Goal: Task Accomplishment & Management: Use online tool/utility

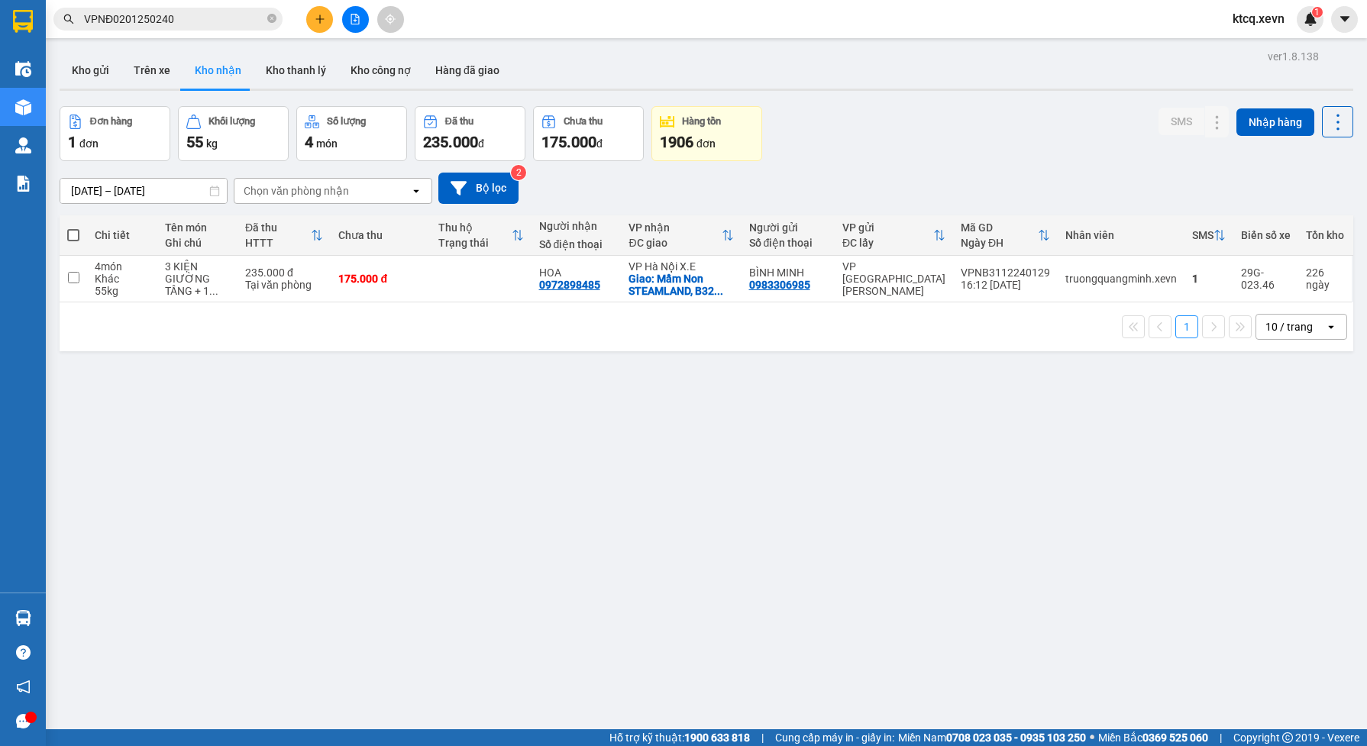
click at [182, 21] on input "VPNĐ0201250240" at bounding box center [174, 19] width 180 height 17
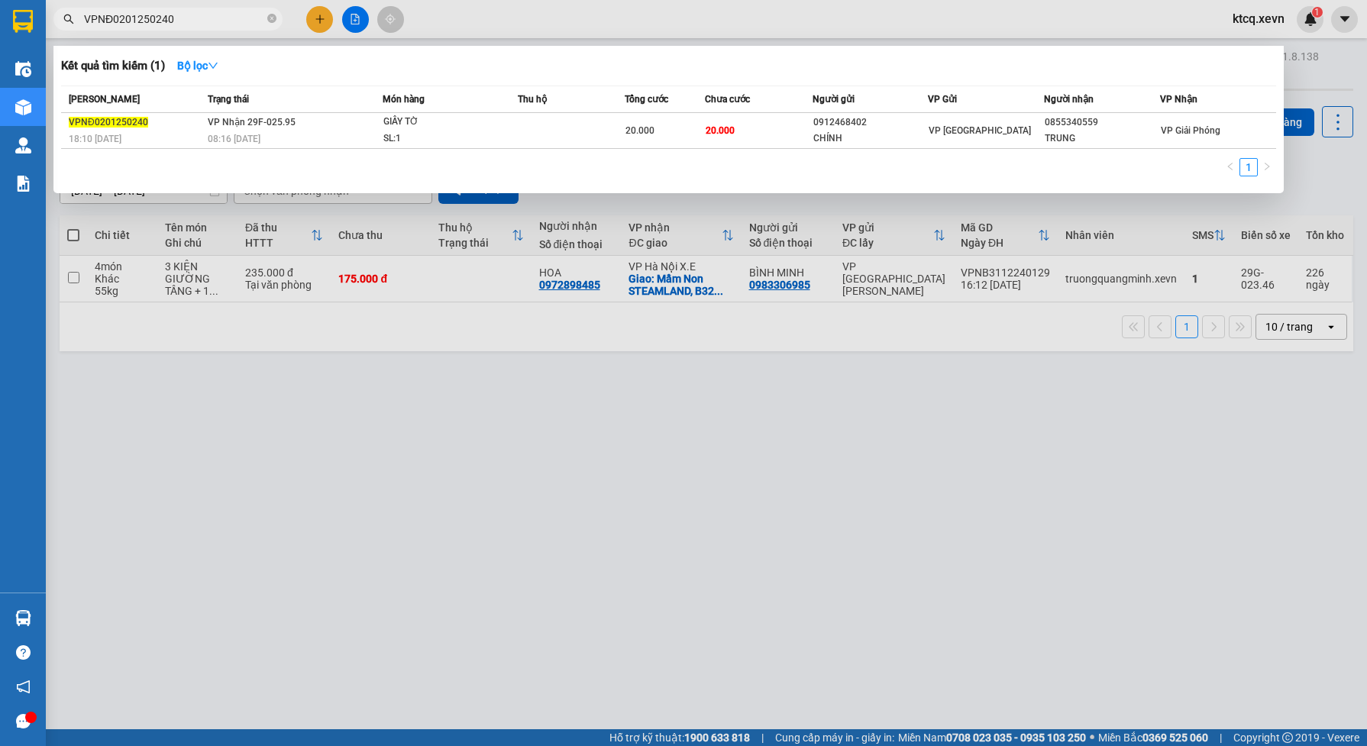
click at [345, 250] on div at bounding box center [683, 373] width 1367 height 746
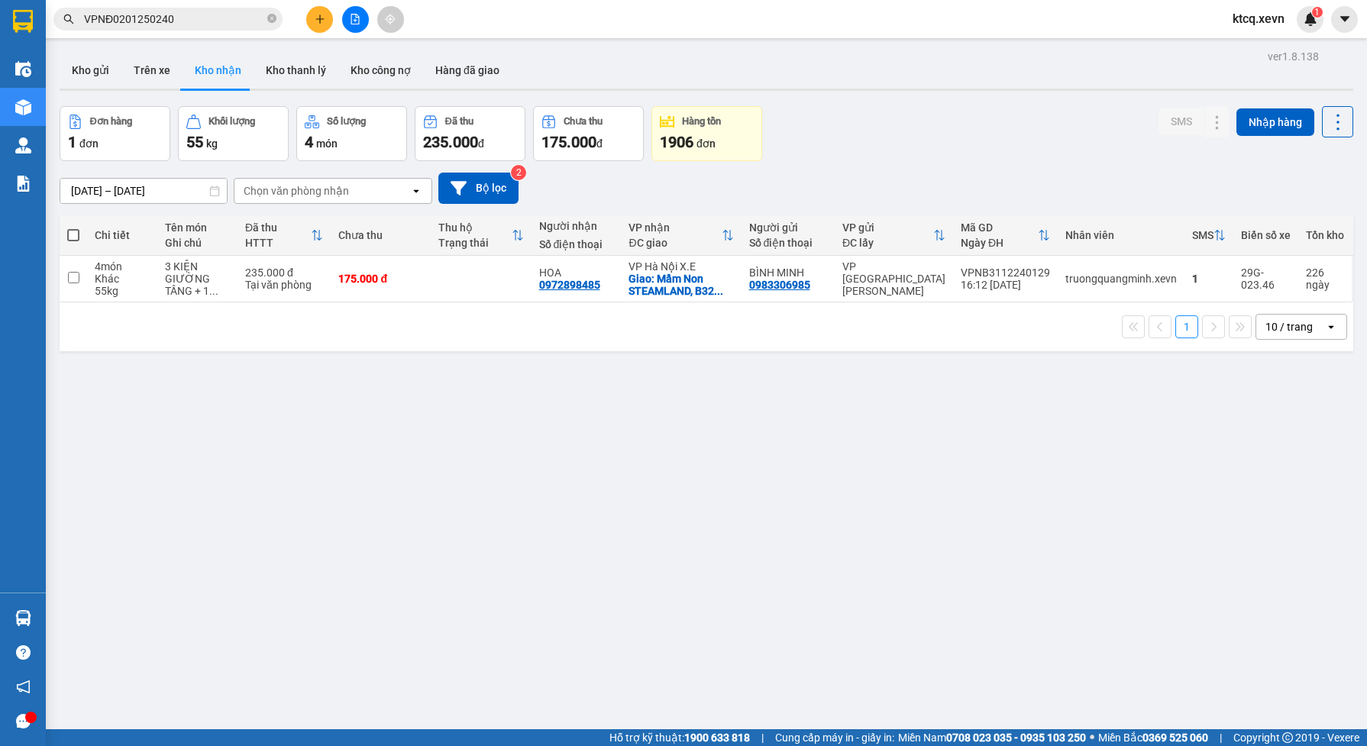
click at [211, 73] on button "Kho nhận" at bounding box center [218, 70] width 71 height 37
click at [357, 192] on div "Chọn văn phòng nhận" at bounding box center [322, 191] width 176 height 24
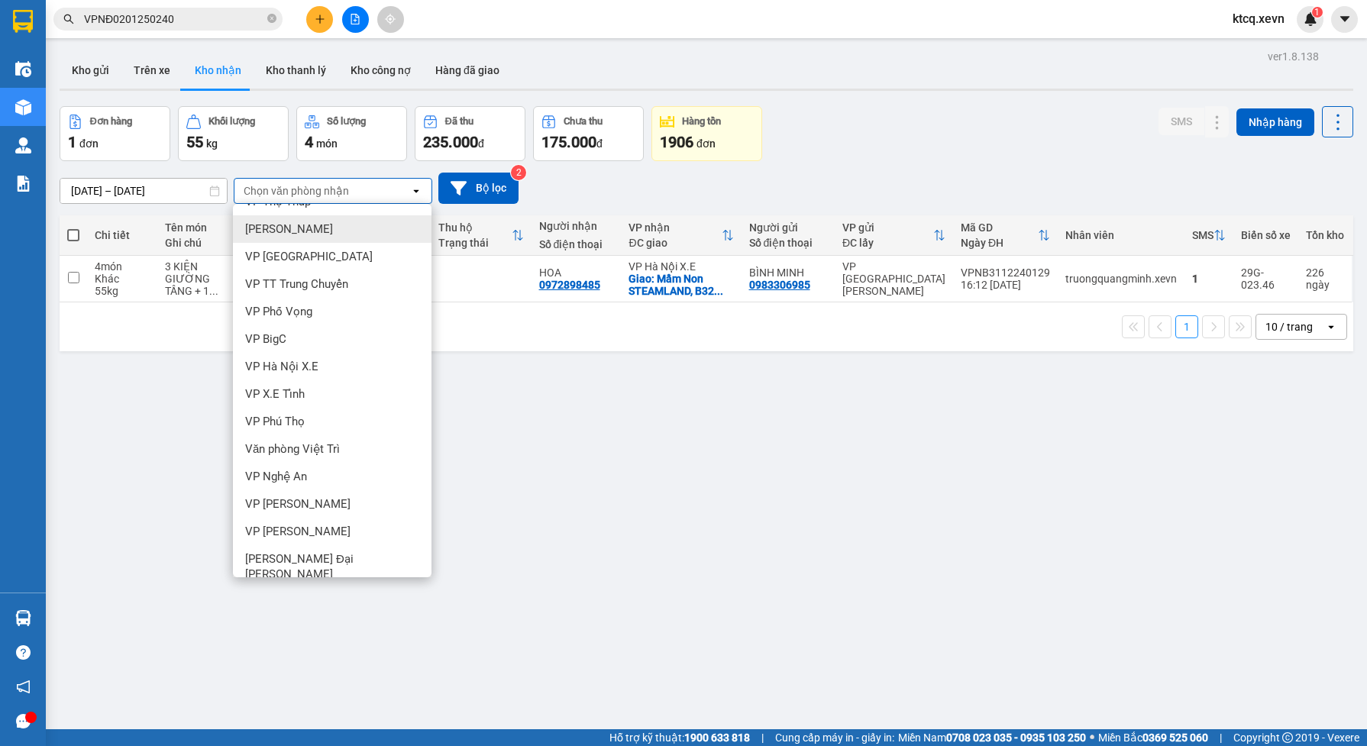
click at [573, 195] on div "[DATE] – [DATE] Press the down arrow key to interact with the calendar and sele…" at bounding box center [707, 188] width 1294 height 31
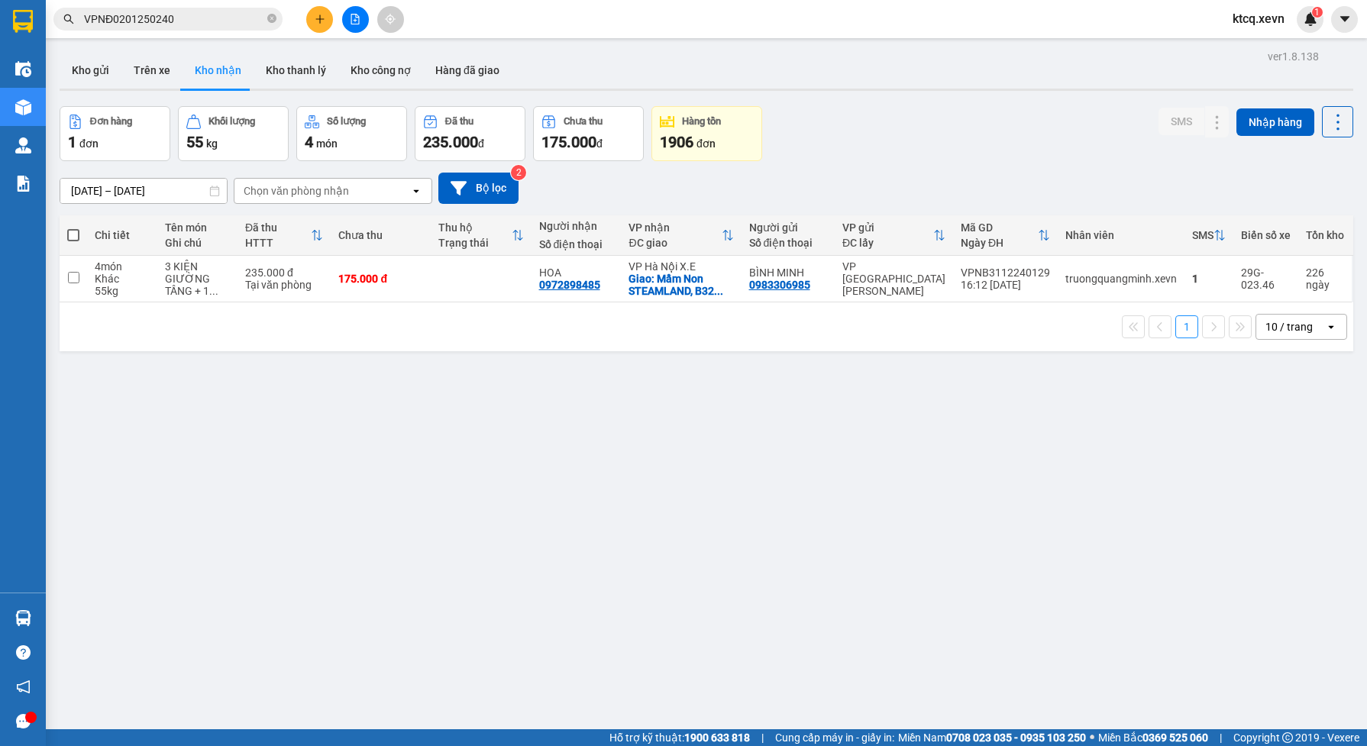
click at [208, 69] on button "Kho nhận" at bounding box center [218, 70] width 71 height 37
click at [415, 195] on icon "open" at bounding box center [416, 191] width 12 height 12
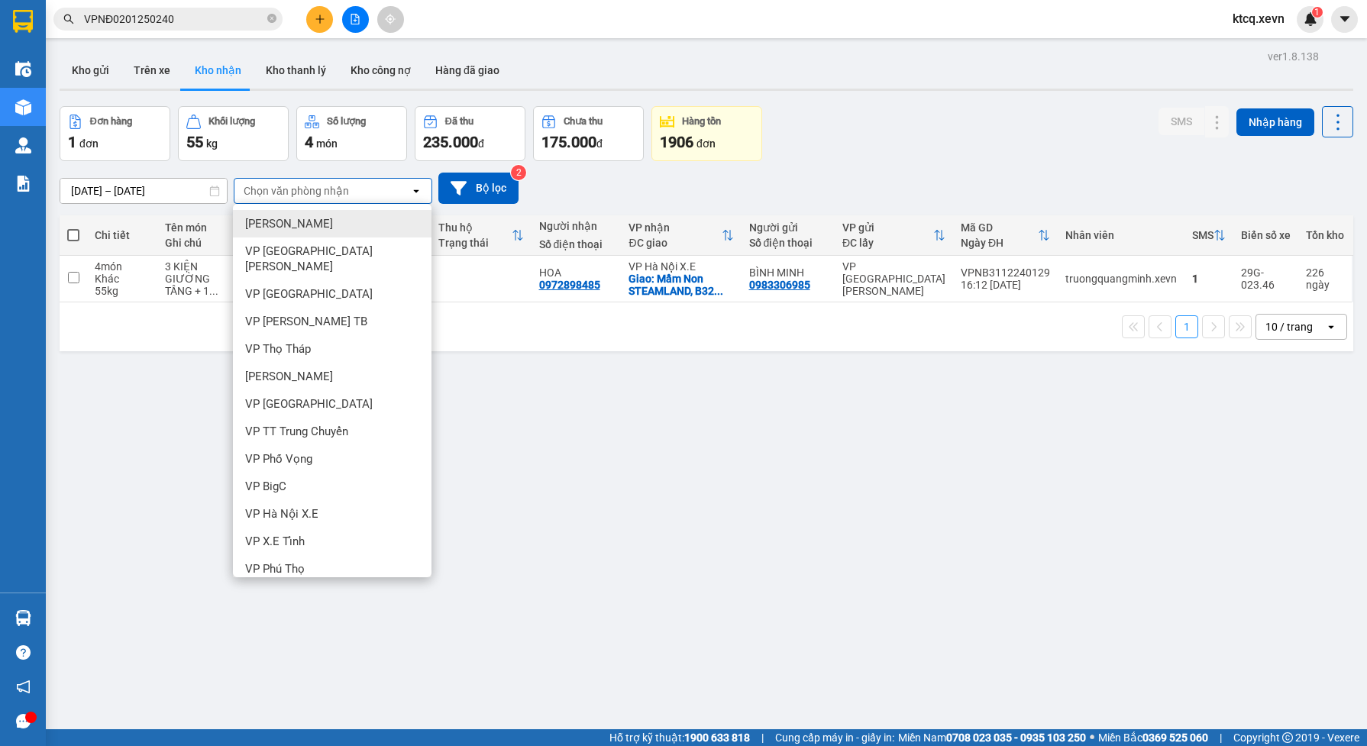
click at [355, 226] on div "VP [PERSON_NAME]" at bounding box center [332, 223] width 199 height 27
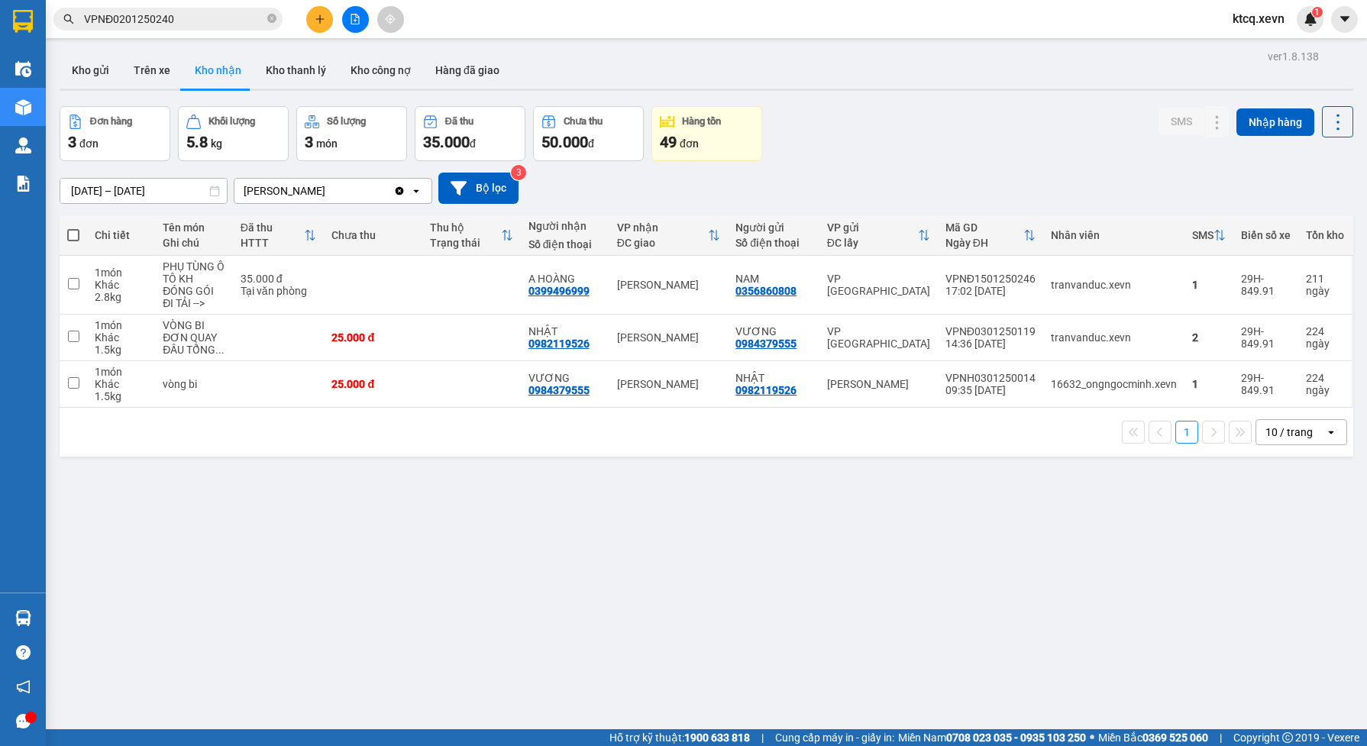
click at [71, 235] on span at bounding box center [73, 235] width 12 height 12
click at [73, 228] on input "checkbox" at bounding box center [73, 228] width 0 height 0
checkbox input "true"
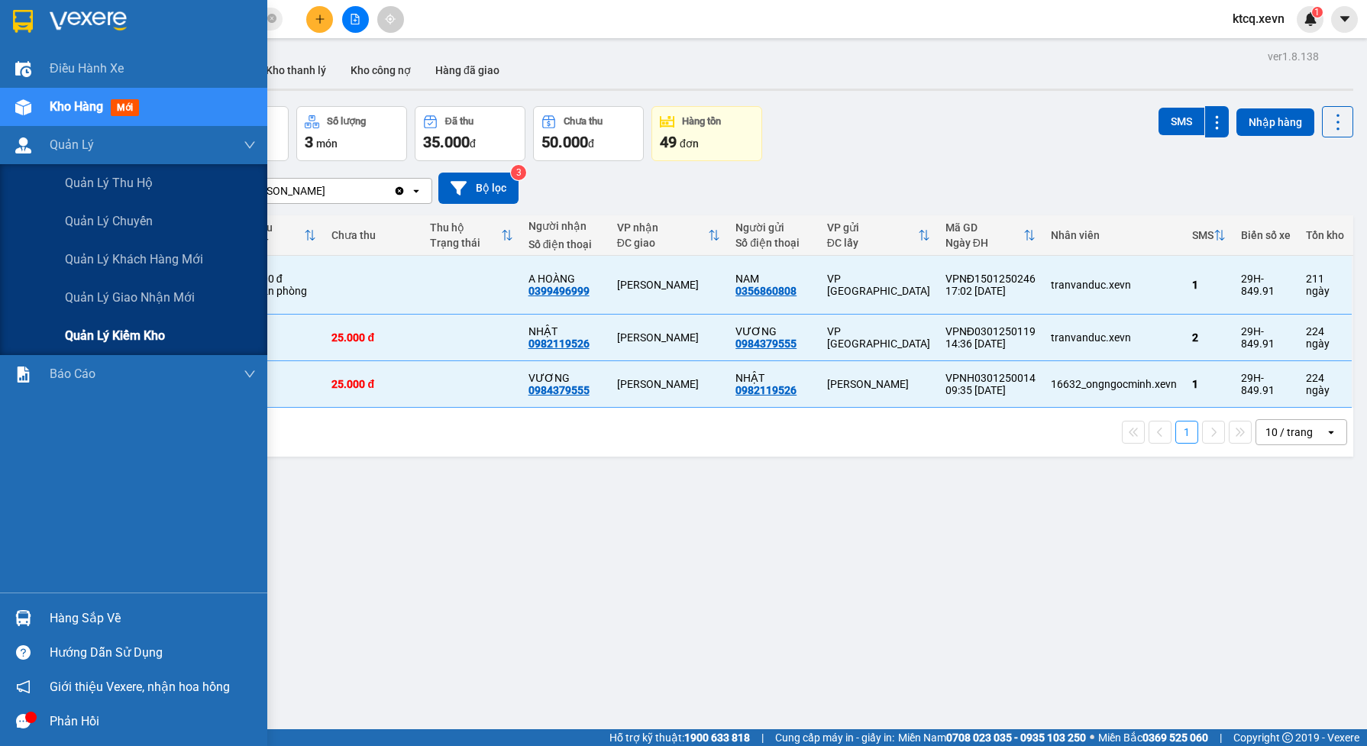
drag, startPoint x: 173, startPoint y: 330, endPoint x: 162, endPoint y: 325, distance: 11.6
click at [173, 330] on div "Quản lý kiểm kho" at bounding box center [160, 336] width 191 height 38
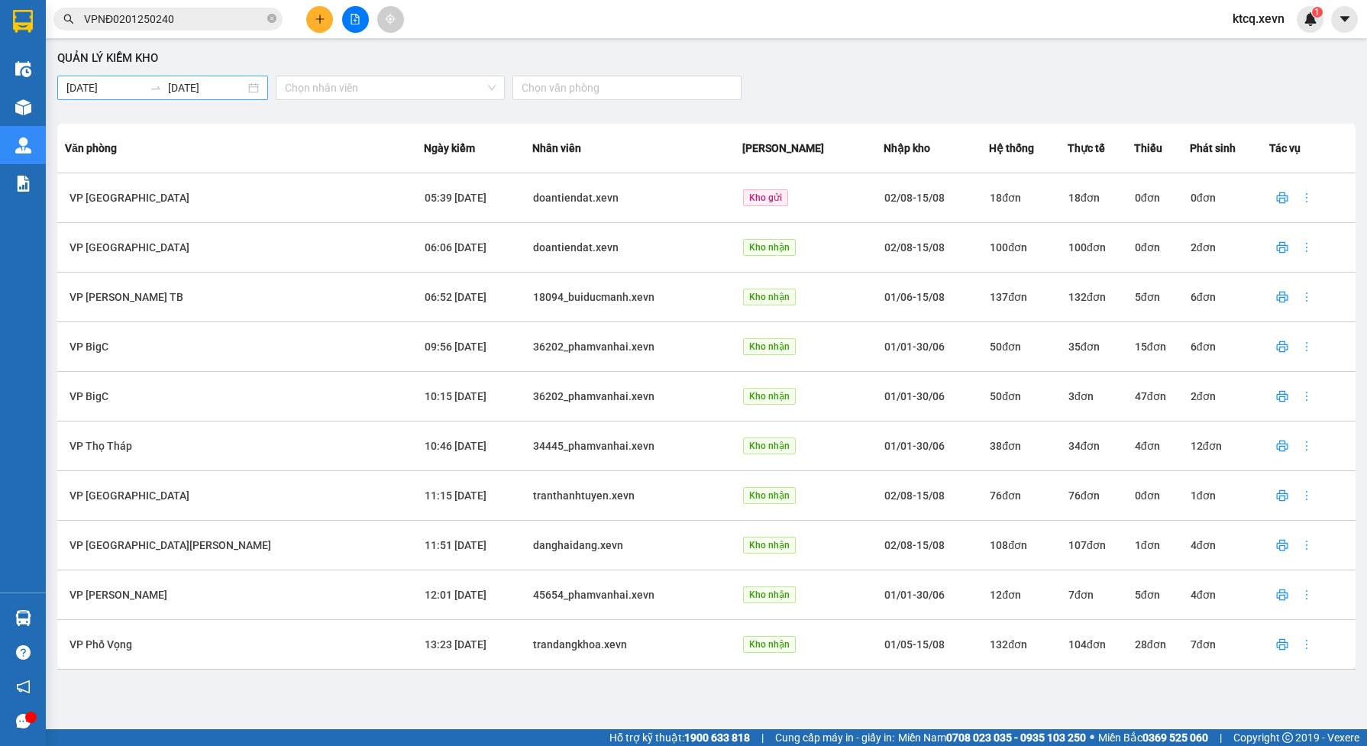
click at [140, 88] on body "Kết quả tìm kiếm ( 1 ) Bộ lọc Mã ĐH Trạng thái Món hàng Thu hộ Tổng cước Chưa c…" at bounding box center [683, 373] width 1367 height 746
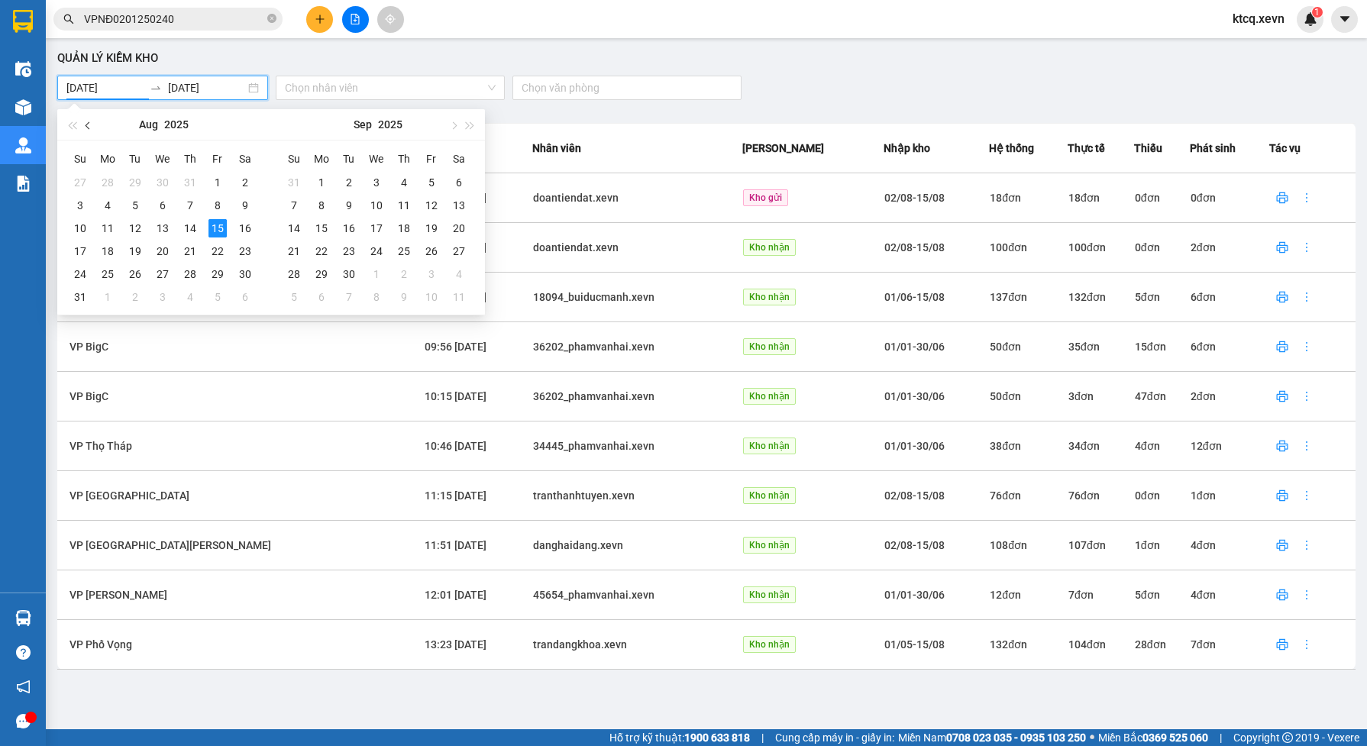
click at [89, 121] on button "button" at bounding box center [88, 124] width 17 height 31
type input "01/05/2025"
click at [189, 178] on div "1" at bounding box center [190, 182] width 18 height 18
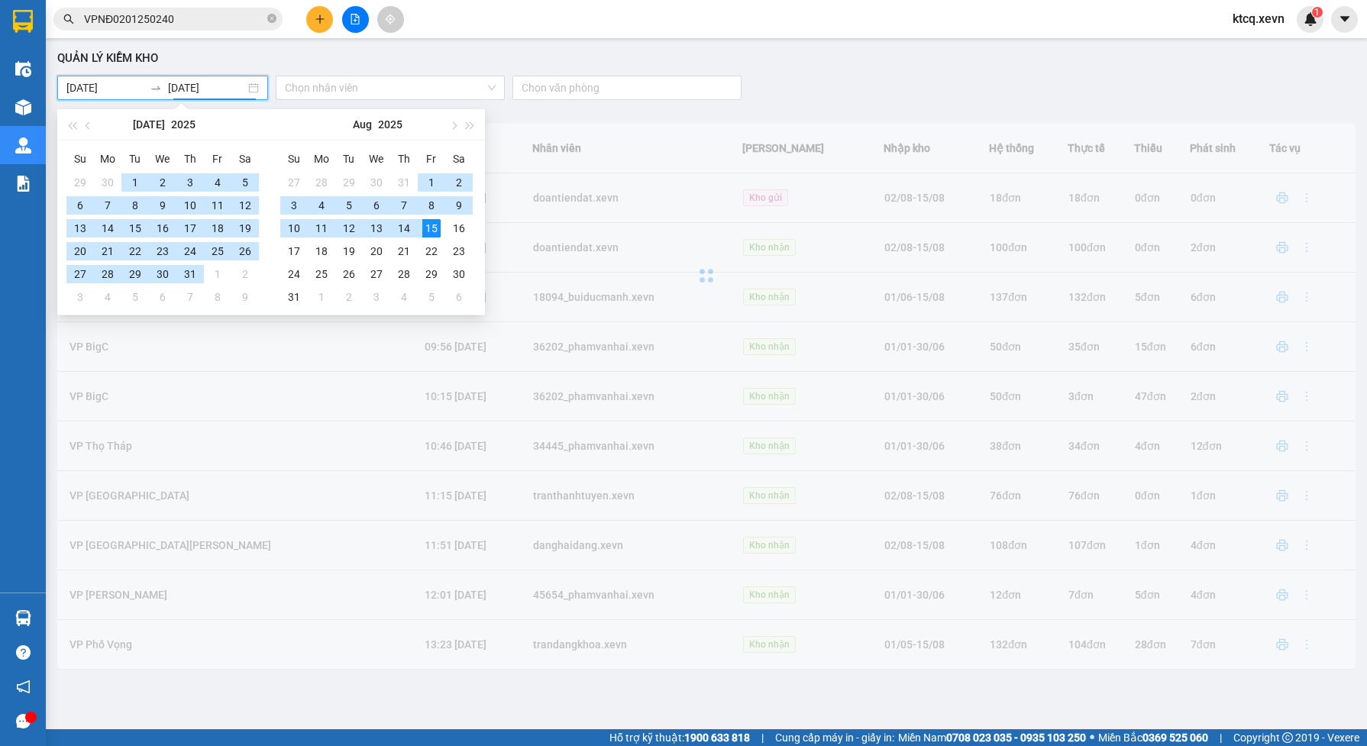
click at [189, 272] on div "31" at bounding box center [190, 274] width 18 height 18
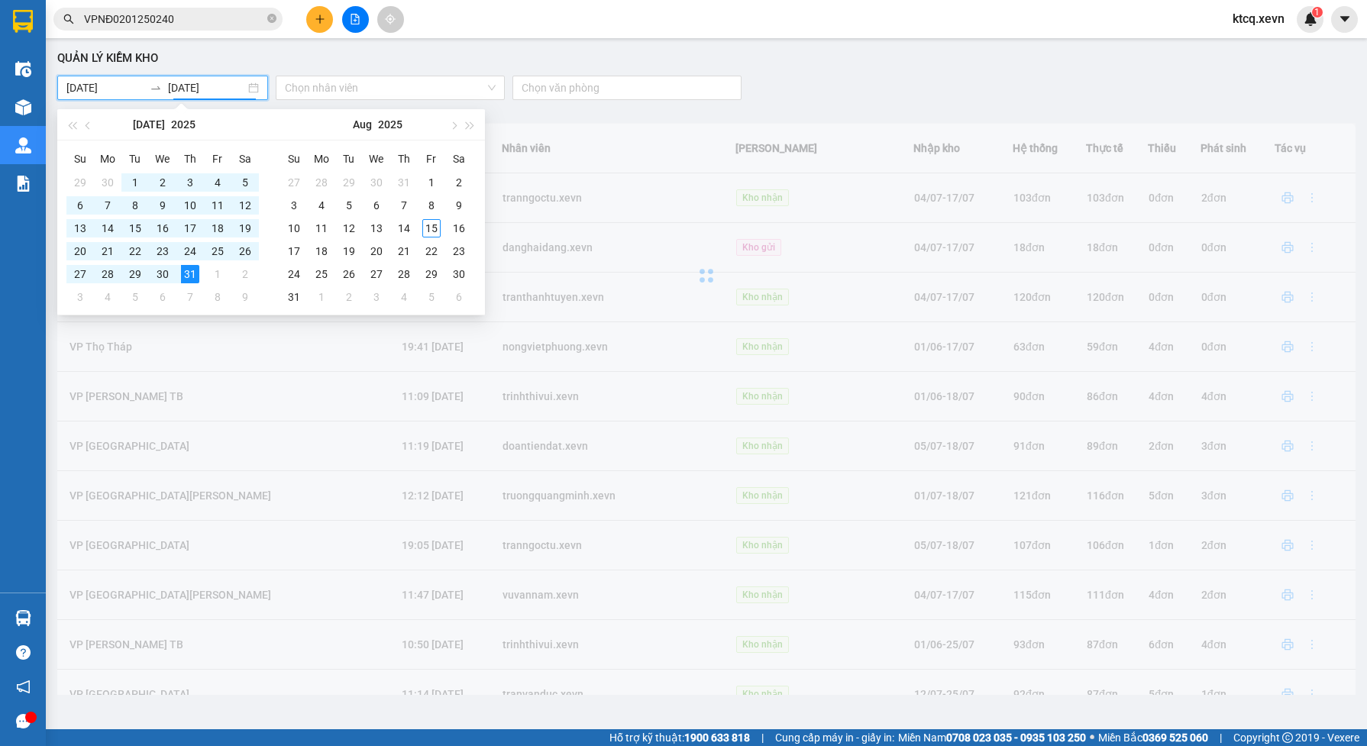
drag, startPoint x: 88, startPoint y: 119, endPoint x: 86, endPoint y: 128, distance: 9.3
click at [88, 122] on div "Quản lý kiểm kho 01/05/2025 15/08/2025 Chọn nhân viên Chọn văn phòng Văn phòng …" at bounding box center [706, 370] width 1306 height 649
click at [86, 128] on div at bounding box center [706, 275] width 1298 height 305
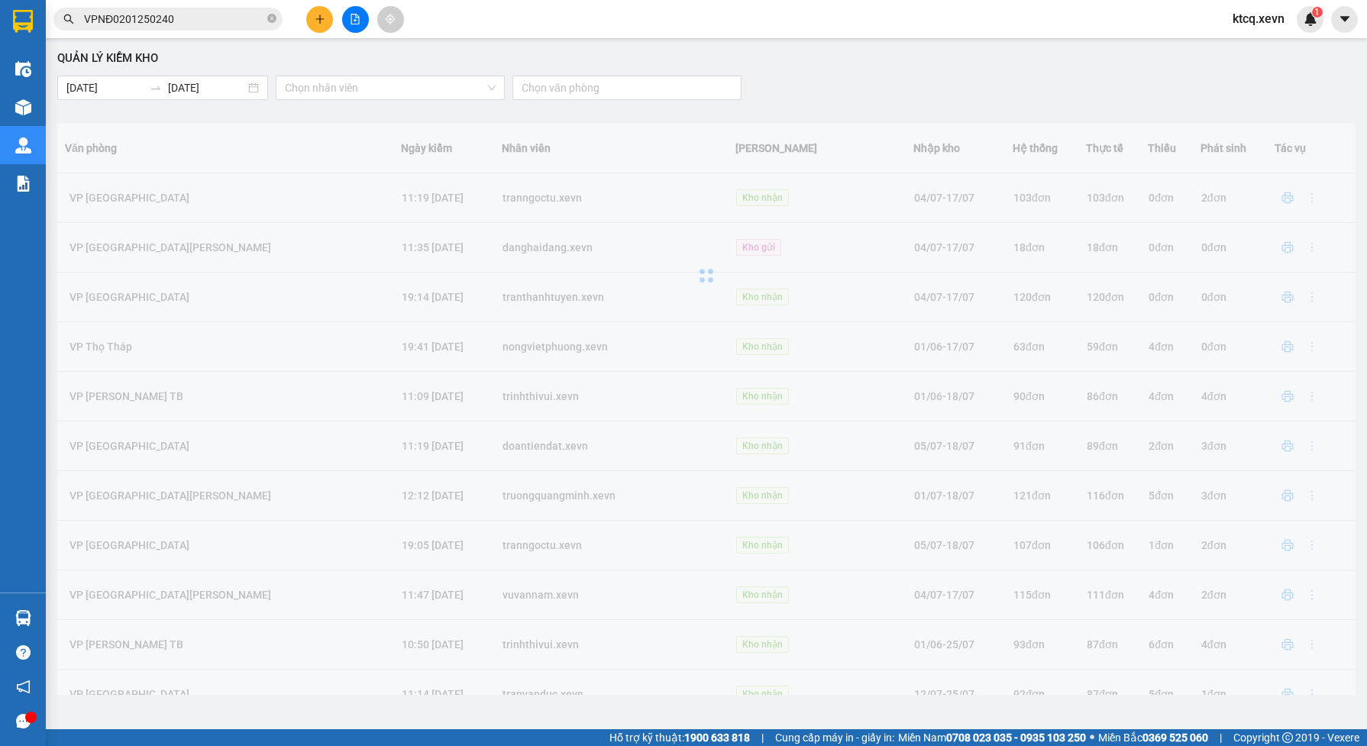
type input "31/07/2025"
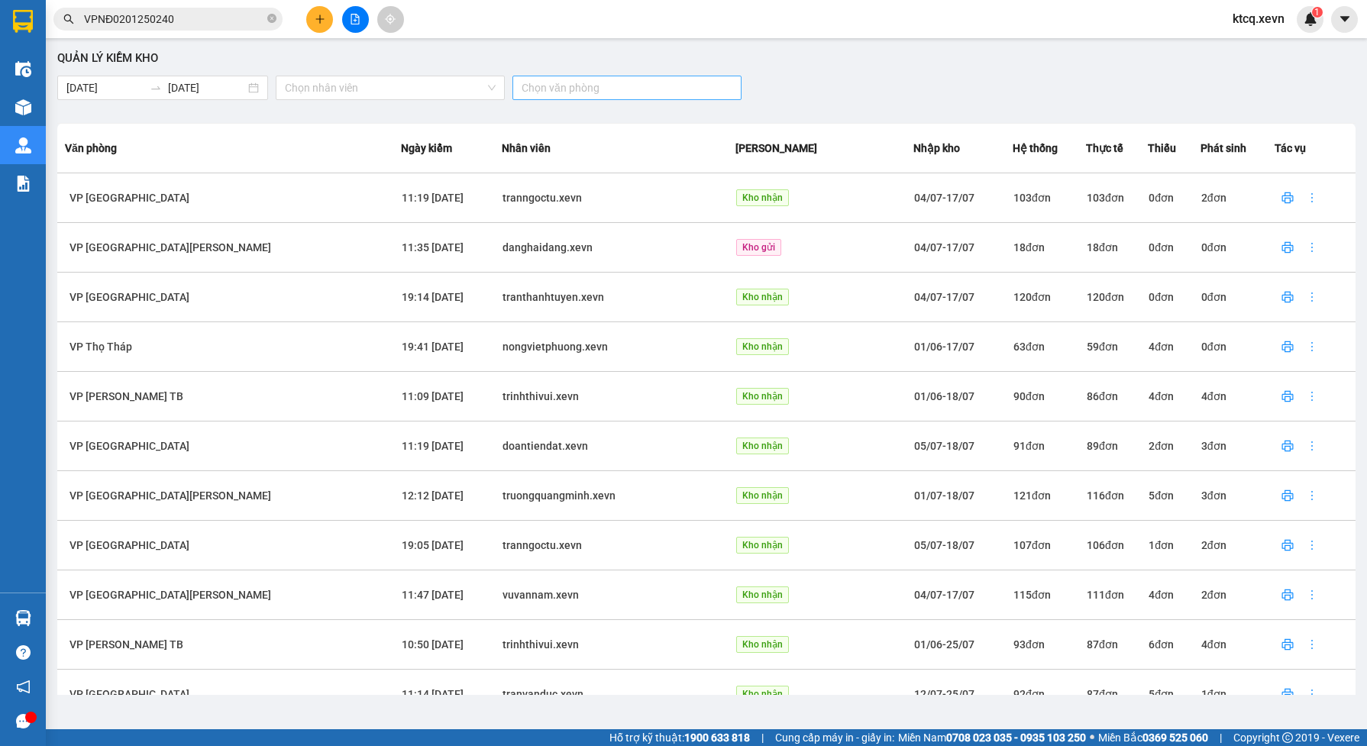
click at [557, 82] on div at bounding box center [619, 88] width 206 height 18
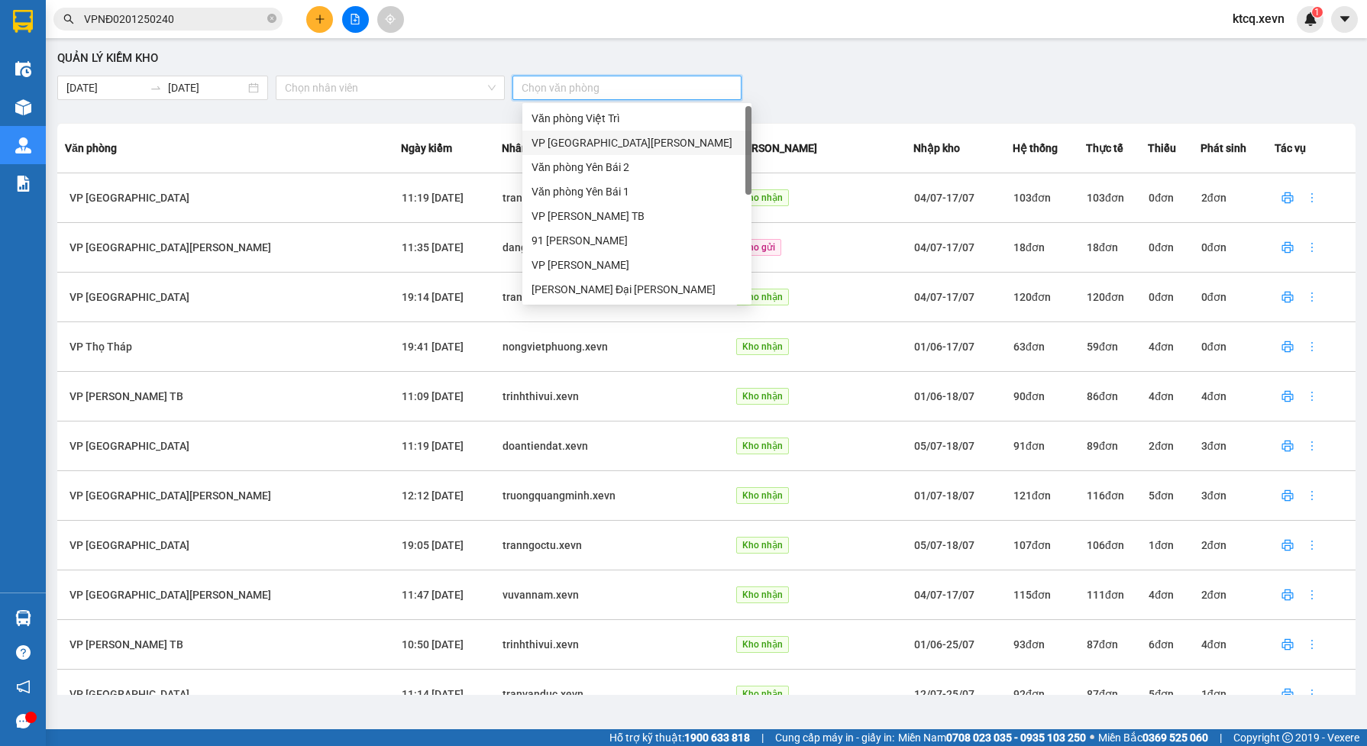
click at [579, 141] on div "VP [GEOGRAPHIC_DATA]" at bounding box center [637, 142] width 211 height 17
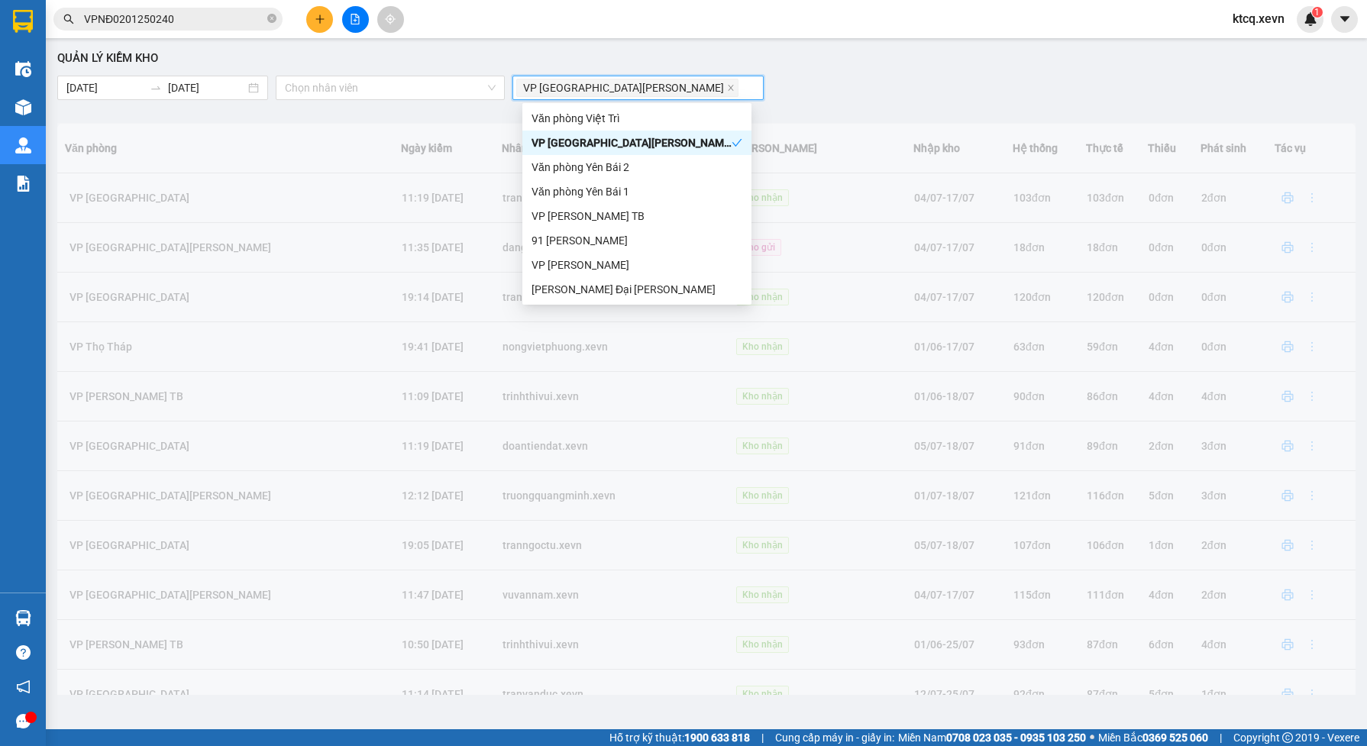
click at [574, 142] on div "VP [GEOGRAPHIC_DATA]" at bounding box center [632, 142] width 200 height 17
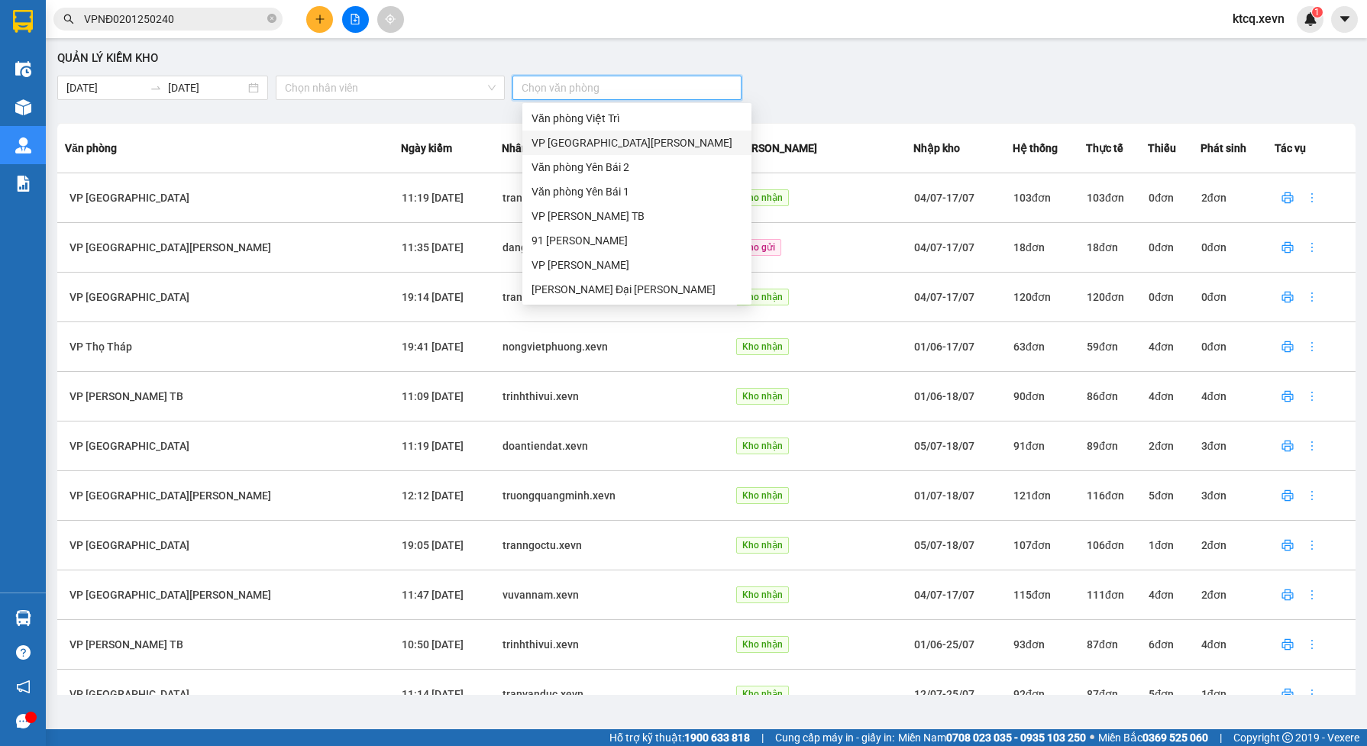
click at [570, 143] on div "VP [GEOGRAPHIC_DATA]" at bounding box center [637, 142] width 211 height 17
click at [571, 137] on div "VP [GEOGRAPHIC_DATA]" at bounding box center [637, 142] width 211 height 17
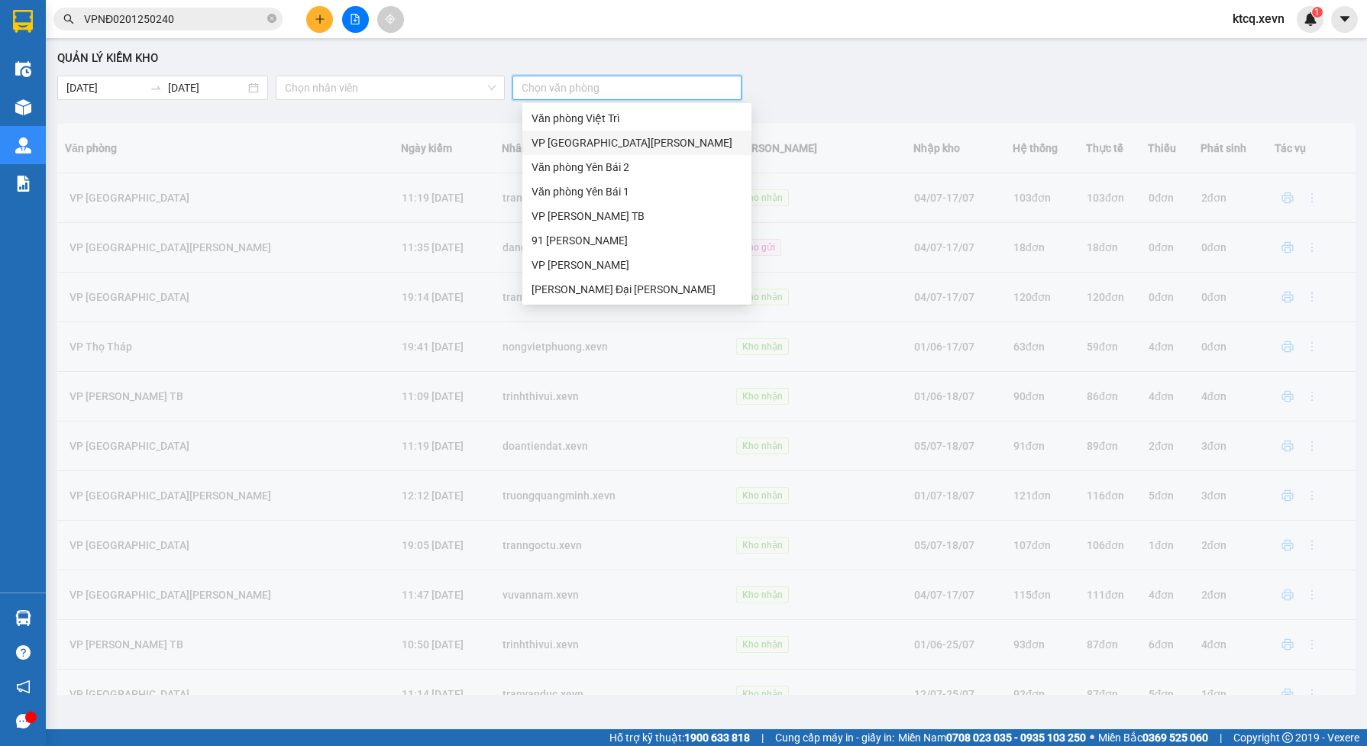
click at [563, 142] on div "VP [GEOGRAPHIC_DATA]" at bounding box center [637, 142] width 211 height 17
drag, startPoint x: 563, startPoint y: 142, endPoint x: 937, endPoint y: 101, distance: 376.5
click at [563, 142] on div "VP [GEOGRAPHIC_DATA]" at bounding box center [637, 142] width 211 height 17
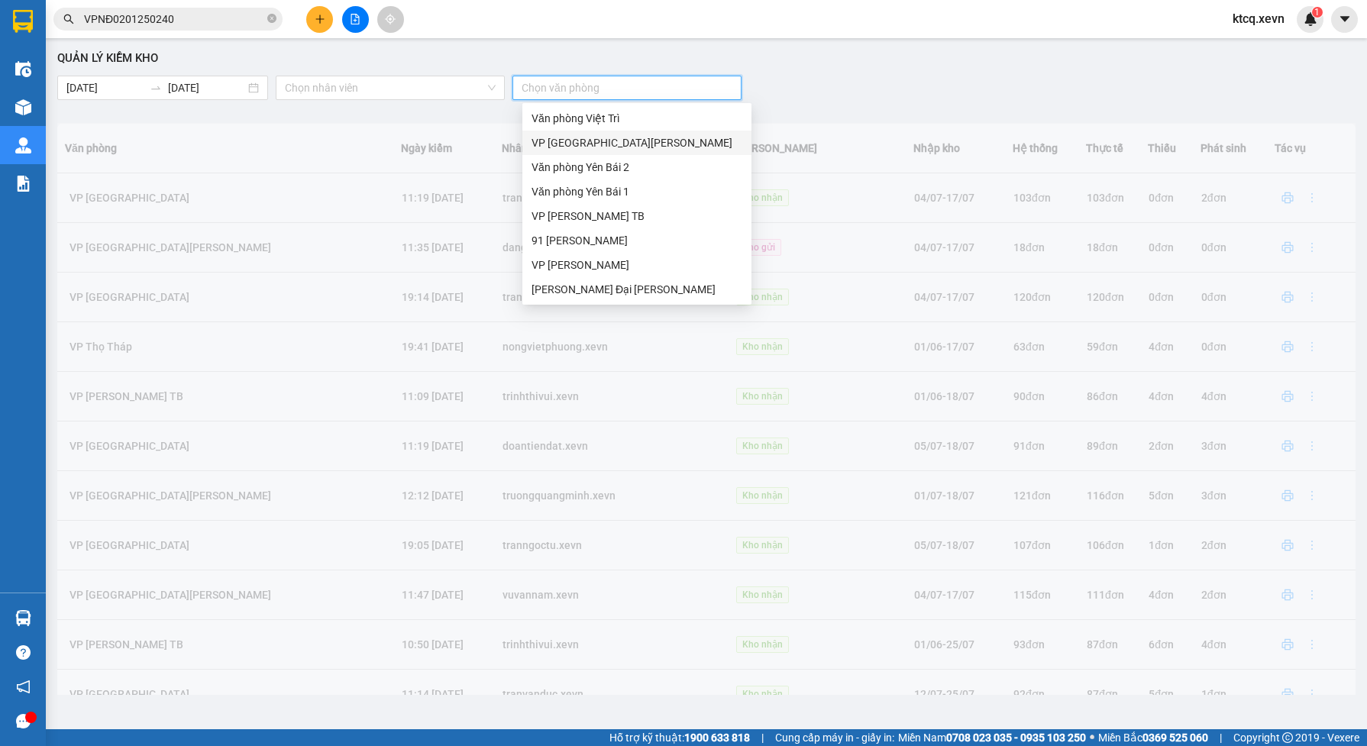
click at [939, 101] on div "Quản lý kiểm kho 01/05/2025 31/07/2025 Chọn nhân viên Chọn văn phòng Văn phòng …" at bounding box center [706, 370] width 1306 height 649
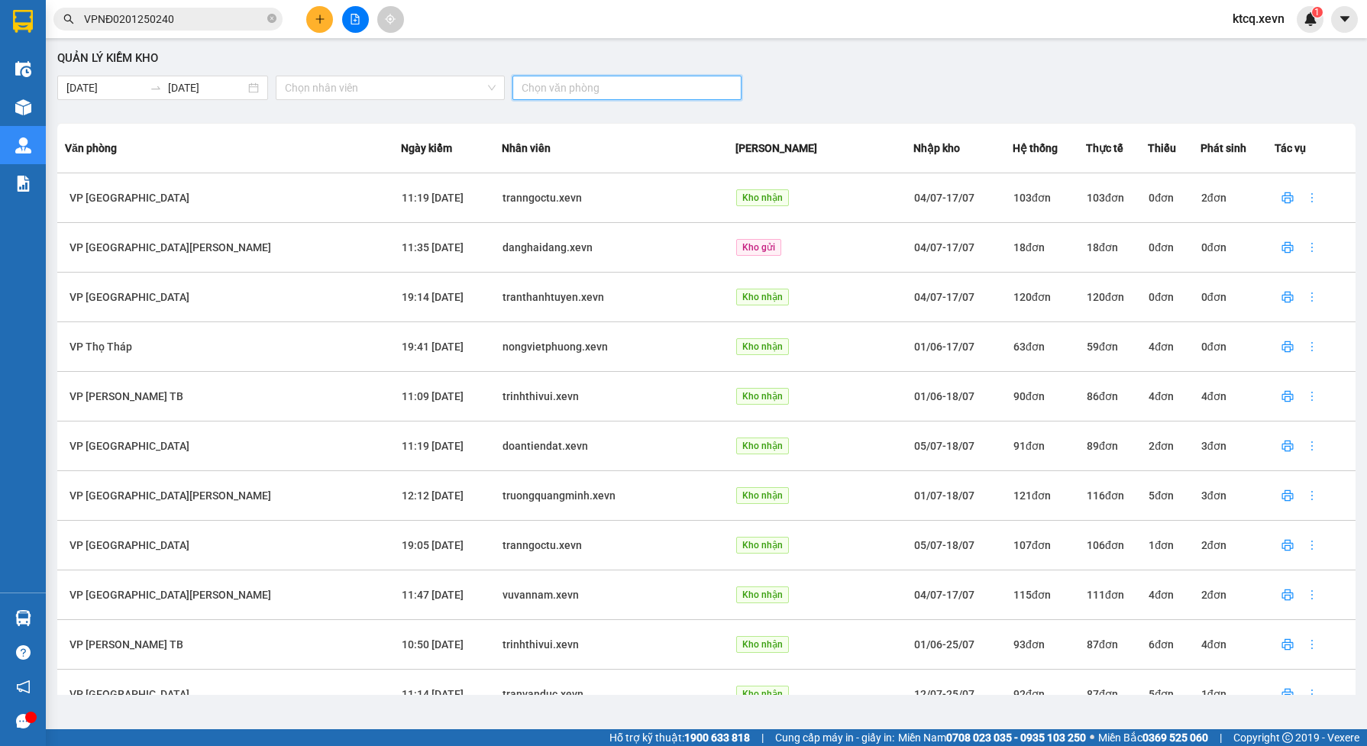
click at [552, 80] on div at bounding box center [619, 88] width 206 height 18
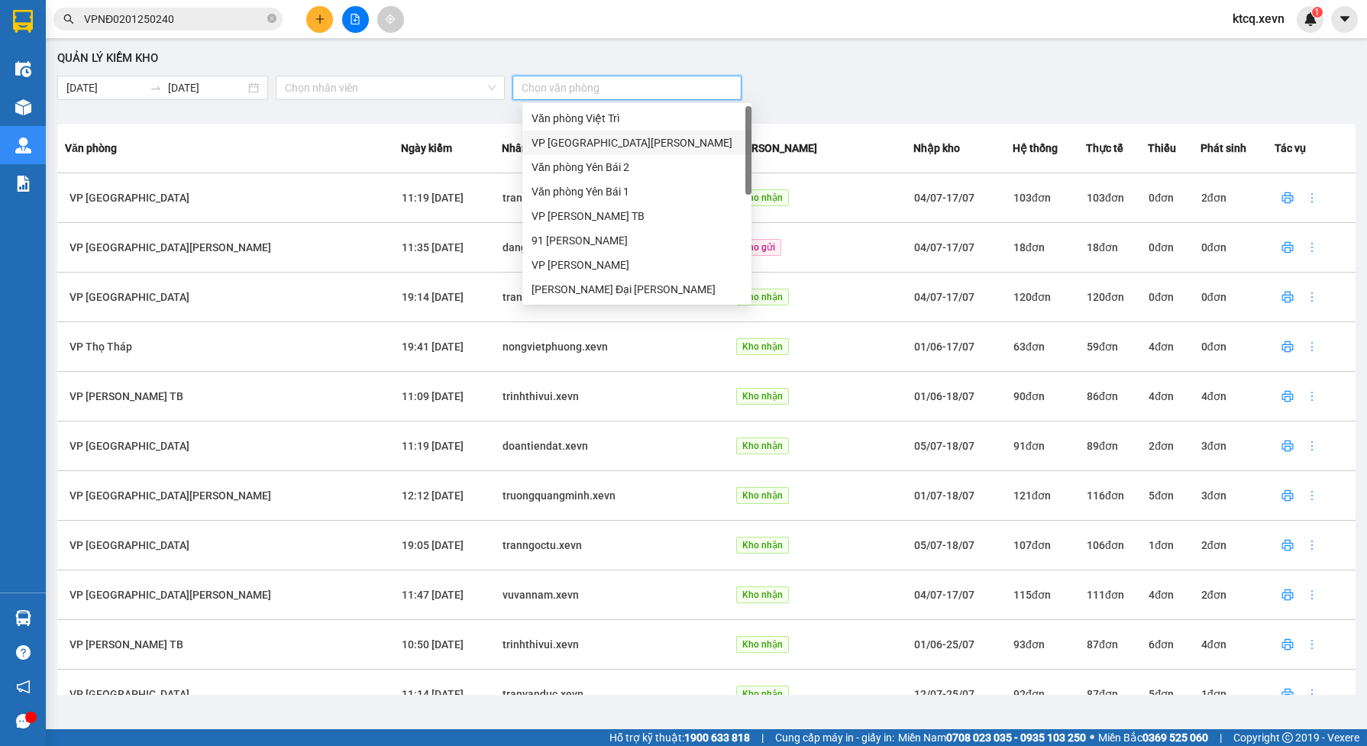
drag, startPoint x: 560, startPoint y: 146, endPoint x: 27, endPoint y: 166, distance: 532.6
click at [560, 146] on div "VP [GEOGRAPHIC_DATA]" at bounding box center [637, 142] width 211 height 17
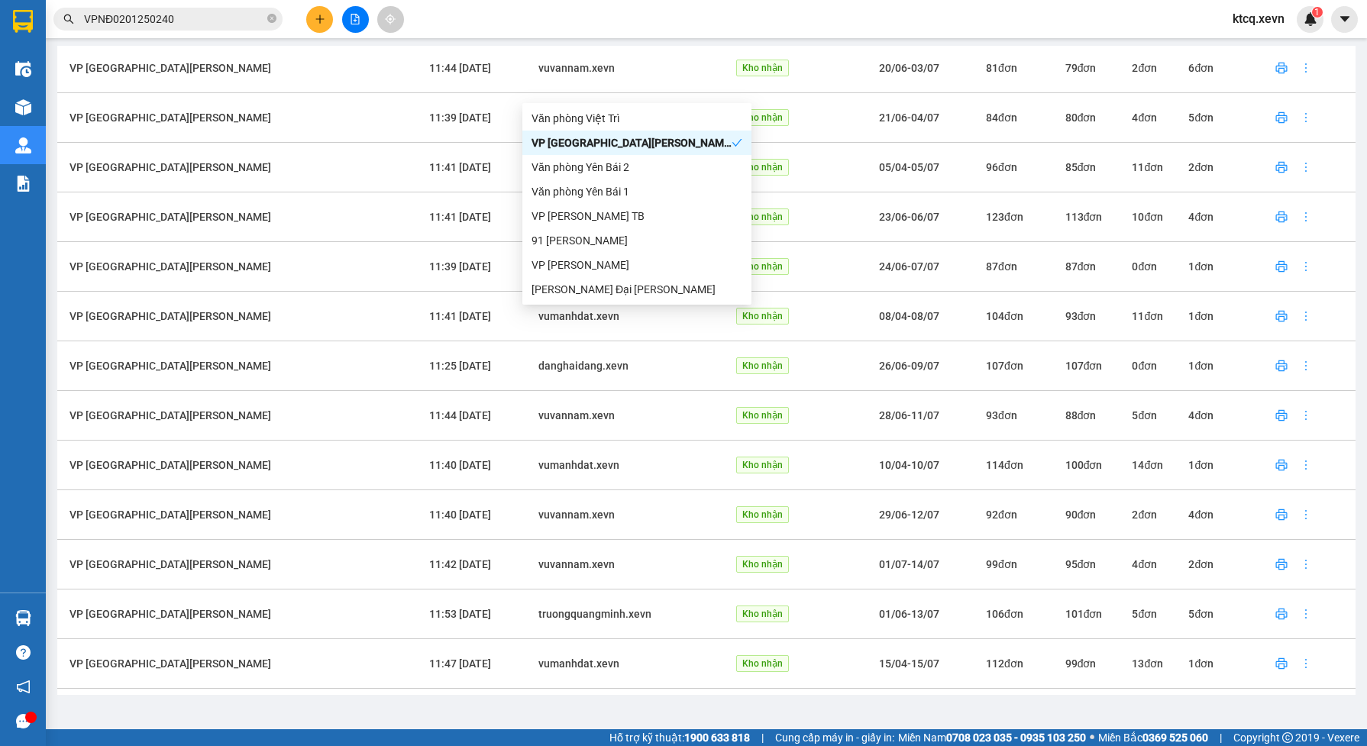
scroll to position [3205, 0]
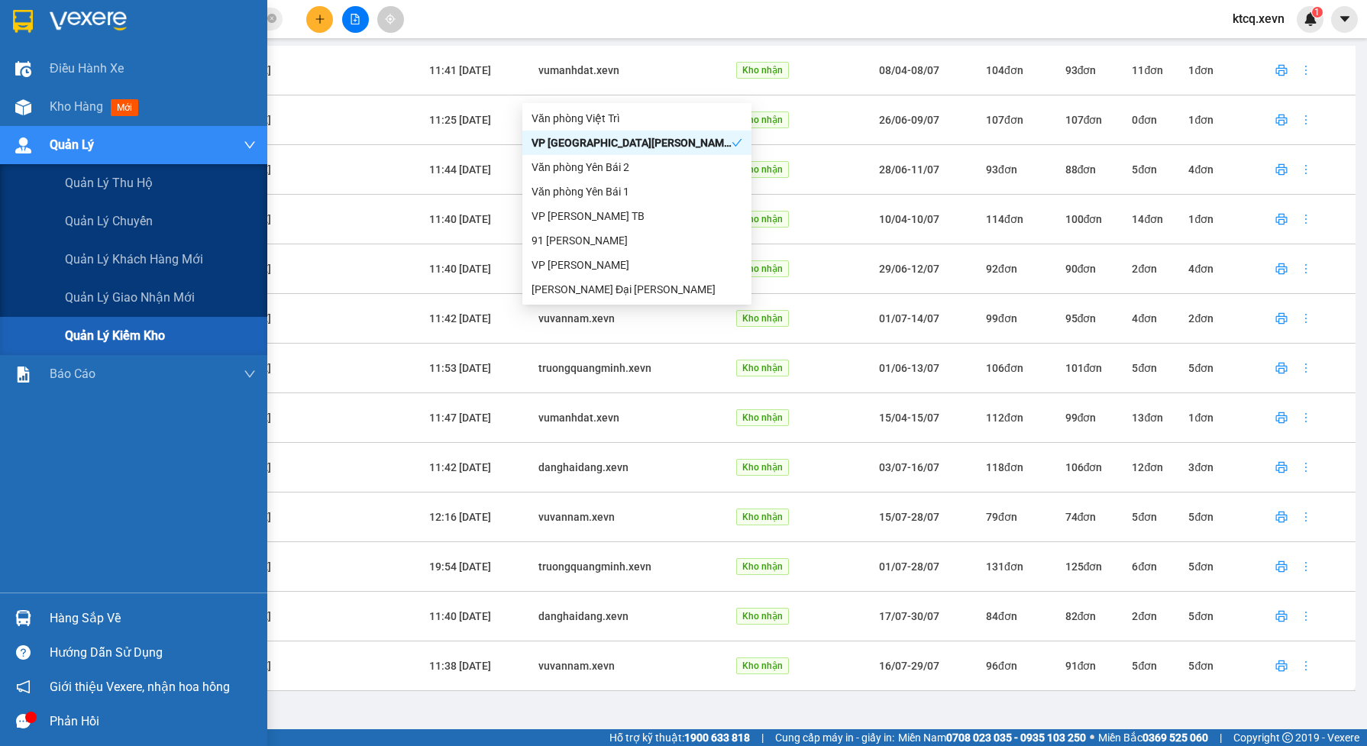
click at [127, 336] on span "Quản lý kiểm kho" at bounding box center [115, 335] width 100 height 19
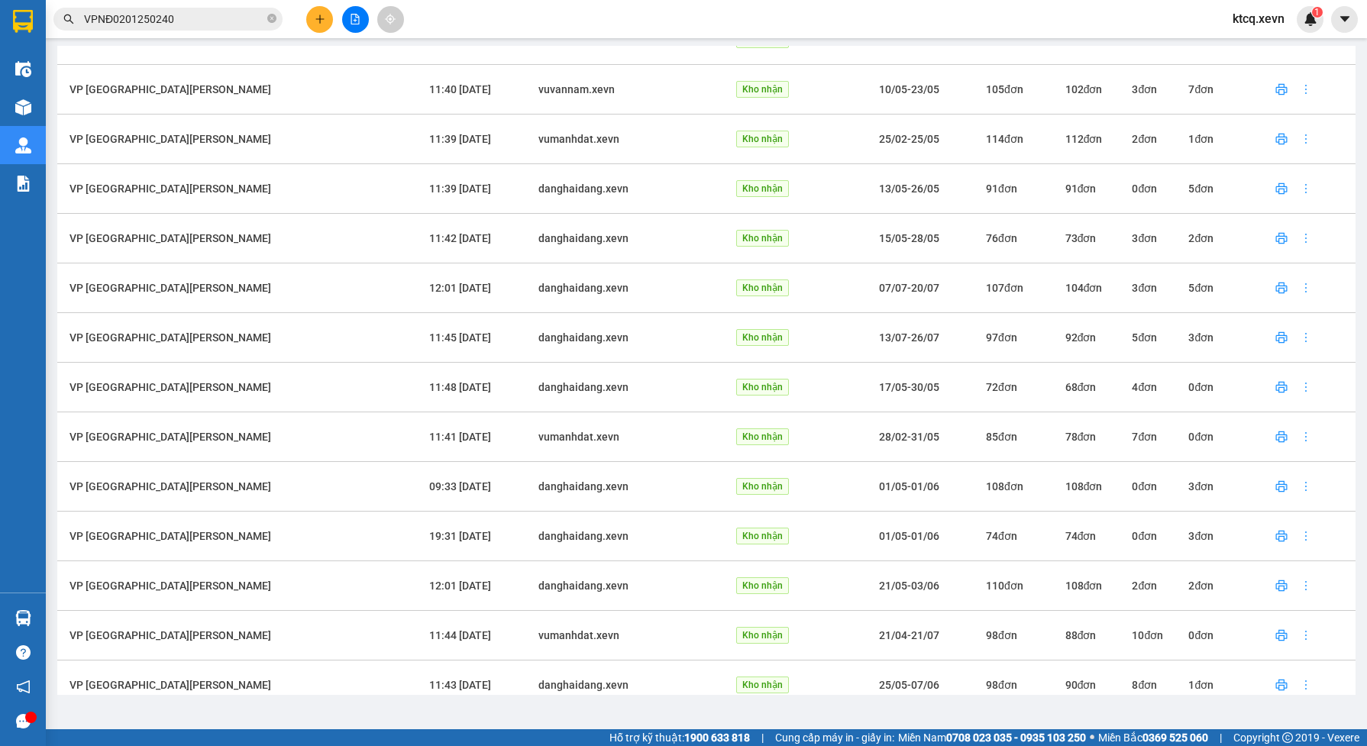
scroll to position [819, 0]
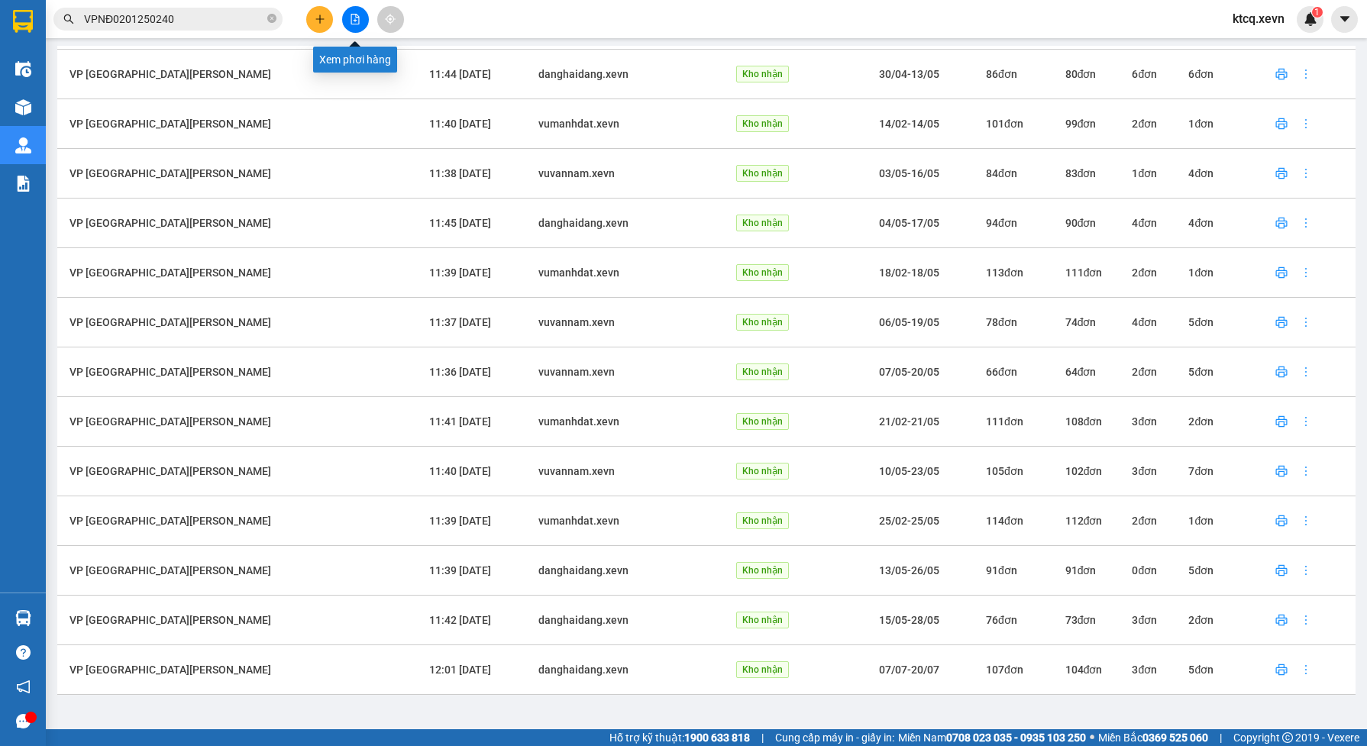
click at [356, 14] on icon "file-add" at bounding box center [355, 19] width 8 height 11
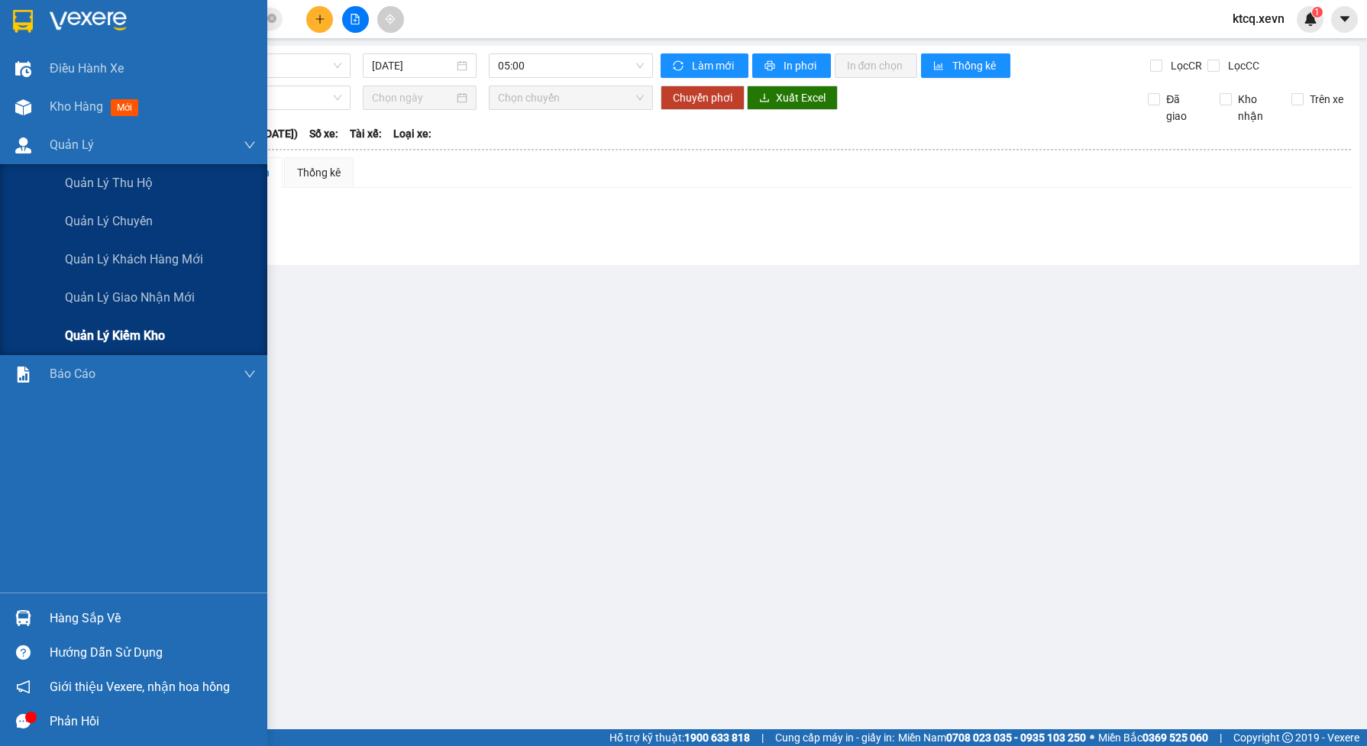
click at [121, 336] on span "Quản lý kiểm kho" at bounding box center [115, 335] width 100 height 19
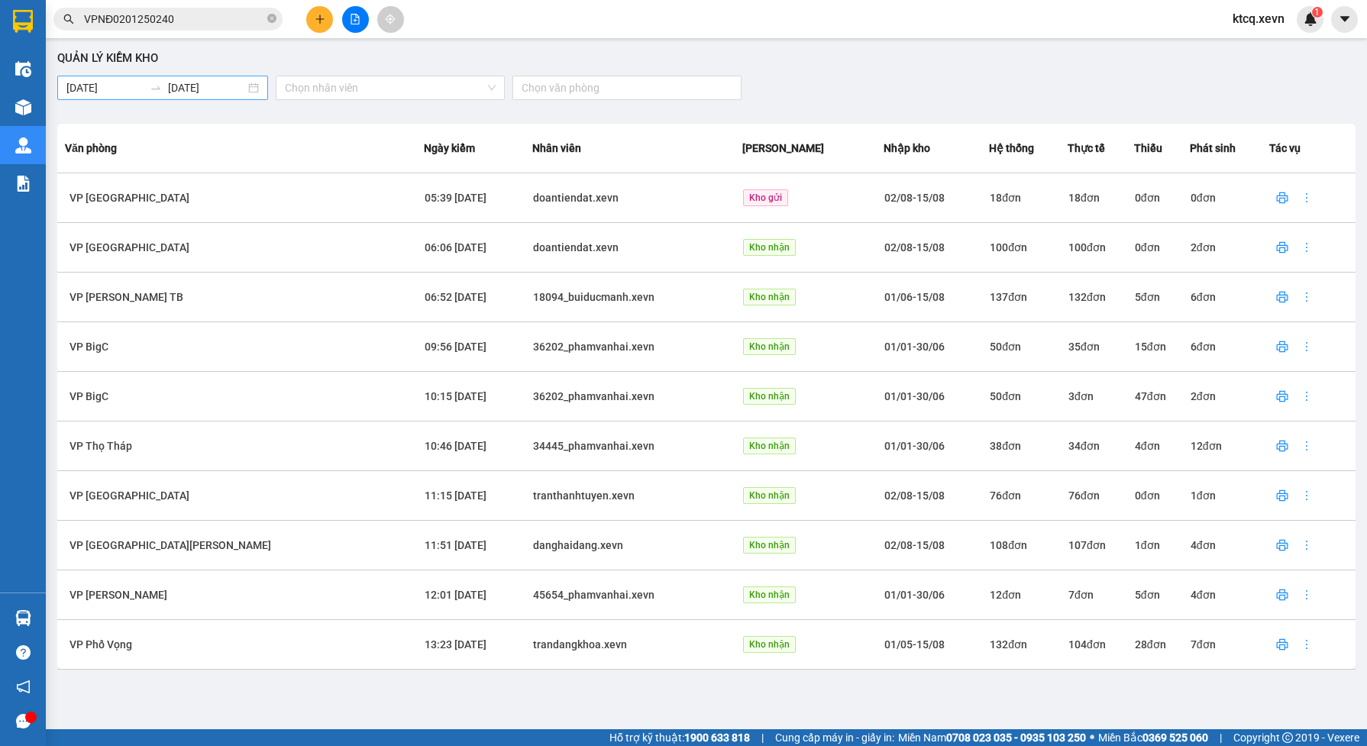
click at [196, 81] on body "Kết quả tìm kiếm ( 1 ) Bộ lọc Mã ĐH Trạng thái Món hàng Thu hộ Tổng cước Chưa c…" at bounding box center [683, 373] width 1367 height 746
type input "[DATE]"
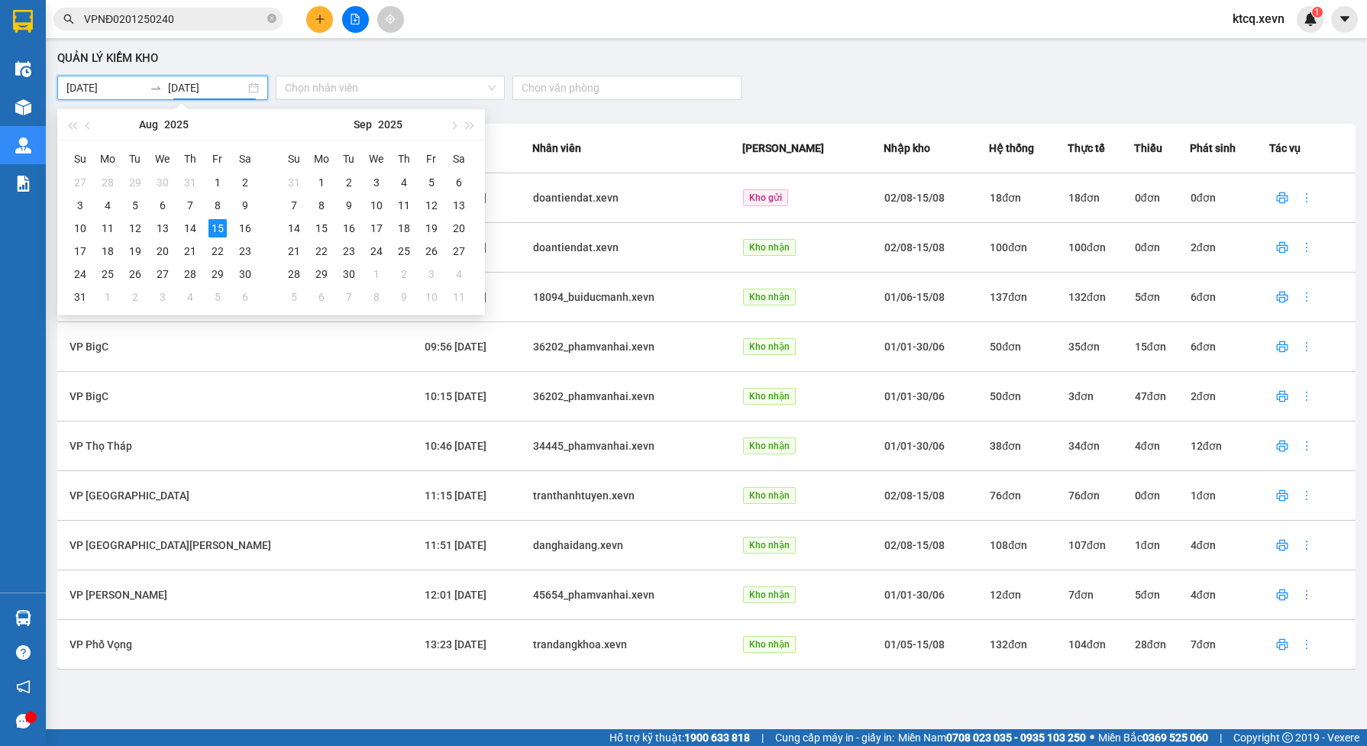
click at [140, 86] on input "[DATE]" at bounding box center [104, 87] width 77 height 17
click at [262, 92] on div "15/08/2025 15/08/2025" at bounding box center [162, 88] width 211 height 24
click at [89, 126] on span "button" at bounding box center [90, 125] width 8 height 8
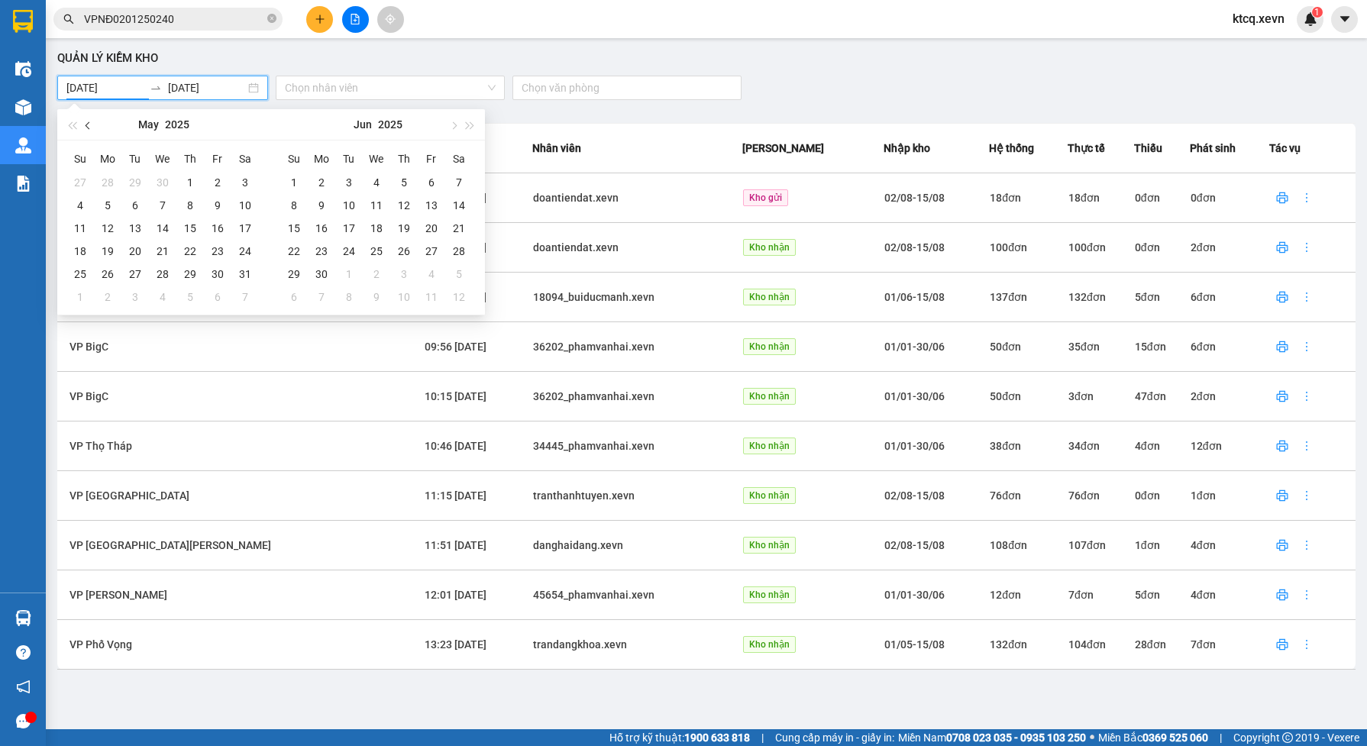
click at [89, 126] on span "button" at bounding box center [90, 125] width 8 height 8
type input "[DATE]"
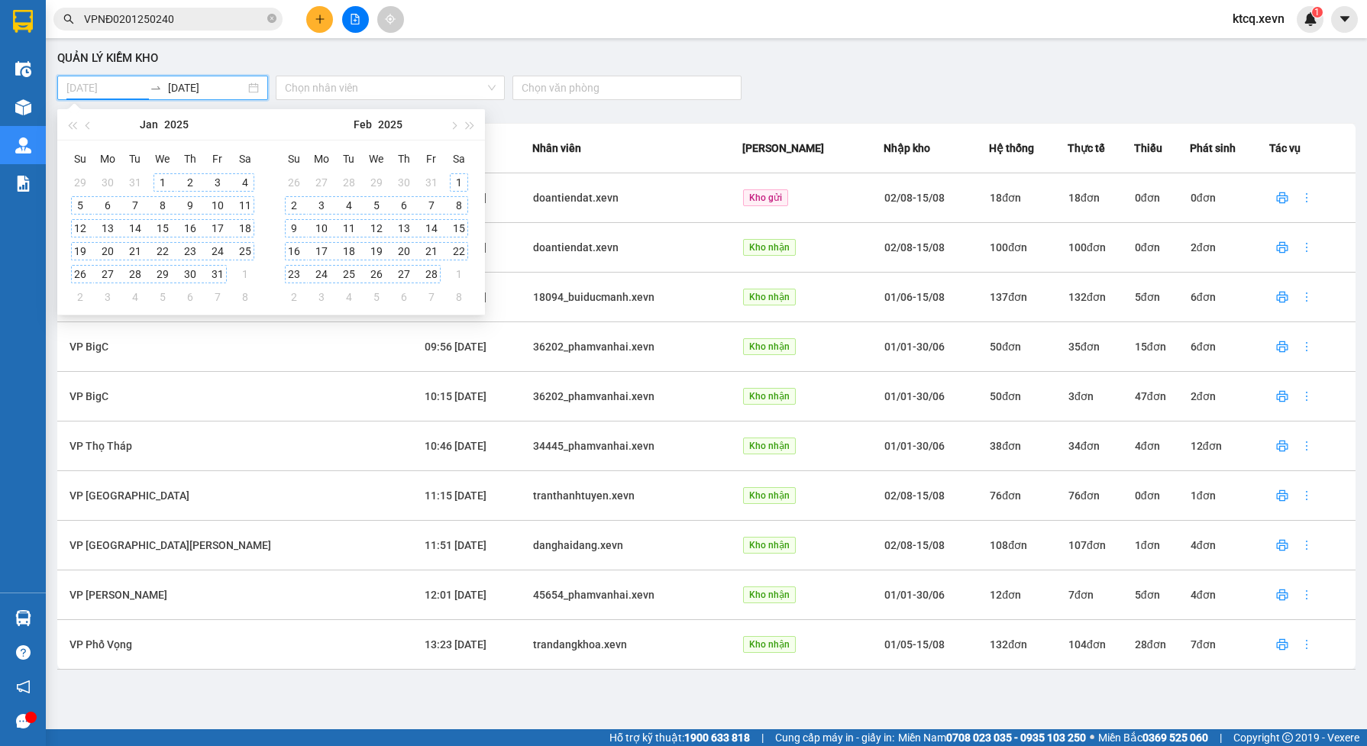
click at [166, 181] on div "1" at bounding box center [162, 182] width 18 height 18
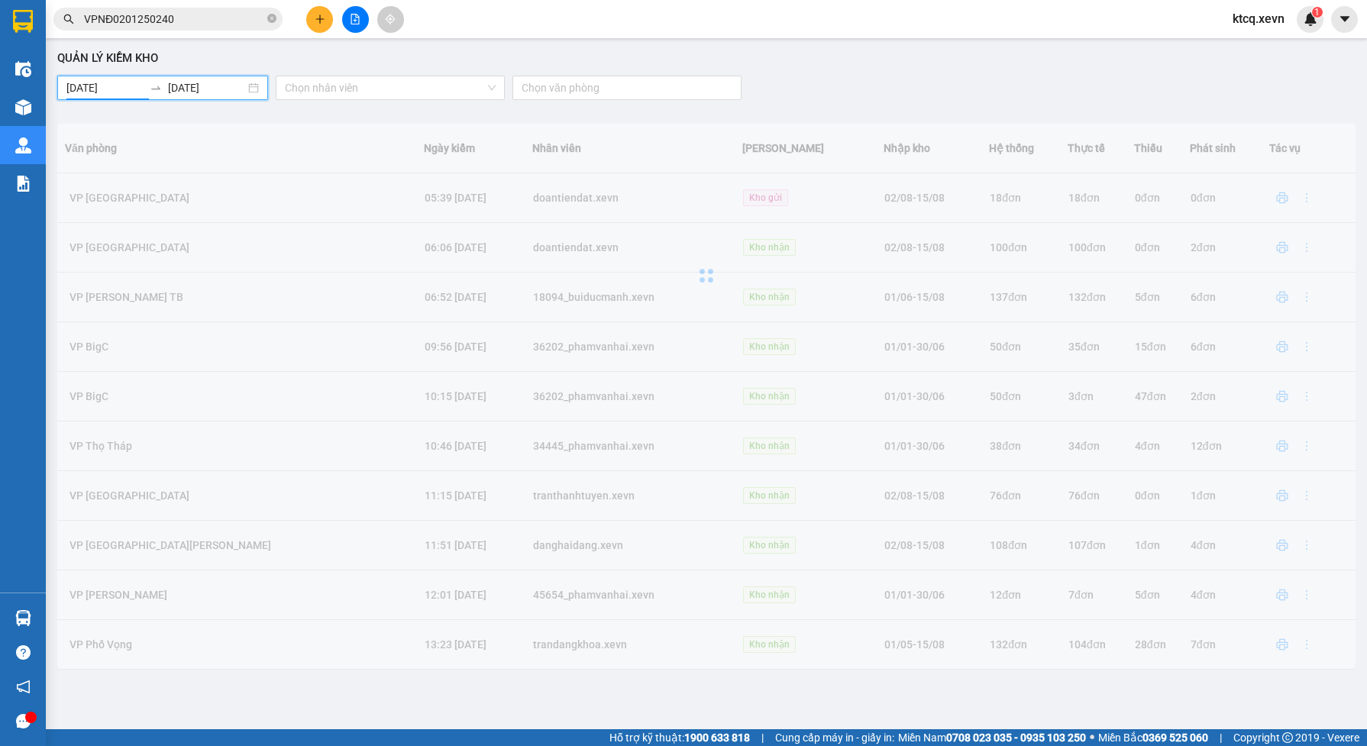
click at [228, 89] on input "[DATE]" at bounding box center [206, 87] width 77 height 17
click at [222, 89] on input "[DATE]" at bounding box center [206, 87] width 77 height 17
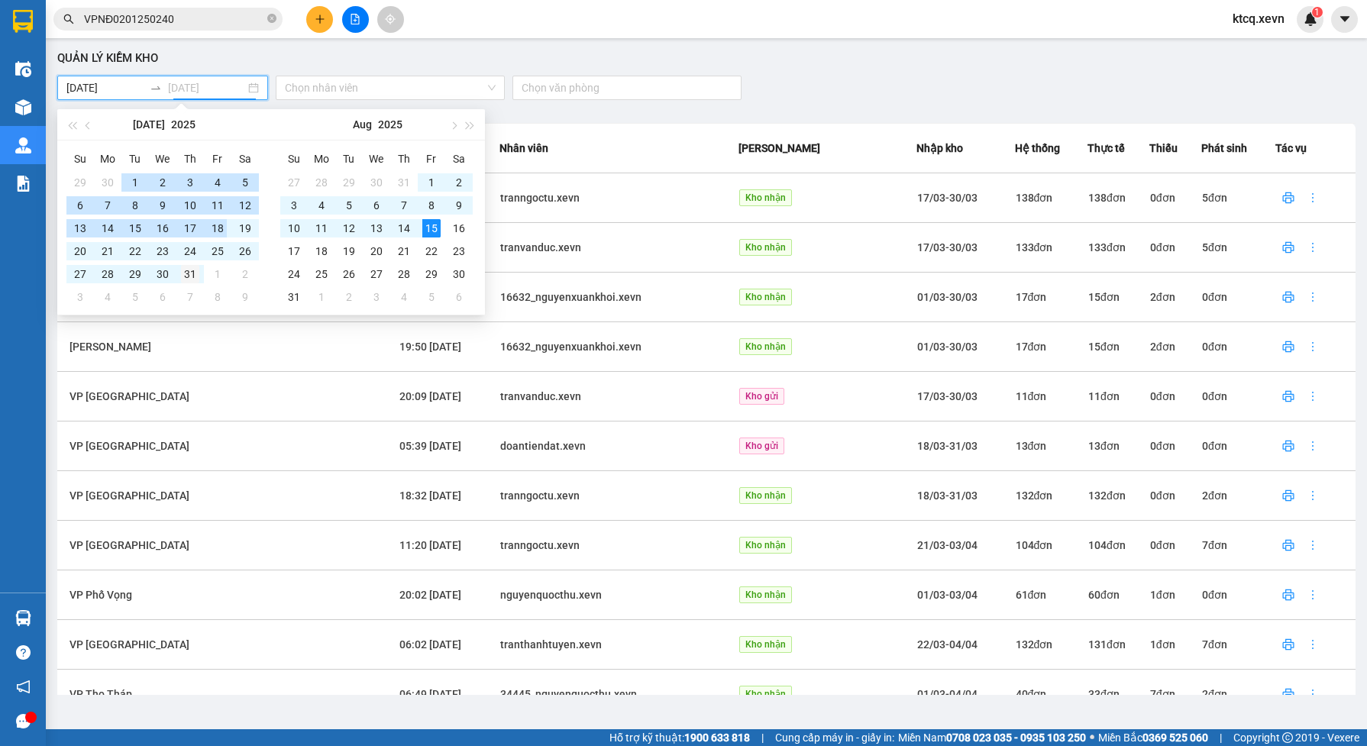
type input "31/07/2025"
drag, startPoint x: 189, startPoint y: 270, endPoint x: 27, endPoint y: 141, distance: 206.0
click at [188, 270] on div "31" at bounding box center [190, 274] width 18 height 18
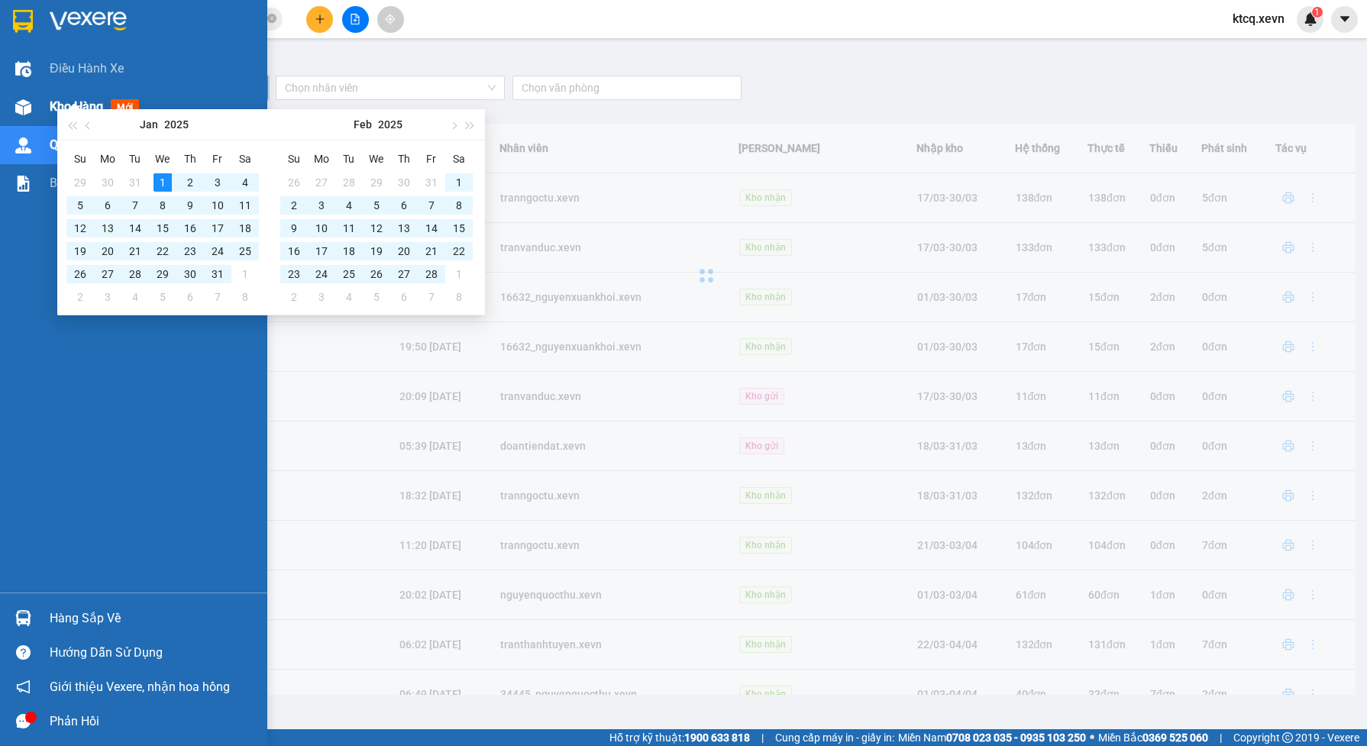
click at [24, 101] on img at bounding box center [23, 107] width 16 height 16
click at [32, 104] on div at bounding box center [23, 107] width 27 height 27
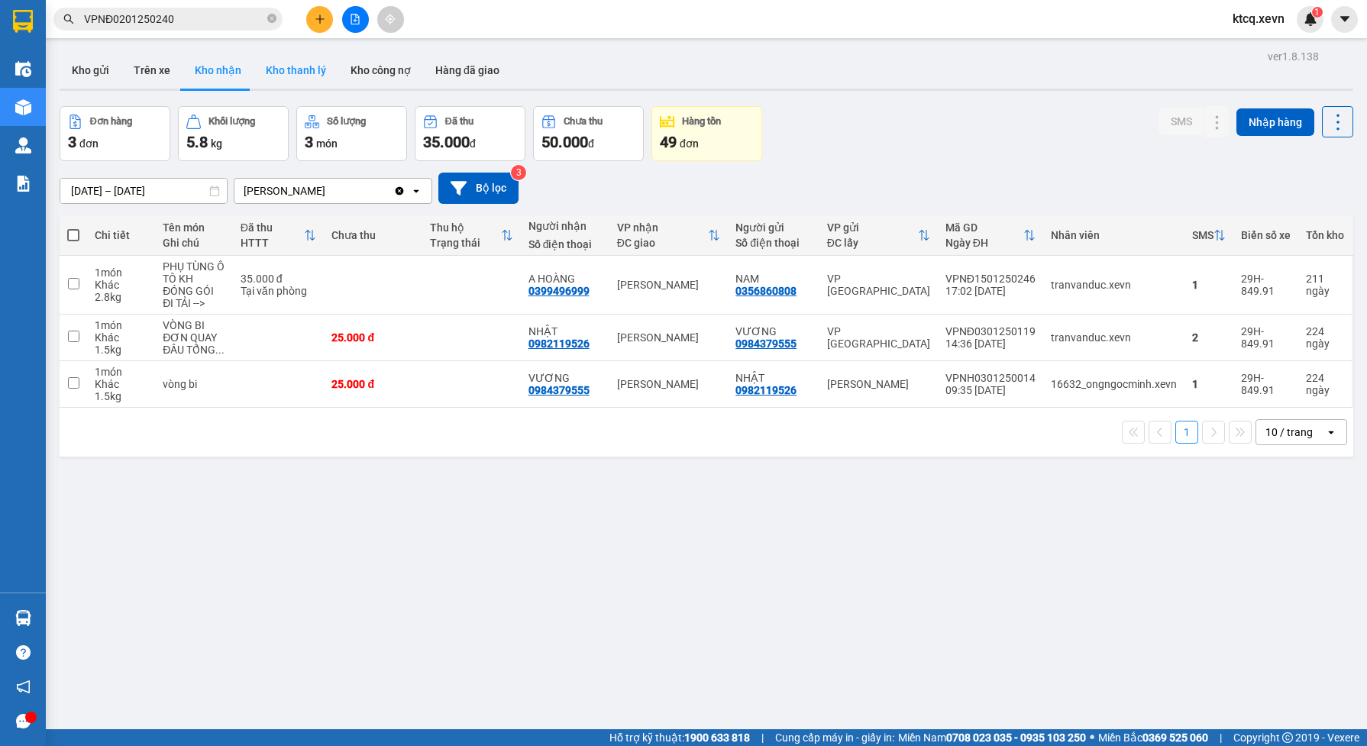
click at [291, 63] on button "Kho thanh lý" at bounding box center [296, 70] width 85 height 37
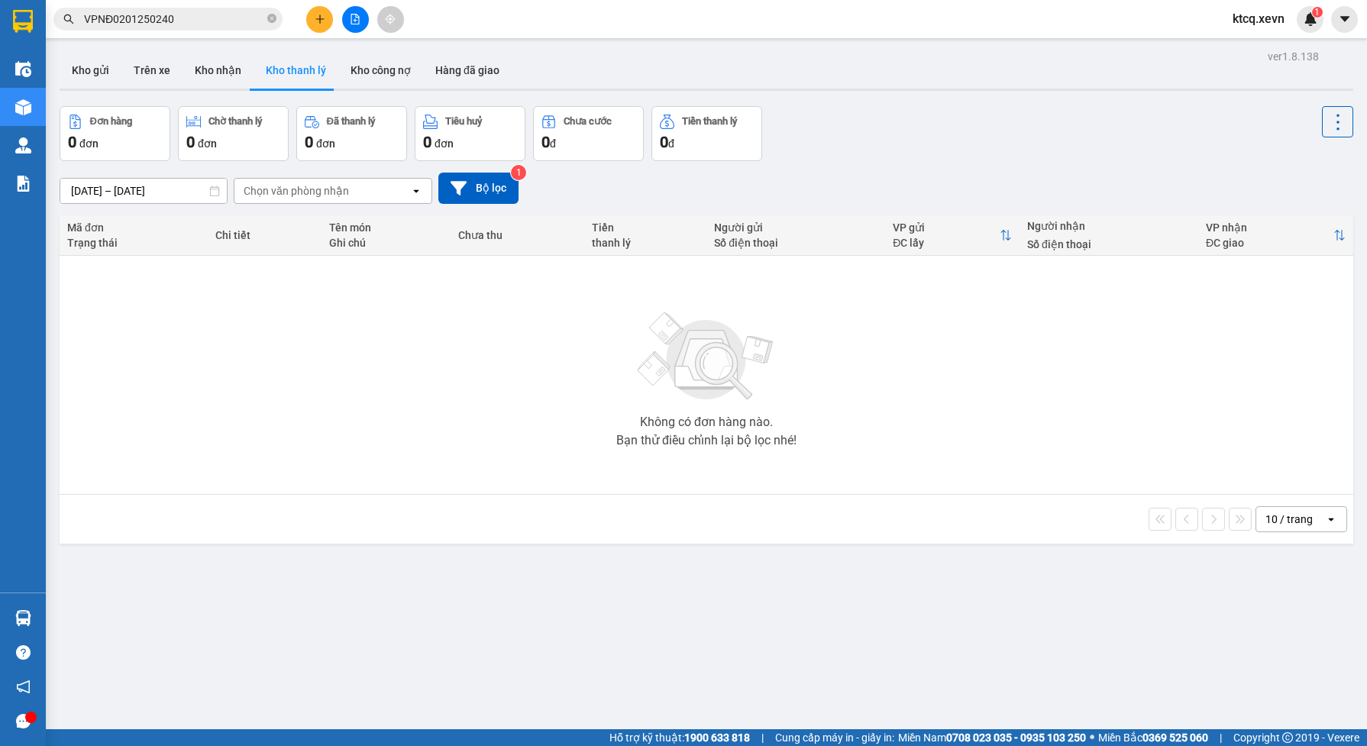
click at [214, 192] on icon at bounding box center [214, 191] width 11 height 11
click at [193, 184] on input "08/08/2025 – 15/08/2025" at bounding box center [143, 191] width 166 height 24
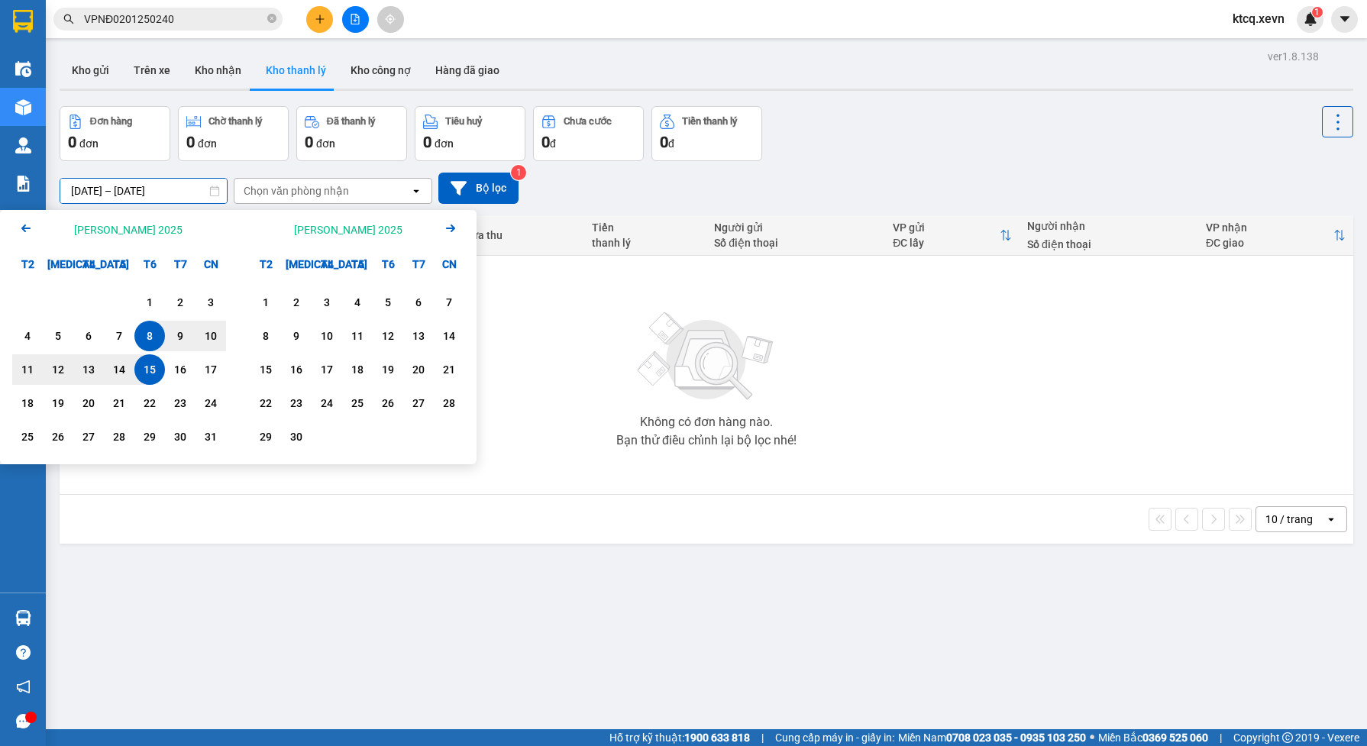
click at [24, 227] on icon "Previous month." at bounding box center [25, 229] width 9 height 8
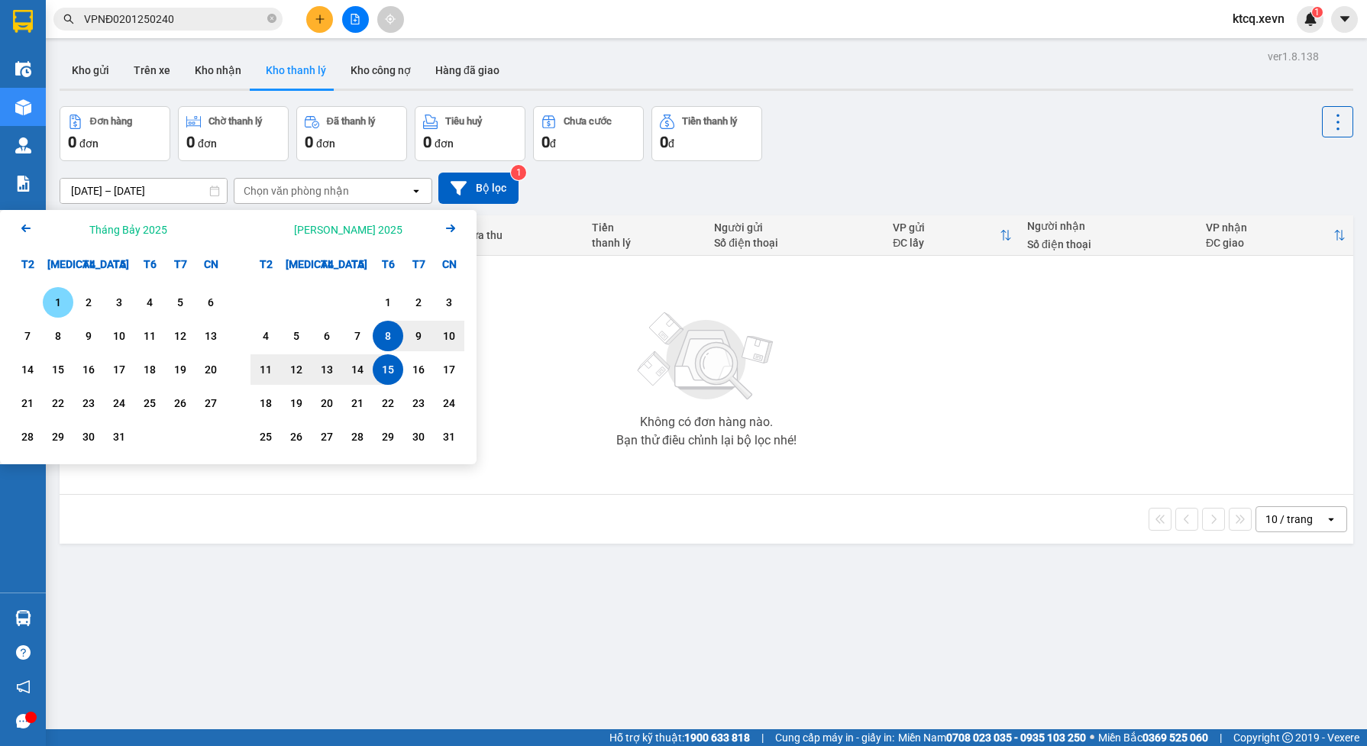
click at [24, 227] on icon "Previous month." at bounding box center [25, 229] width 9 height 8
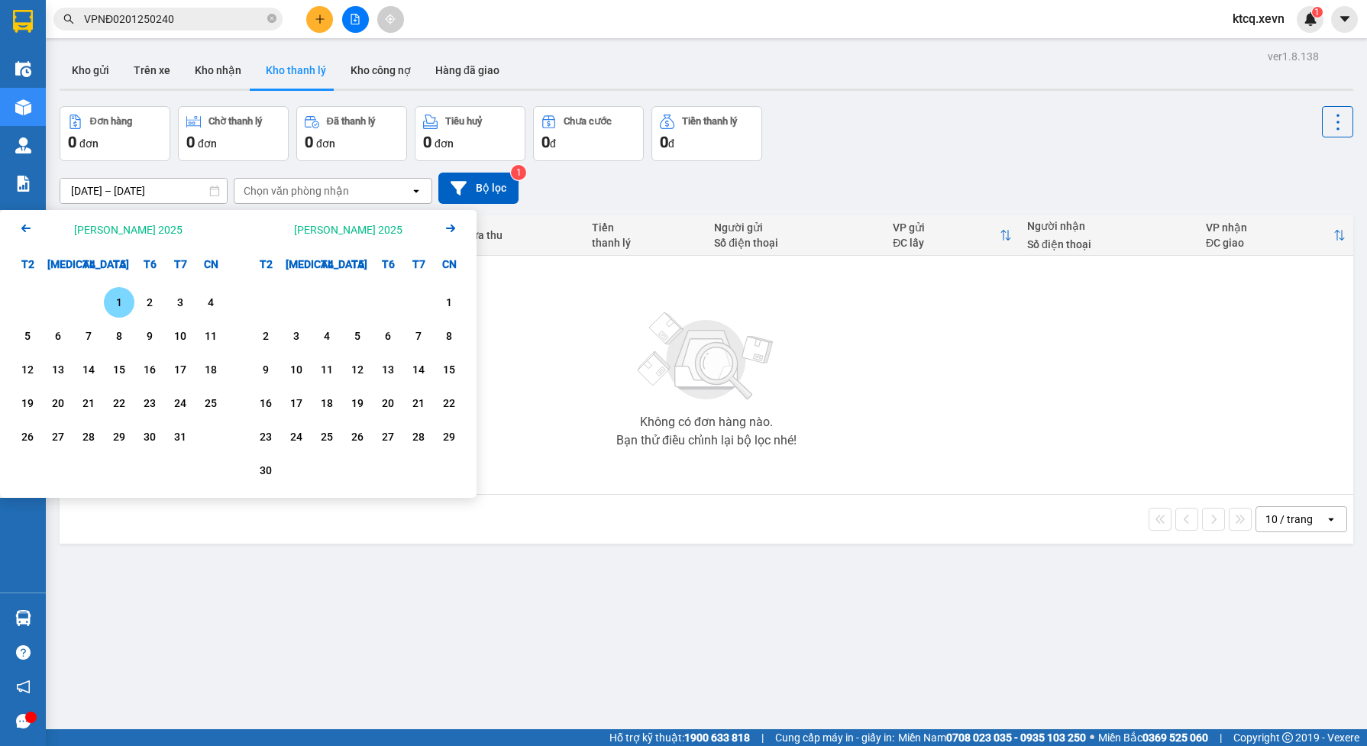
click at [24, 227] on icon "Previous month." at bounding box center [25, 229] width 9 height 8
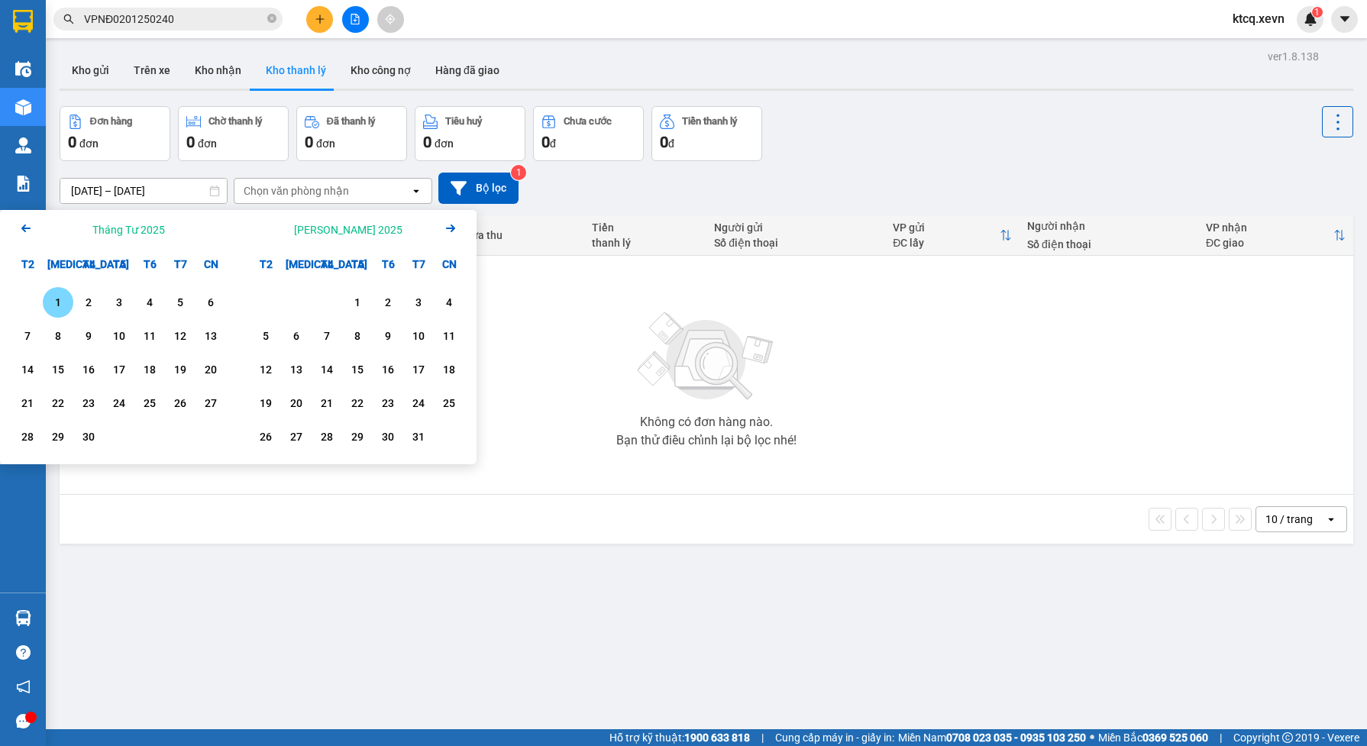
click at [24, 227] on icon "Previous month." at bounding box center [25, 229] width 9 height 8
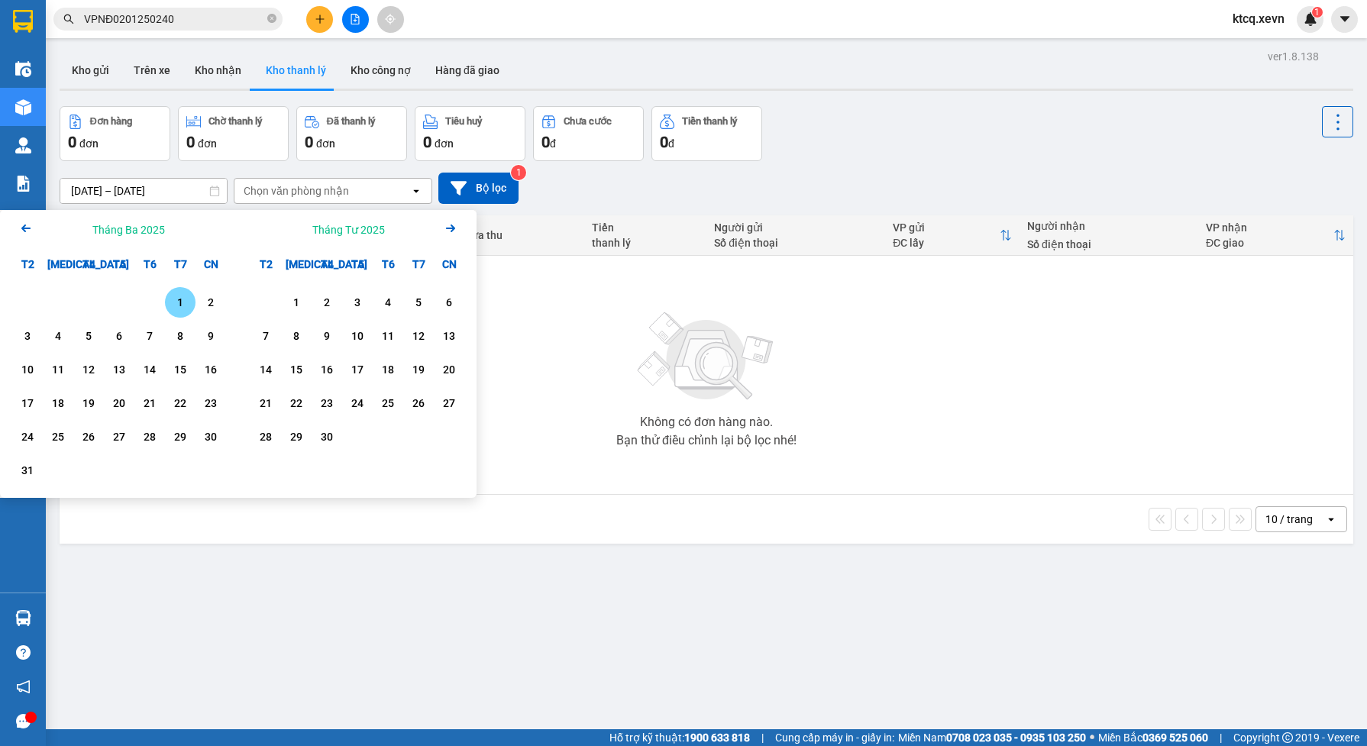
click at [24, 227] on icon "Previous month." at bounding box center [25, 229] width 9 height 8
drag, startPoint x: 318, startPoint y: 296, endPoint x: 325, endPoint y: 302, distance: 9.2
click at [318, 296] on div "1" at bounding box center [326, 302] width 21 height 18
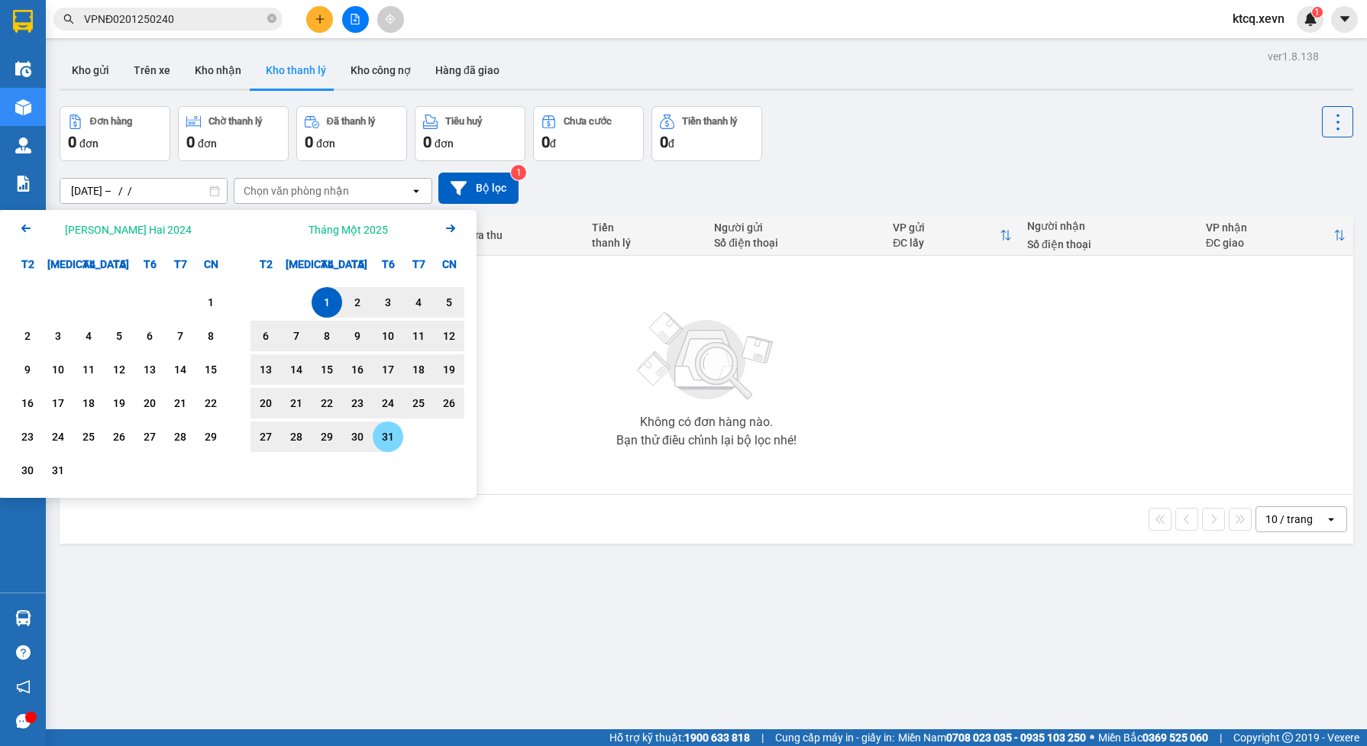
click at [388, 437] on div "31" at bounding box center [387, 437] width 21 height 18
type input "[DATE] – [DATE]"
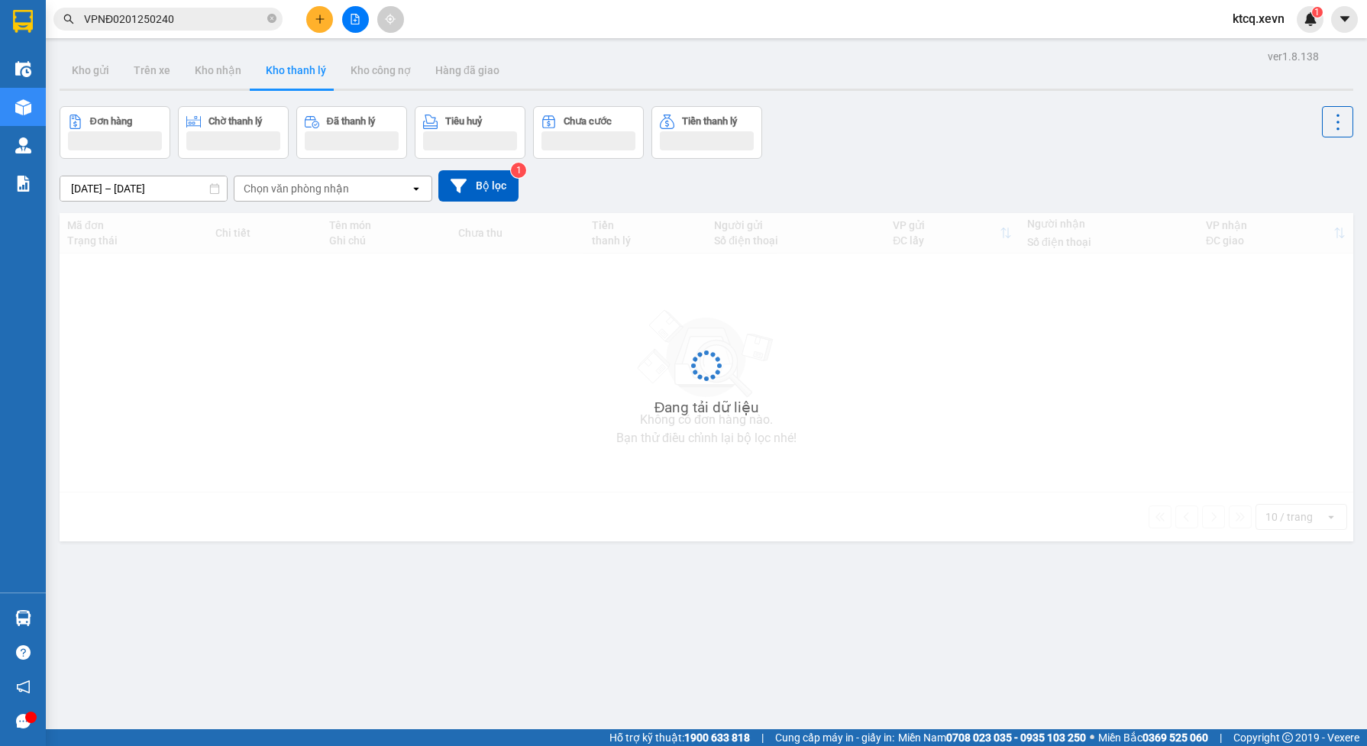
click at [417, 189] on icon "open" at bounding box center [416, 189] width 12 height 12
type input "giải"
click at [329, 220] on div "VP Giải Phóng" at bounding box center [332, 221] width 199 height 27
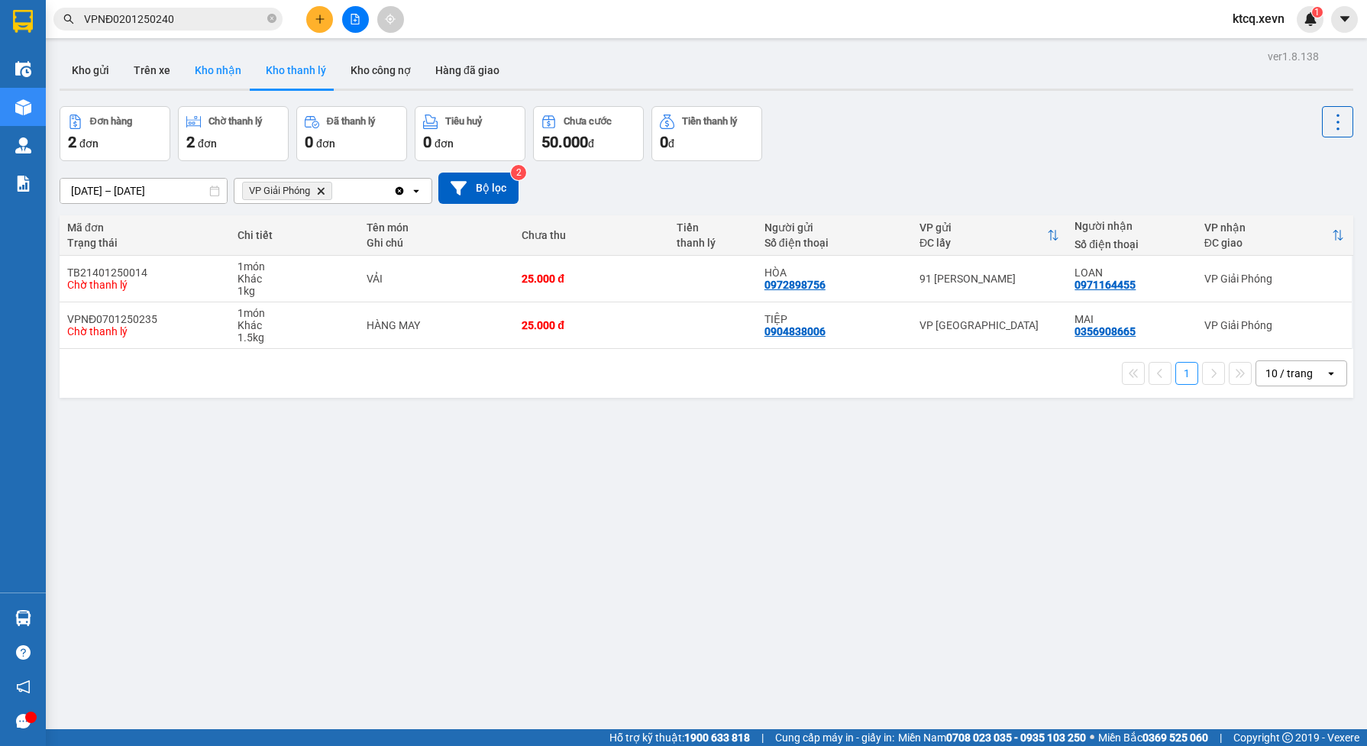
click at [221, 71] on button "Kho nhận" at bounding box center [218, 70] width 71 height 37
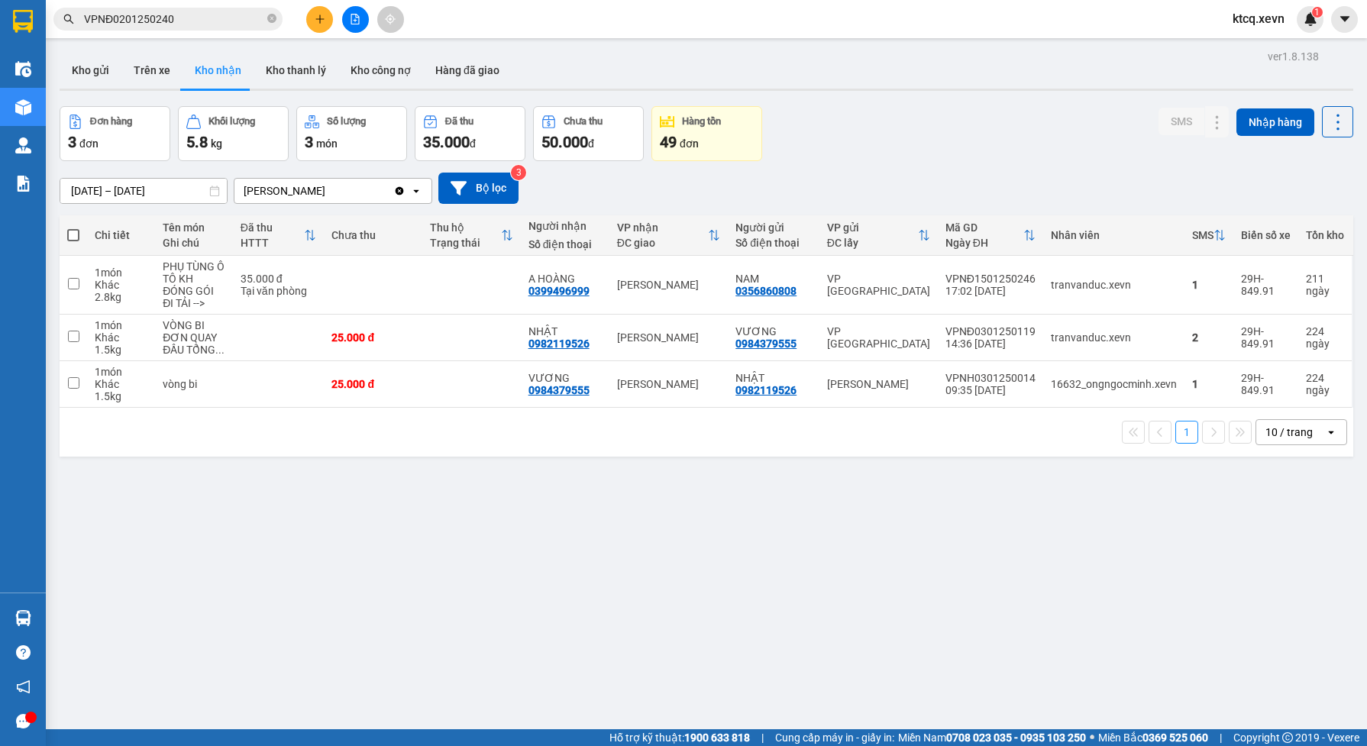
click at [214, 192] on icon at bounding box center [214, 191] width 11 height 11
click at [314, 183] on div "VP [PERSON_NAME]" at bounding box center [313, 191] width 159 height 24
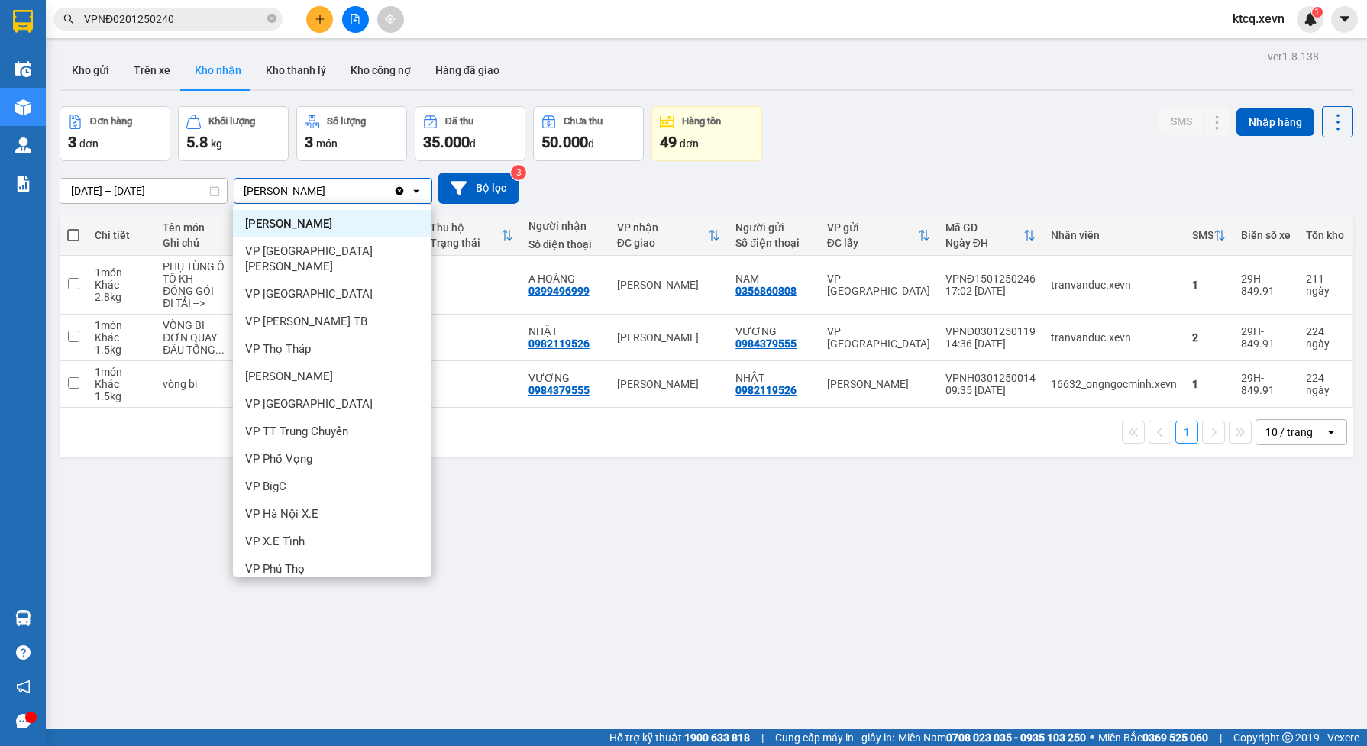
click at [411, 193] on icon "open" at bounding box center [416, 191] width 12 height 12
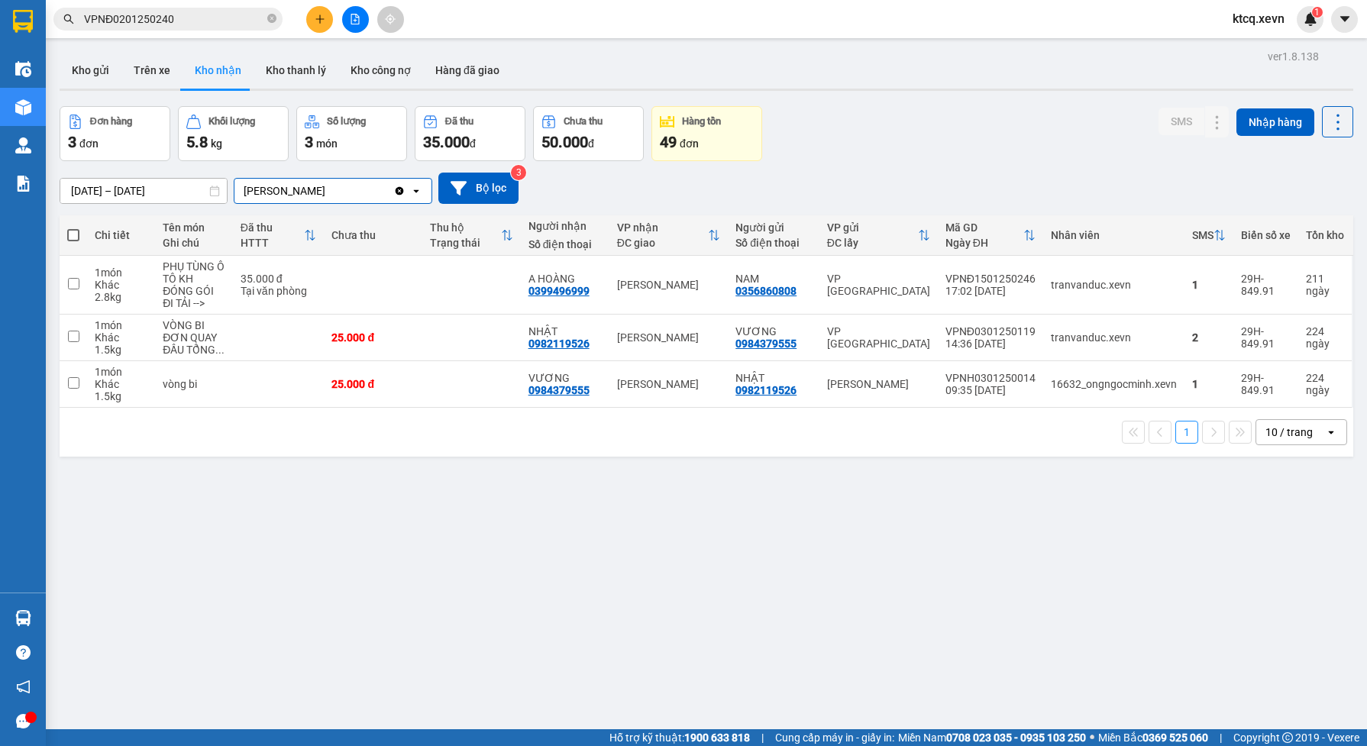
click at [397, 187] on icon "Clear value" at bounding box center [399, 191] width 12 height 12
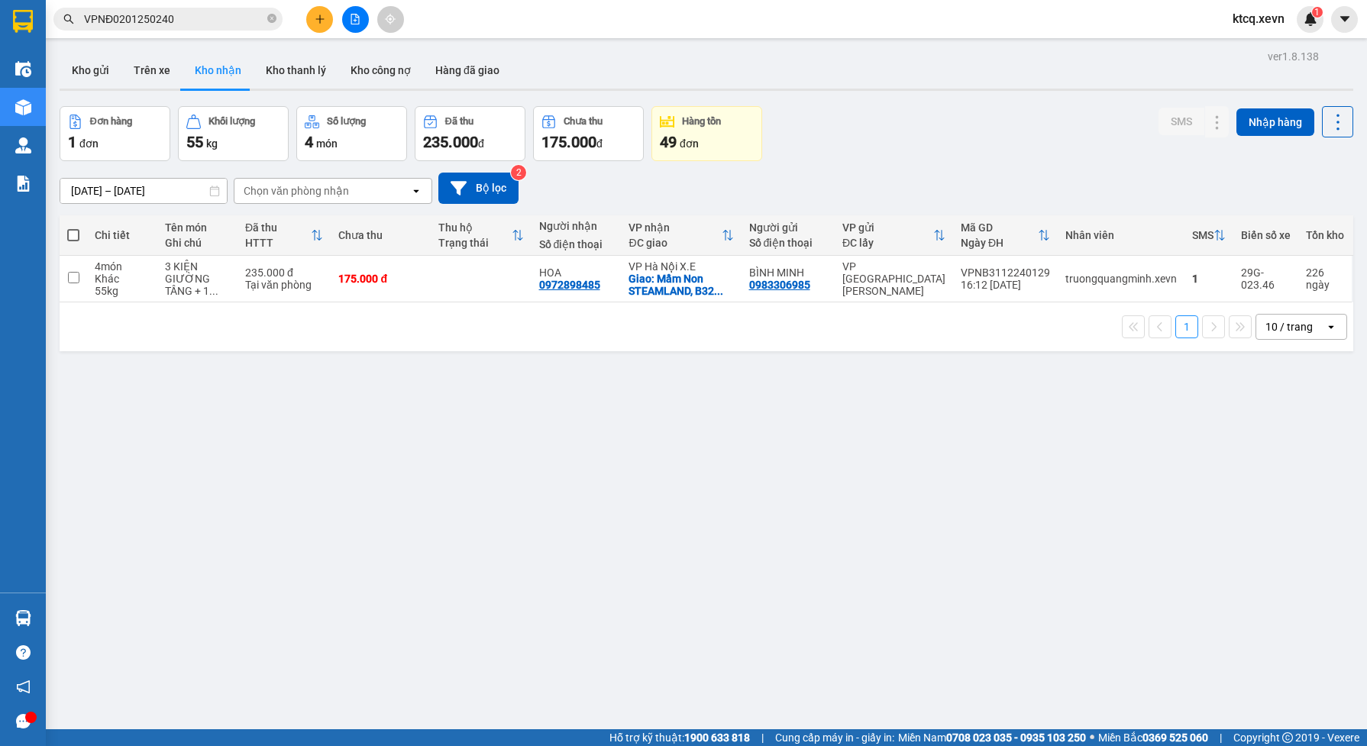
click at [375, 195] on div "Chọn văn phòng nhận" at bounding box center [322, 191] width 176 height 24
type input "giải"
click at [539, 241] on div "Số điện thoại" at bounding box center [576, 244] width 75 height 12
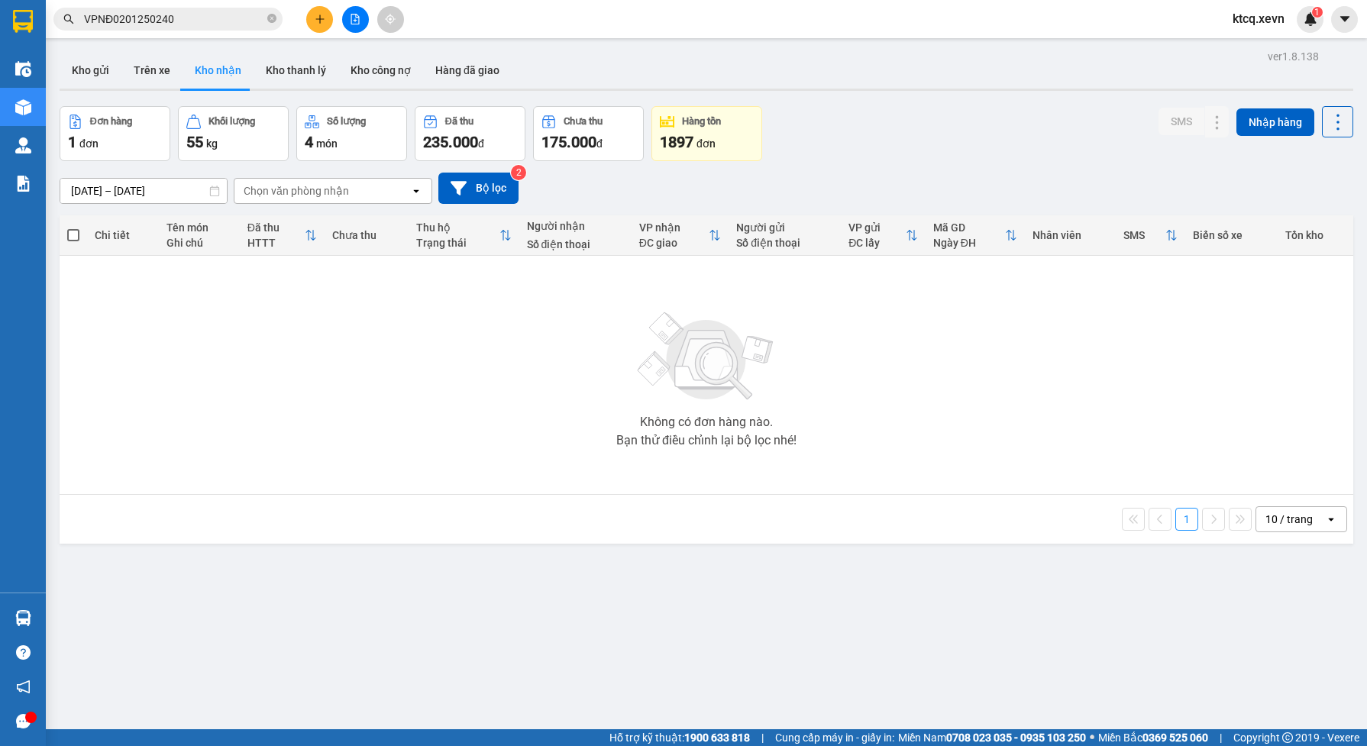
click at [1205, 283] on div "Không có đơn hàng nào. Bạn thử điều chỉnh lại bộ lọc nhé!" at bounding box center [706, 374] width 1278 height 229
click at [355, 189] on div "Chọn văn phòng nhận" at bounding box center [322, 191] width 176 height 24
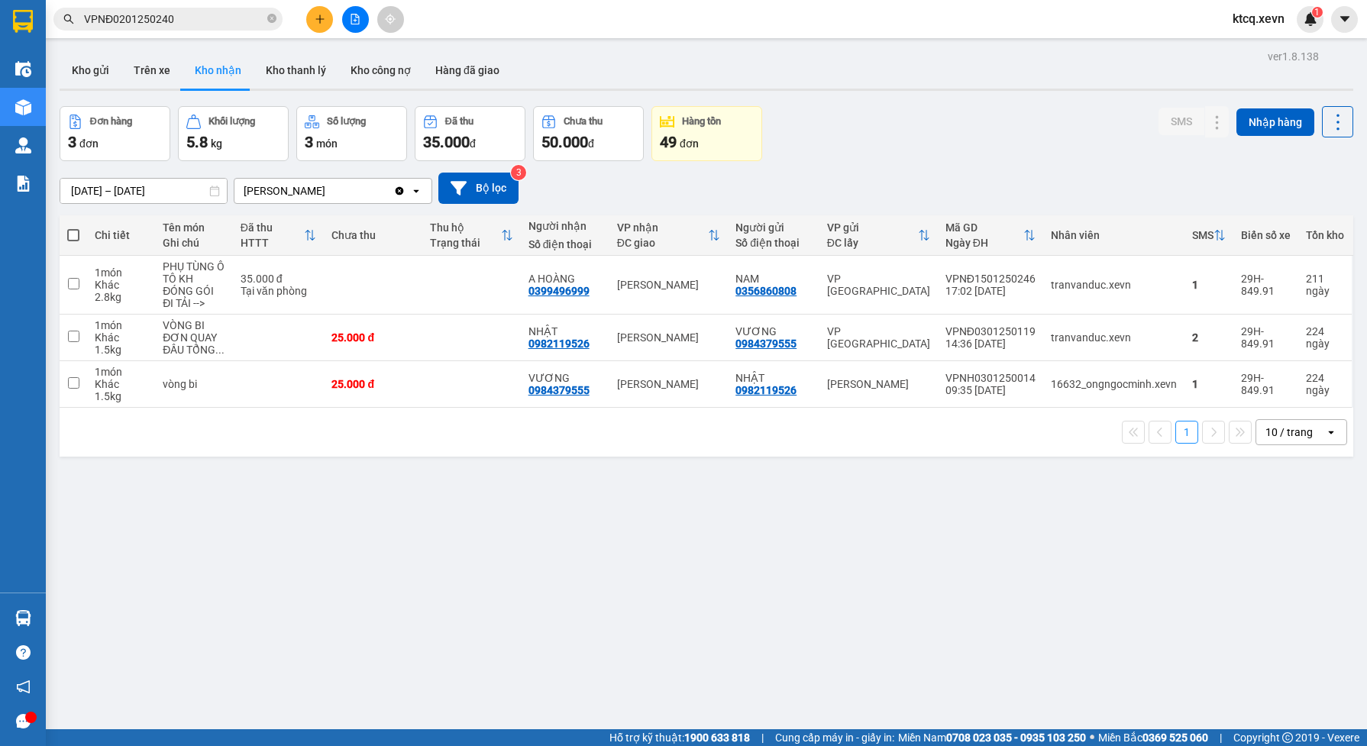
click at [396, 189] on icon "Clear value" at bounding box center [400, 190] width 8 height 8
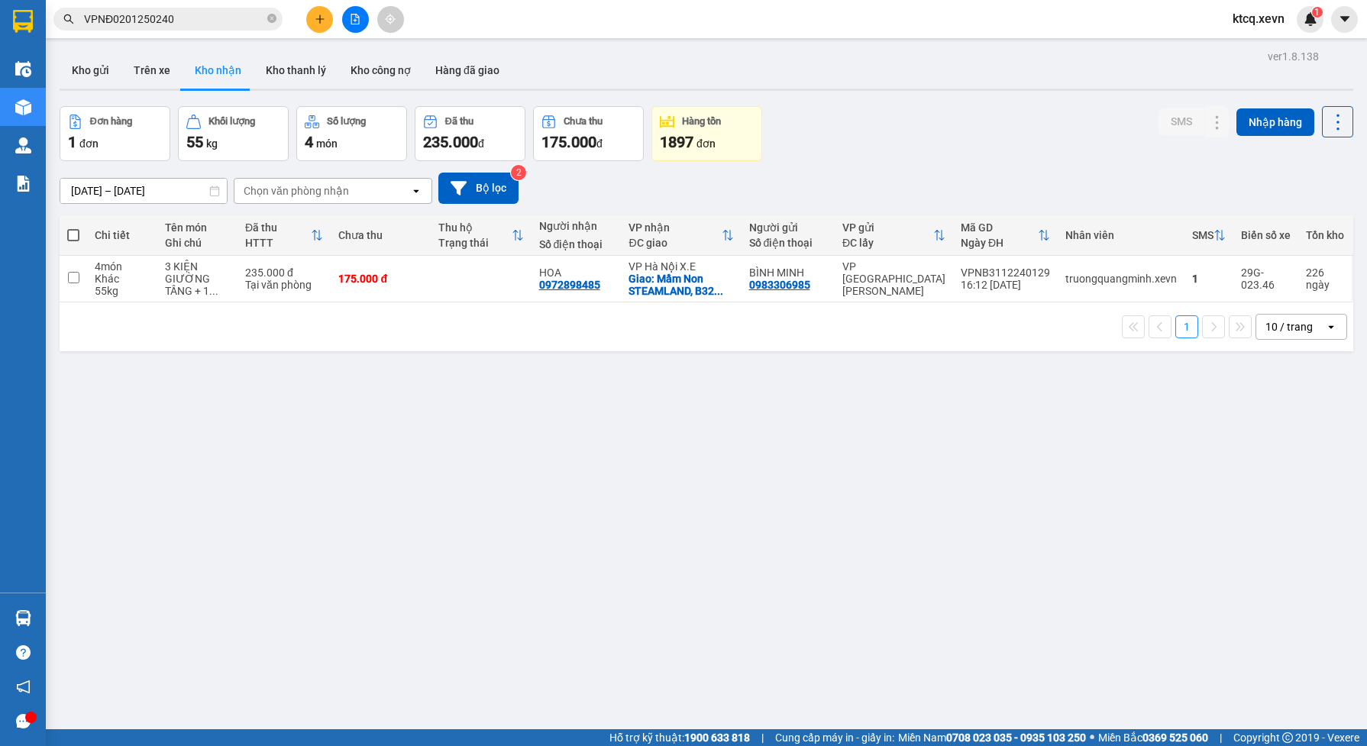
click at [696, 137] on div "1897 đơn" at bounding box center [707, 141] width 94 height 21
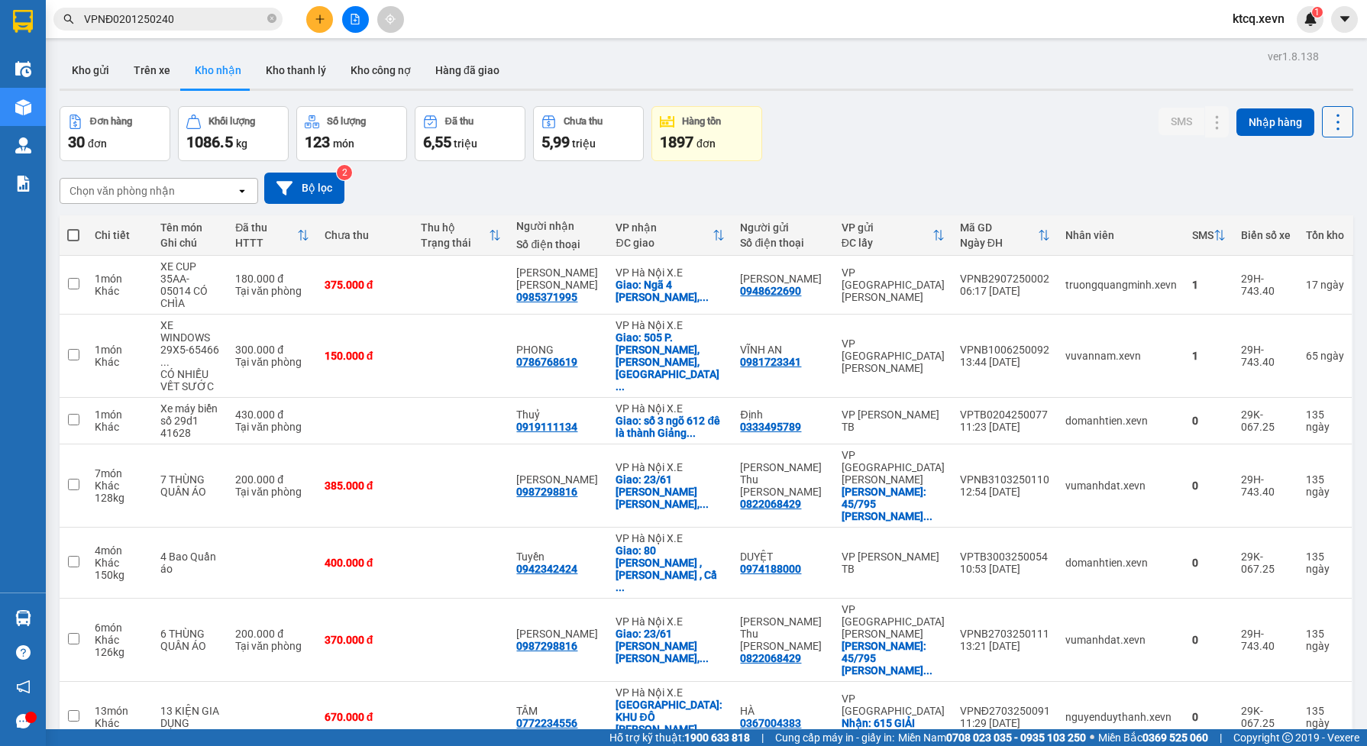
click at [1327, 115] on icon at bounding box center [1337, 121] width 21 height 21
click at [1299, 159] on span "Xuất excel" at bounding box center [1305, 162] width 49 height 15
click at [787, 135] on div "Đơn hàng 30 đơn Khối lượng 1086.5 kg Số lượng 123 món Đã thu 6,55 triệu Chưa th…" at bounding box center [707, 133] width 1294 height 55
click at [253, 189] on div "open" at bounding box center [246, 191] width 21 height 24
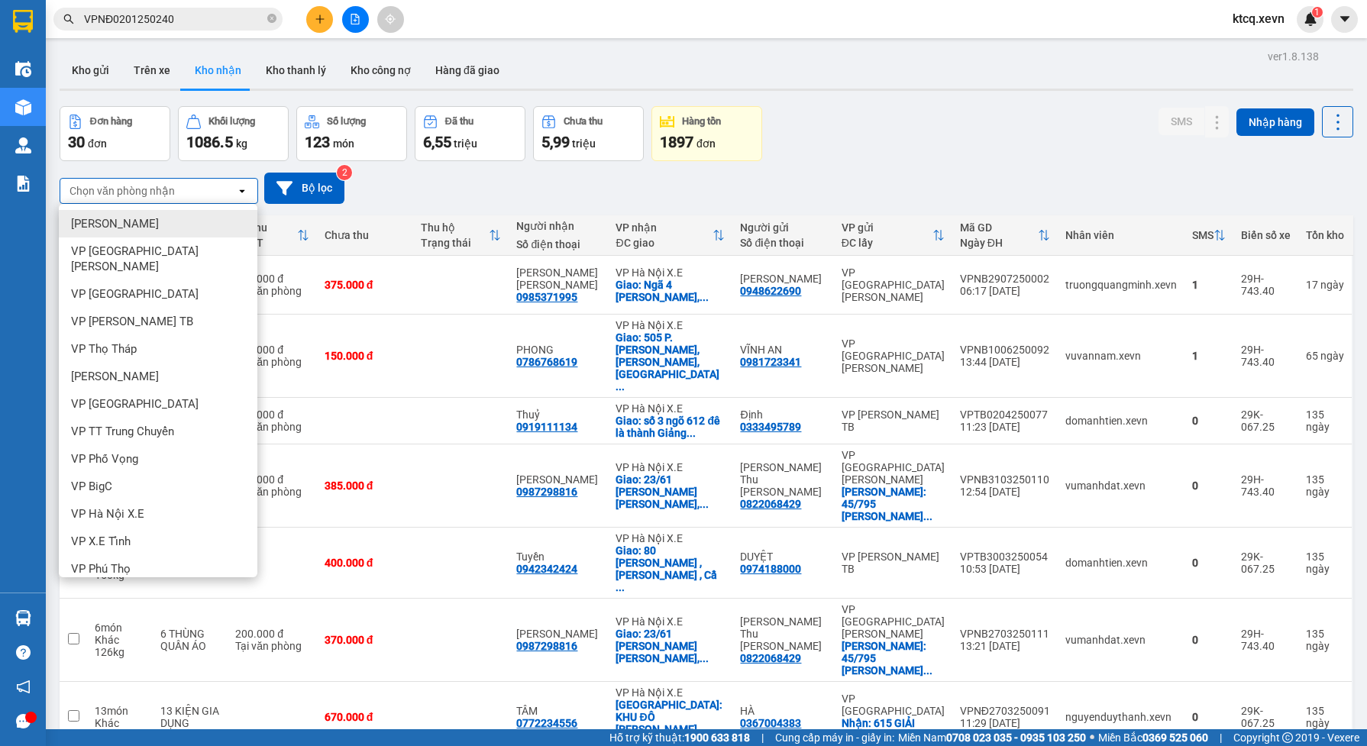
click at [241, 192] on icon "open" at bounding box center [242, 191] width 12 height 12
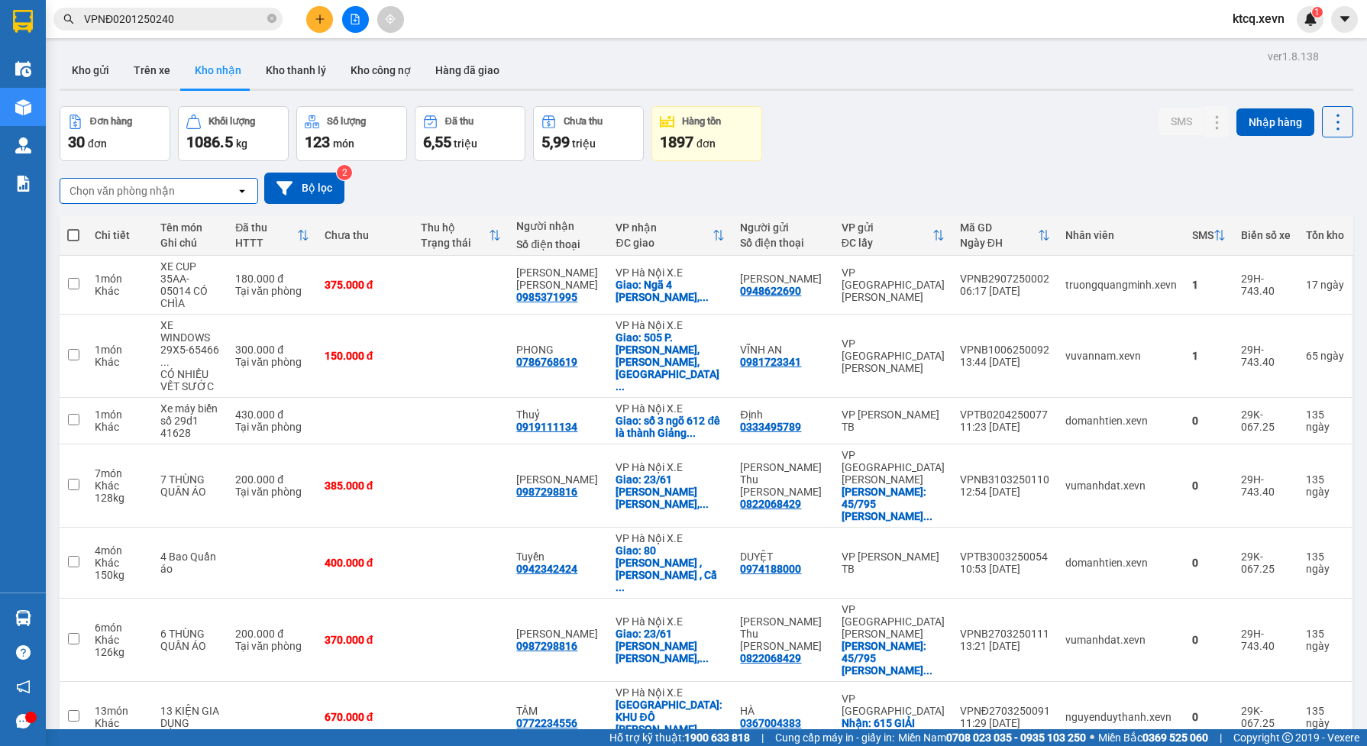
click at [241, 193] on icon "open" at bounding box center [242, 191] width 12 height 12
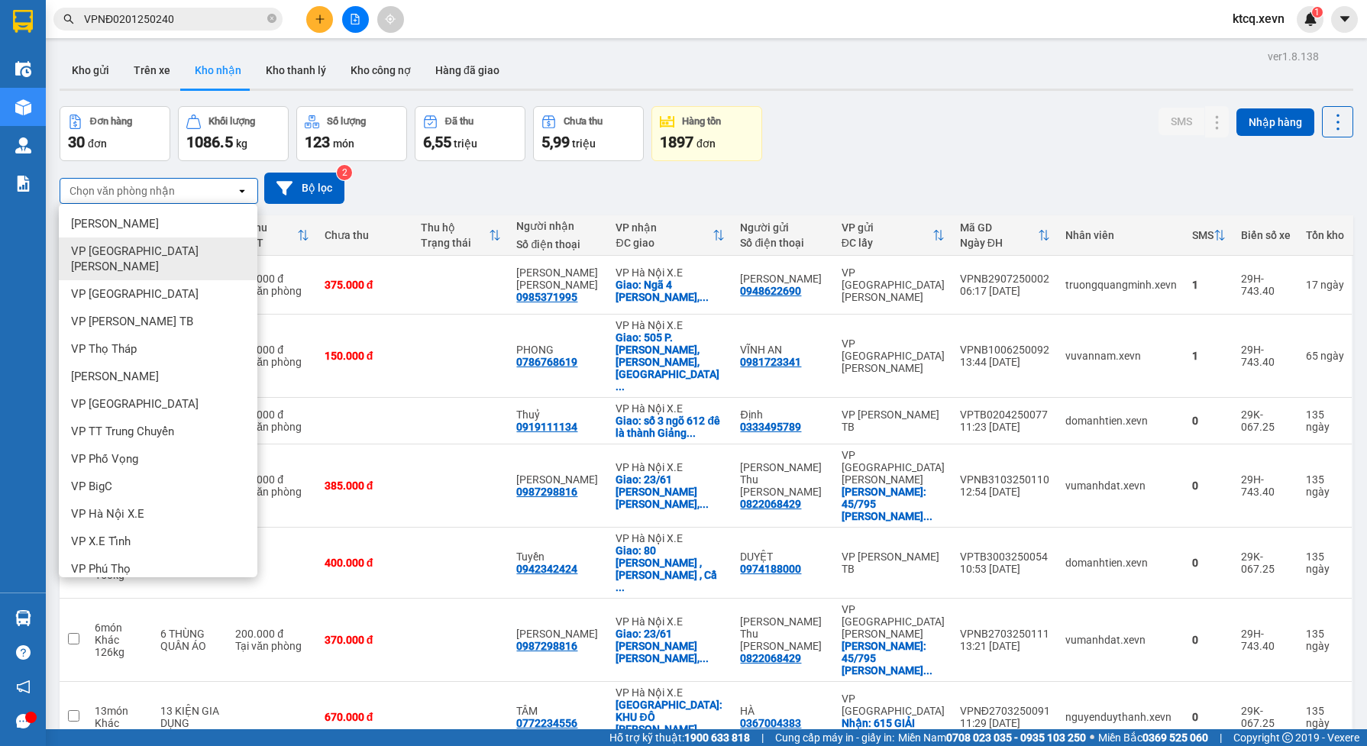
click at [187, 222] on div "VP [PERSON_NAME]" at bounding box center [158, 223] width 199 height 27
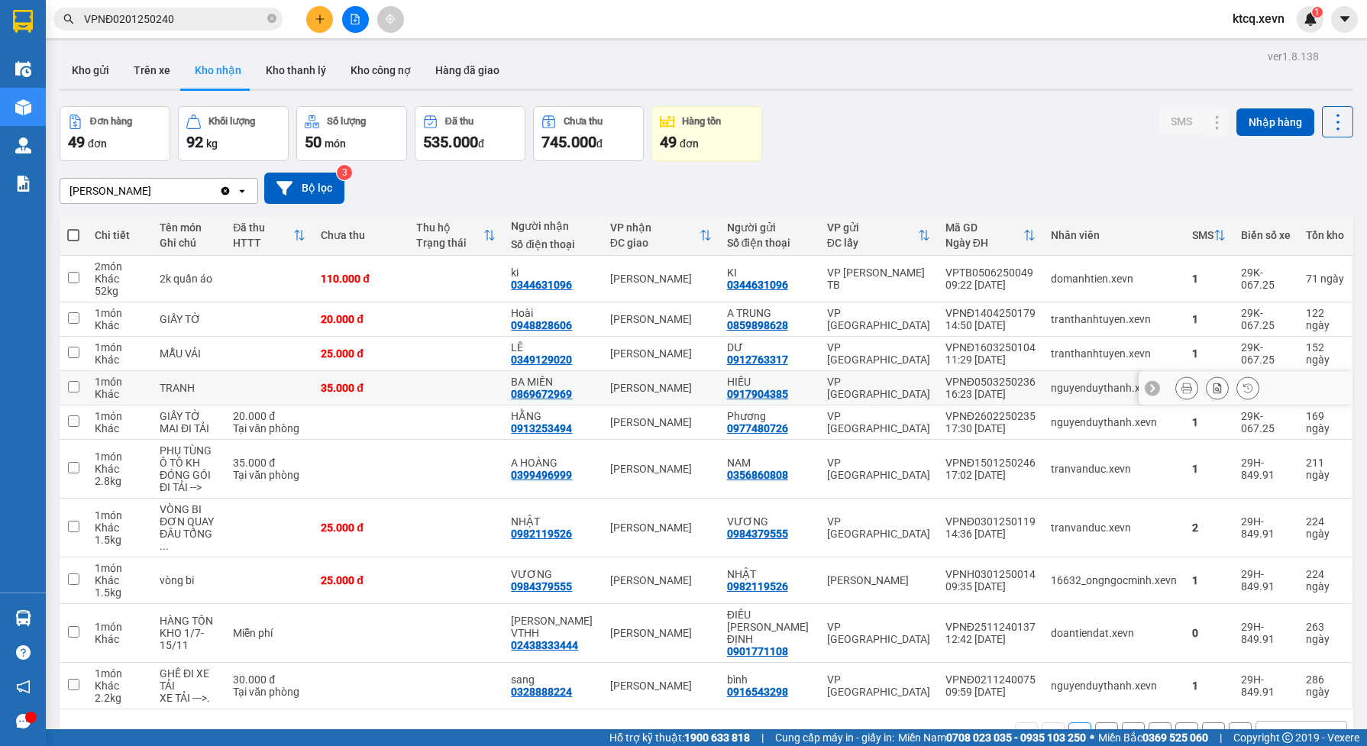
scroll to position [70, 0]
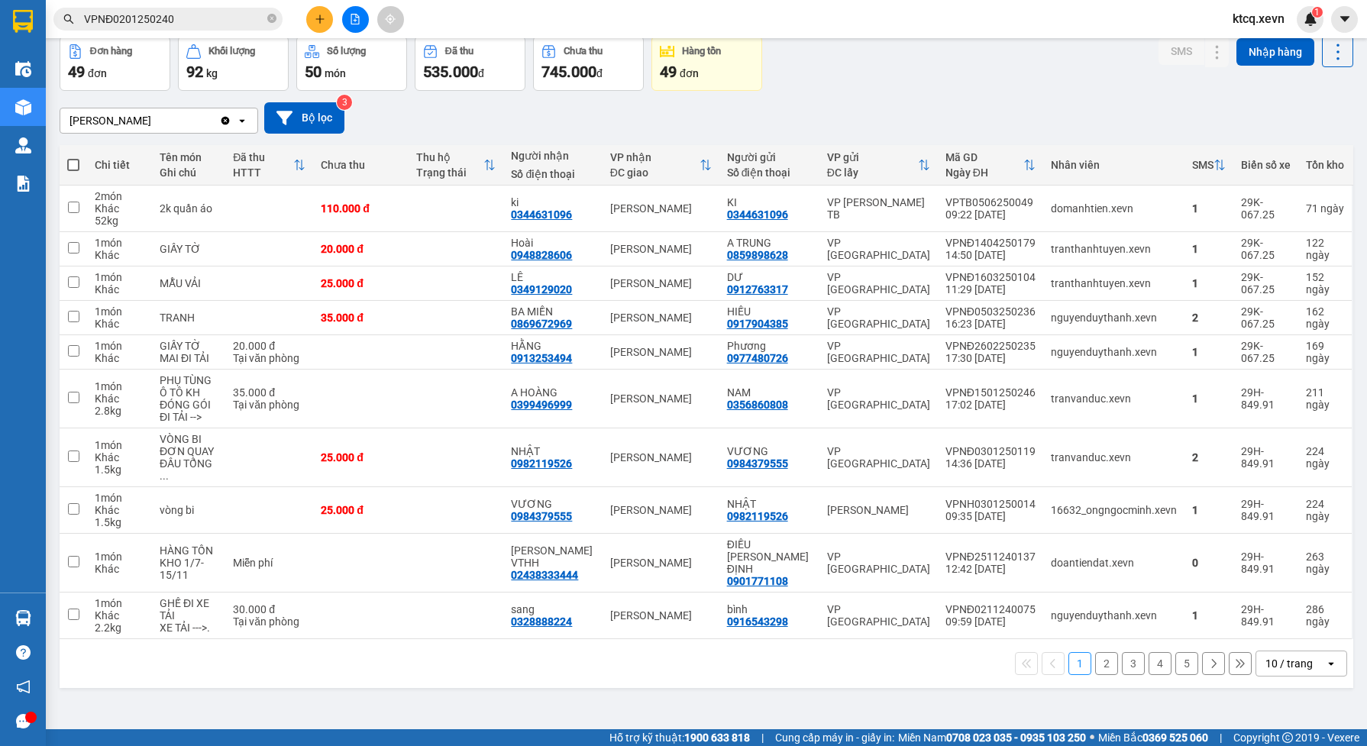
click at [70, 159] on span at bounding box center [73, 165] width 12 height 12
click at [73, 157] on input "checkbox" at bounding box center [73, 157] width 0 height 0
checkbox input "true"
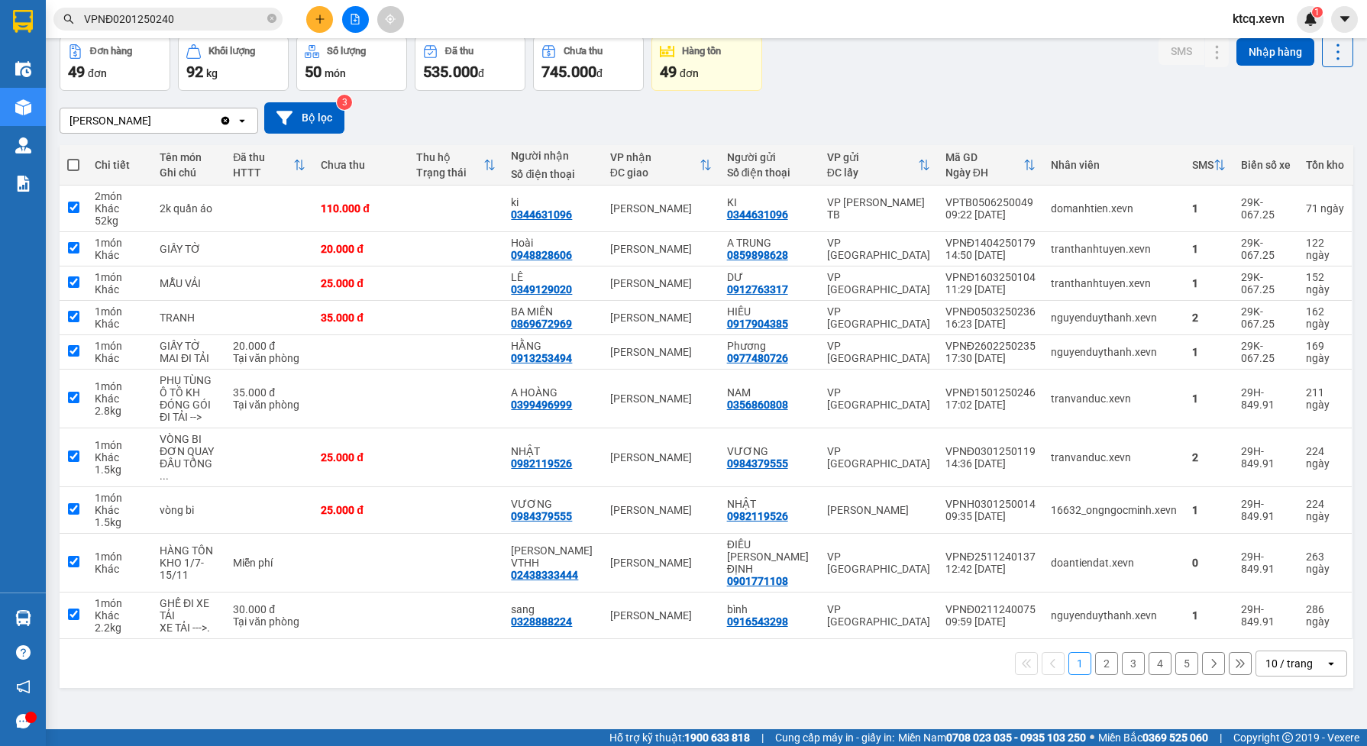
checkbox input "true"
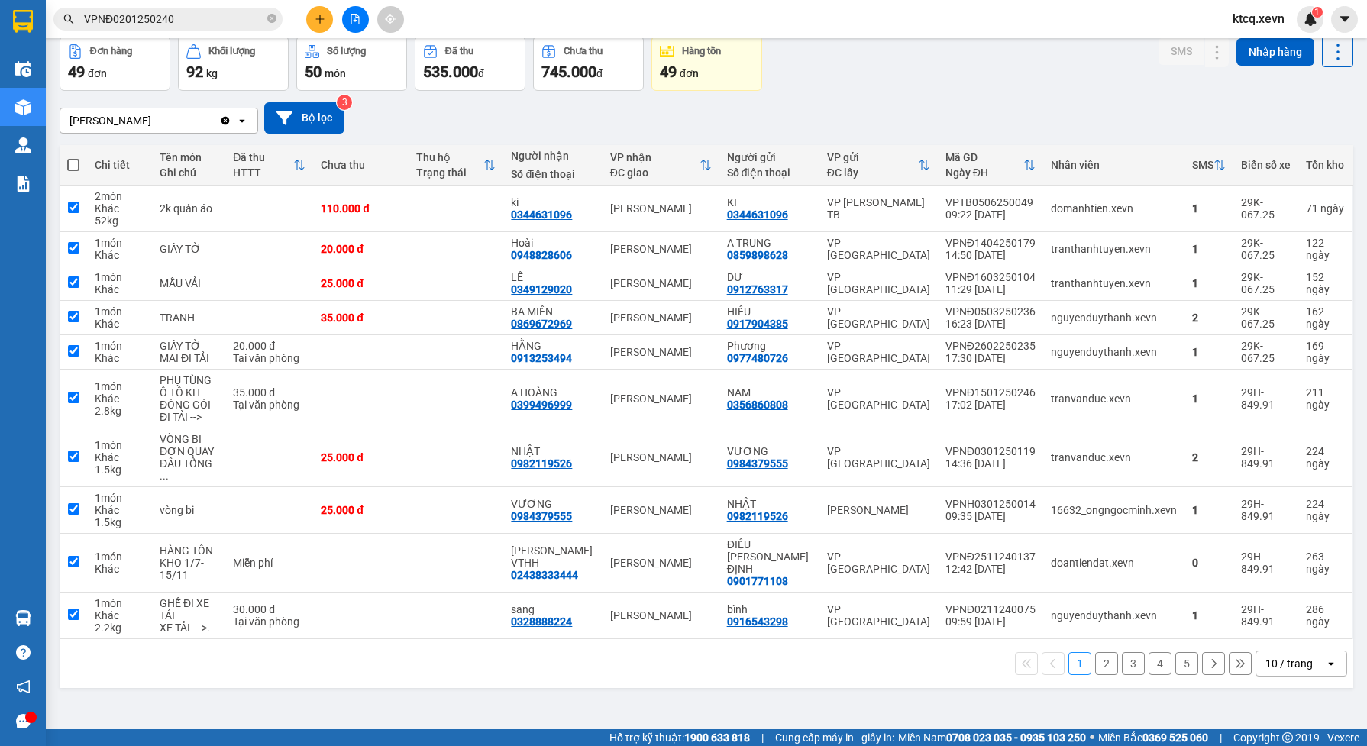
checkbox input "true"
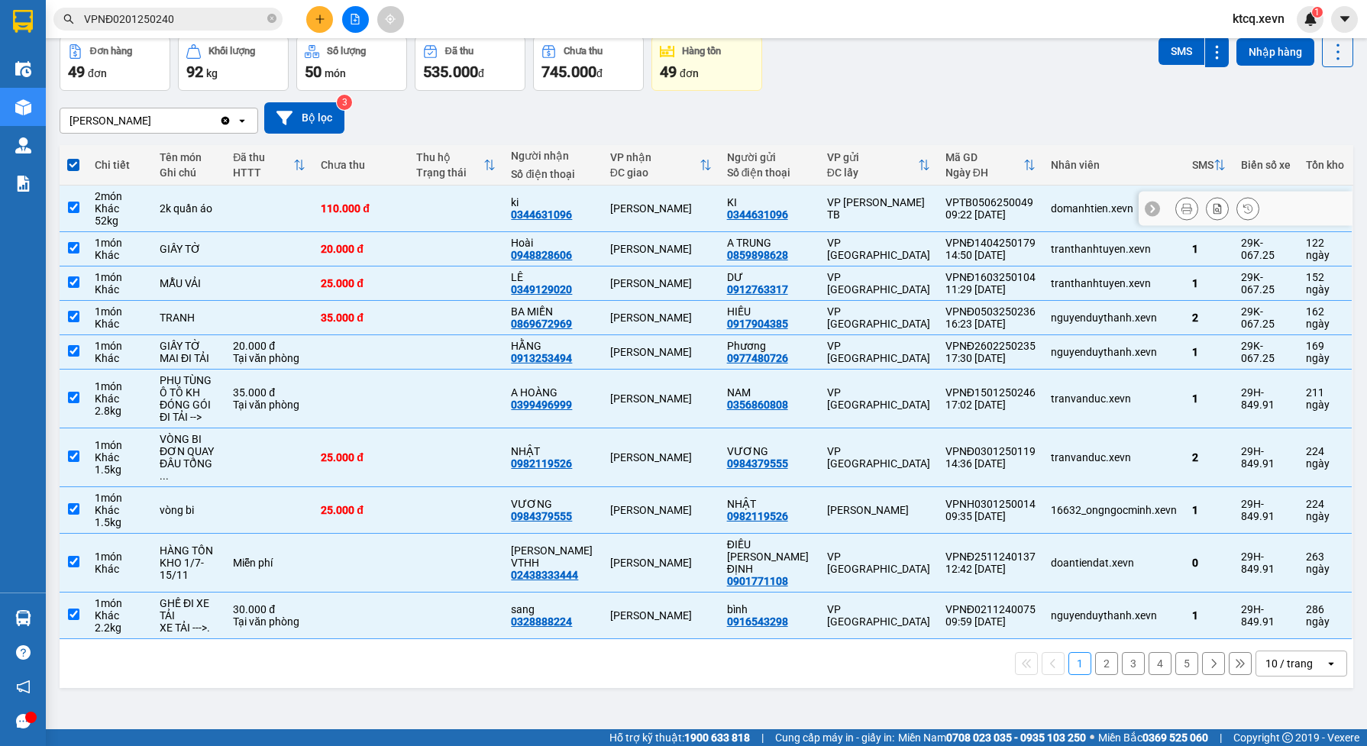
scroll to position [0, 0]
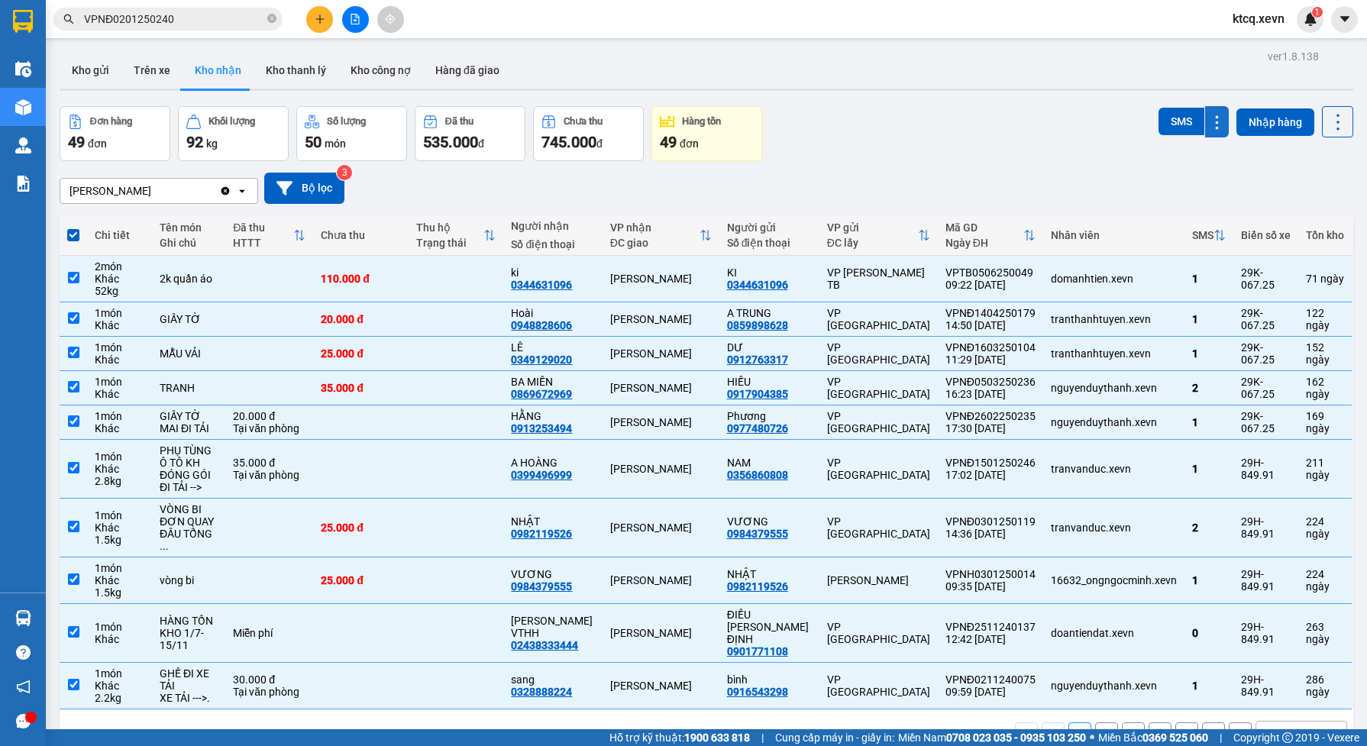
click at [1210, 124] on icon at bounding box center [1217, 122] width 15 height 15
click at [1161, 222] on div "ver 1.8.138 Kho gửi Trên xe Kho nhận Kho thanh lý Kho công nợ Hàng đã giao Đơn …" at bounding box center [706, 419] width 1306 height 746
click at [1327, 123] on icon at bounding box center [1337, 121] width 21 height 21
click at [1318, 159] on span "Xuất excel" at bounding box center [1305, 162] width 49 height 15
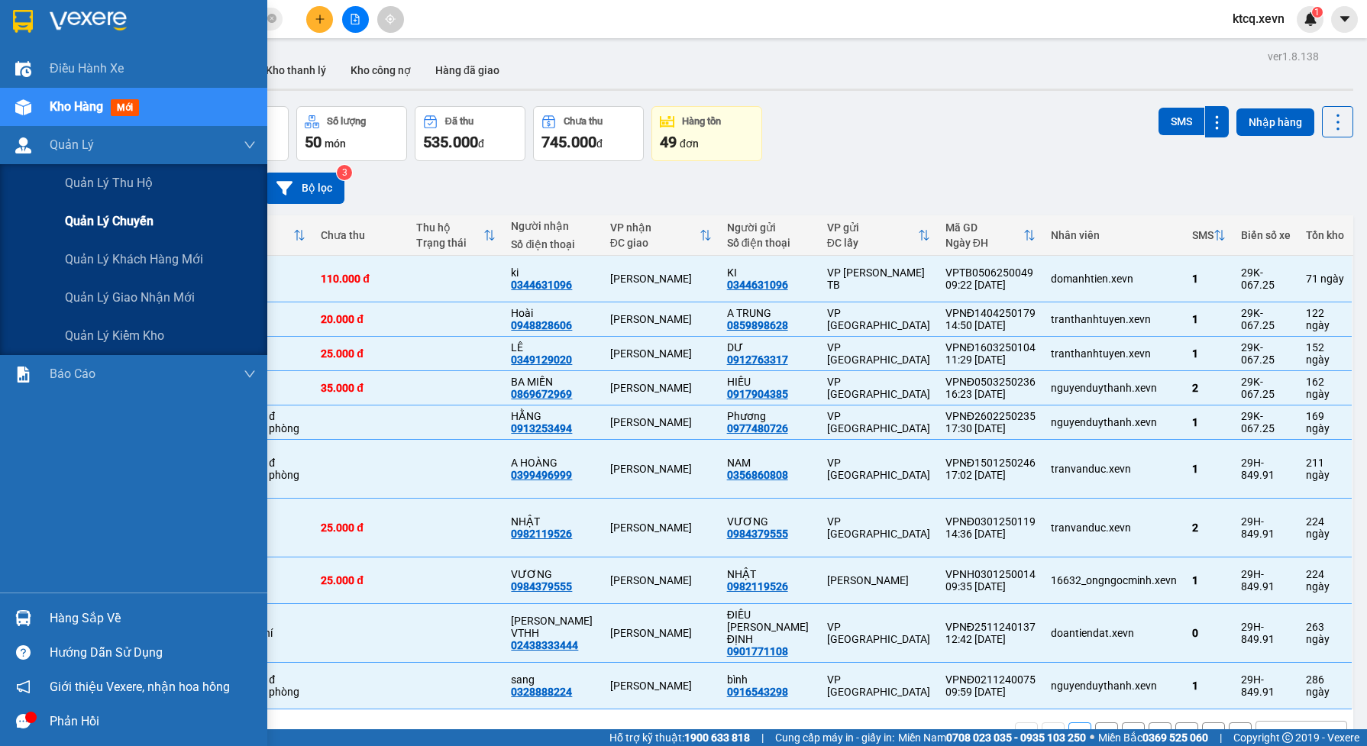
click at [141, 225] on span "Quản lý chuyến" at bounding box center [109, 221] width 89 height 19
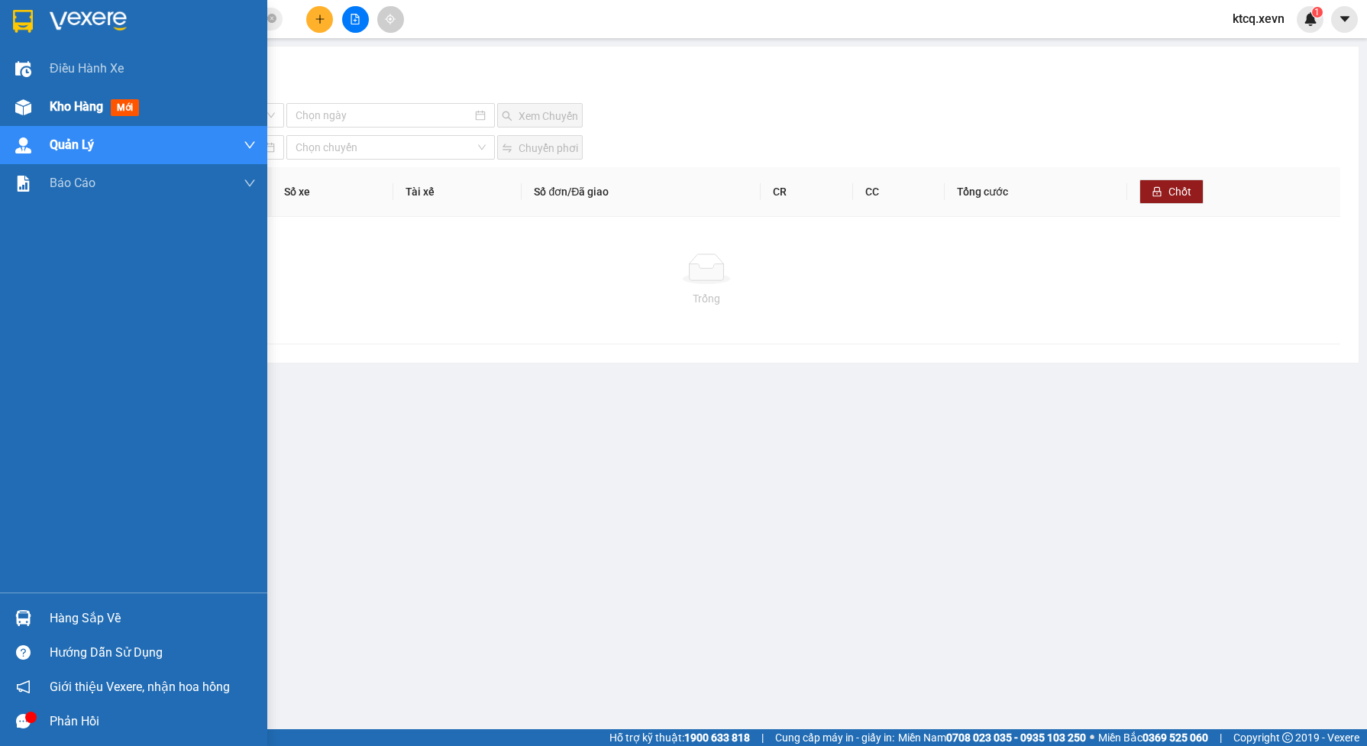
click at [85, 108] on span "Kho hàng" at bounding box center [76, 106] width 53 height 15
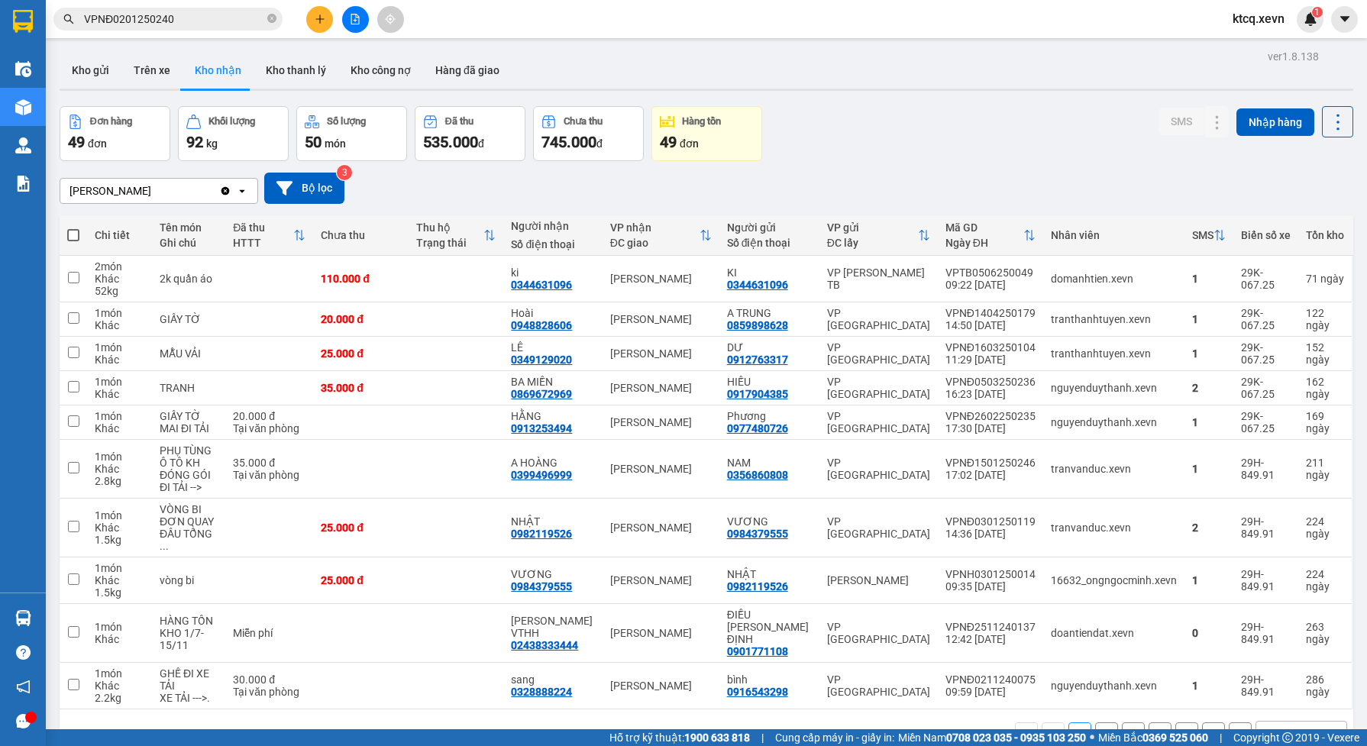
click at [150, 140] on div "49 đơn" at bounding box center [115, 141] width 94 height 21
click at [215, 131] on div "92 kg" at bounding box center [233, 141] width 94 height 21
click at [224, 188] on icon "Clear value" at bounding box center [225, 190] width 8 height 8
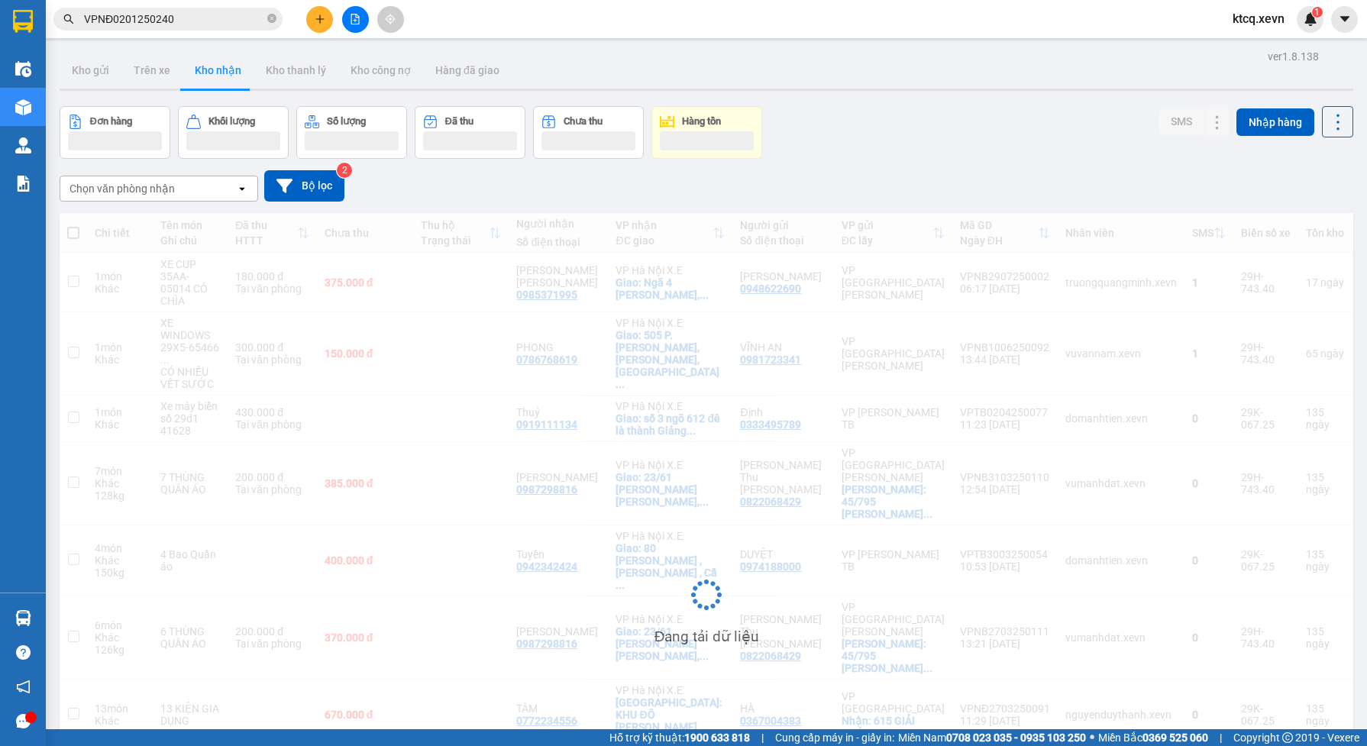
click at [192, 193] on div "Chọn văn phòng nhận" at bounding box center [148, 188] width 176 height 24
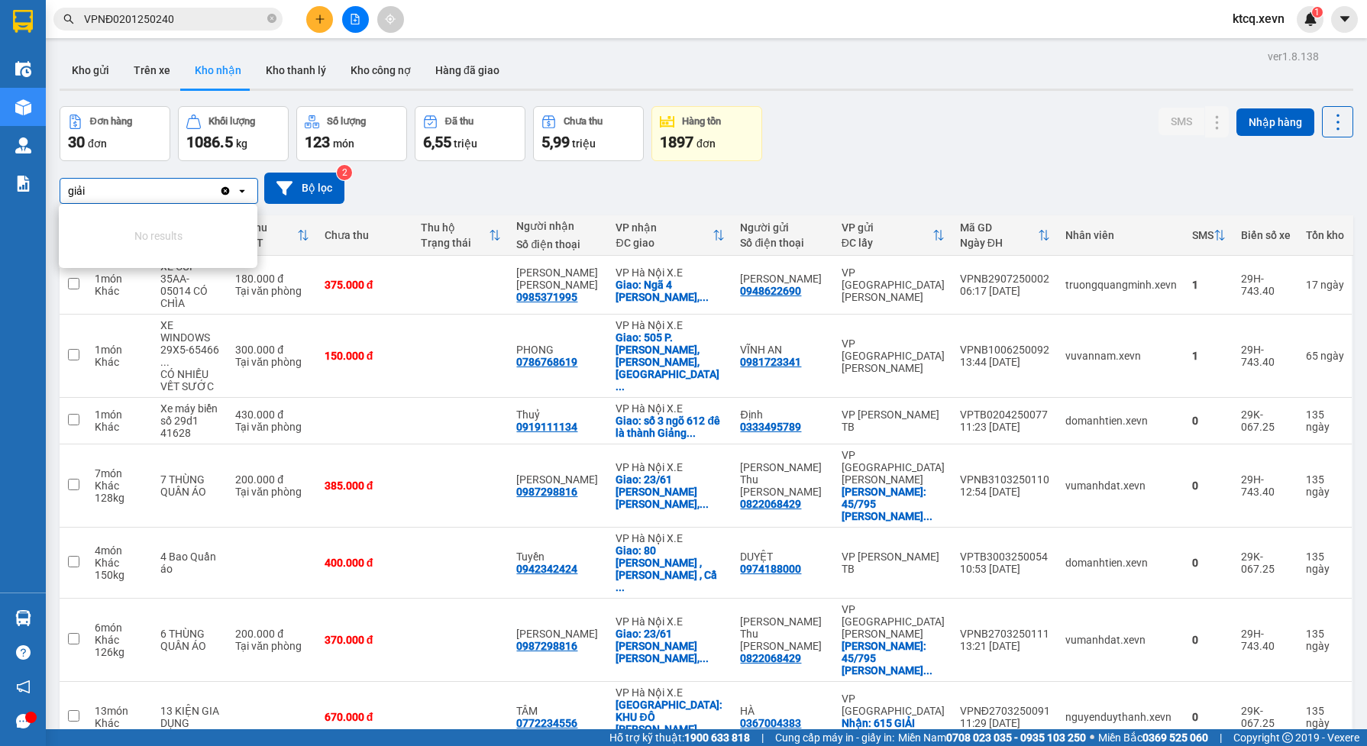
type input "giải"
click at [704, 120] on div "Hàng tồn" at bounding box center [701, 121] width 39 height 11
click at [208, 192] on div "Chọn văn phòng nhận" at bounding box center [148, 191] width 176 height 24
type input "giải"
click at [424, 181] on div "giải giải Clear value open Bộ lọc 2" at bounding box center [707, 188] width 1294 height 31
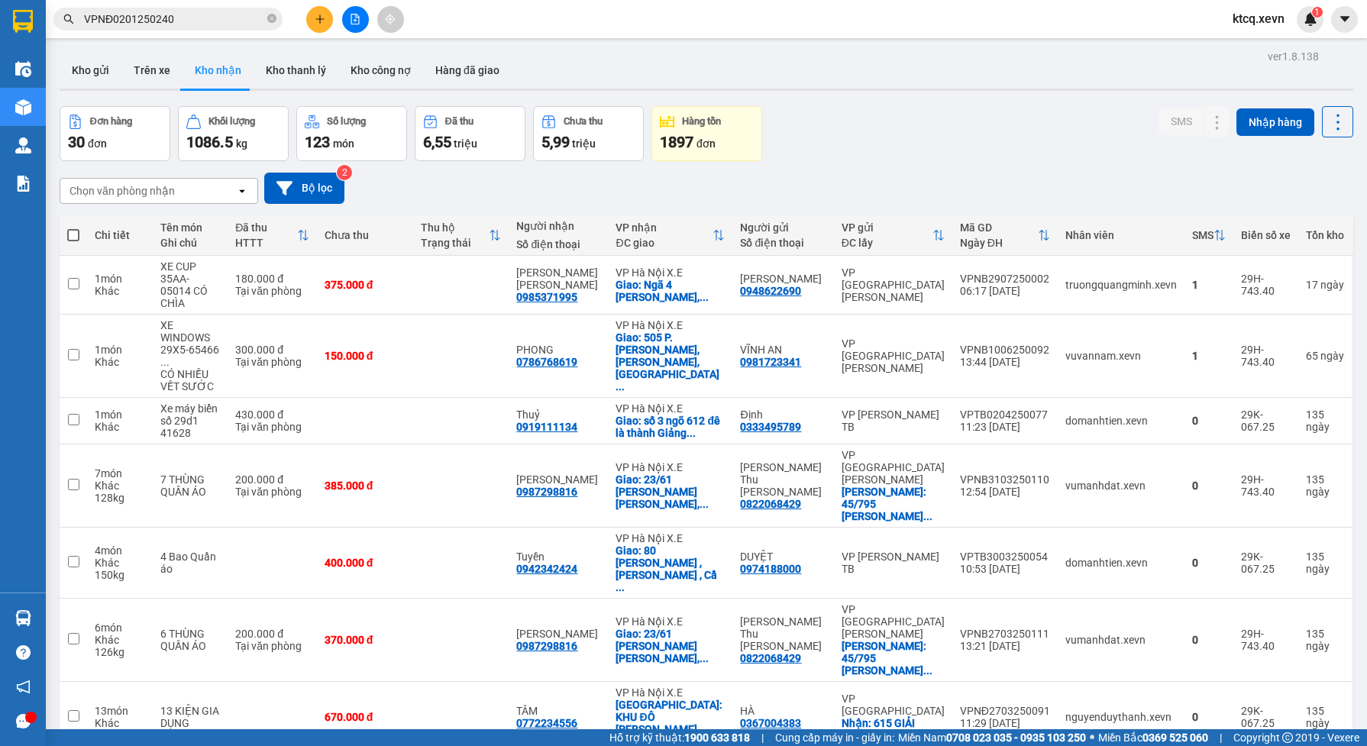
click at [128, 132] on div "30 đơn" at bounding box center [115, 141] width 94 height 21
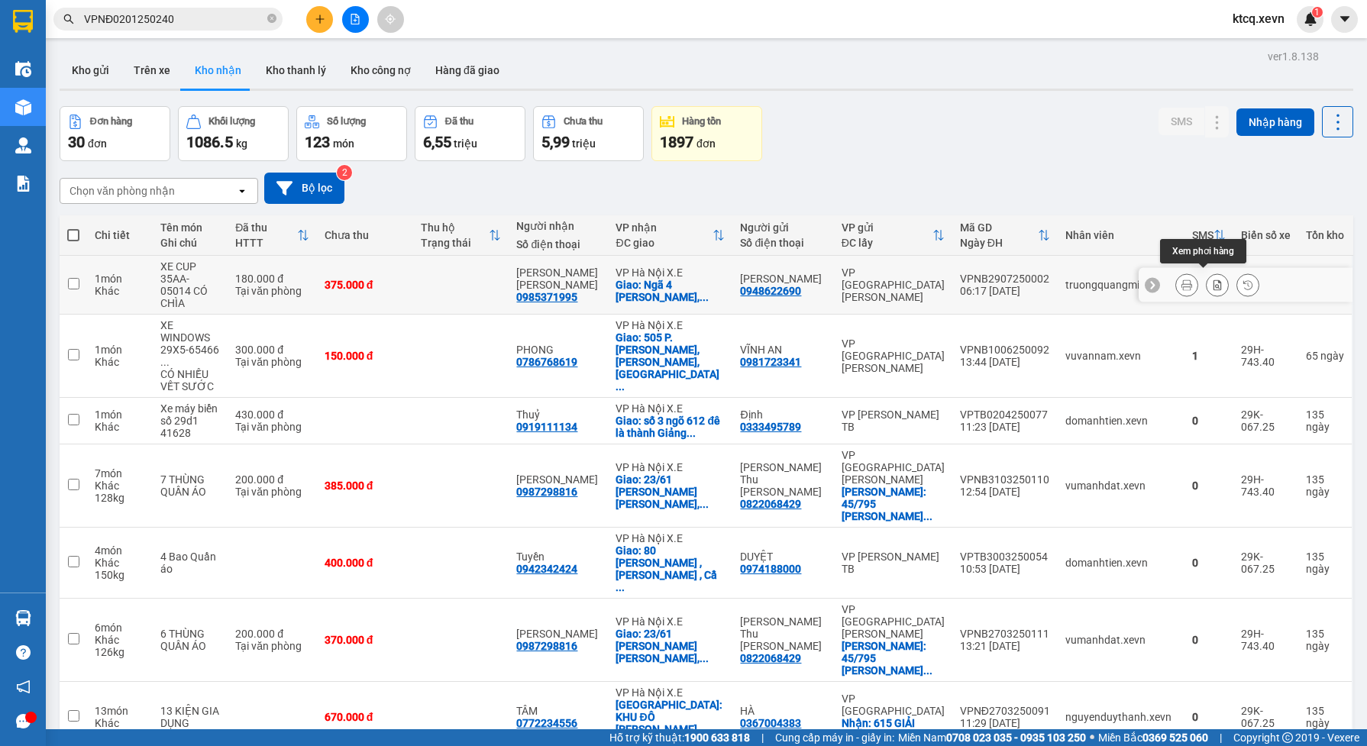
click at [1213, 281] on icon at bounding box center [1217, 284] width 8 height 11
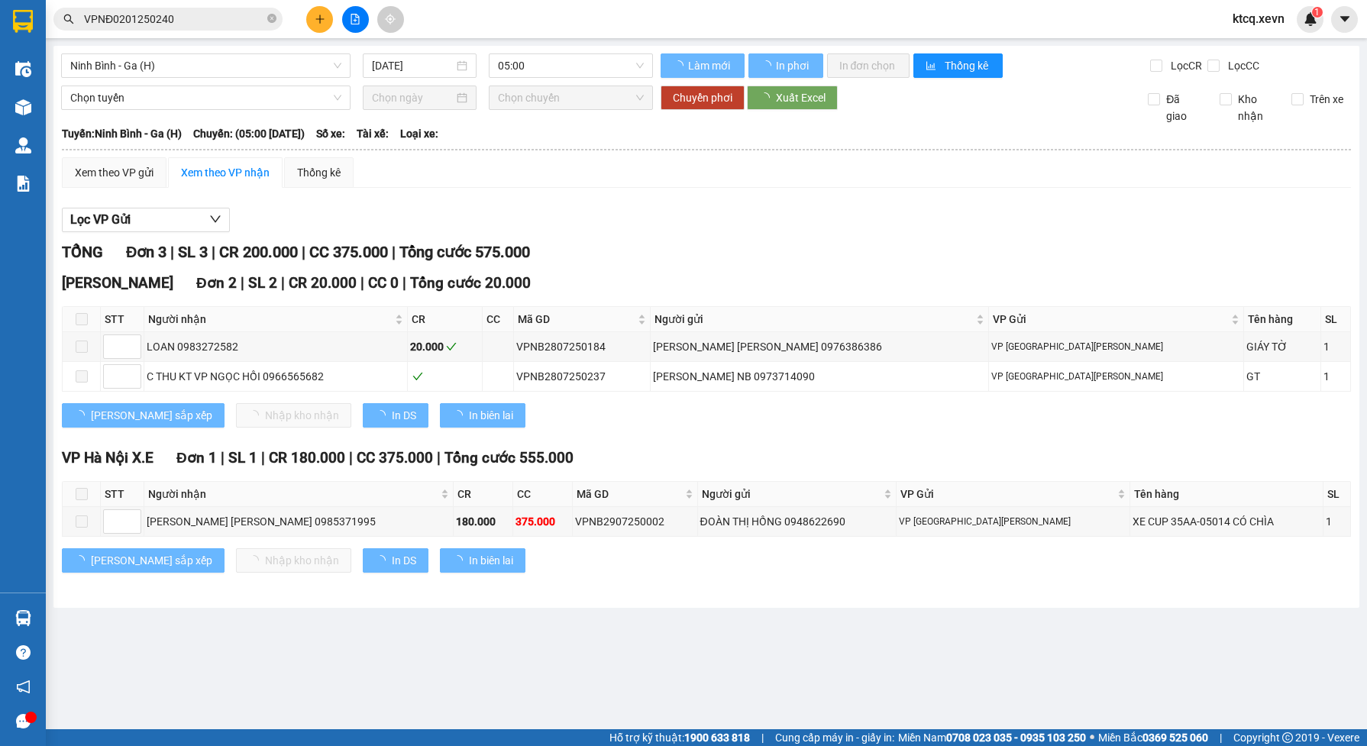
type input "29/07/2025"
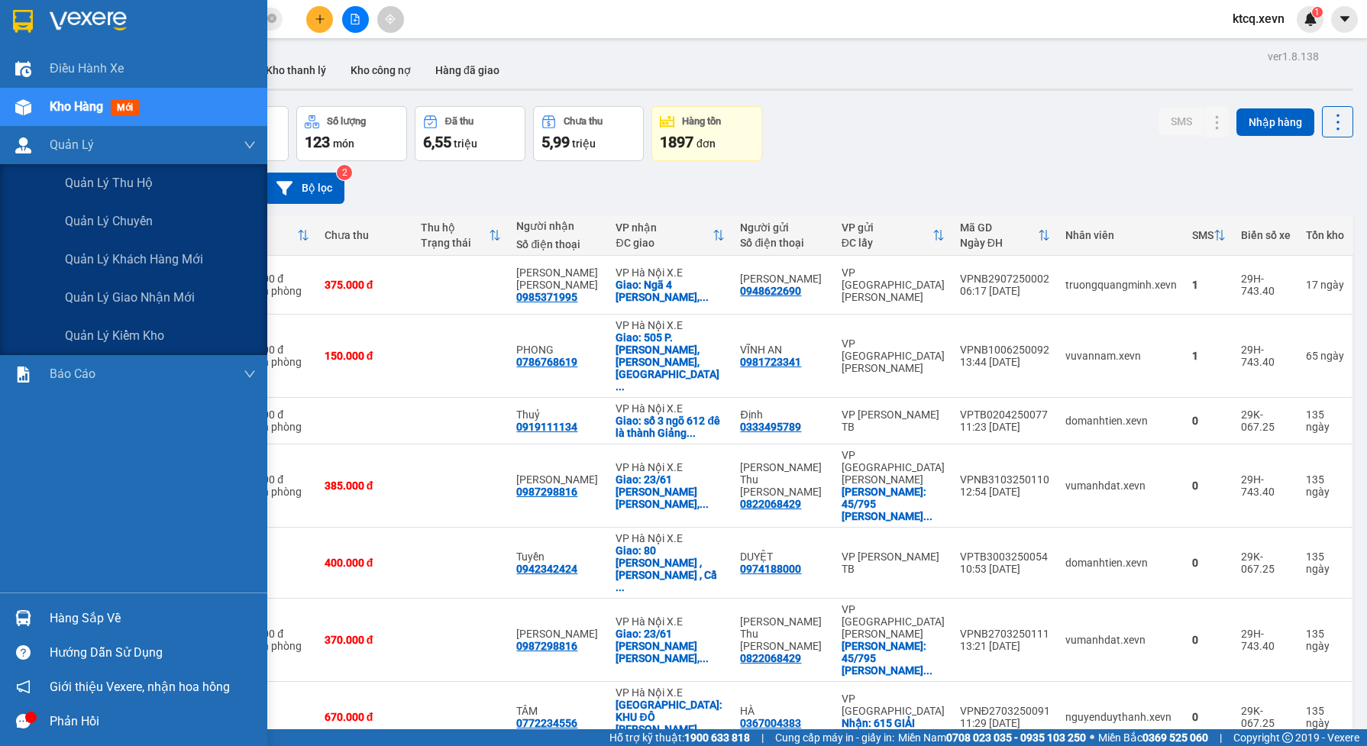
drag, startPoint x: 124, startPoint y: 330, endPoint x: 131, endPoint y: 375, distance: 45.6
click at [124, 330] on span "Quản lý kiểm kho" at bounding box center [114, 335] width 99 height 19
click at [124, 332] on span "Quản lý kiểm kho" at bounding box center [114, 335] width 99 height 19
click at [122, 336] on span "Quản lý kiểm kho" at bounding box center [114, 335] width 99 height 19
click at [150, 334] on span "Quản lý kiểm kho" at bounding box center [114, 335] width 99 height 19
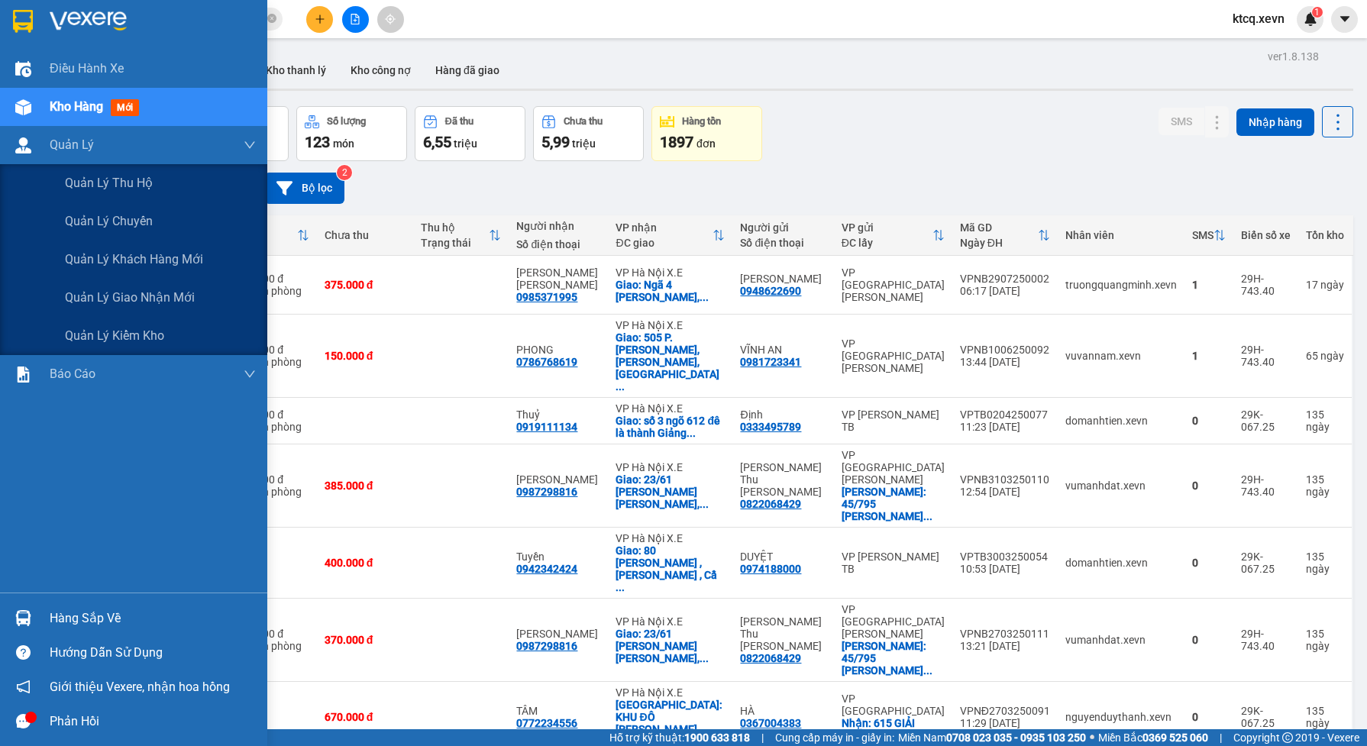
click at [131, 555] on span "12. Thống kê đơn đối tác" at bounding box center [137, 564] width 144 height 19
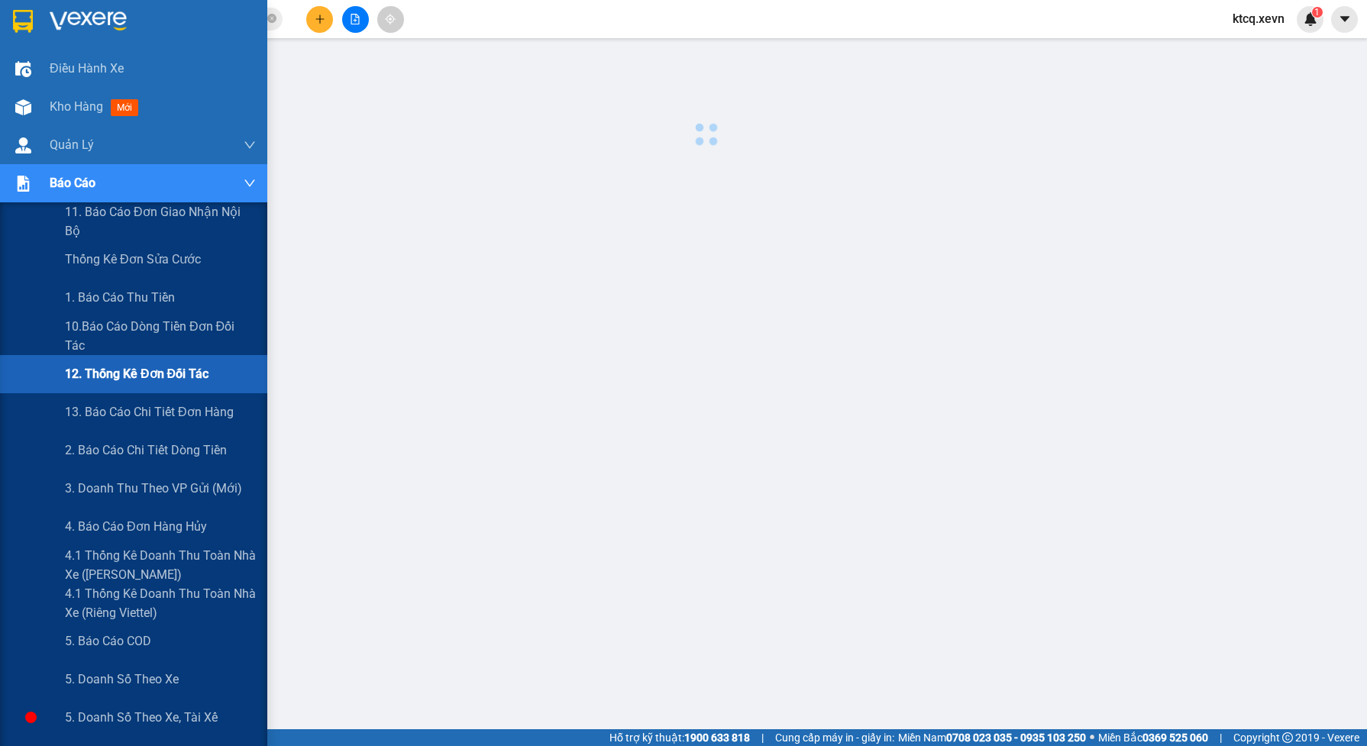
click at [131, 375] on span "12. Thống kê đơn đối tác" at bounding box center [137, 373] width 144 height 19
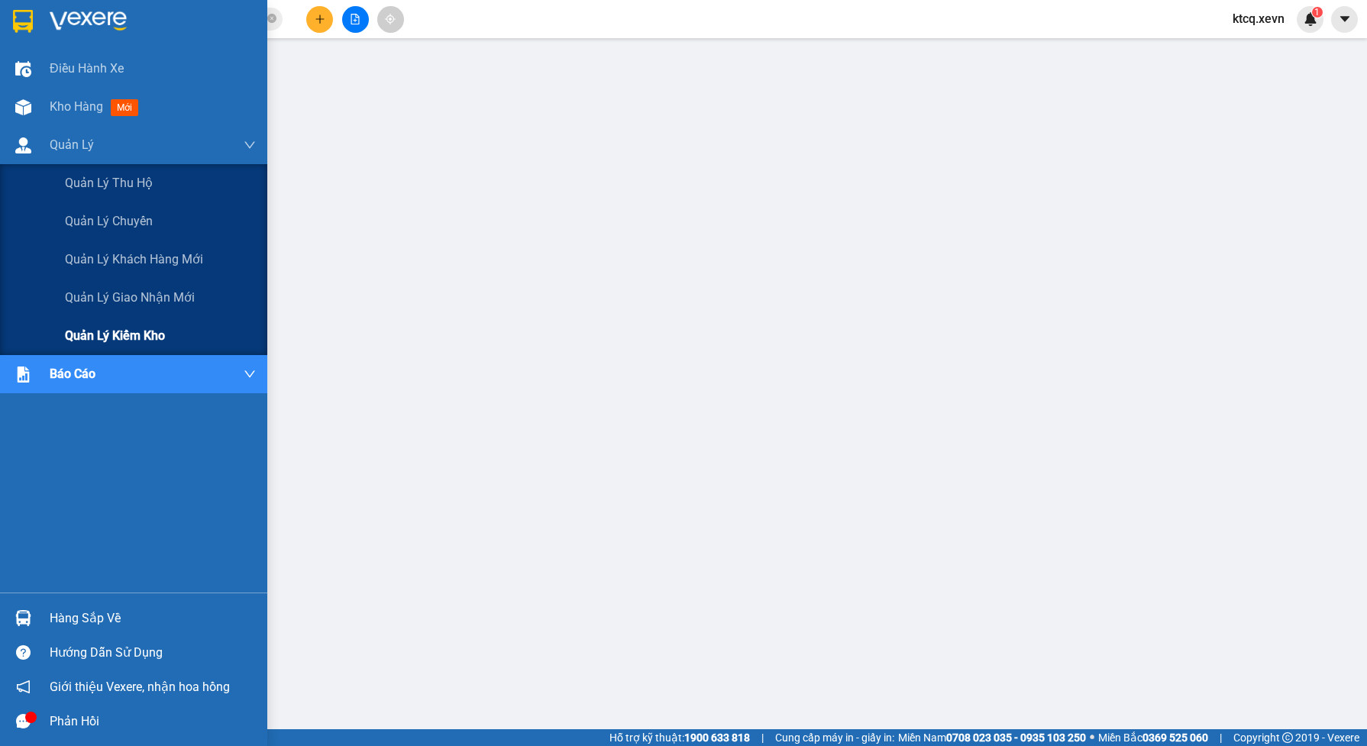
click at [140, 332] on span "Quản lý kiểm kho" at bounding box center [115, 335] width 100 height 19
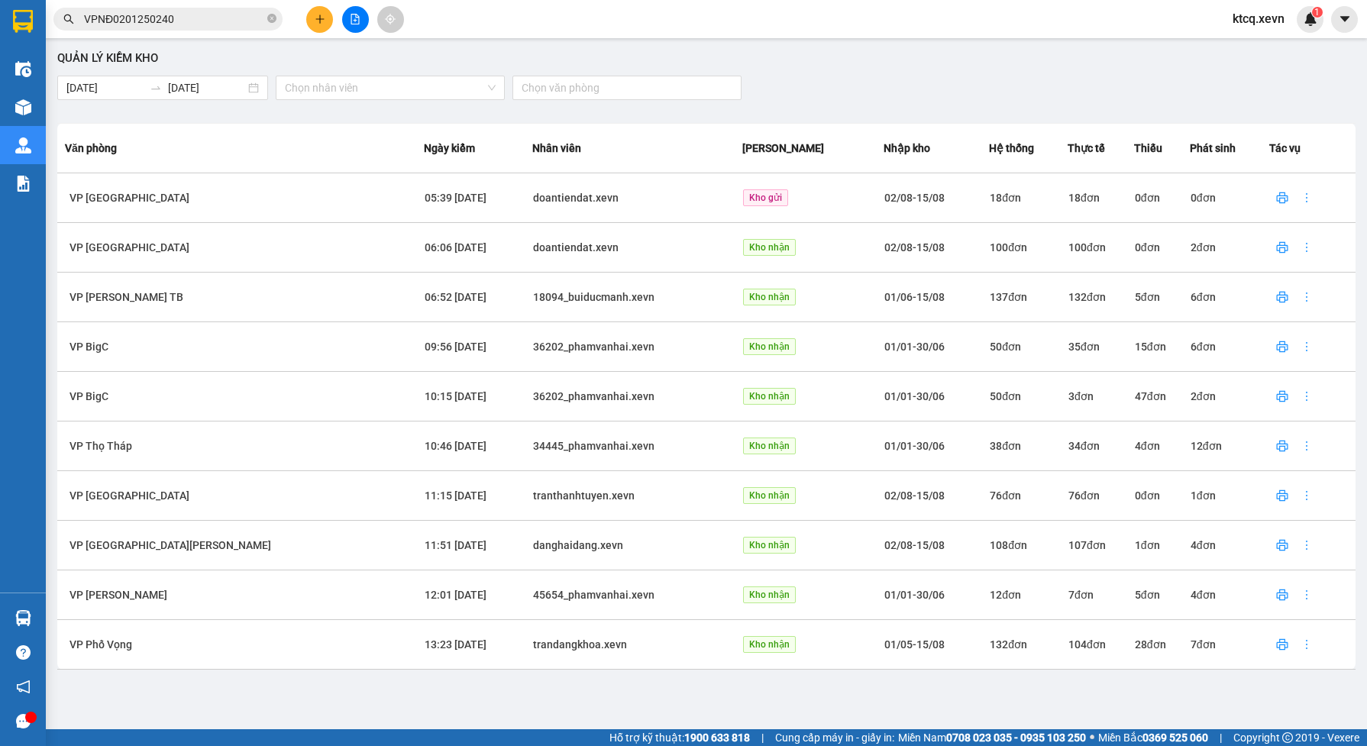
click at [532, 202] on td "doantiendat.xevn" at bounding box center [637, 198] width 210 height 50
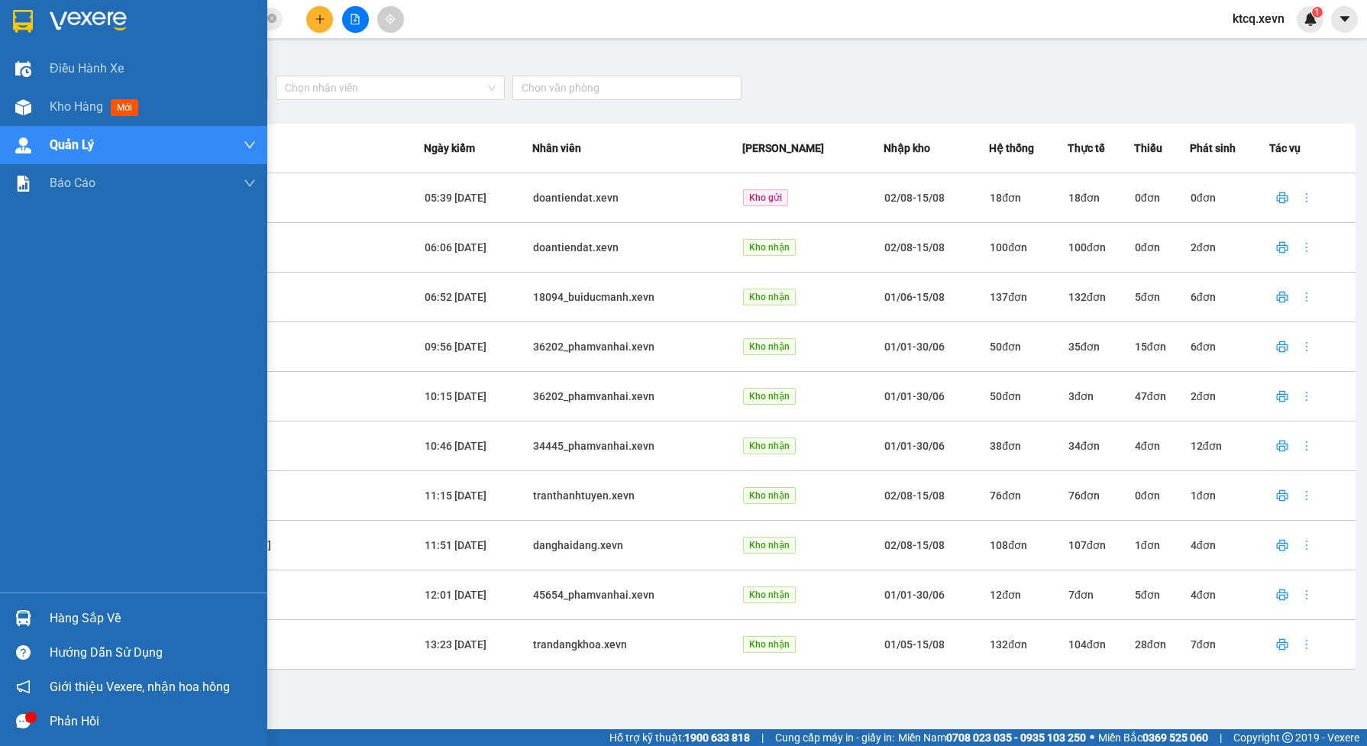
drag, startPoint x: 81, startPoint y: 103, endPoint x: 117, endPoint y: 154, distance: 62.5
click at [81, 103] on span "Kho hàng" at bounding box center [76, 106] width 53 height 15
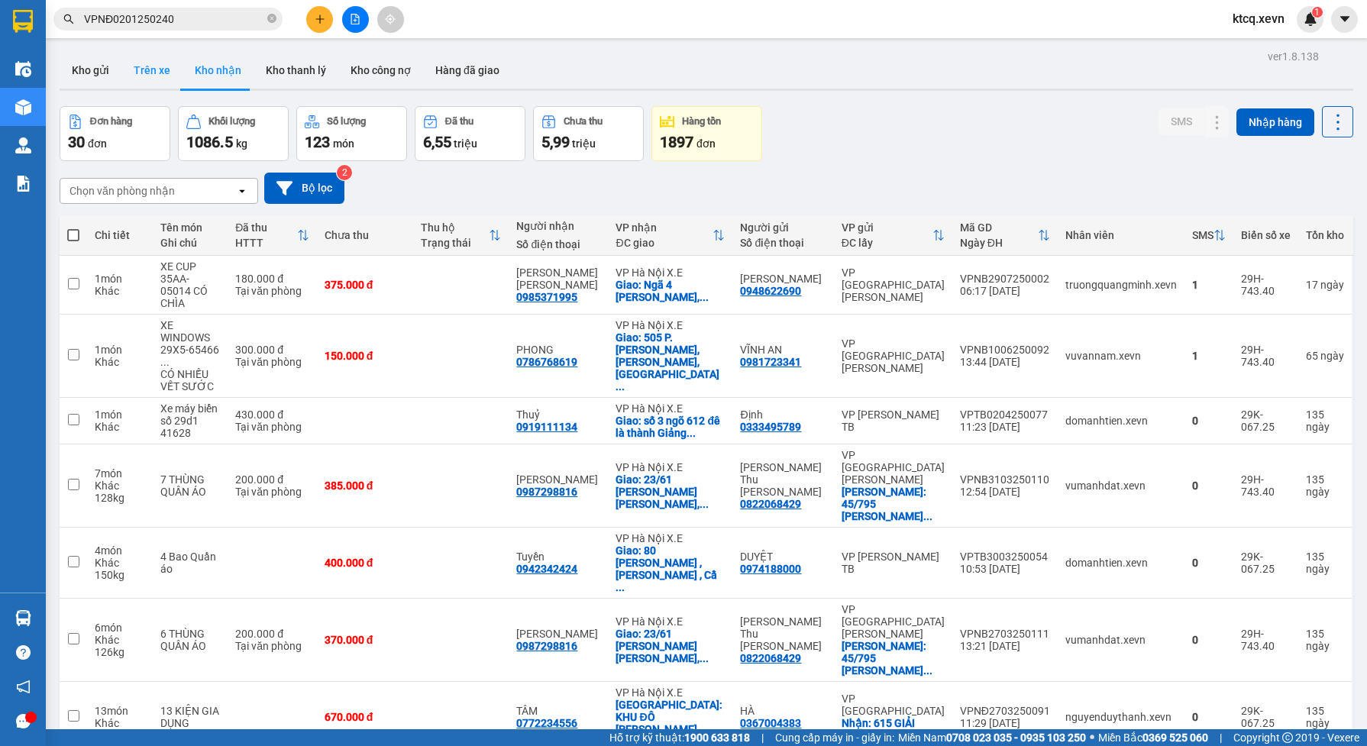
click at [140, 67] on button "Trên xe" at bounding box center [151, 70] width 61 height 37
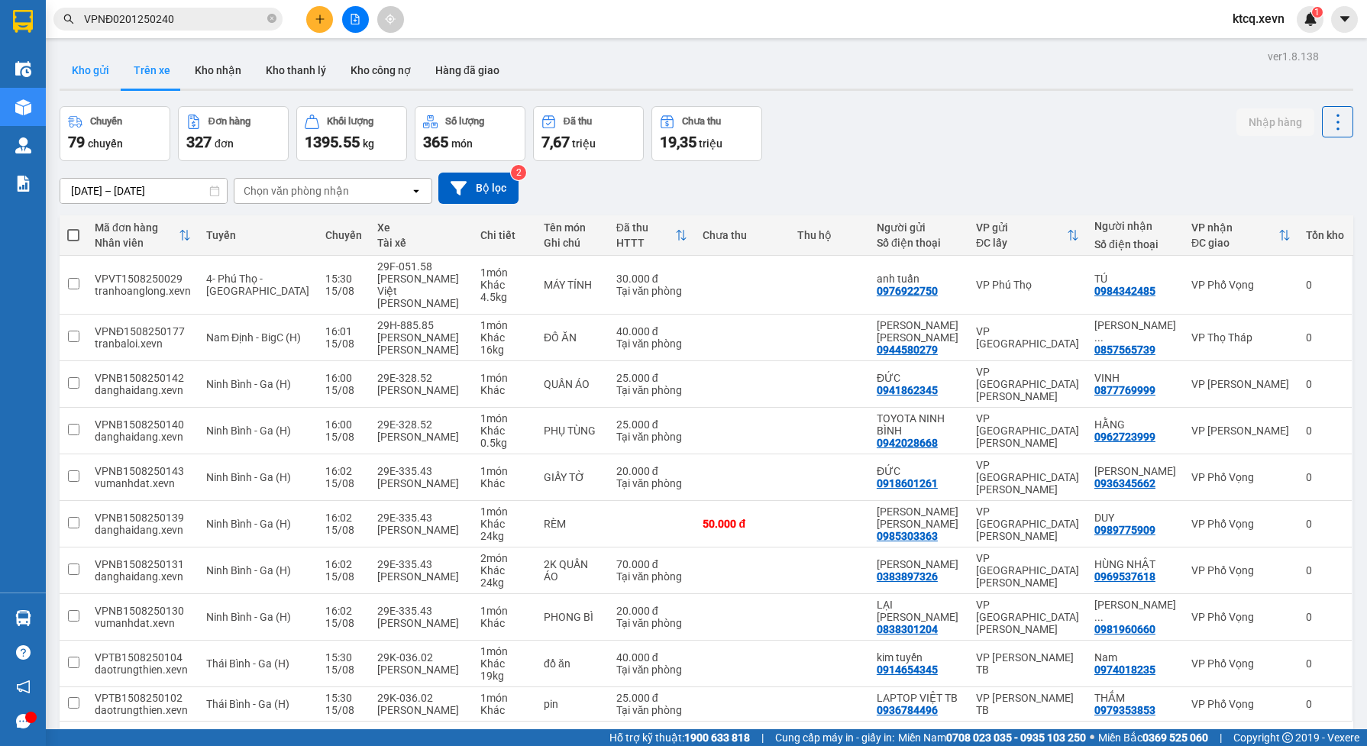
drag, startPoint x: 79, startPoint y: 69, endPoint x: 93, endPoint y: 65, distance: 15.2
click at [82, 69] on button "Kho gửi" at bounding box center [91, 70] width 62 height 37
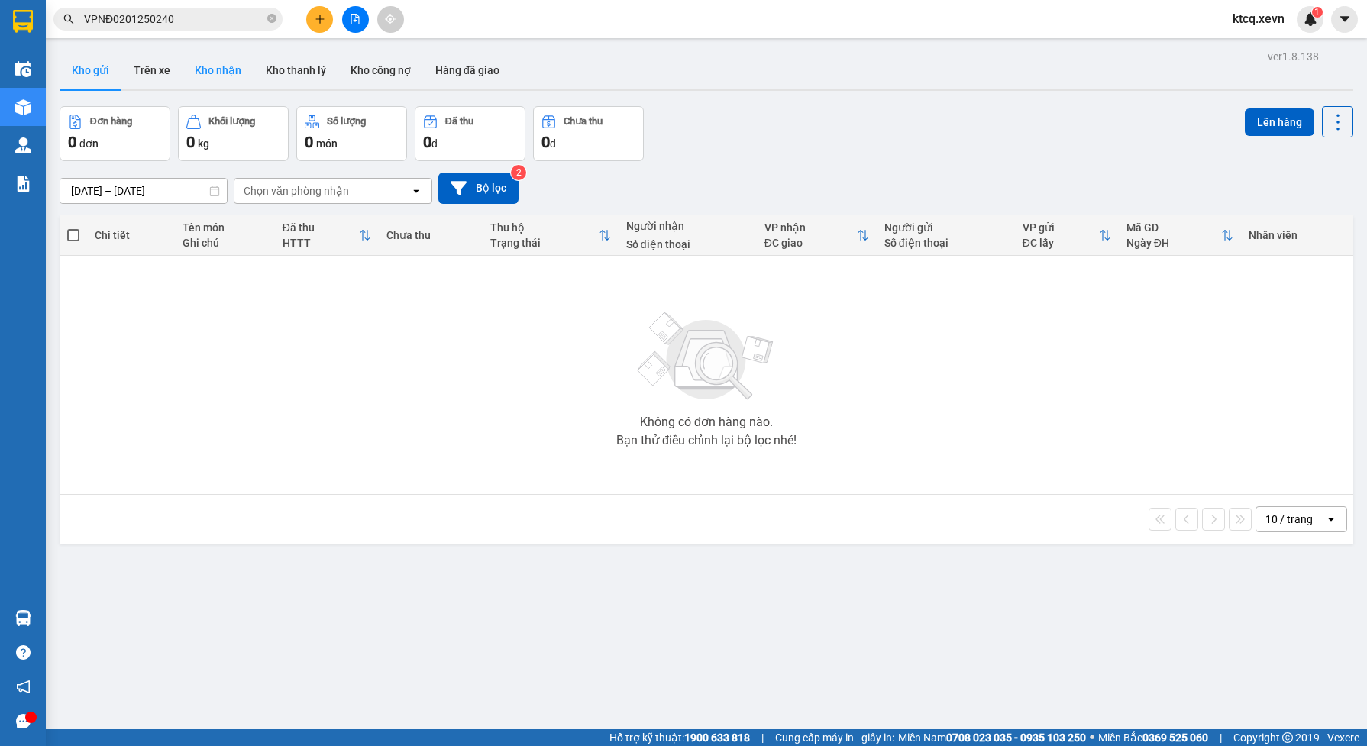
click at [208, 74] on button "Kho nhận" at bounding box center [218, 70] width 71 height 37
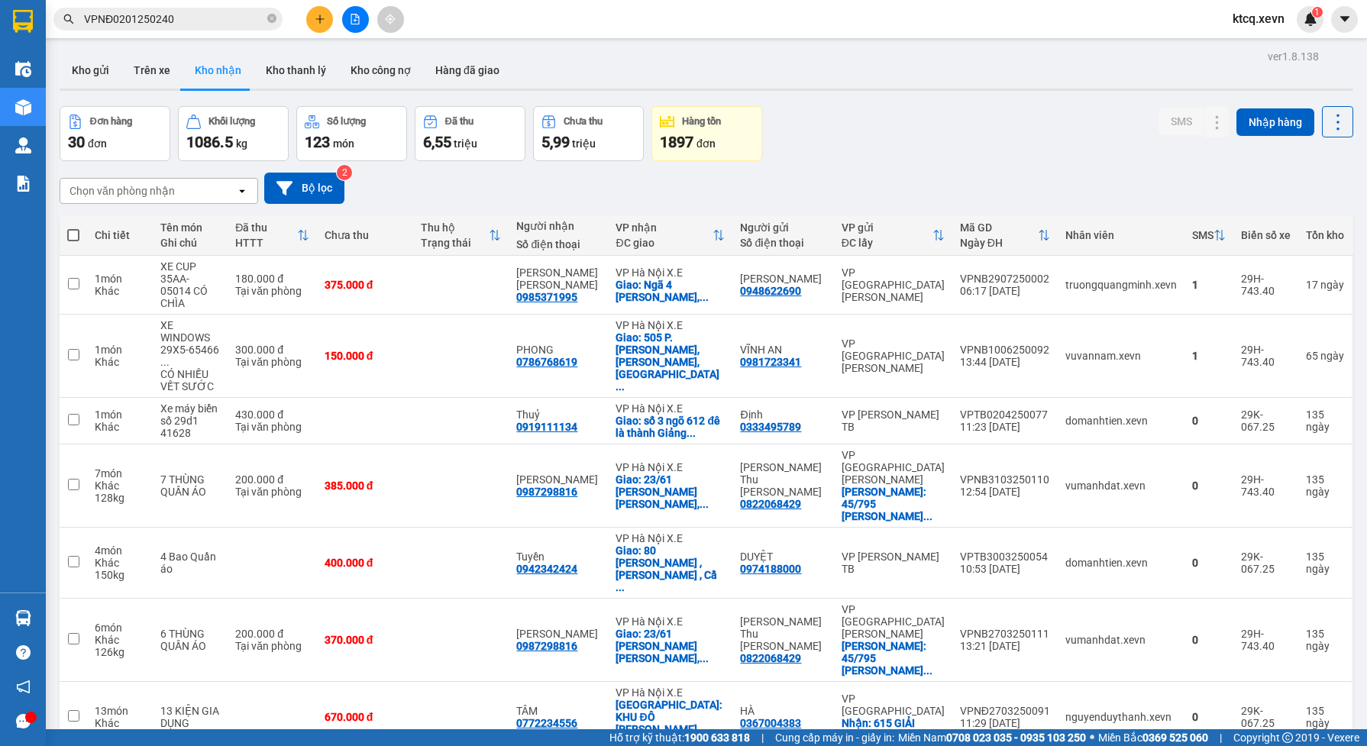
click at [124, 140] on div "30 đơn" at bounding box center [115, 141] width 94 height 21
click at [315, 192] on button "Bộ lọc" at bounding box center [304, 188] width 80 height 31
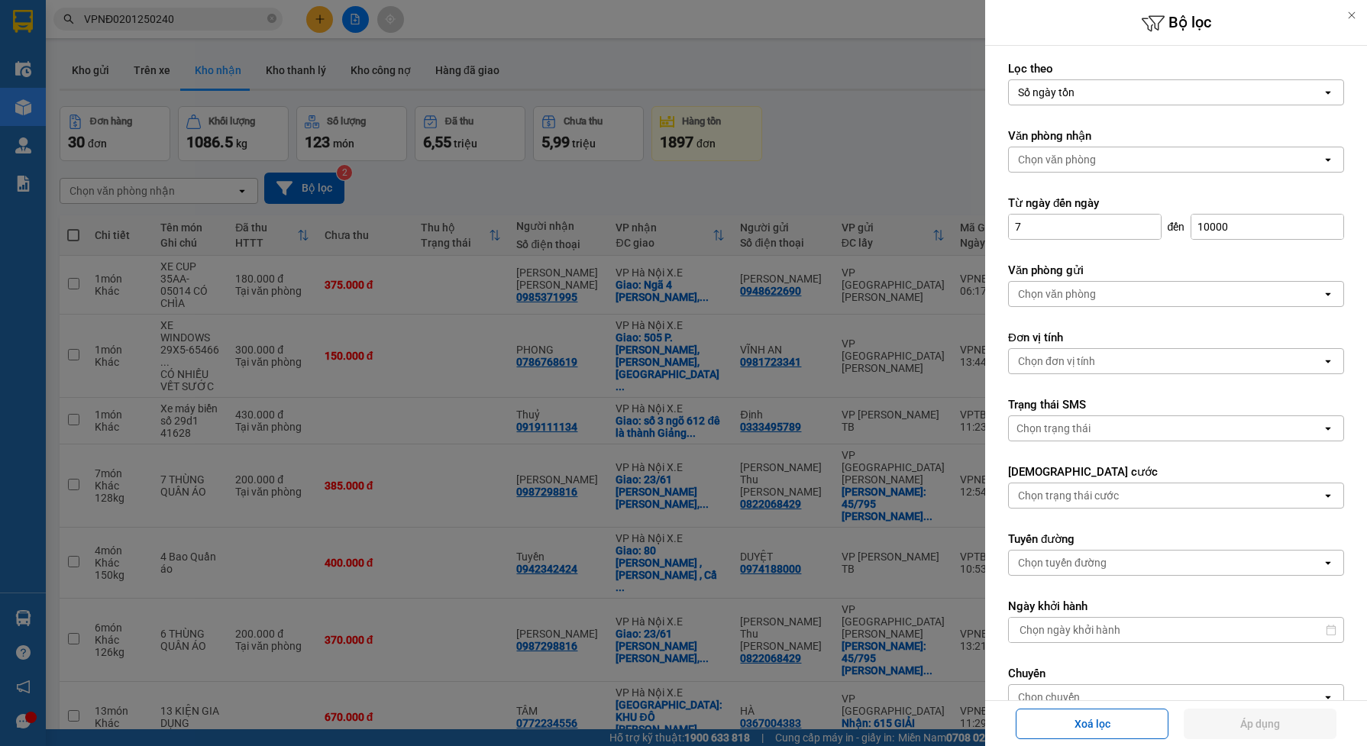
click at [1174, 298] on div "Chọn văn phòng" at bounding box center [1165, 294] width 313 height 24
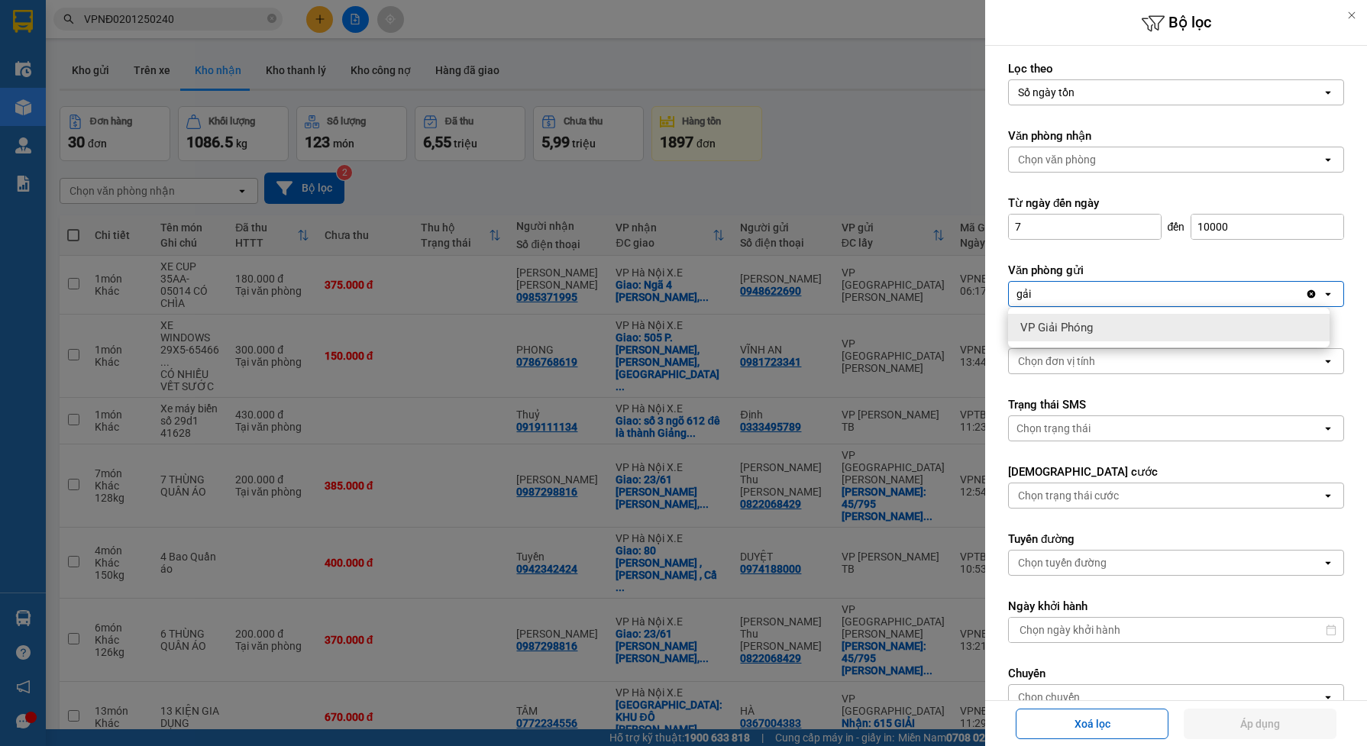
type input "gải"
click at [1116, 330] on div "VP Giải Phóng" at bounding box center [1169, 327] width 322 height 27
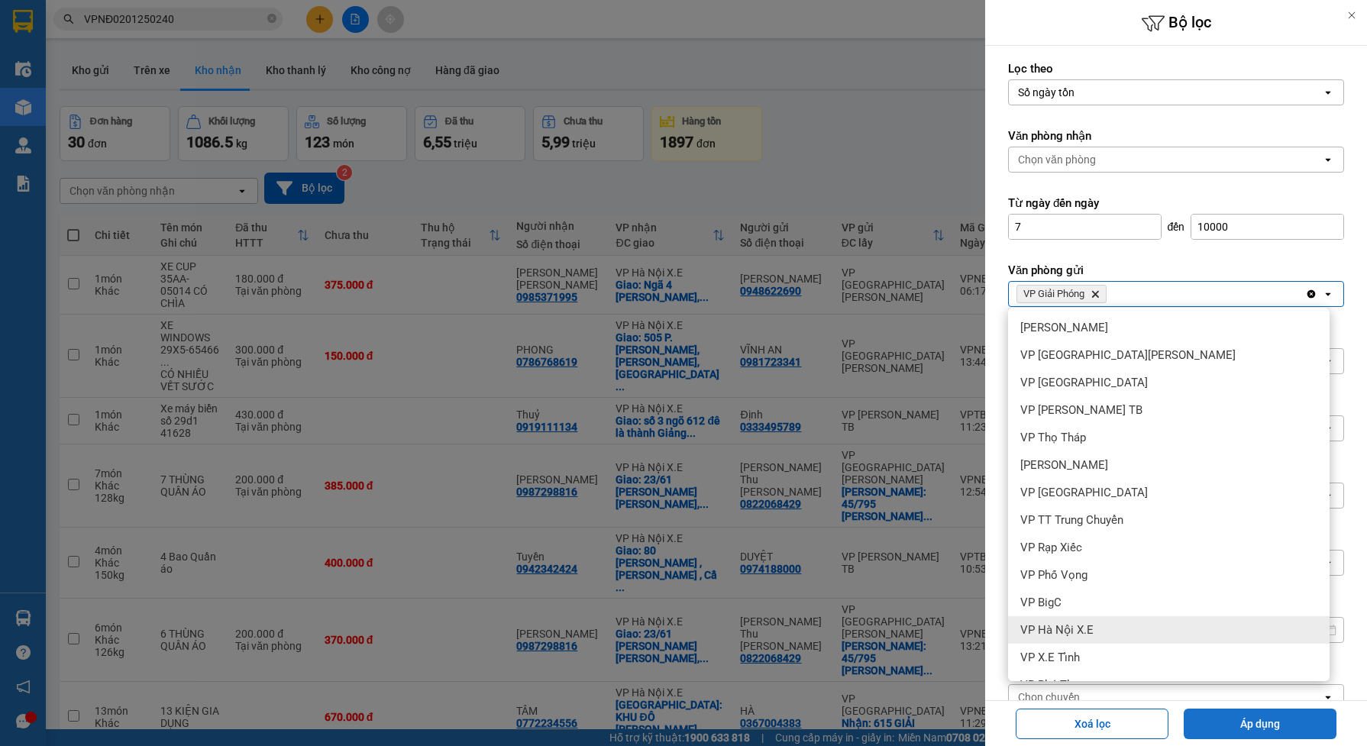
click at [1247, 727] on button "Áp dụng" at bounding box center [1260, 724] width 153 height 31
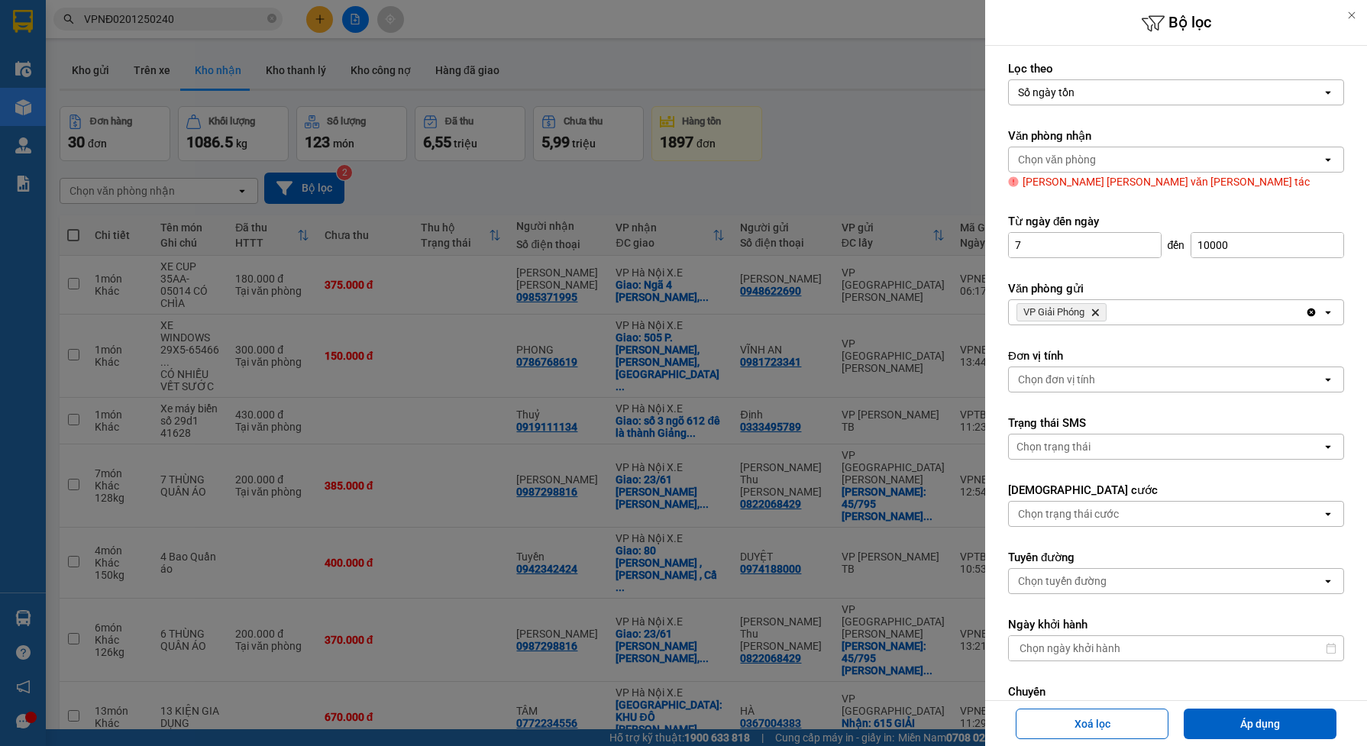
click at [1279, 153] on div "Chọn văn phòng" at bounding box center [1165, 159] width 313 height 24
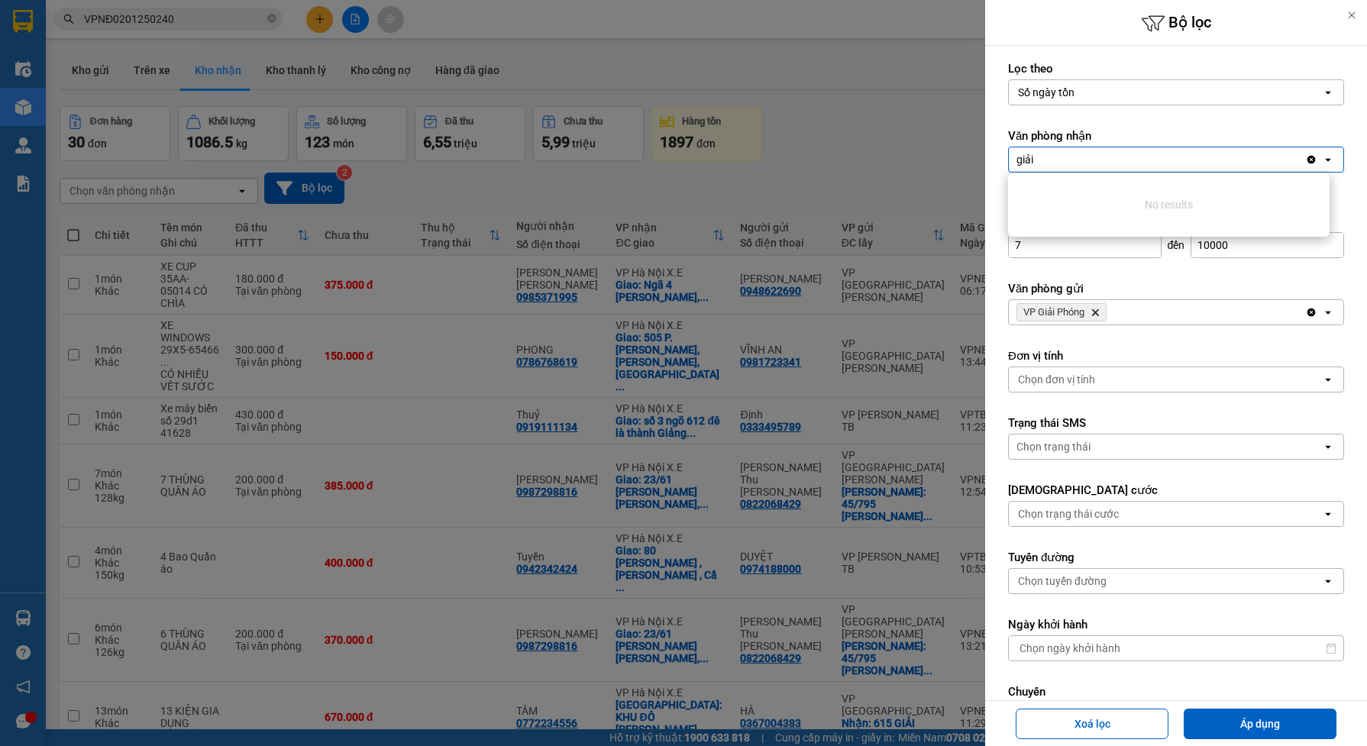
type input "giải"
drag, startPoint x: 1294, startPoint y: 162, endPoint x: 1284, endPoint y: 176, distance: 17.0
click at [1307, 162] on icon "Clear value" at bounding box center [1311, 160] width 8 height 8
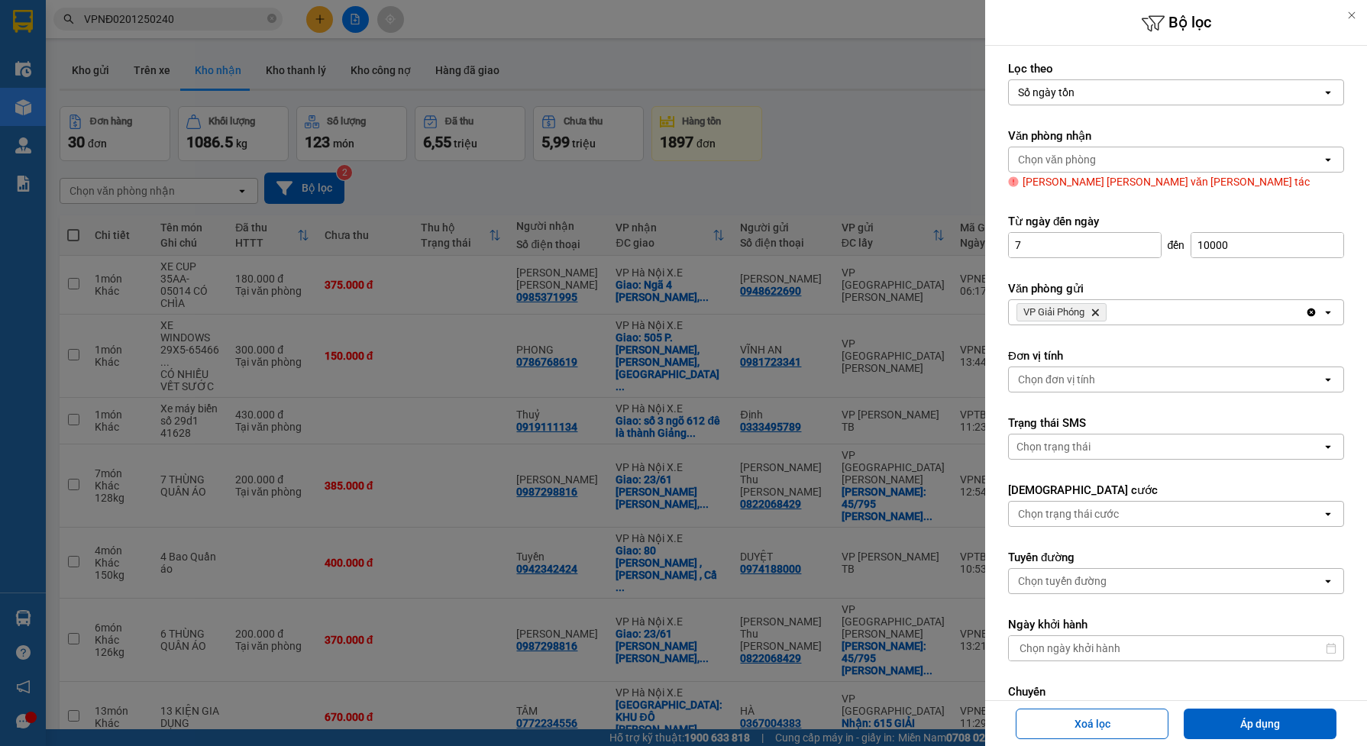
click at [1097, 314] on icon "VP Giải Phóng, close by backspace" at bounding box center [1095, 312] width 7 height 7
click at [1322, 157] on icon "open" at bounding box center [1328, 159] width 12 height 12
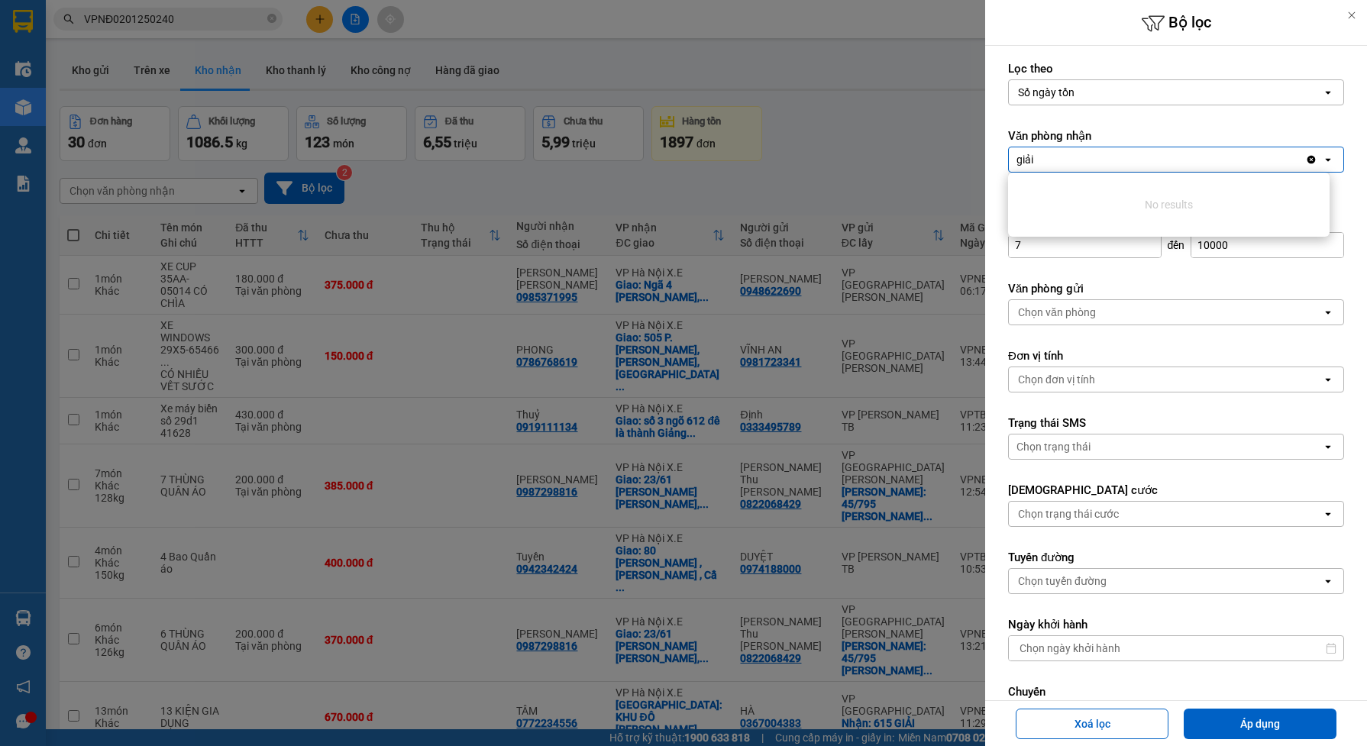
click at [1325, 160] on icon at bounding box center [1327, 160] width 5 height 3
type input "giải"
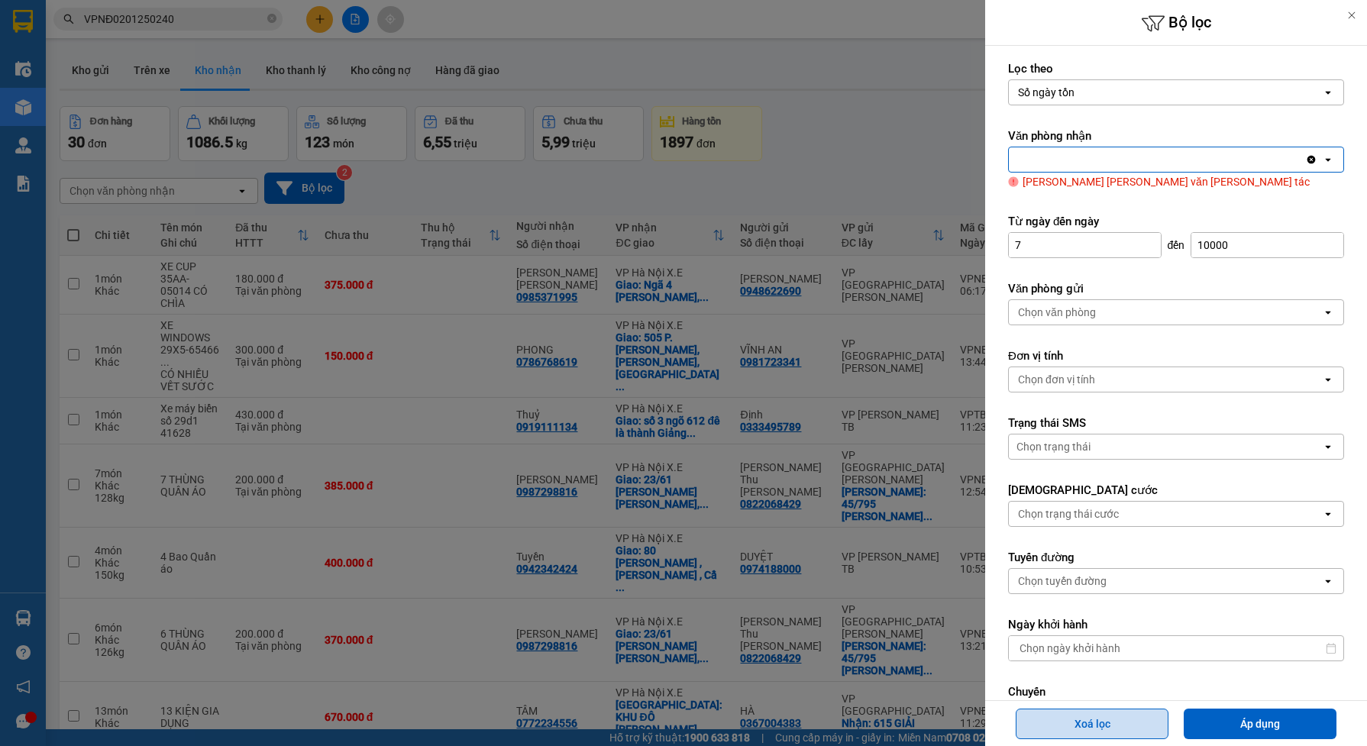
click at [1113, 720] on button "Xoá lọc" at bounding box center [1092, 724] width 153 height 31
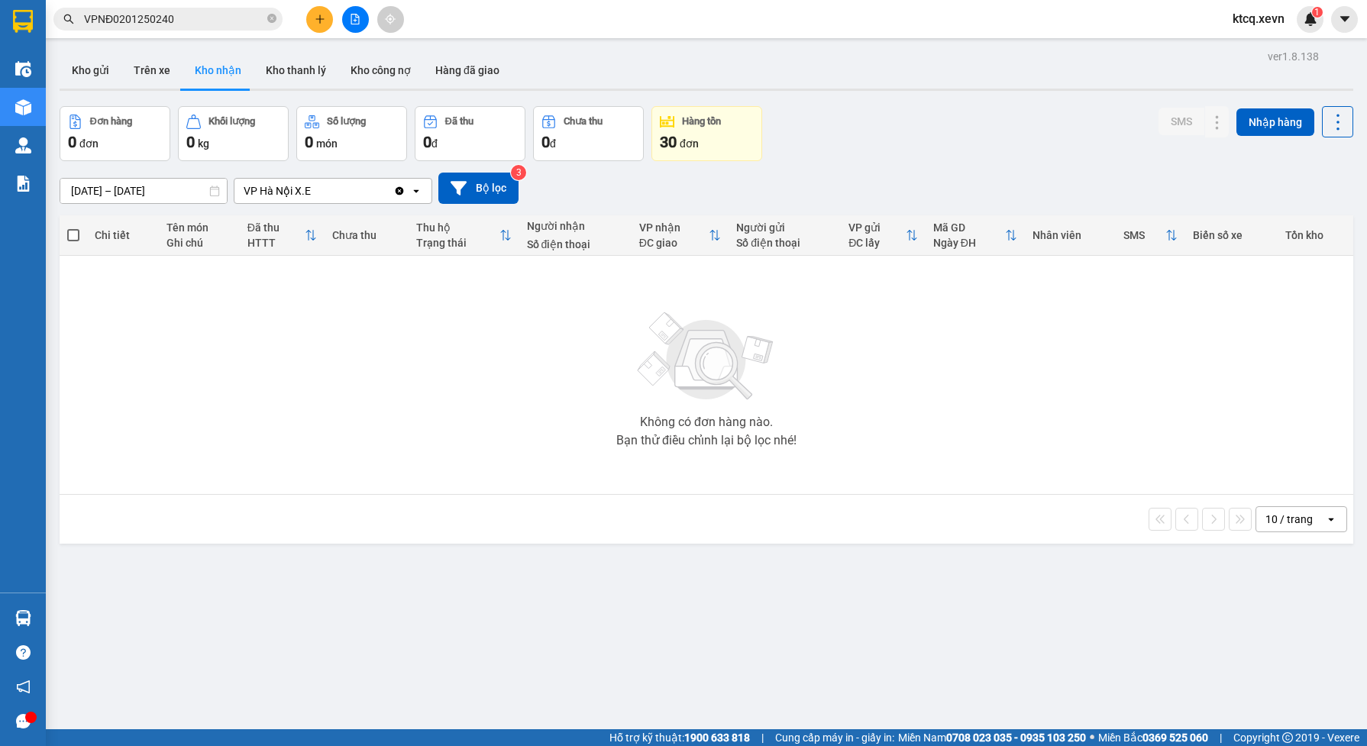
click at [399, 191] on icon "Clear value" at bounding box center [400, 190] width 8 height 8
click at [188, 195] on input "[DATE] – [DATE]" at bounding box center [143, 191] width 166 height 24
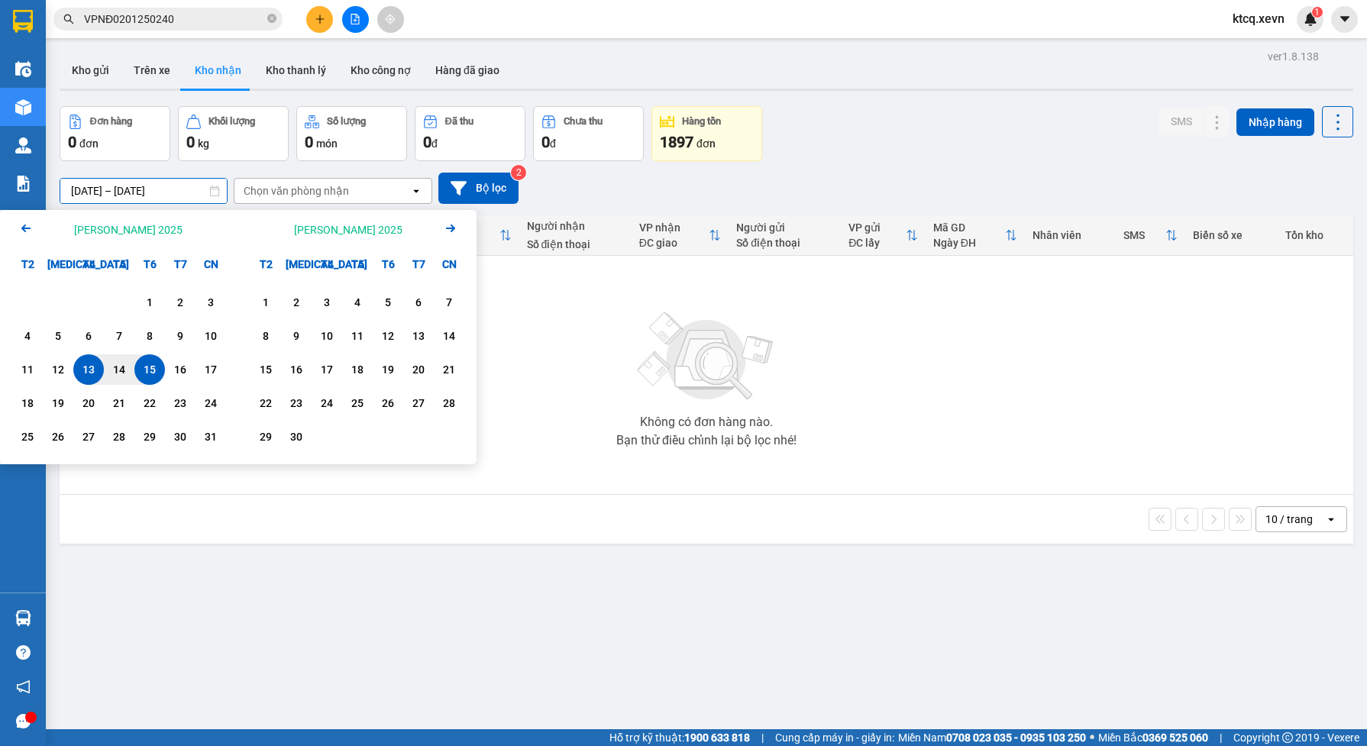
click at [700, 131] on div "1897 đơn" at bounding box center [707, 141] width 94 height 21
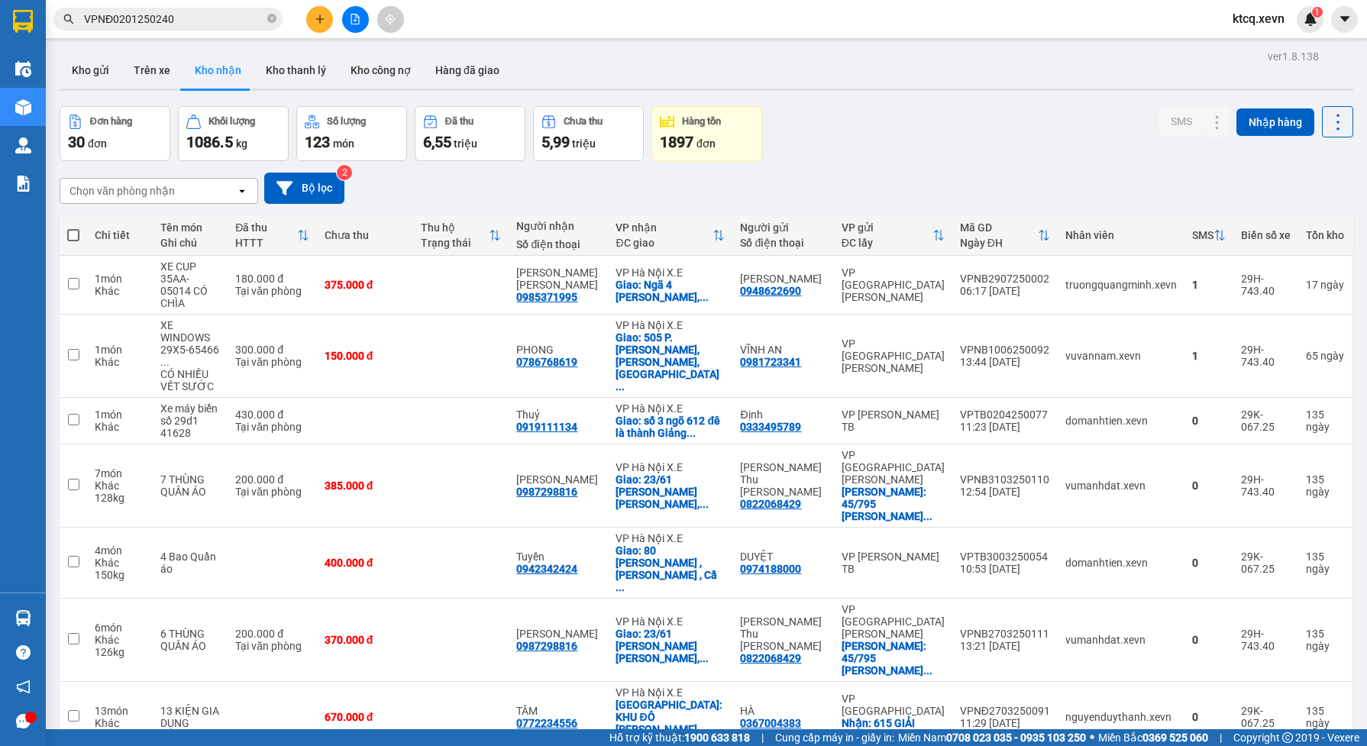
click at [134, 141] on div "30 đơn" at bounding box center [115, 141] width 94 height 21
click at [710, 131] on div "1897 đơn" at bounding box center [707, 141] width 94 height 21
click at [242, 192] on icon "open" at bounding box center [242, 191] width 12 height 12
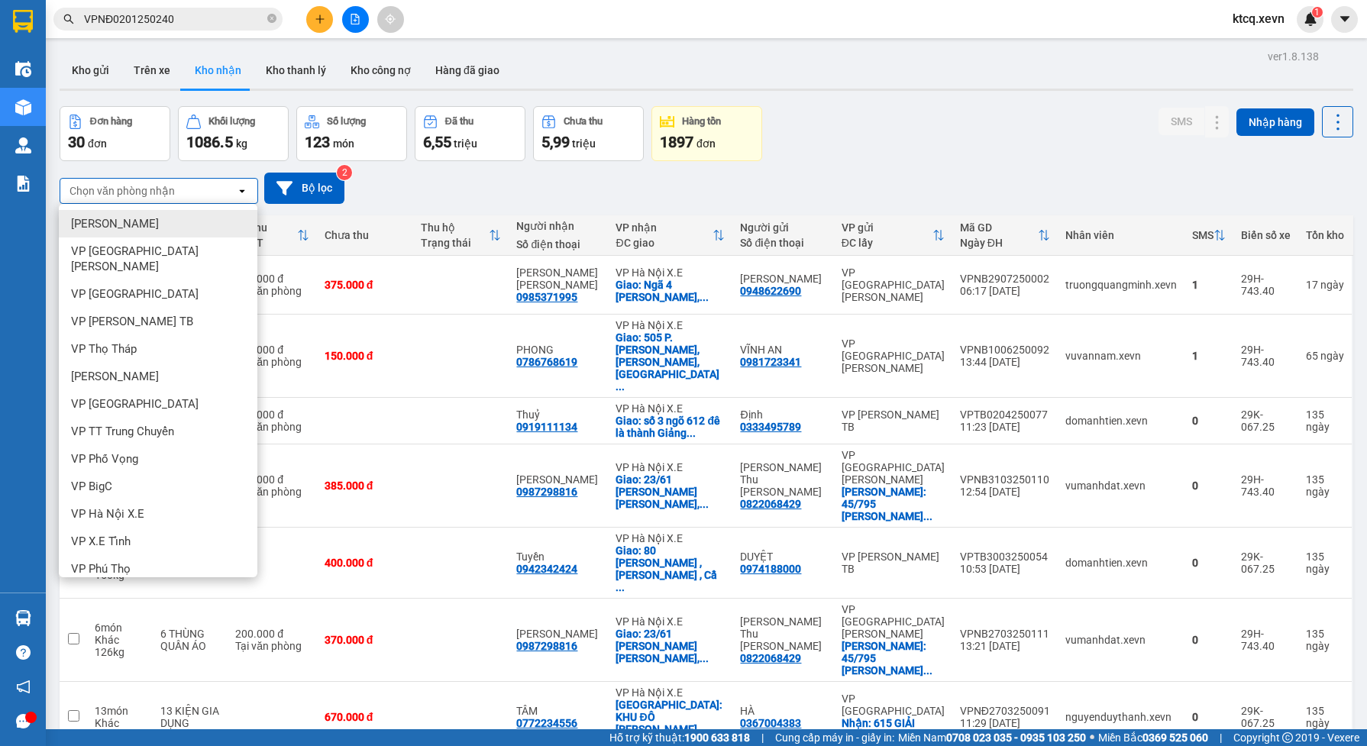
click at [184, 219] on div "VP [PERSON_NAME]" at bounding box center [158, 223] width 199 height 27
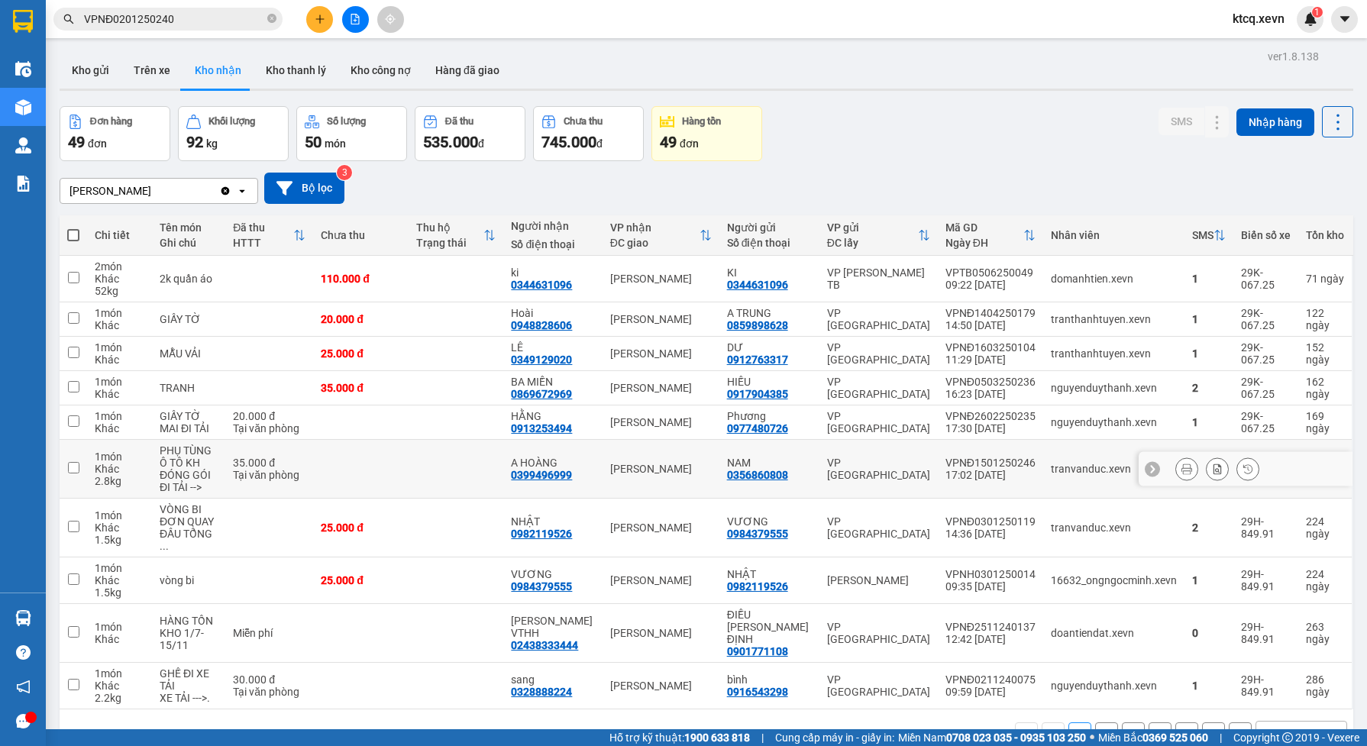
scroll to position [70, 0]
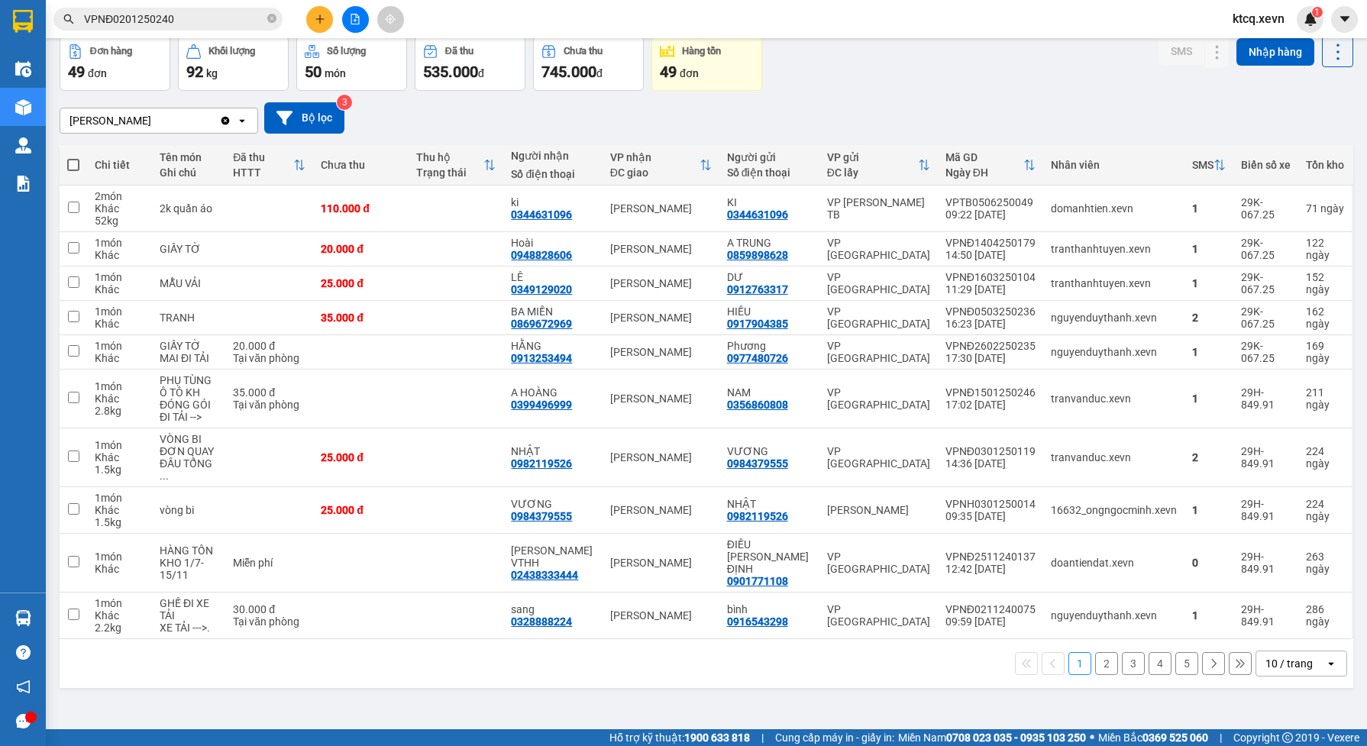
click at [1235, 658] on icon at bounding box center [1240, 663] width 11 height 11
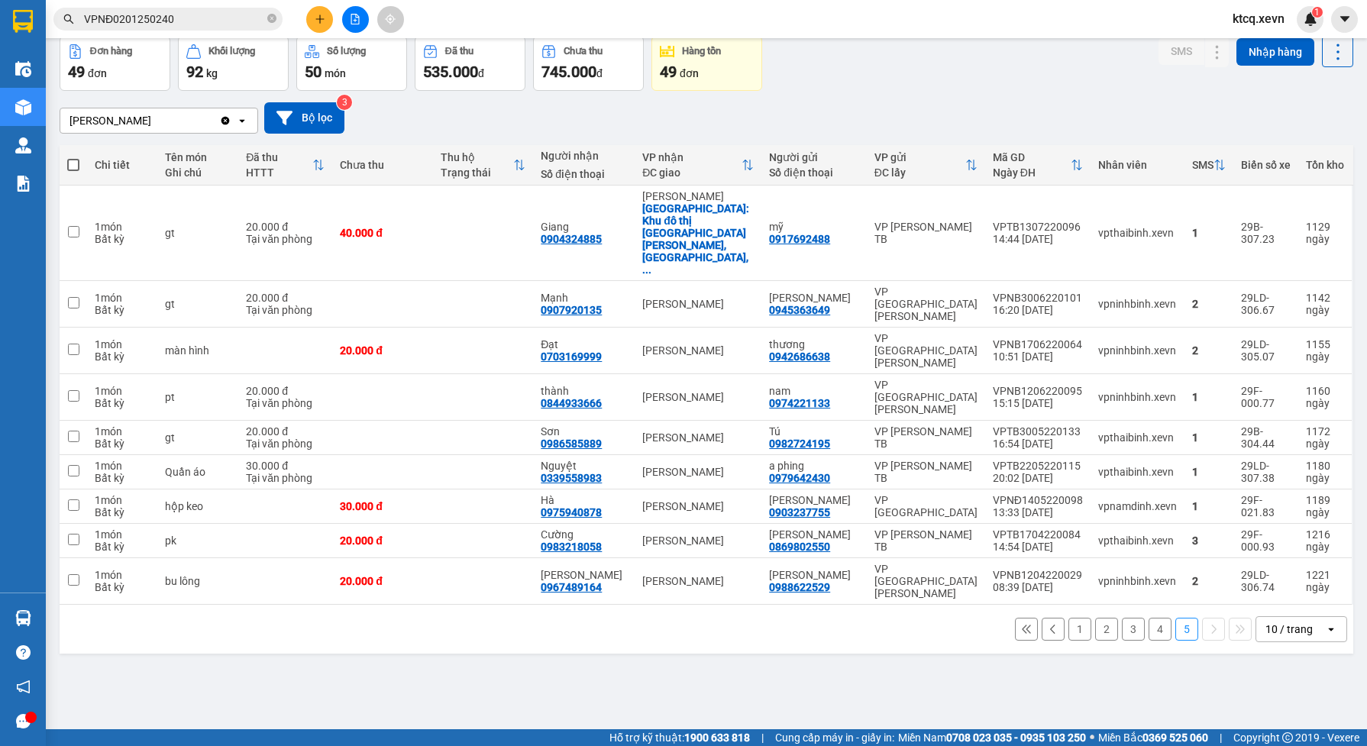
scroll to position [0, 0]
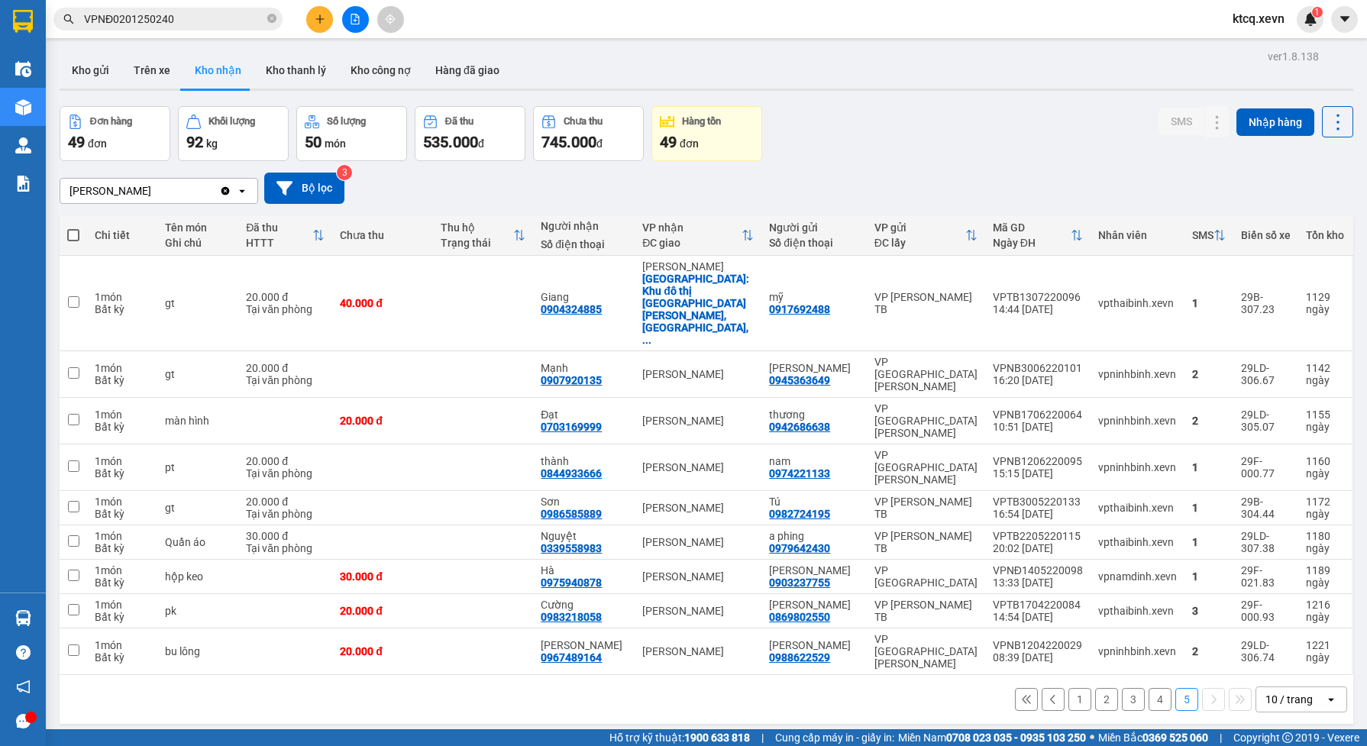
click at [73, 234] on span at bounding box center [73, 235] width 12 height 12
click at [73, 228] on input "checkbox" at bounding box center [73, 228] width 0 height 0
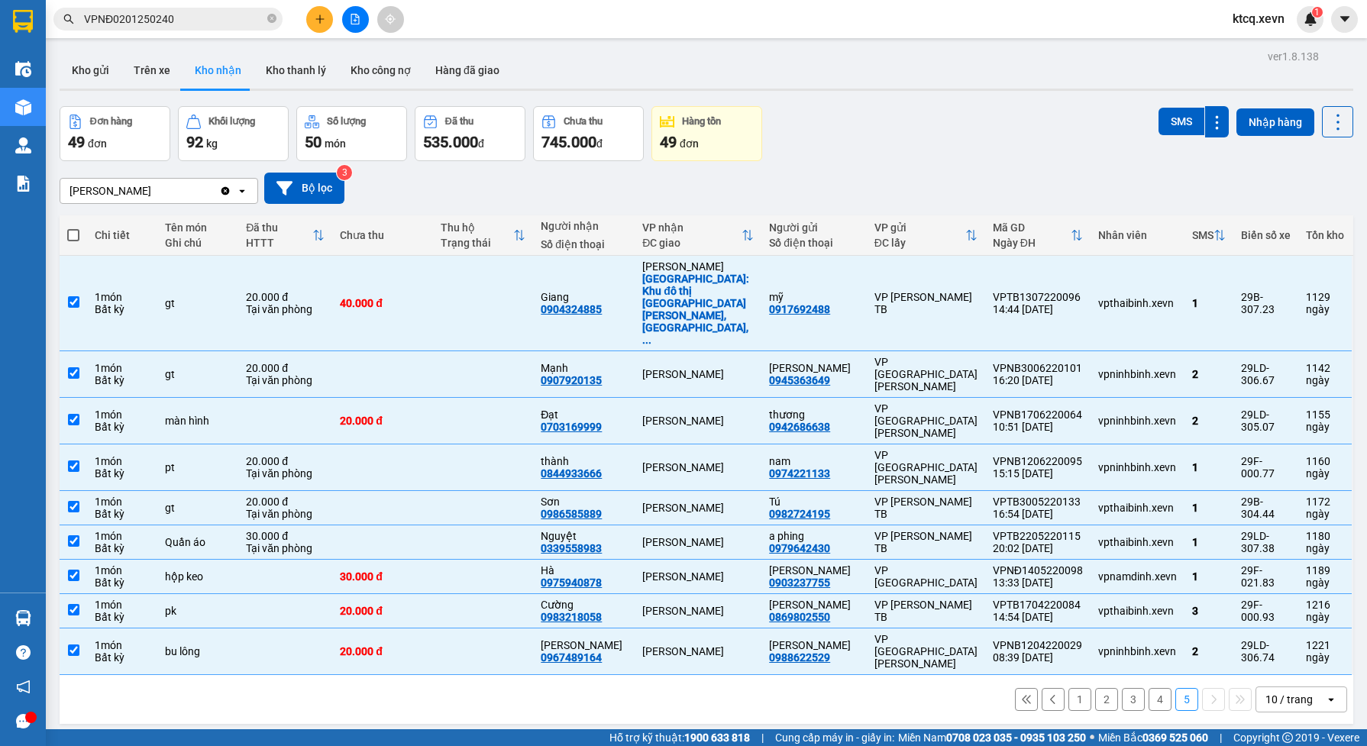
checkbox input "true"
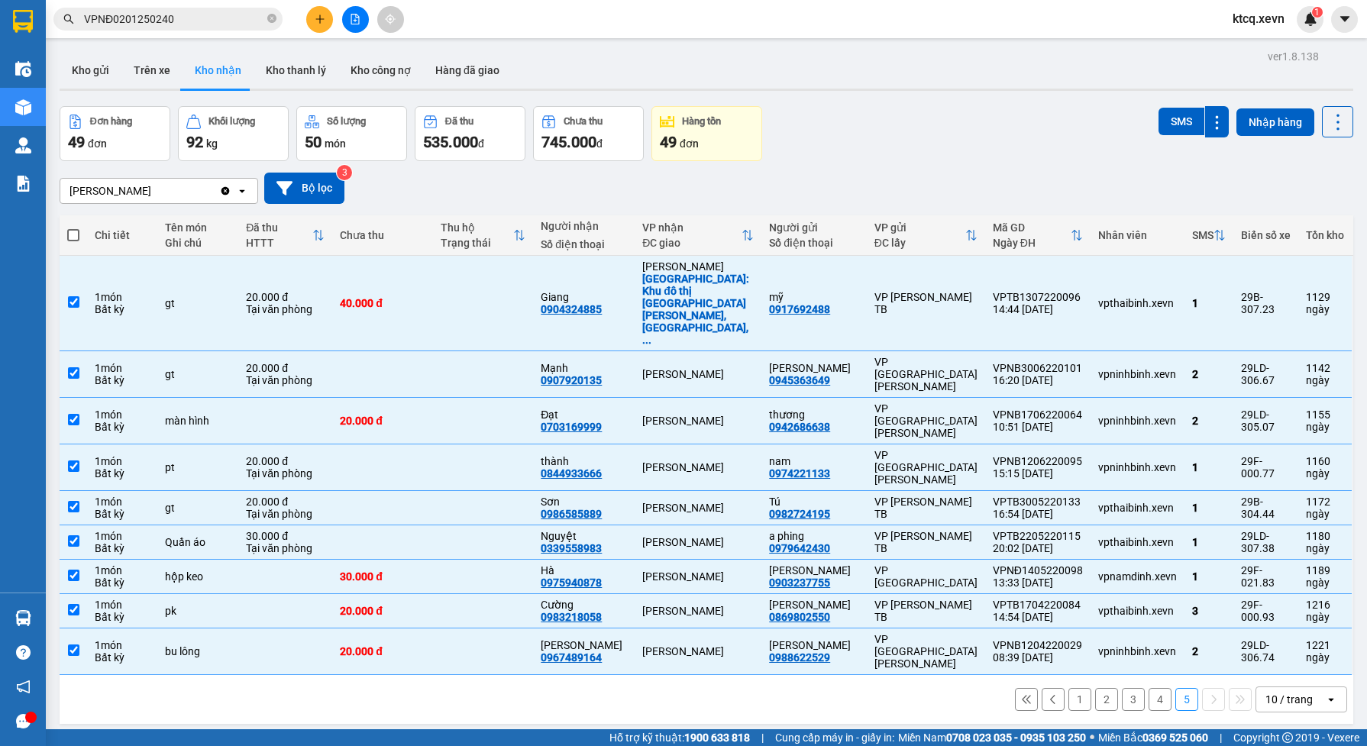
checkbox input "true"
click at [1285, 122] on button "Nhập hàng" at bounding box center [1275, 121] width 78 height 27
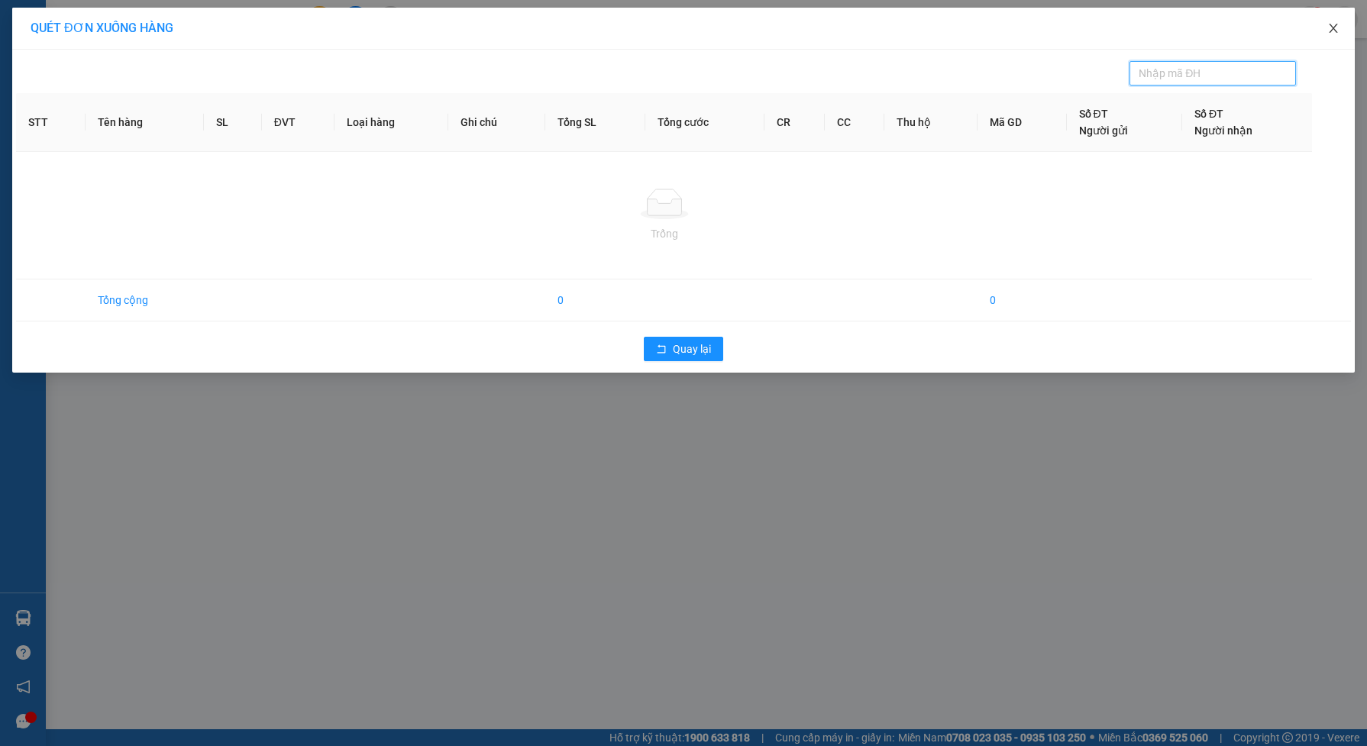
click at [1331, 32] on icon "close" at bounding box center [1333, 28] width 12 height 12
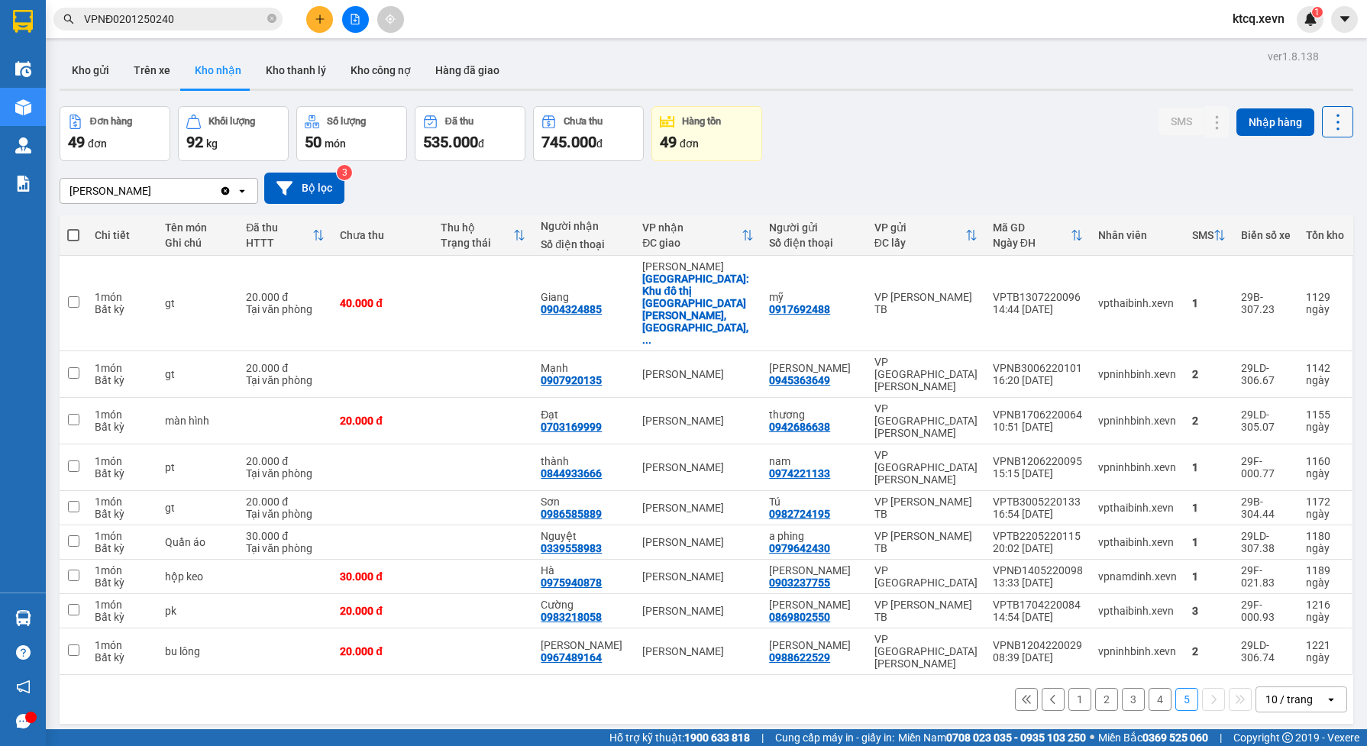
click at [1327, 115] on icon at bounding box center [1337, 121] width 21 height 21
click at [1313, 187] on span "Làm mới" at bounding box center [1302, 190] width 42 height 15
click at [224, 189] on icon "Clear value" at bounding box center [225, 190] width 8 height 8
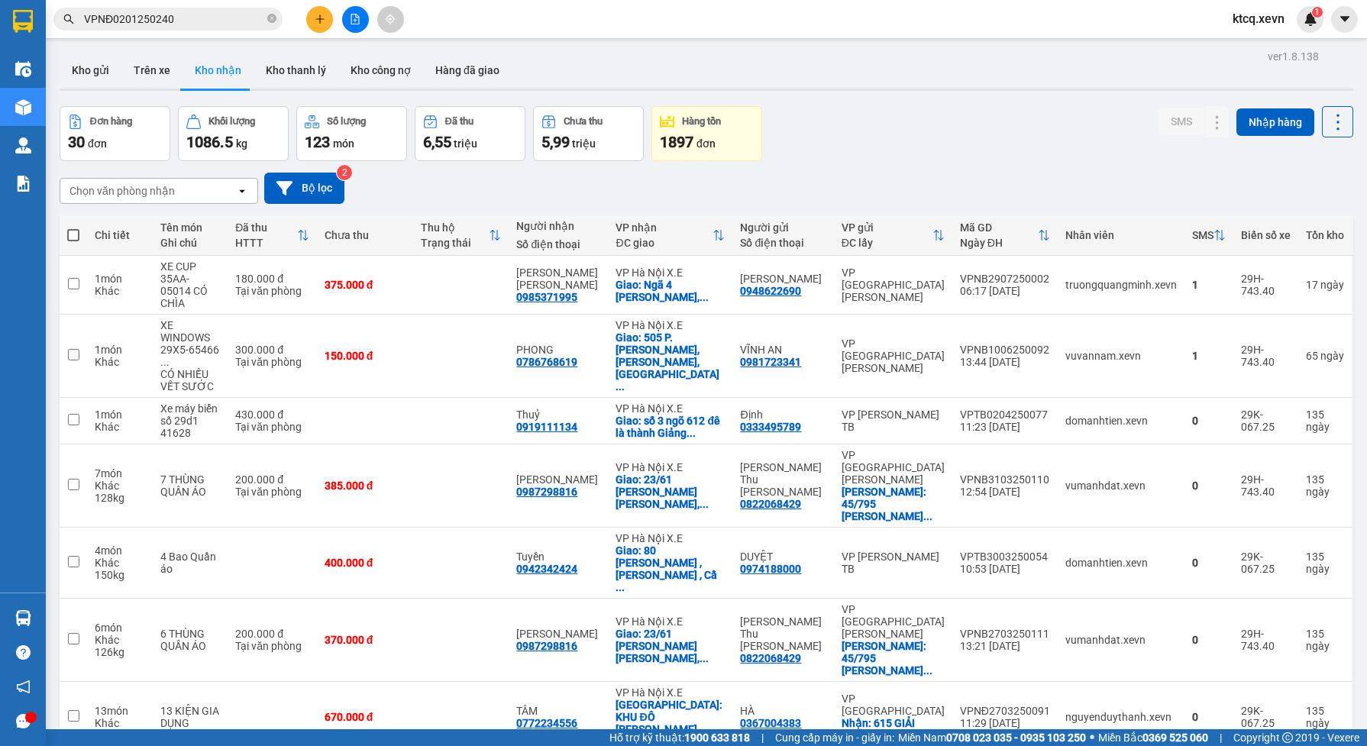
click at [109, 138] on div "30 đơn" at bounding box center [115, 141] width 94 height 21
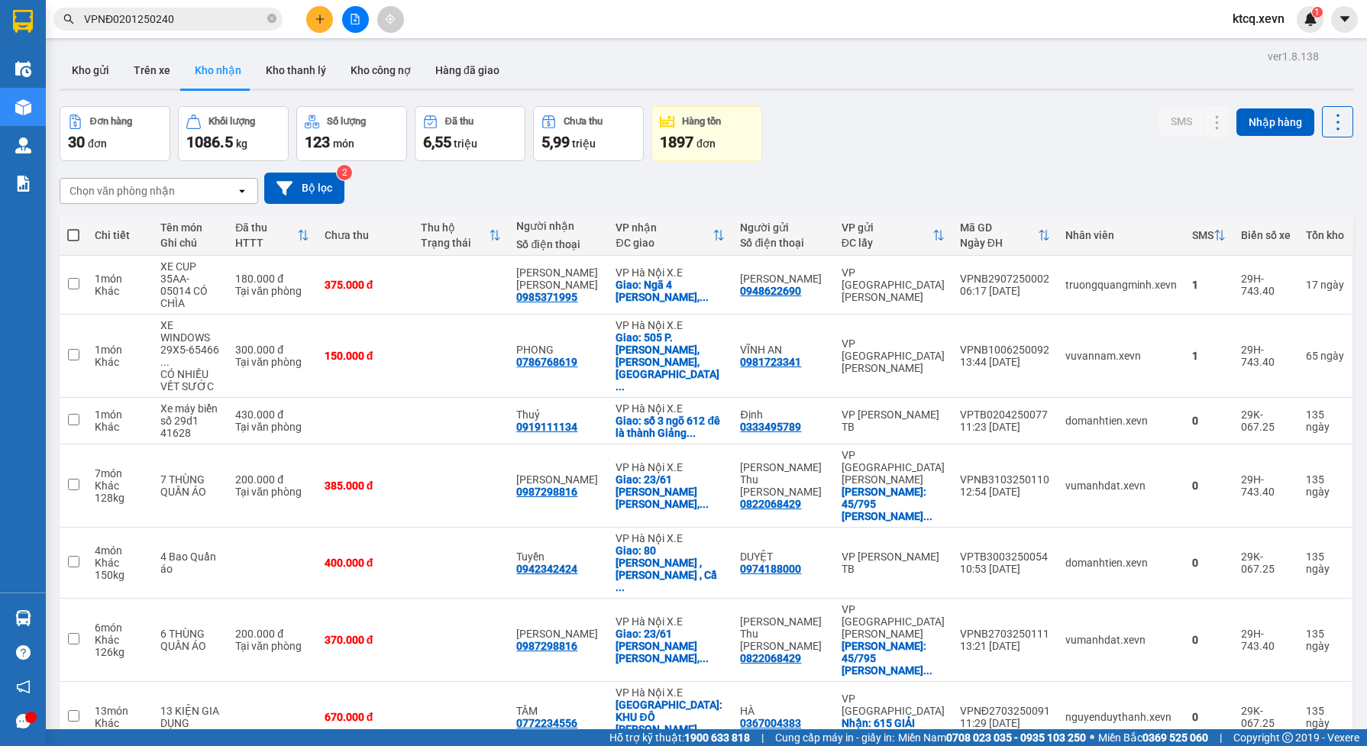
click at [109, 138] on div "30 đơn" at bounding box center [115, 141] width 94 height 21
click at [214, 133] on span "1086.5" at bounding box center [209, 142] width 47 height 18
click at [350, 131] on div "123 món" at bounding box center [352, 141] width 94 height 21
click at [454, 136] on div "6,55 triệu" at bounding box center [470, 141] width 94 height 21
click at [561, 128] on div "Chưa thu" at bounding box center [588, 122] width 94 height 15
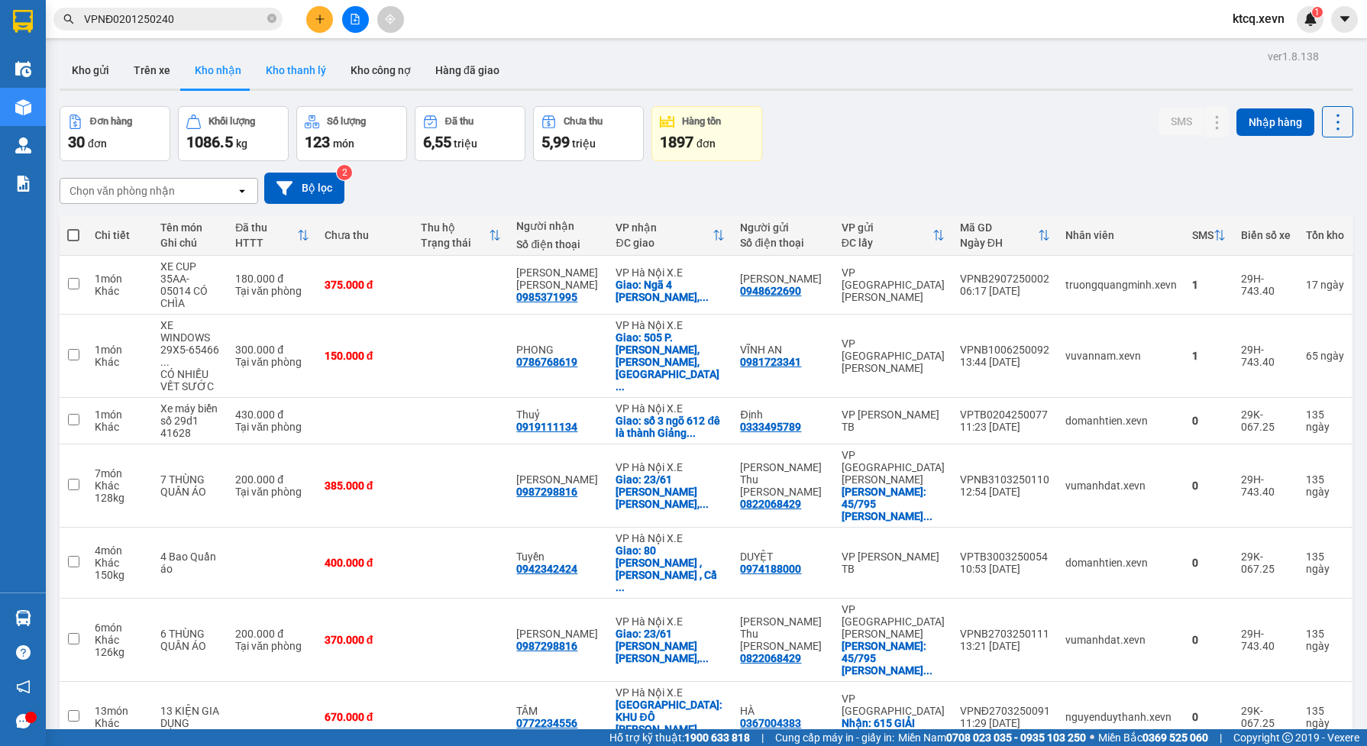
click at [296, 73] on button "Kho thanh lý" at bounding box center [296, 70] width 85 height 37
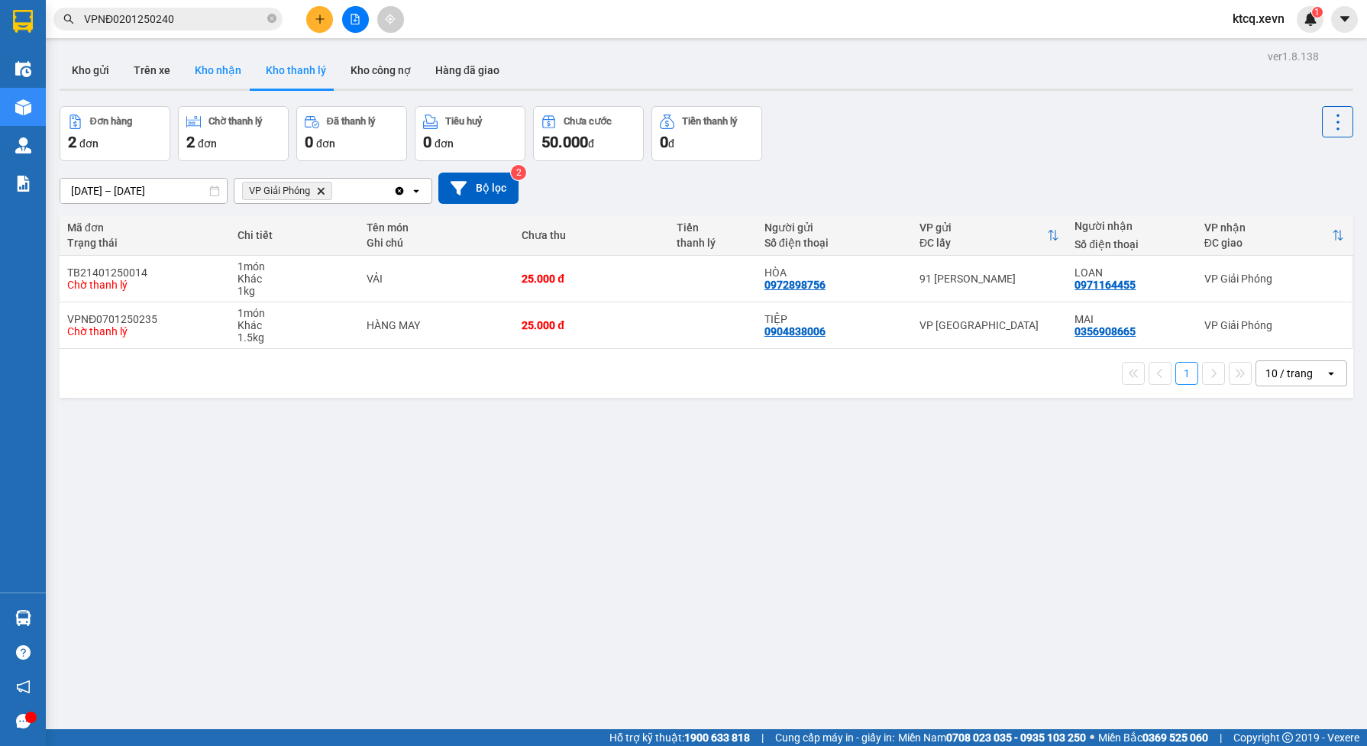
click at [205, 67] on button "Kho nhận" at bounding box center [218, 70] width 71 height 37
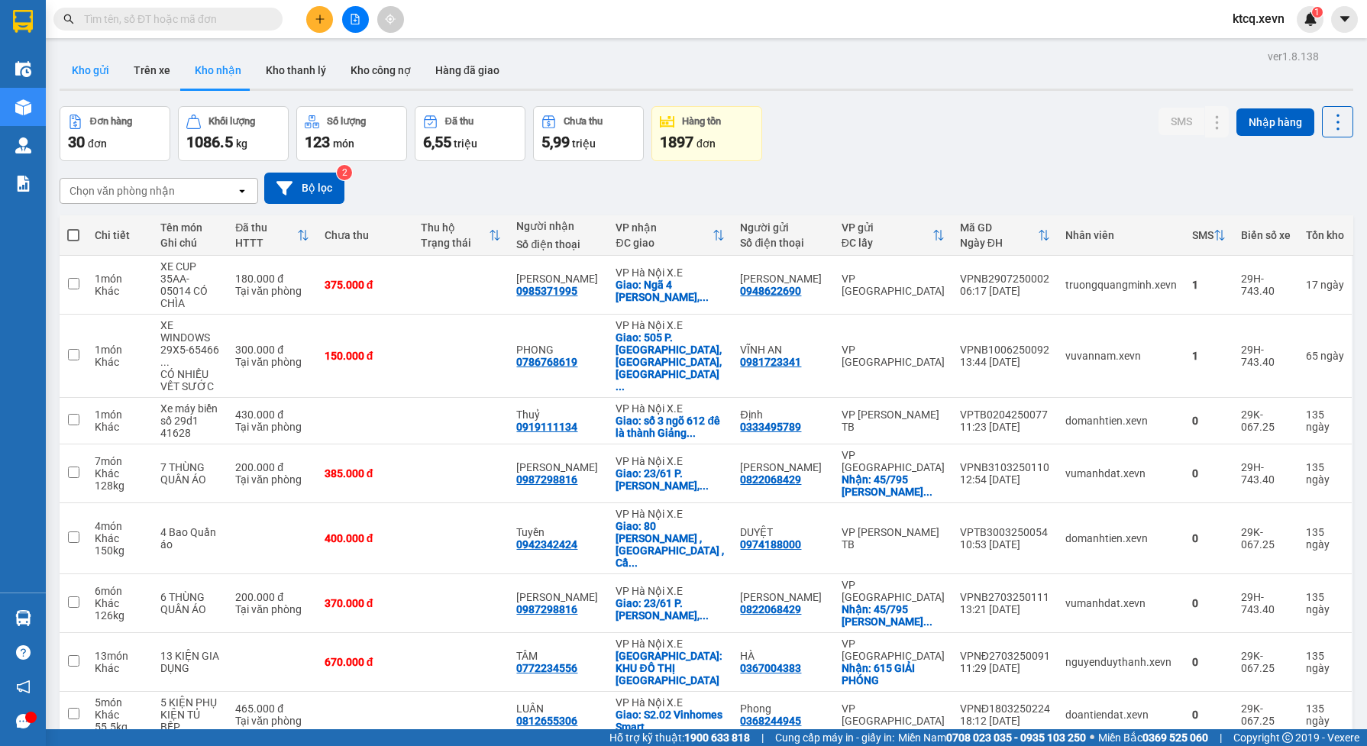
click at [96, 71] on button "Kho gửi" at bounding box center [91, 70] width 62 height 37
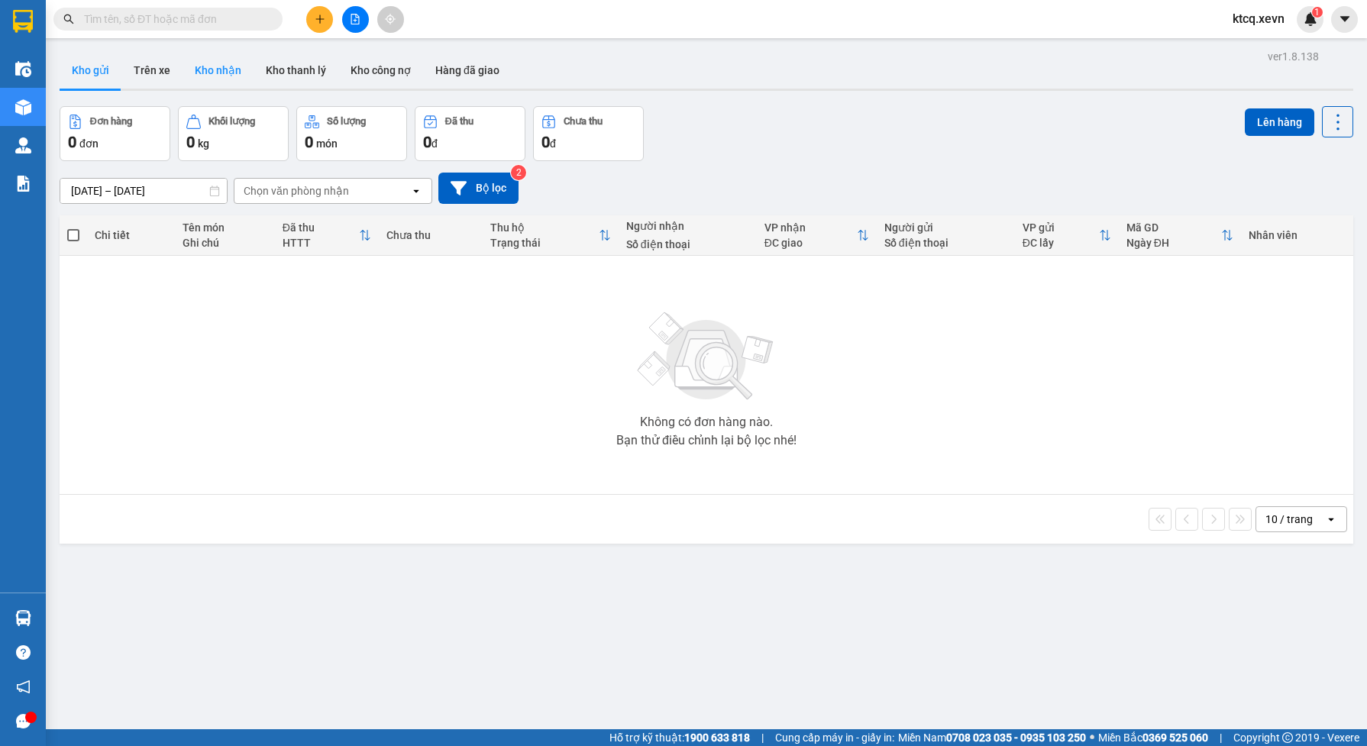
click at [222, 75] on button "Kho nhận" at bounding box center [218, 70] width 71 height 37
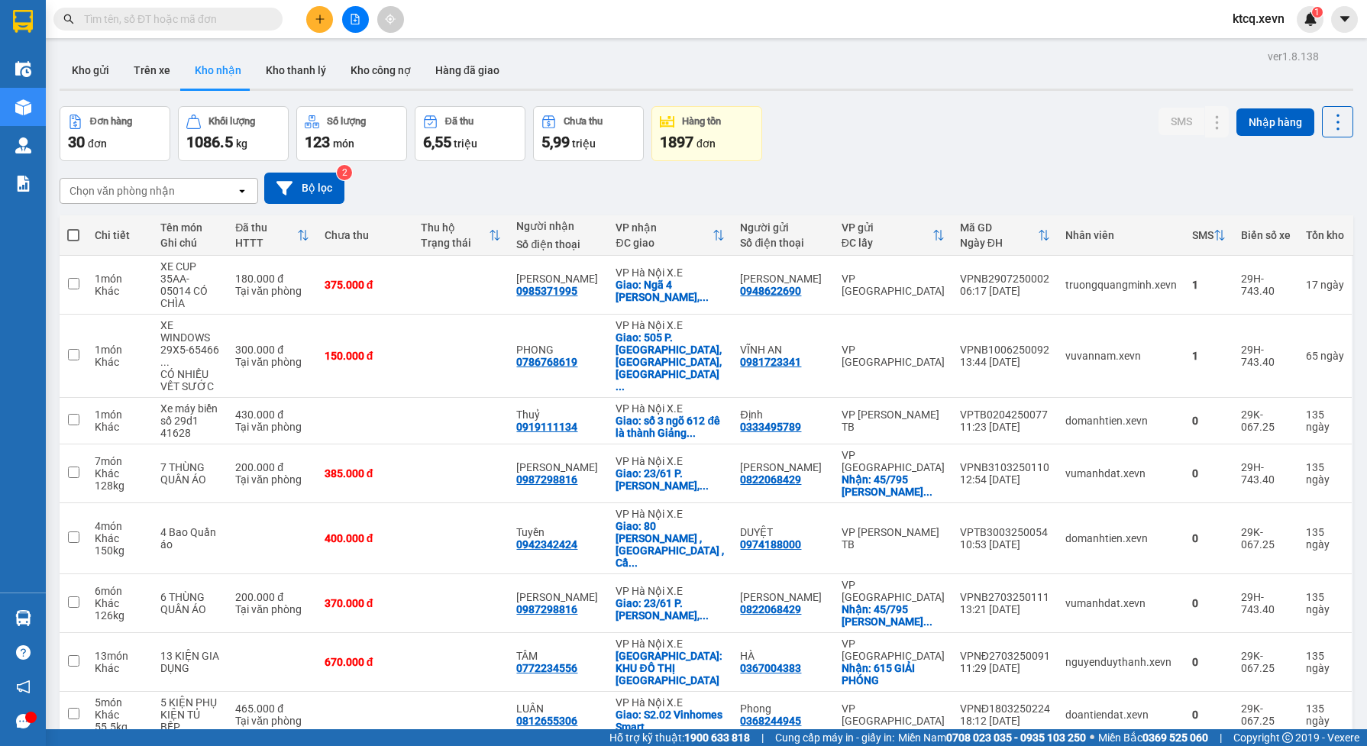
click at [149, 134] on div "30 đơn" at bounding box center [115, 141] width 94 height 21
click at [322, 192] on button "Bộ lọc" at bounding box center [304, 188] width 80 height 31
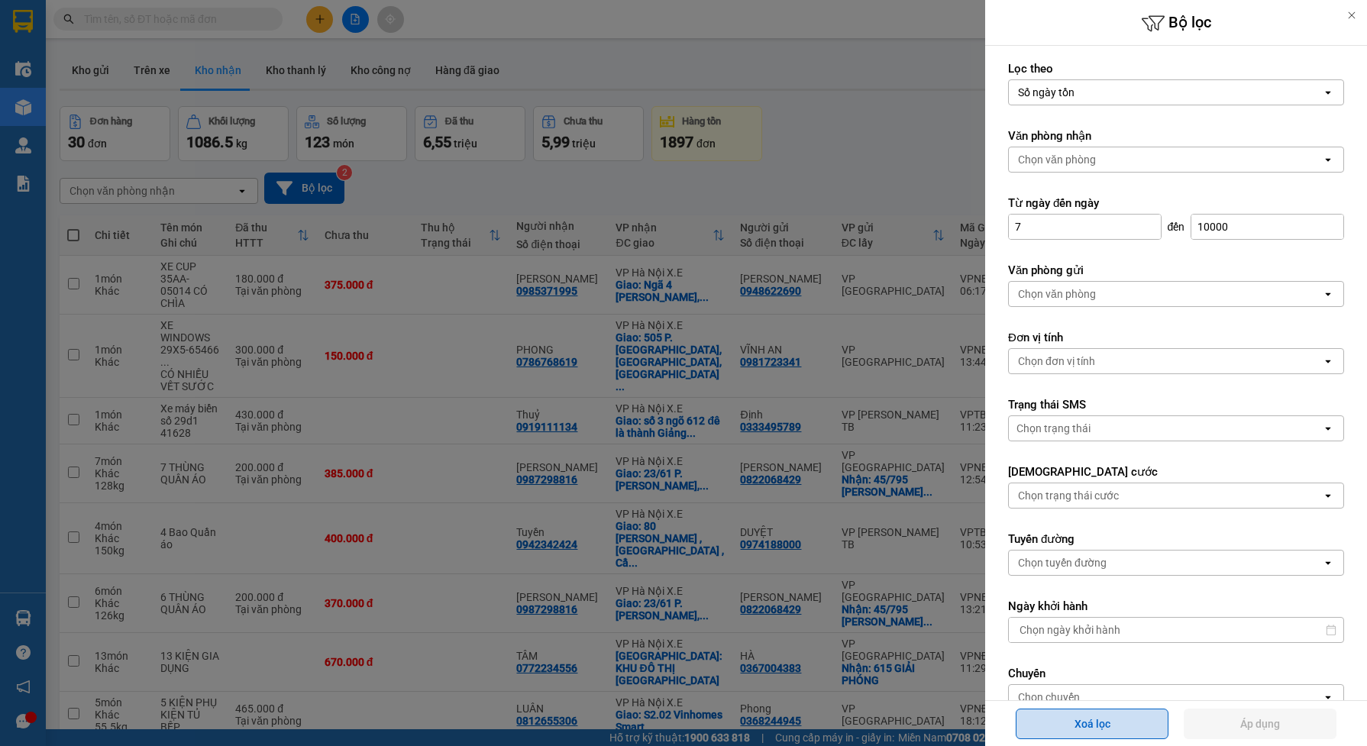
click at [1119, 729] on button "Xoá lọc" at bounding box center [1092, 724] width 153 height 31
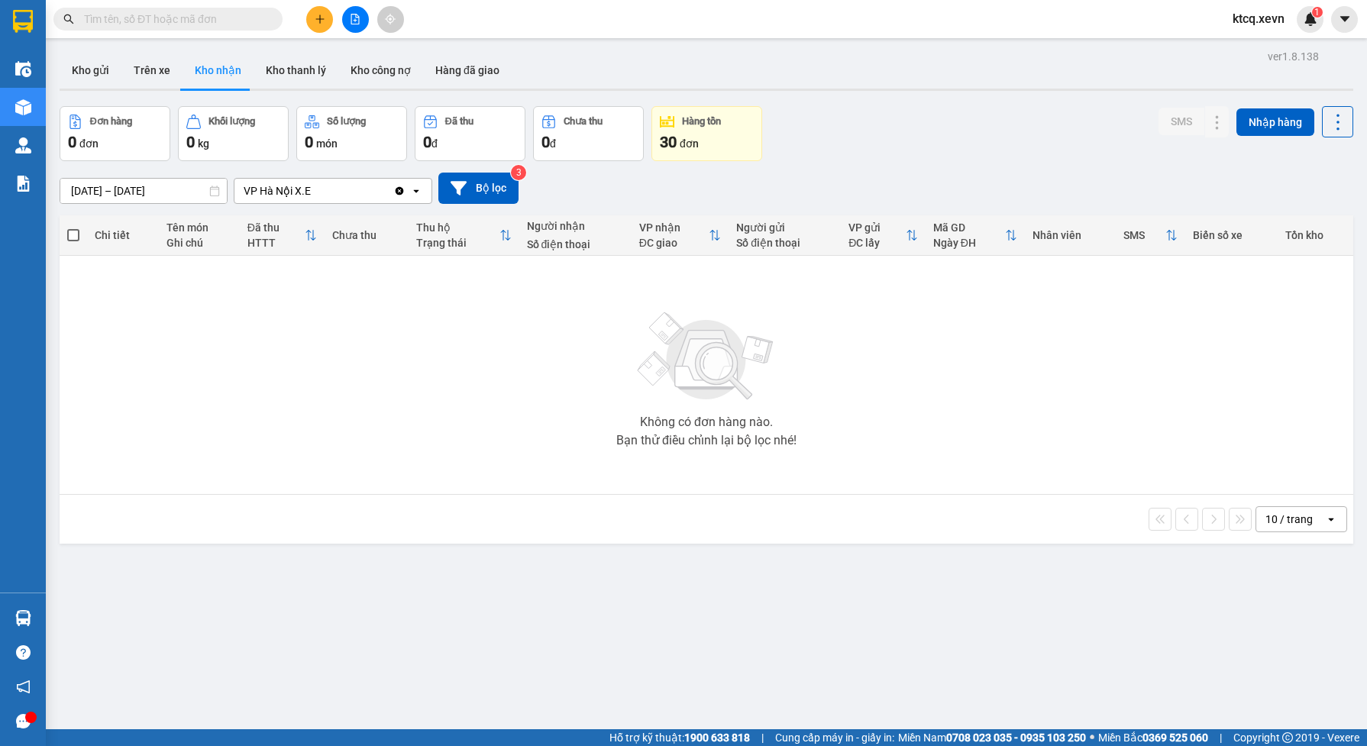
click at [399, 191] on icon "Clear value" at bounding box center [399, 191] width 12 height 12
click at [192, 192] on input "[DATE] – [DATE]" at bounding box center [143, 191] width 166 height 24
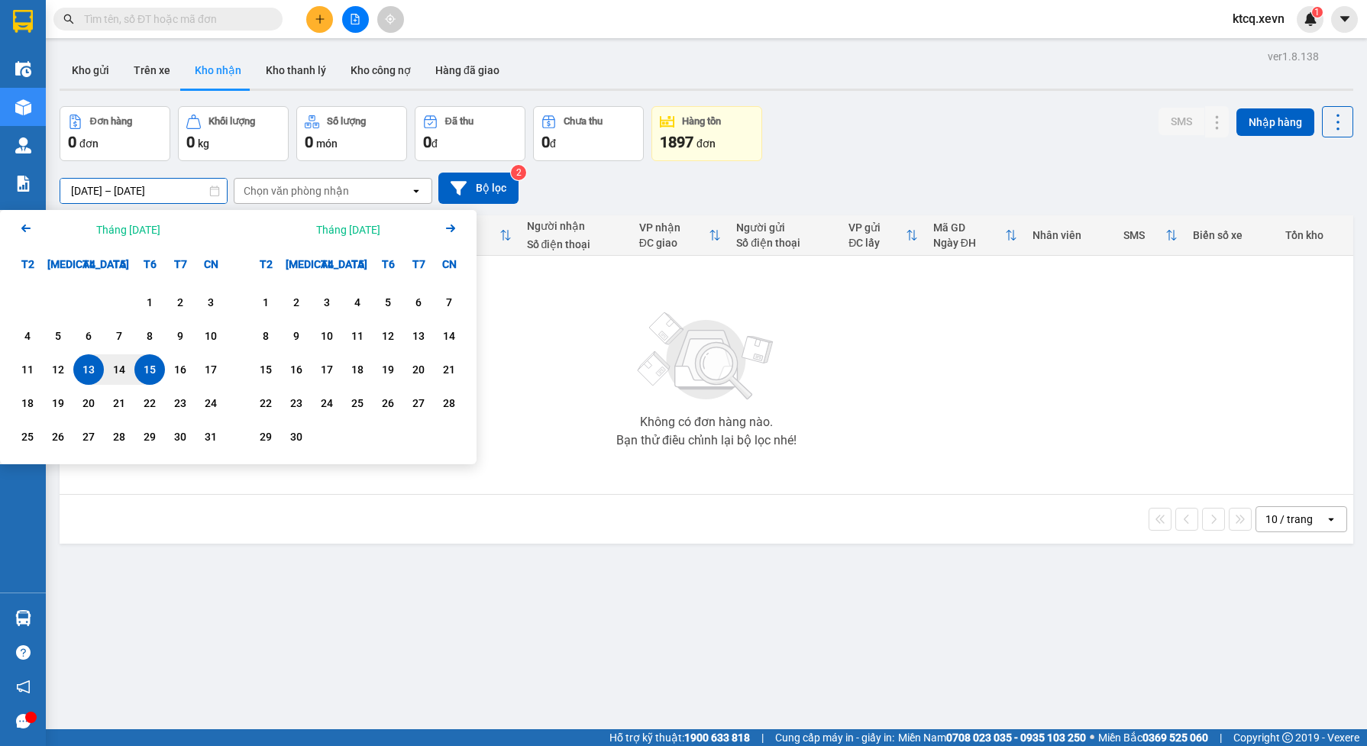
click at [29, 229] on icon "Arrow Left" at bounding box center [26, 228] width 18 height 18
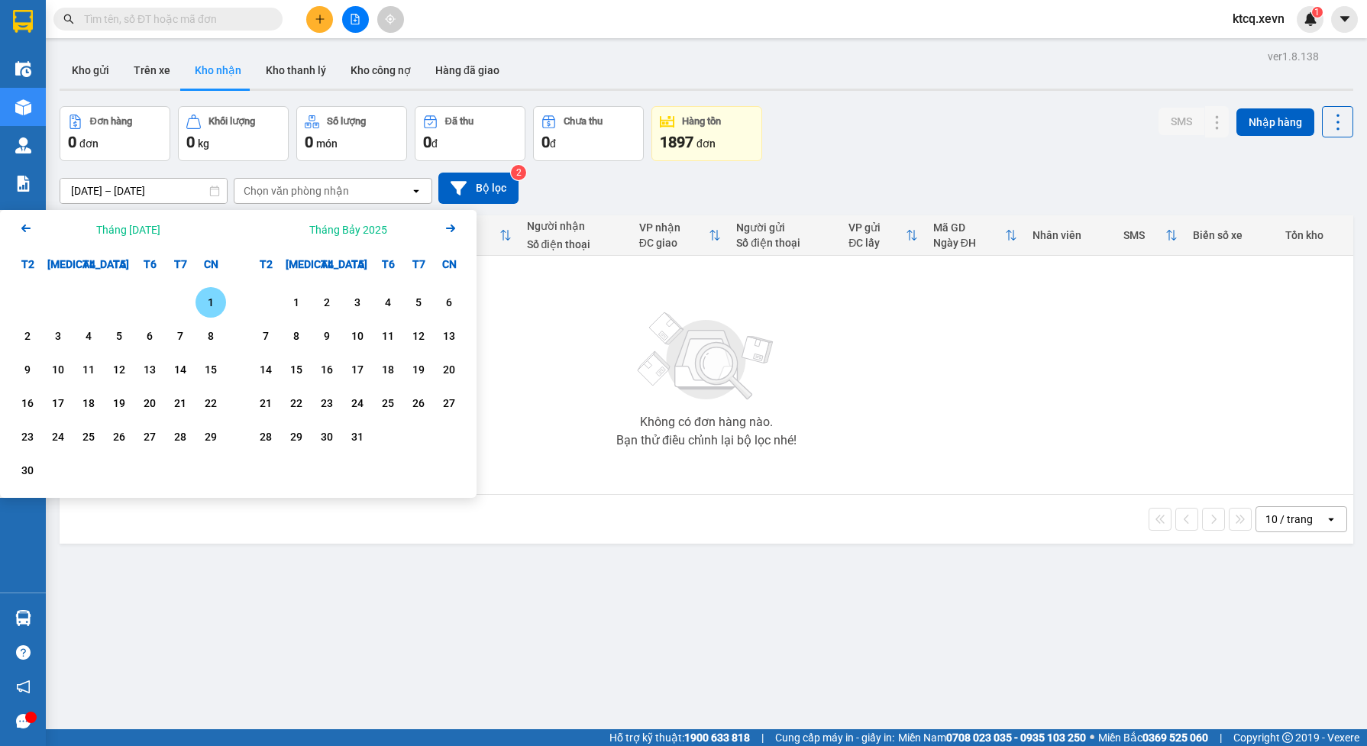
click at [29, 229] on icon "Arrow Left" at bounding box center [26, 228] width 18 height 18
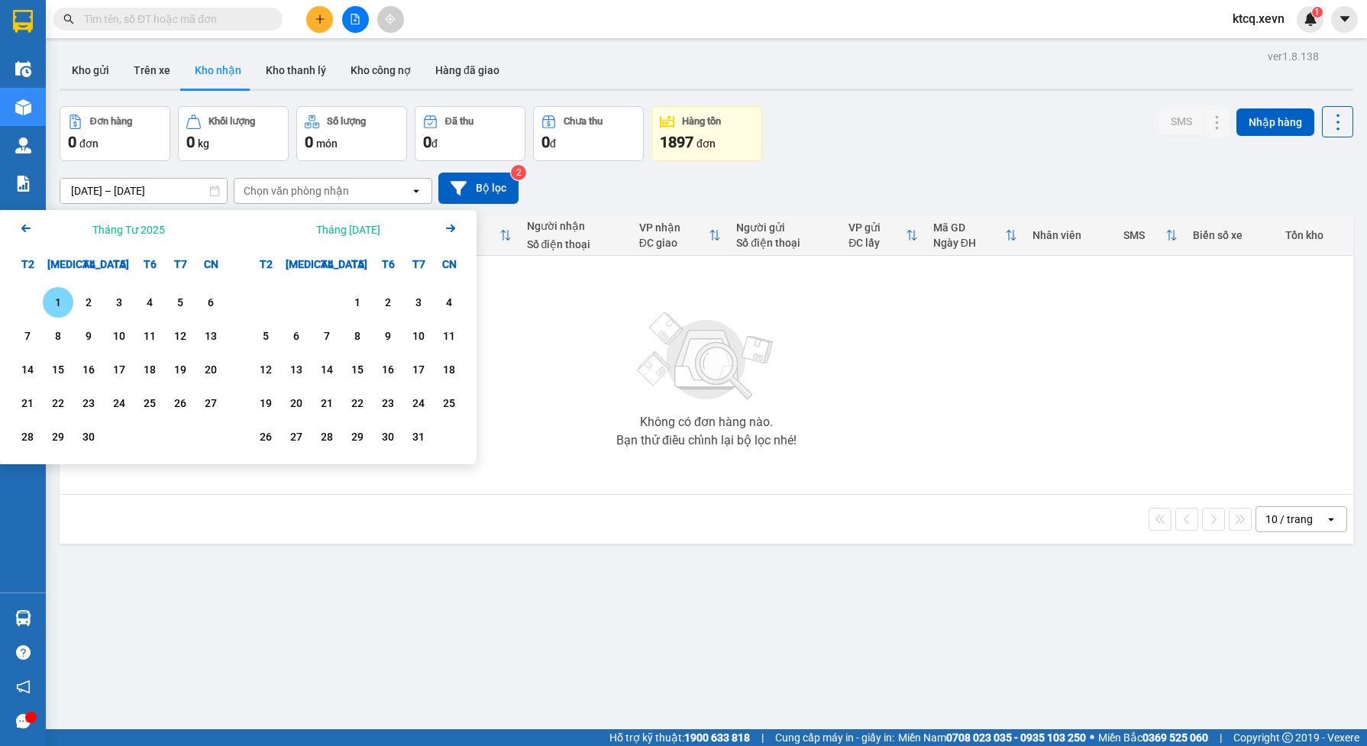
click at [29, 229] on icon "Arrow Left" at bounding box center [26, 228] width 18 height 18
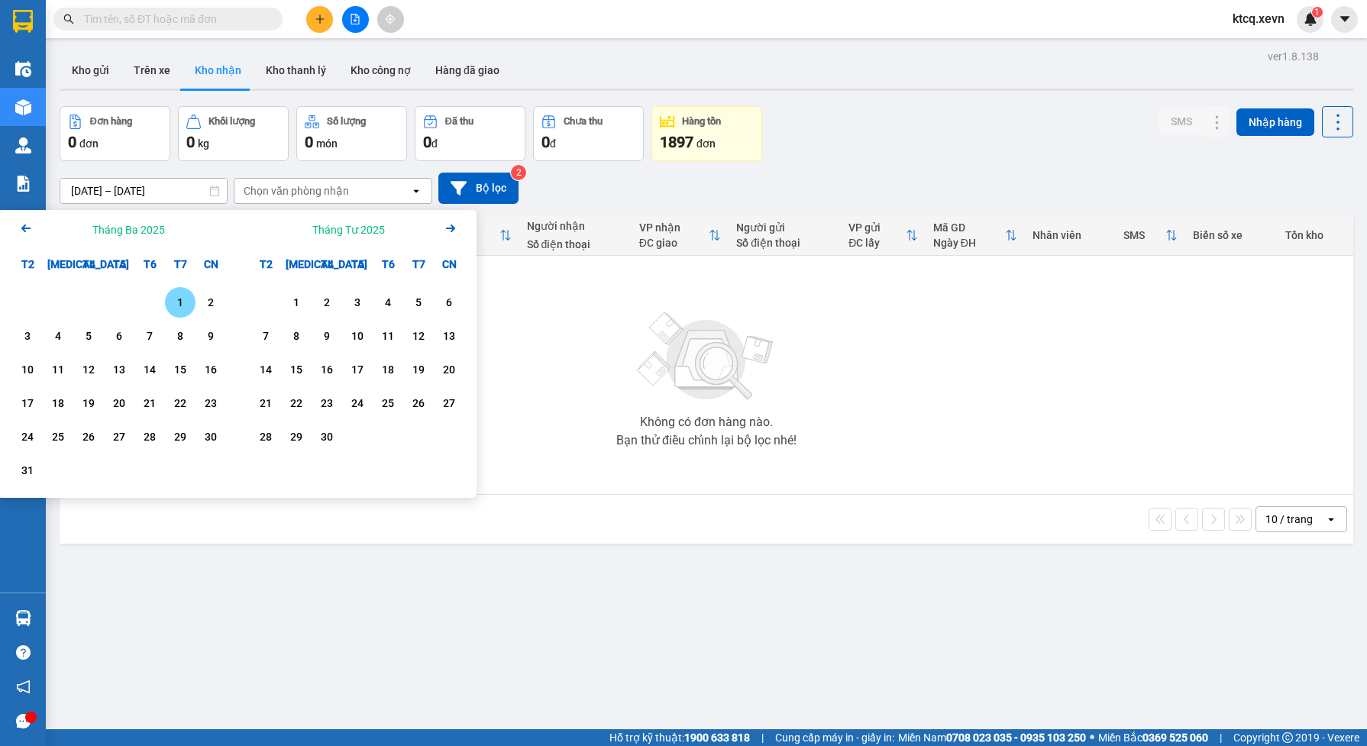
click at [29, 229] on icon "Arrow Left" at bounding box center [26, 228] width 18 height 18
click at [94, 298] on div "1" at bounding box center [88, 302] width 21 height 18
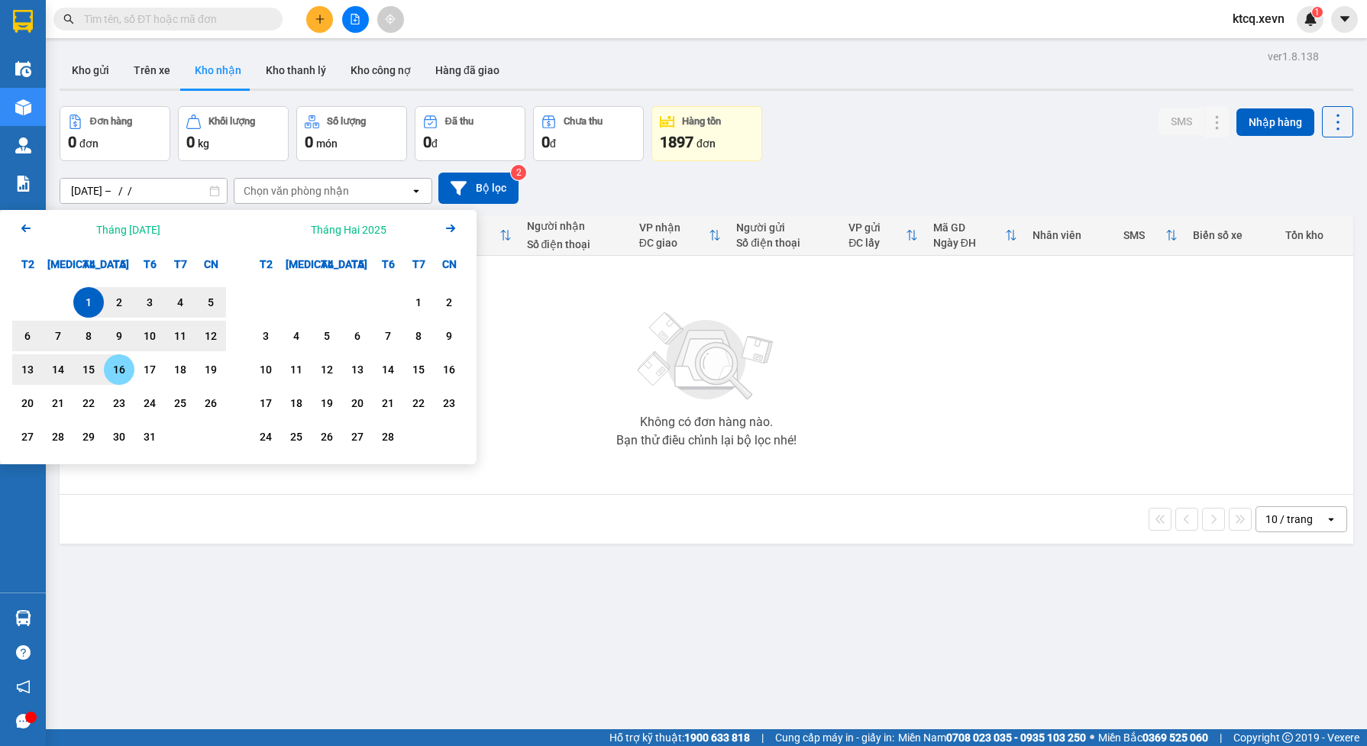
click at [149, 436] on div "31" at bounding box center [149, 437] width 21 height 18
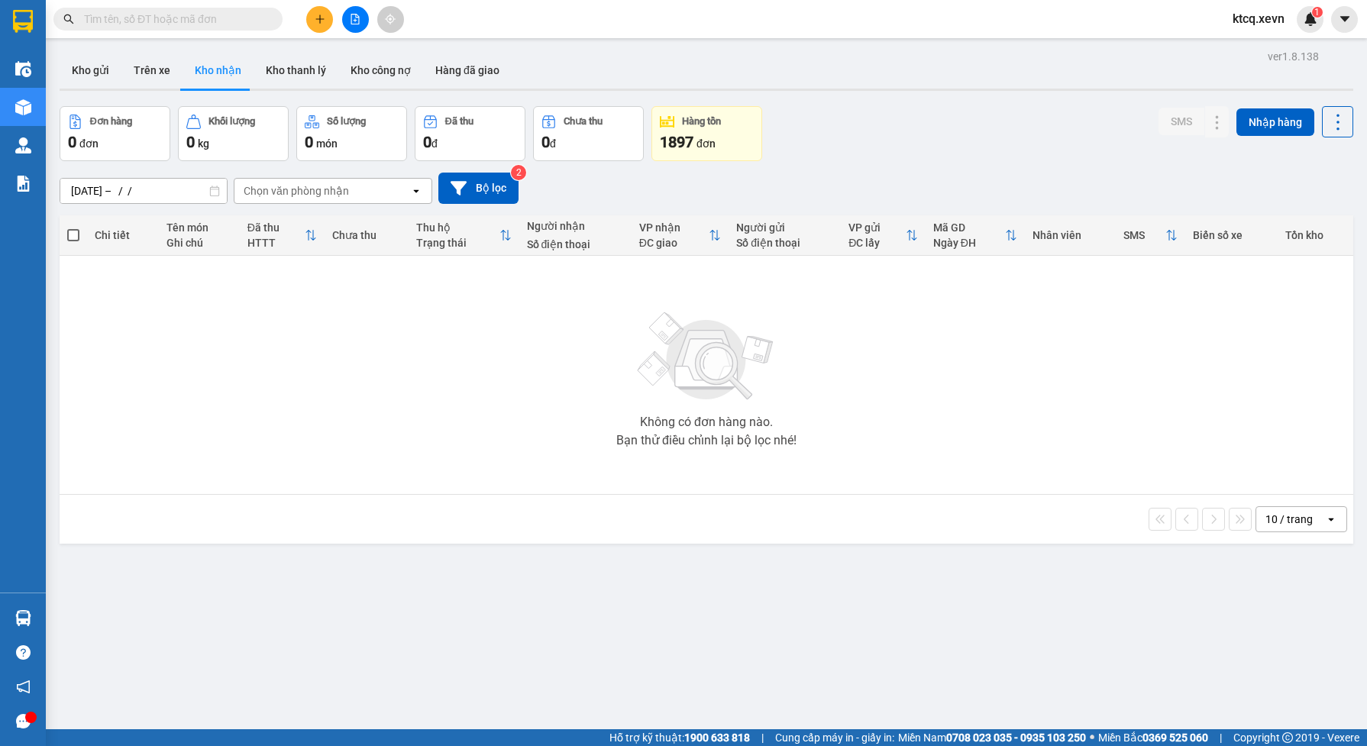
type input "[DATE] – [DATE]"
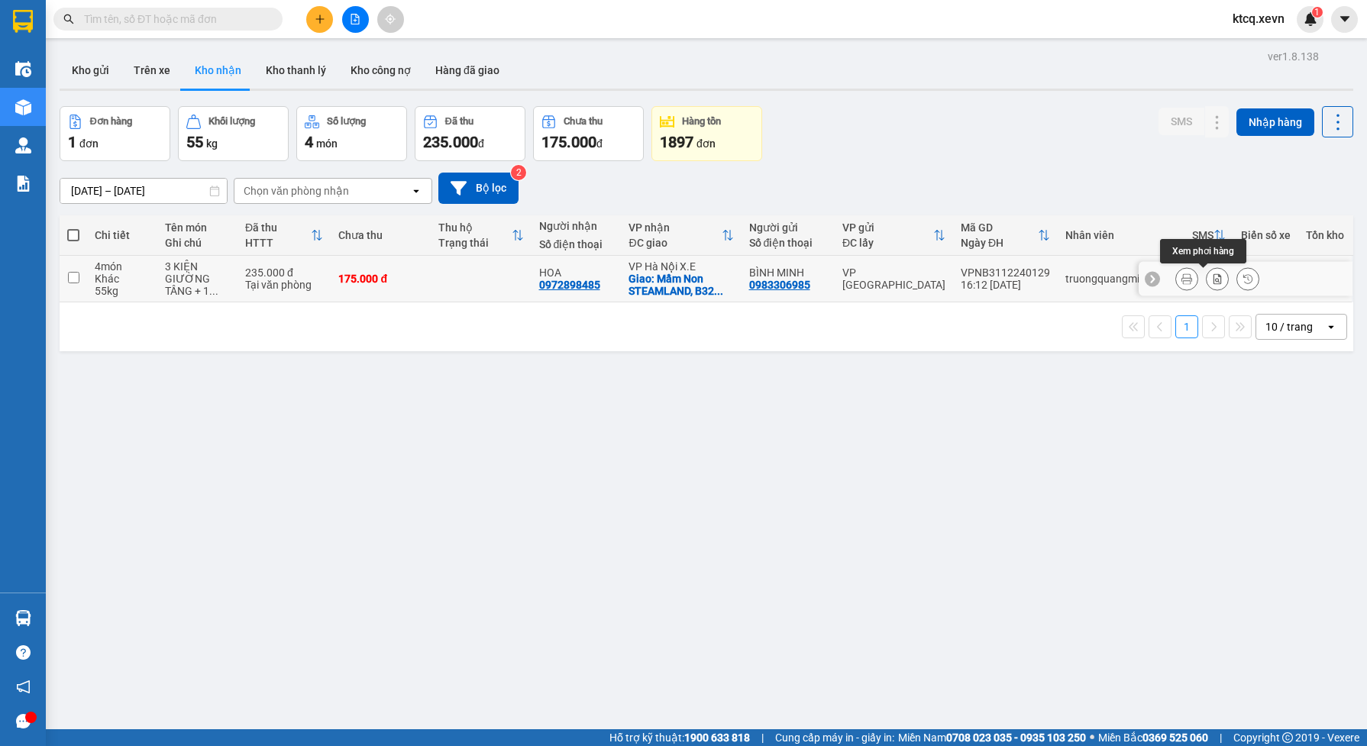
click at [1212, 279] on icon at bounding box center [1217, 278] width 11 height 11
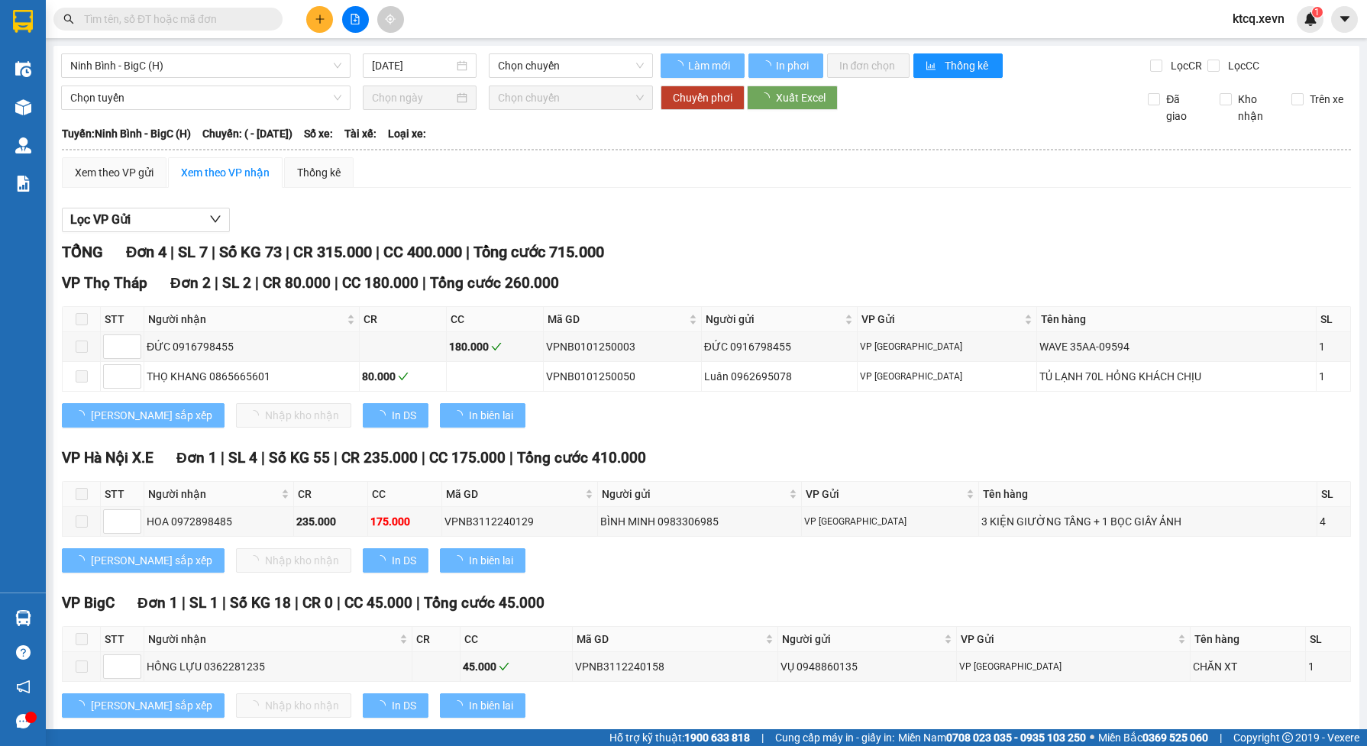
type input "[DATE]"
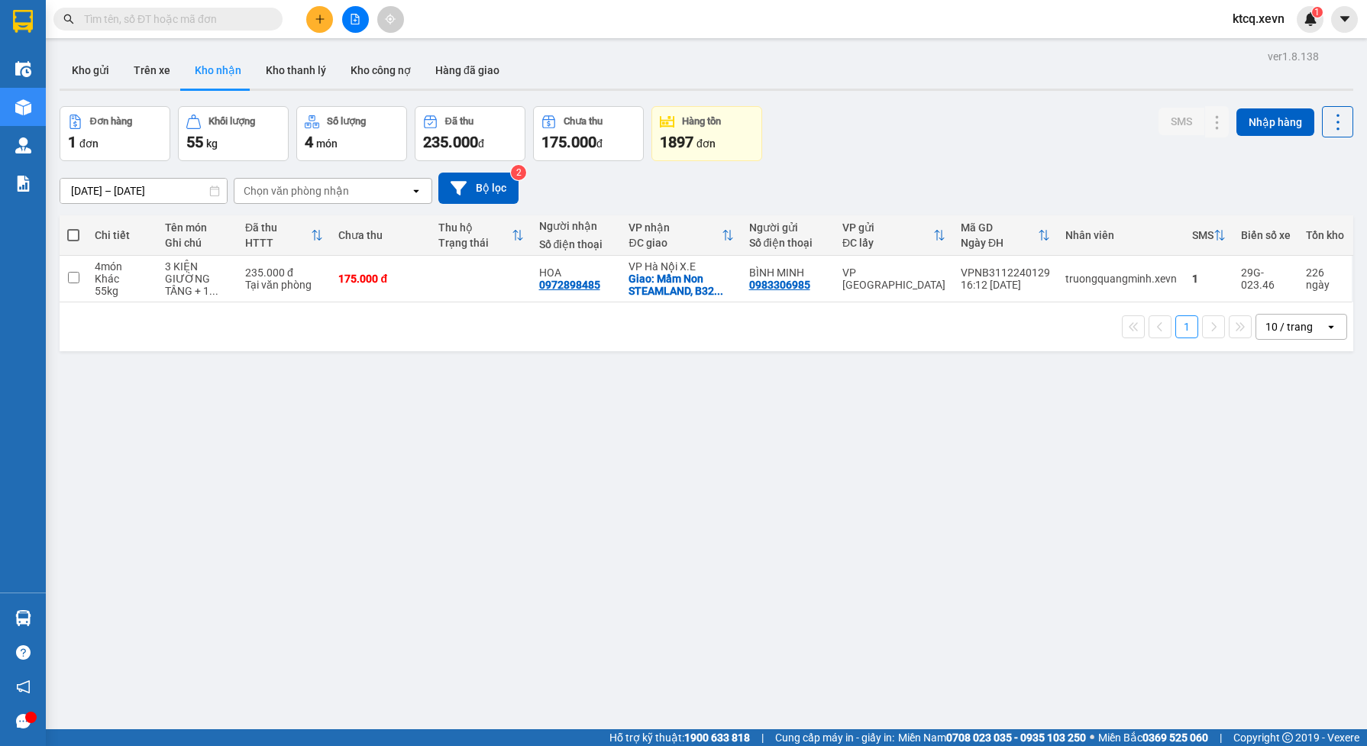
click at [412, 191] on icon "open" at bounding box center [416, 191] width 12 height 12
type input "giải"
click at [620, 173] on div "[DATE] – [DATE] Press the down arrow key to interact with the calendar and sele…" at bounding box center [707, 188] width 1294 height 31
click at [382, 192] on div "Chọn văn phòng nhận" at bounding box center [322, 191] width 176 height 24
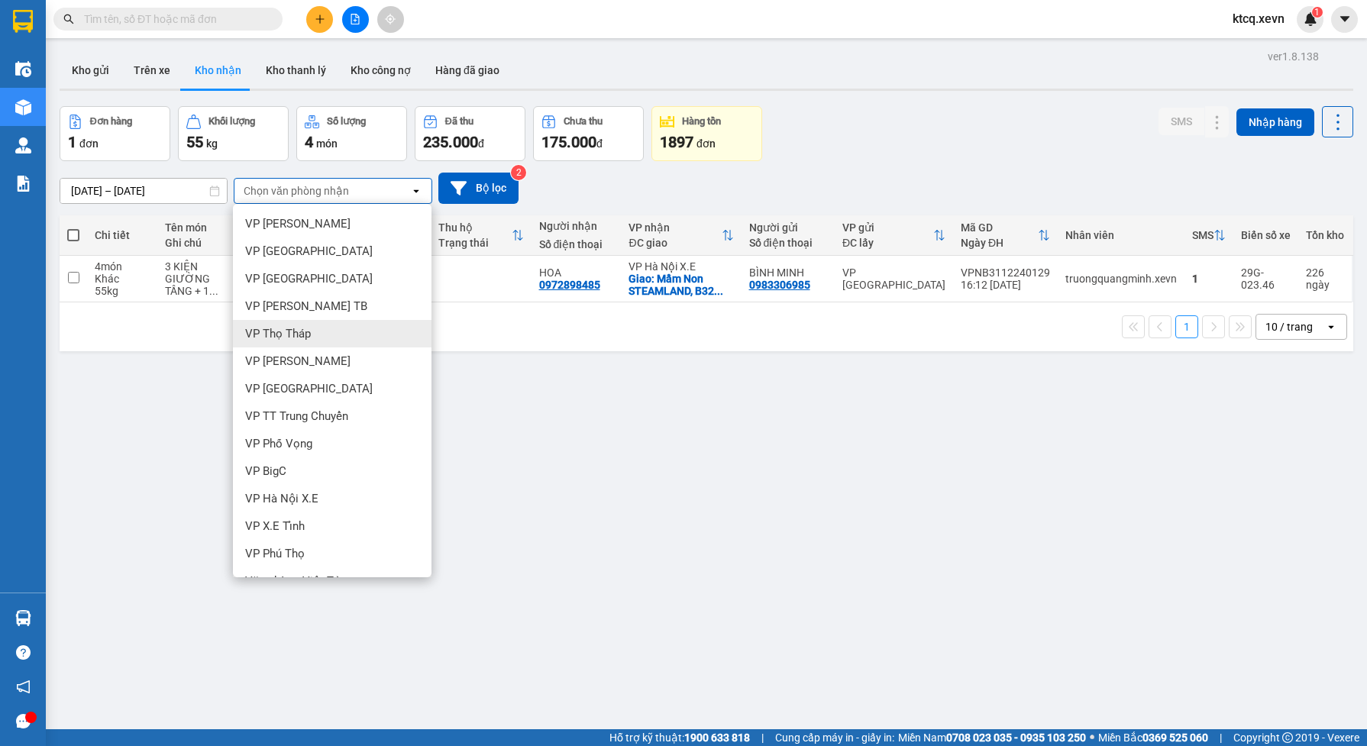
click at [892, 189] on div "[DATE] – [DATE] Press the down arrow key to interact with the calendar and sele…" at bounding box center [707, 188] width 1294 height 31
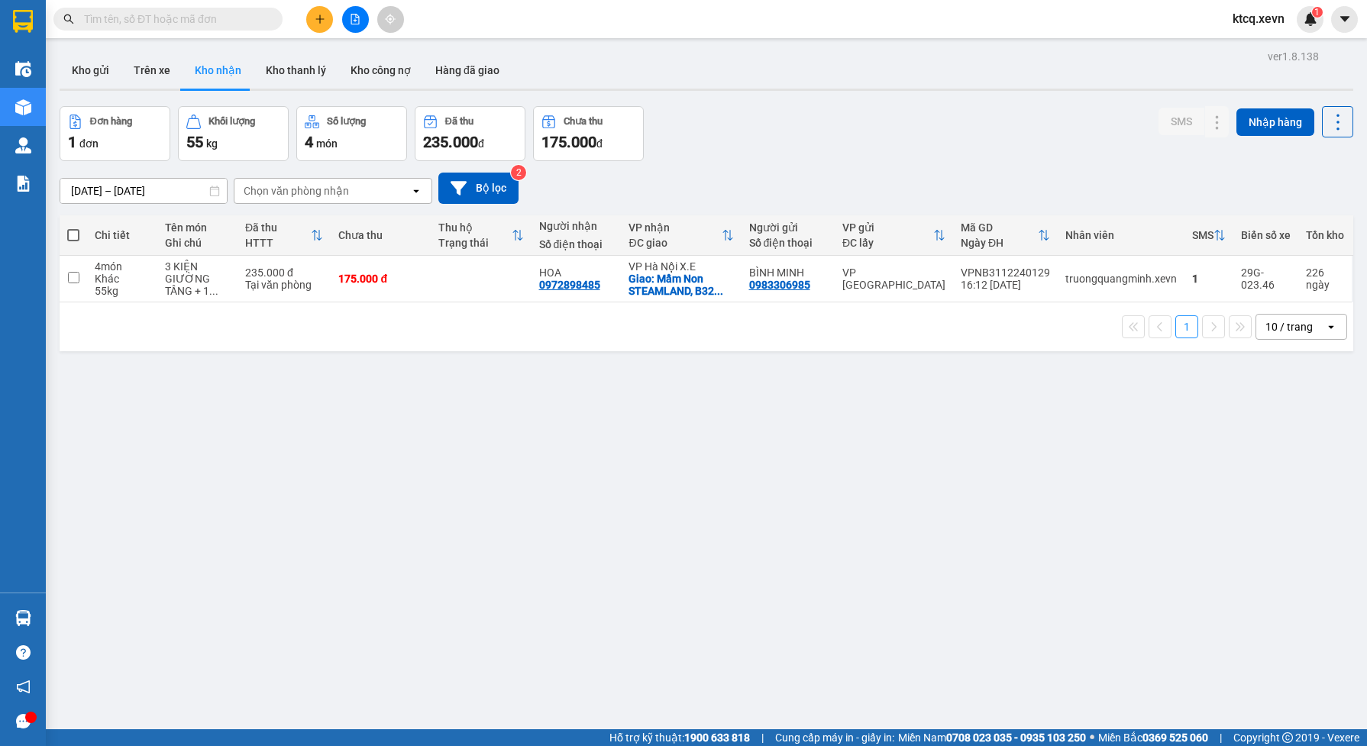
click at [1264, 15] on span "ktcq.xevn" at bounding box center [1258, 18] width 76 height 19
click at [1274, 44] on span "Đăng xuất" at bounding box center [1276, 47] width 64 height 17
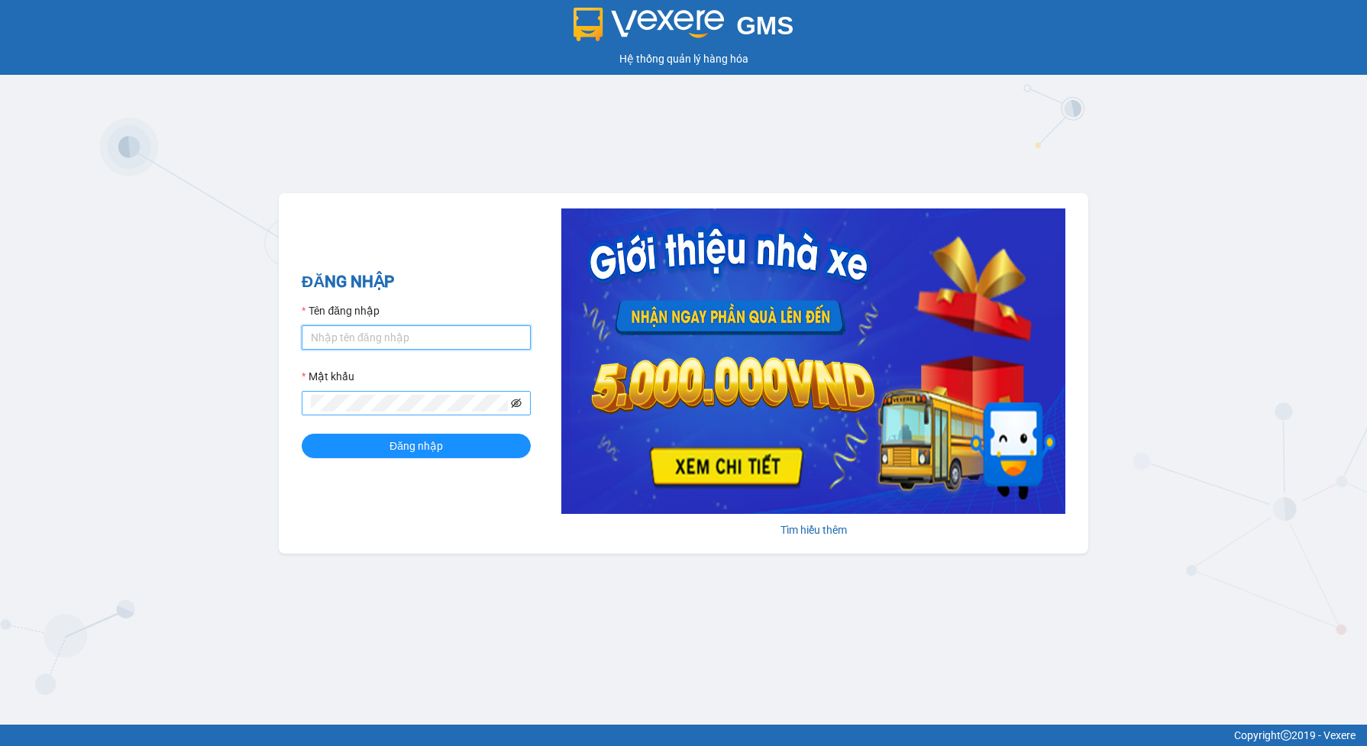
type input "ktcq.xevn"
click at [519, 402] on icon "eye-invisible" at bounding box center [516, 403] width 11 height 9
click at [457, 447] on button "Đăng nhập" at bounding box center [416, 446] width 229 height 24
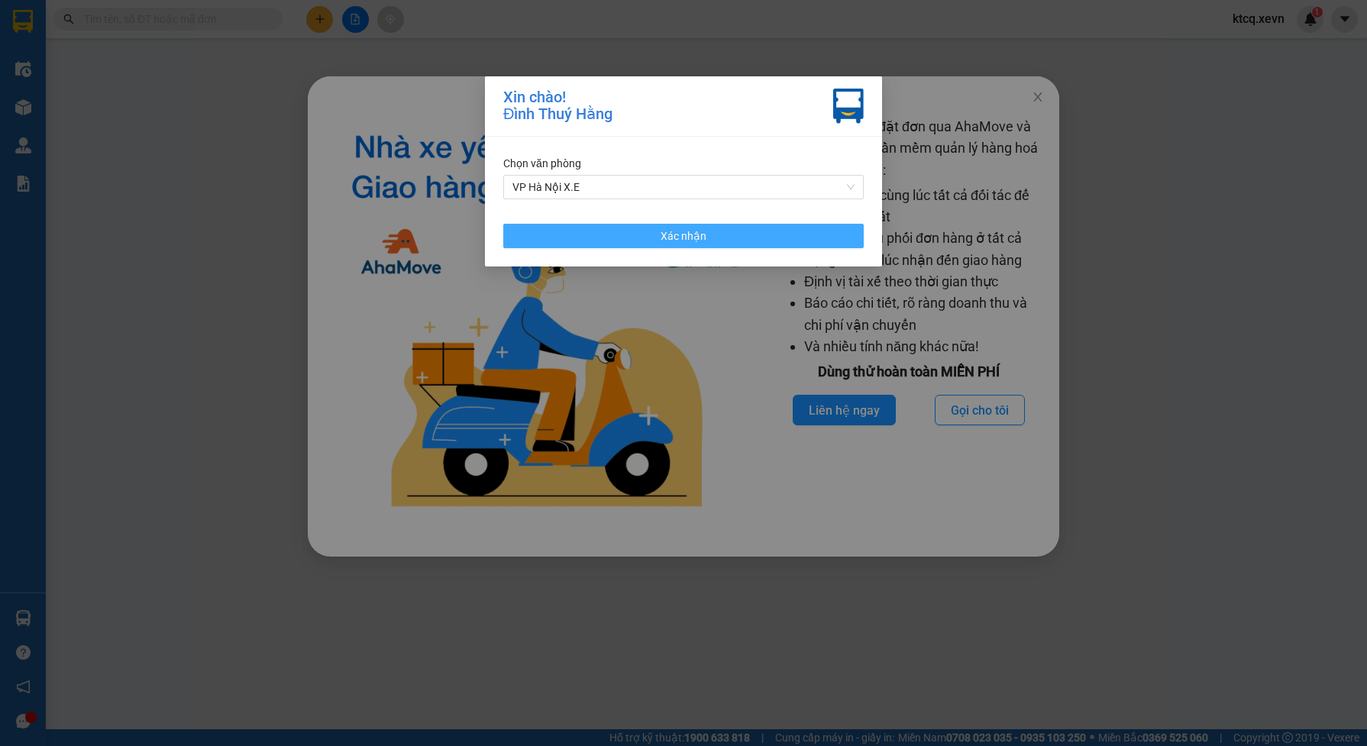
click at [705, 234] on button "Xác nhận" at bounding box center [683, 236] width 360 height 24
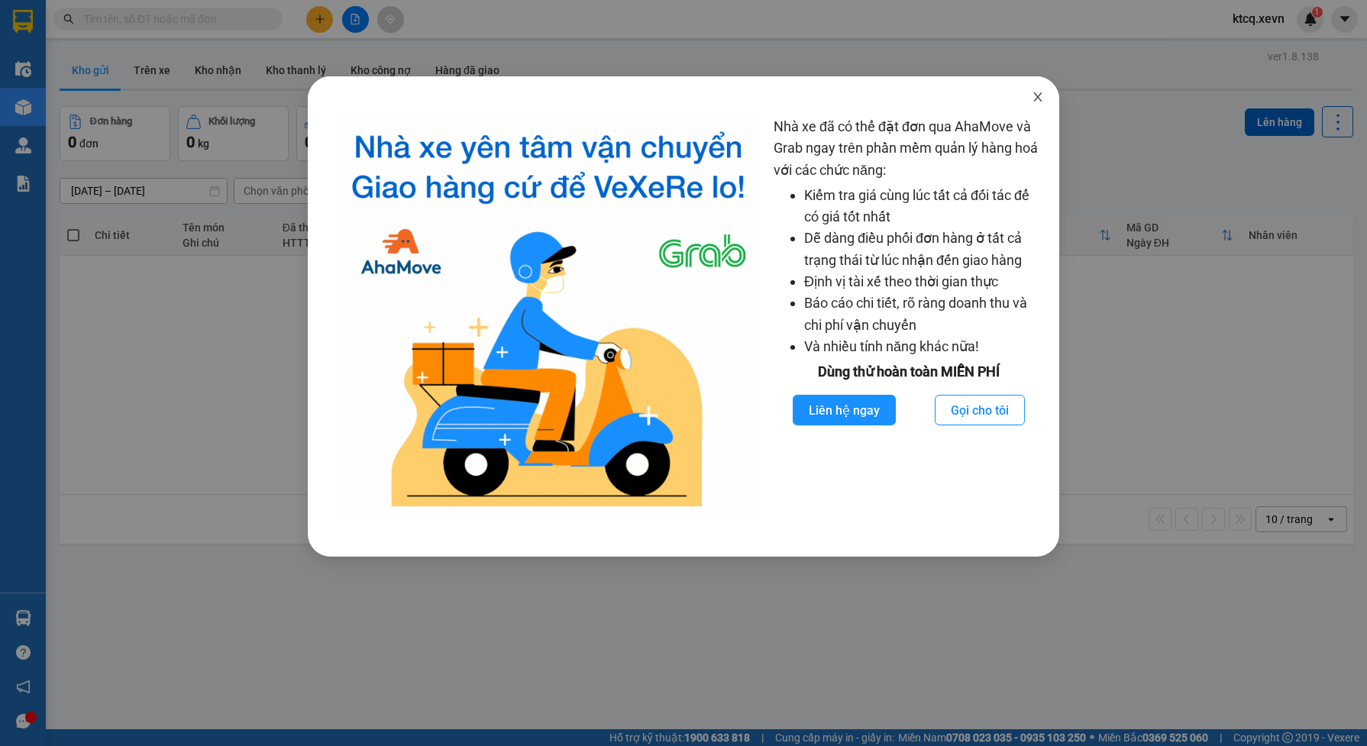
click at [1033, 94] on icon "close" at bounding box center [1038, 97] width 12 height 12
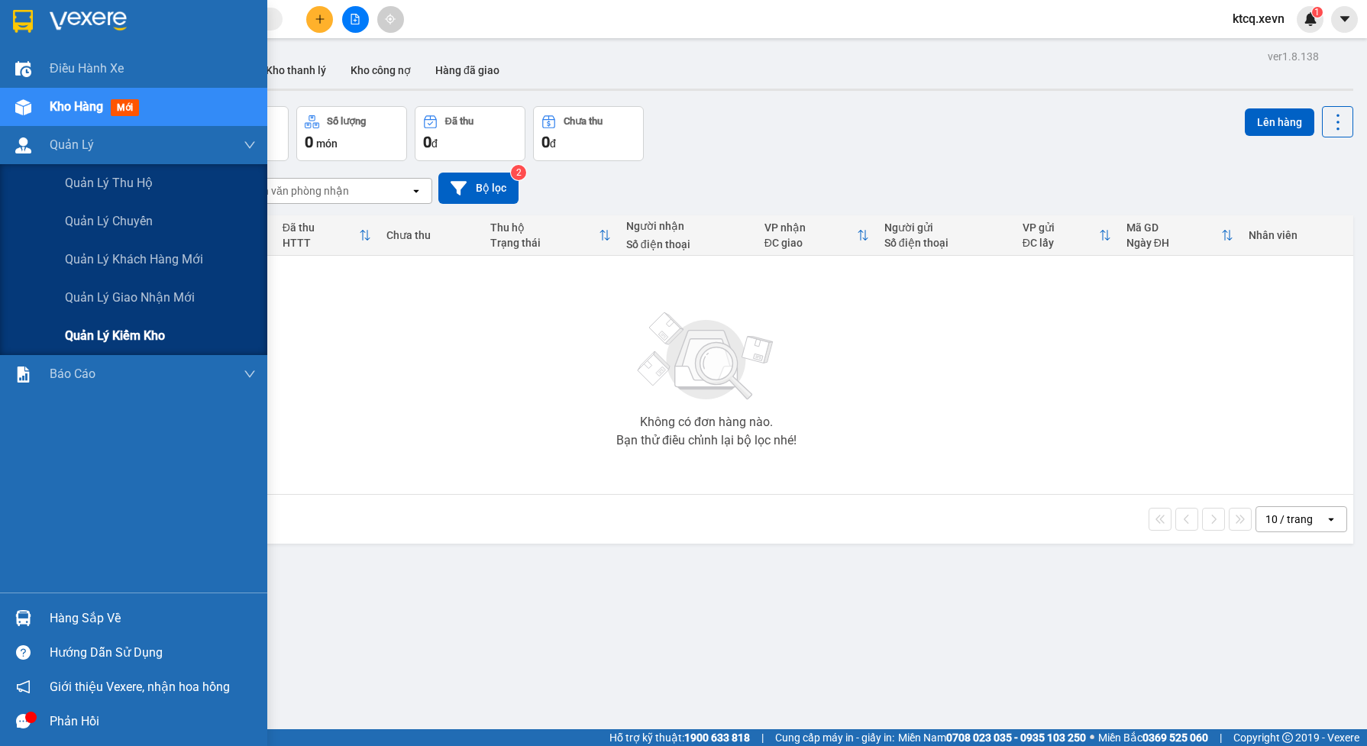
click at [109, 328] on span "Quản lý kiểm kho" at bounding box center [115, 335] width 100 height 19
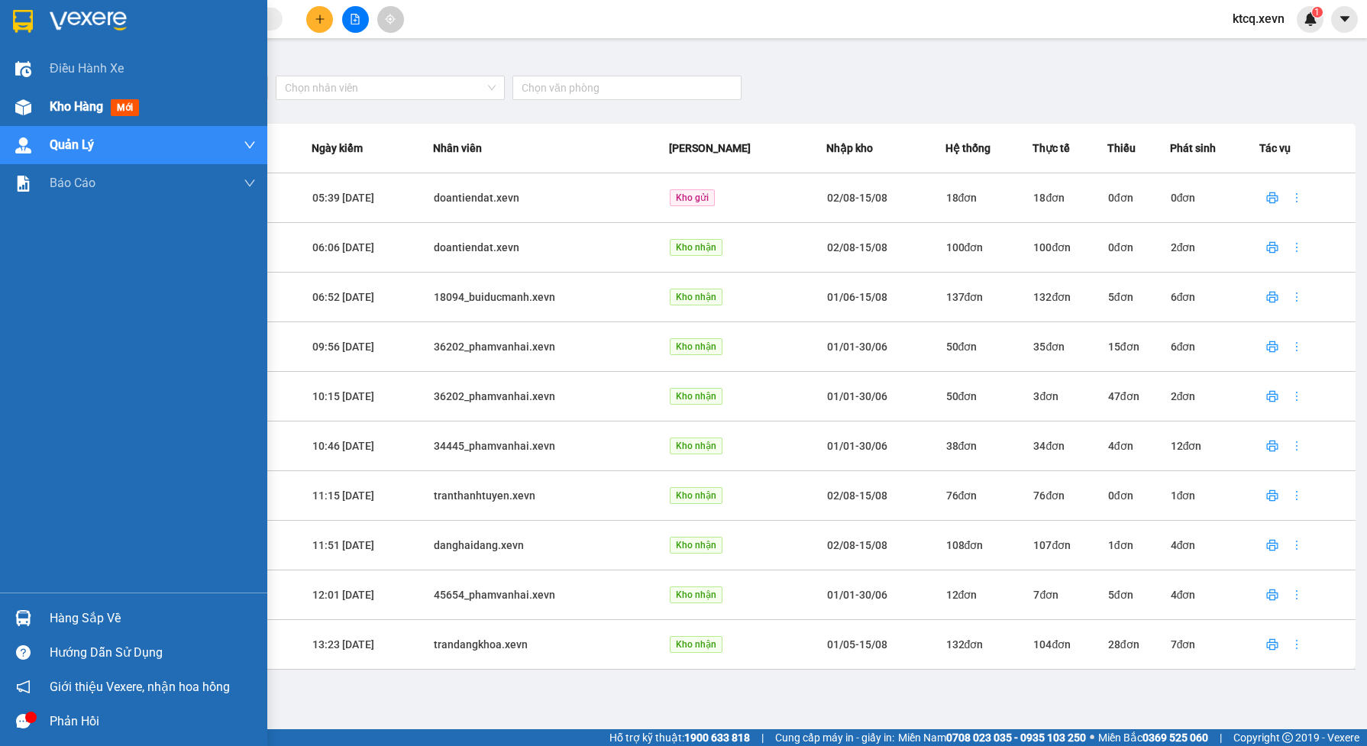
click at [70, 112] on span "Kho hàng" at bounding box center [76, 106] width 53 height 15
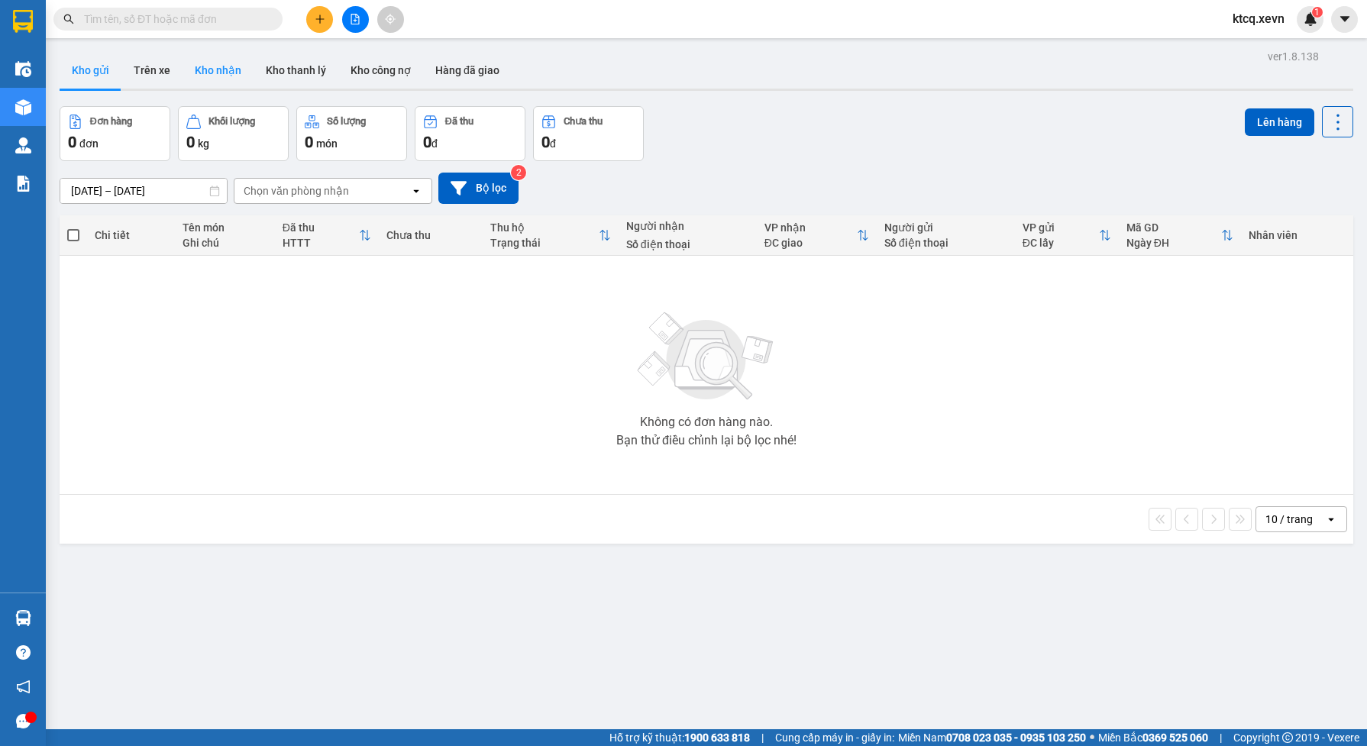
click at [225, 73] on button "Kho nhận" at bounding box center [218, 70] width 71 height 37
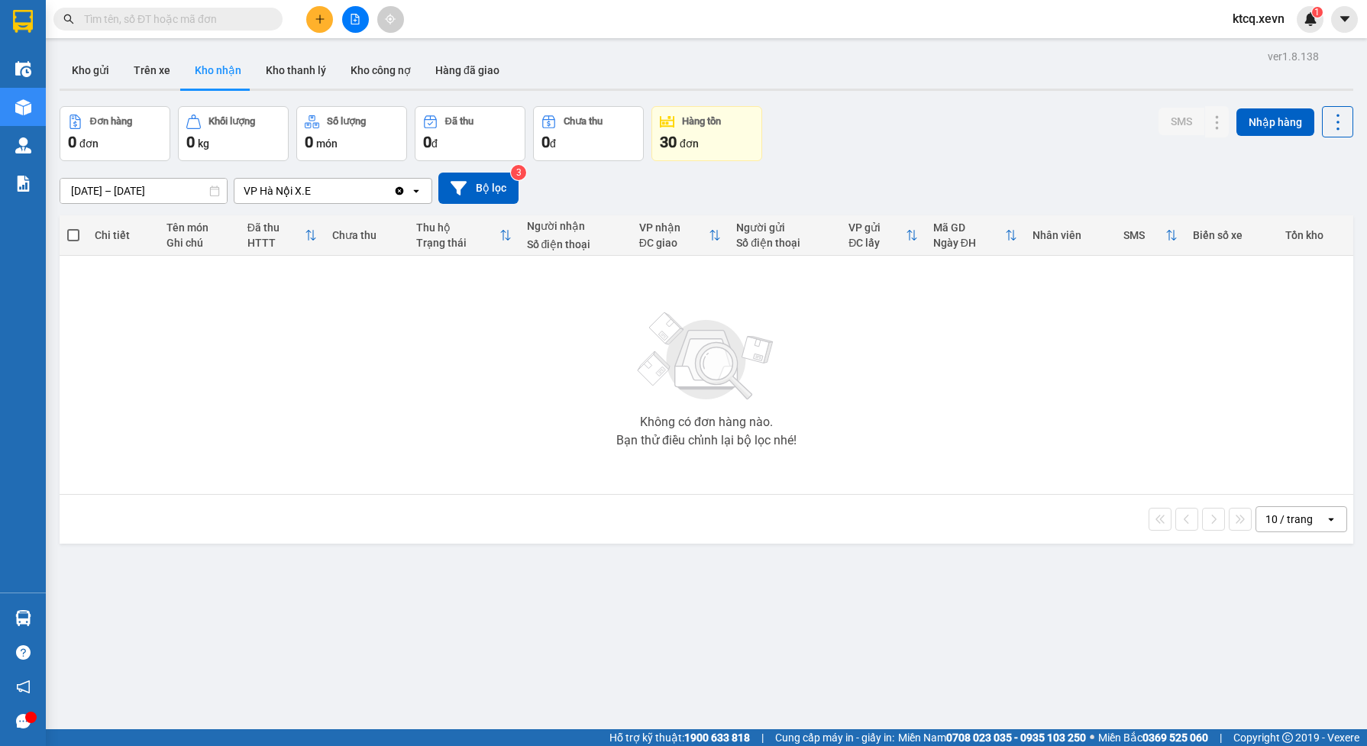
click at [401, 195] on icon "Clear value" at bounding box center [399, 191] width 12 height 12
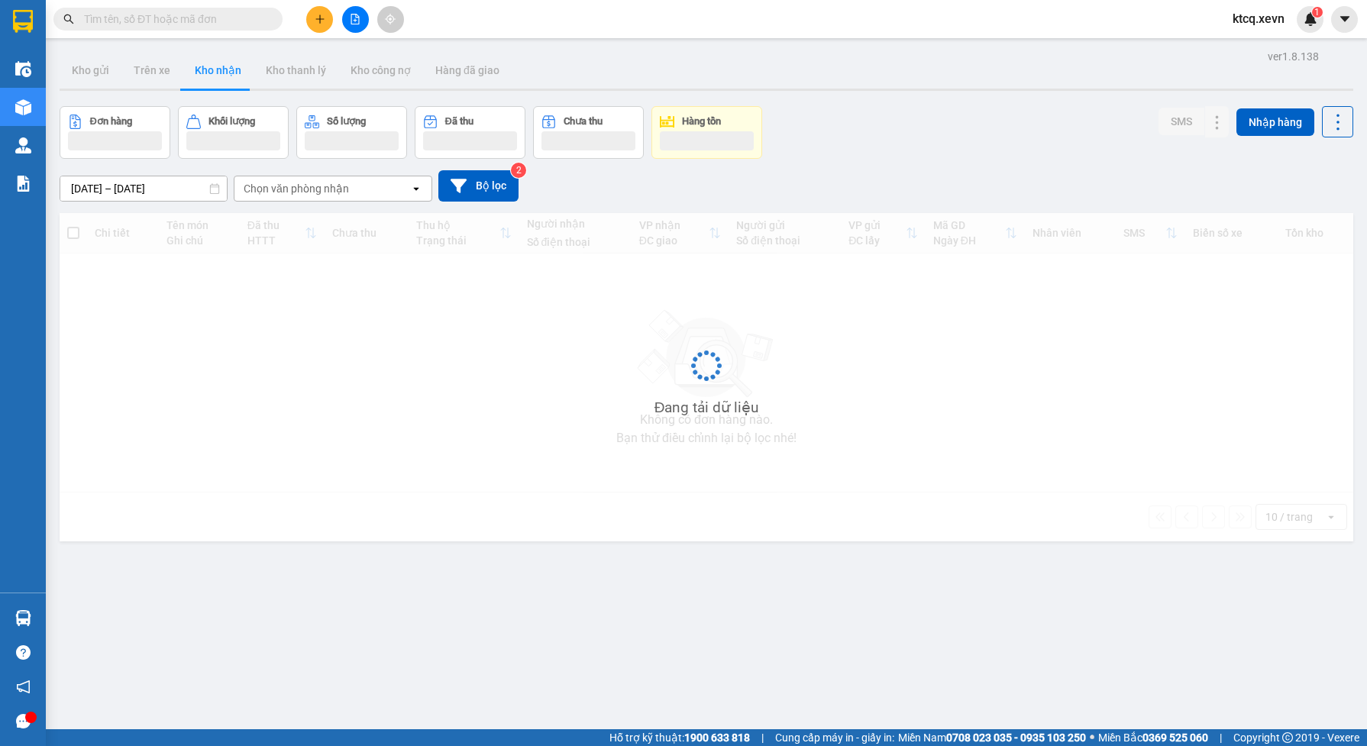
click at [355, 187] on div "Chọn văn phòng nhận" at bounding box center [322, 188] width 176 height 24
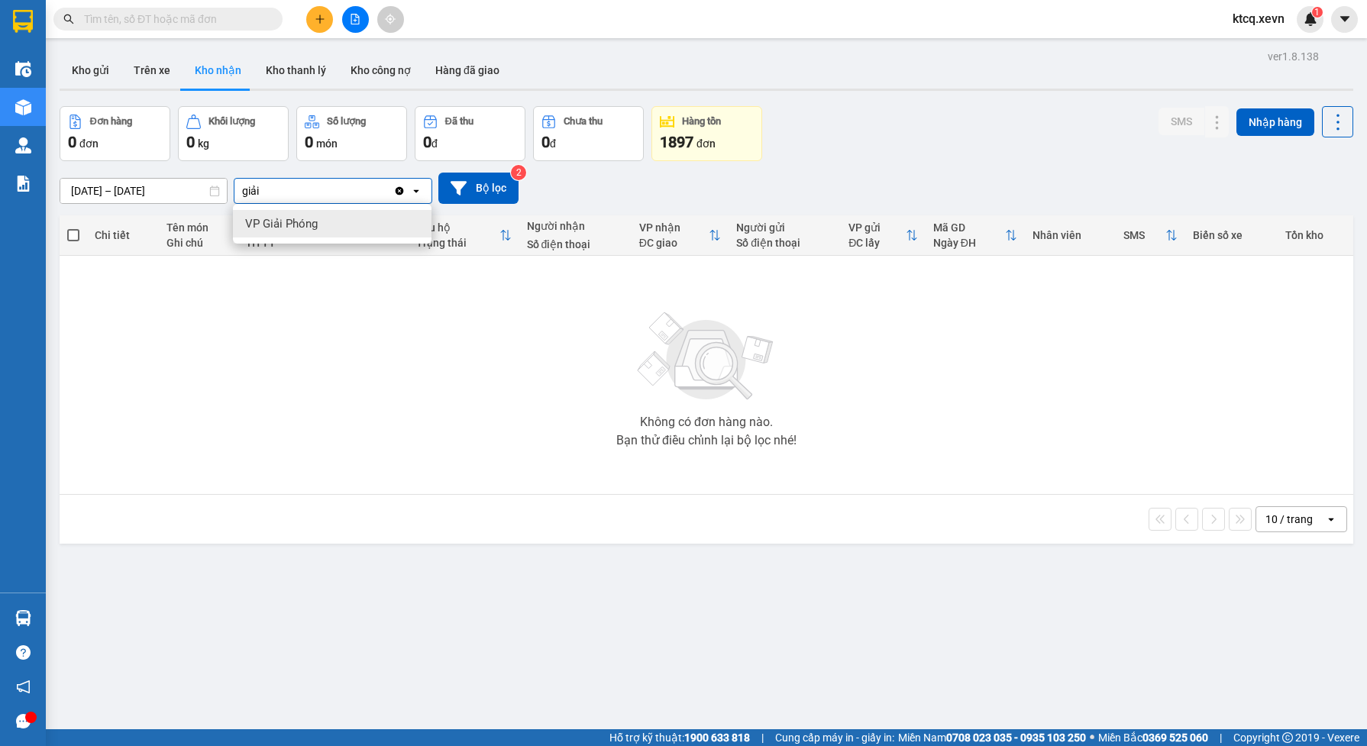
type input "giải"
click at [321, 227] on div "VP Giải Phóng" at bounding box center [332, 223] width 199 height 27
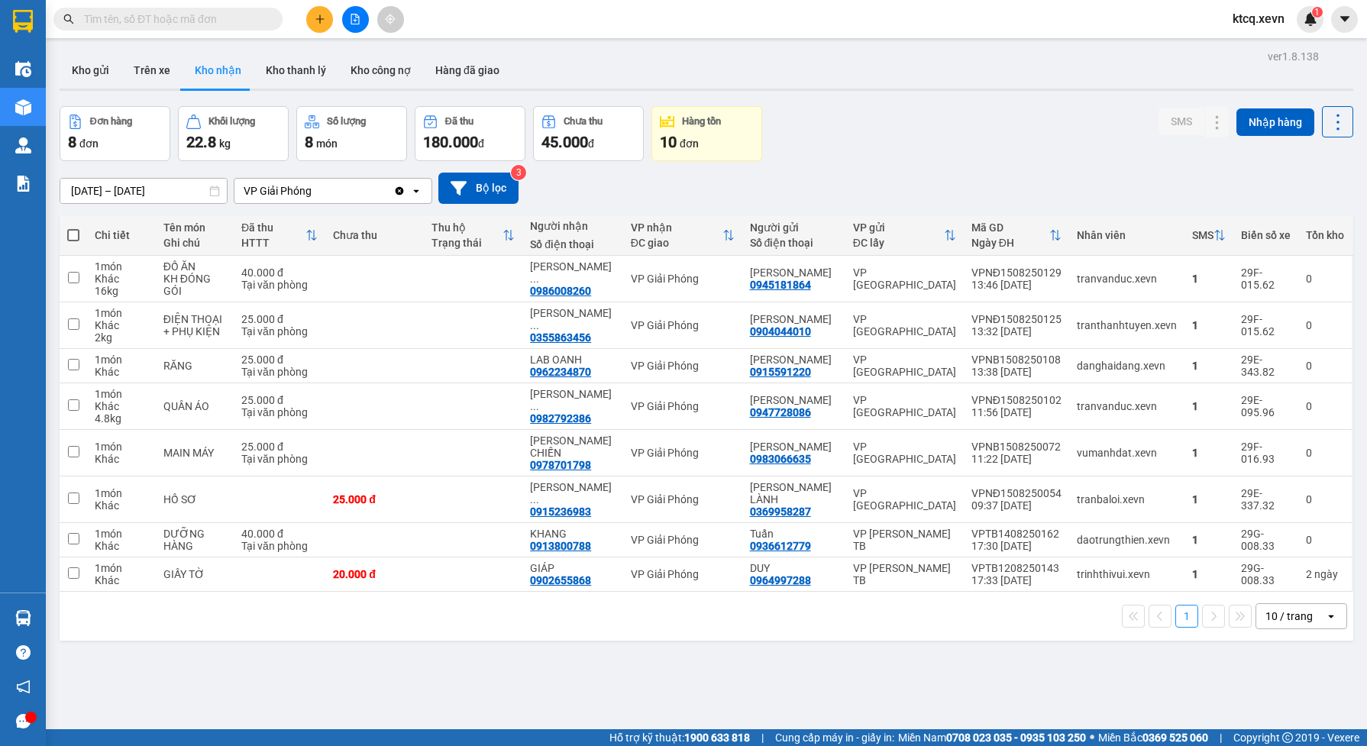
click at [185, 188] on input "[DATE] – [DATE]" at bounding box center [143, 191] width 166 height 24
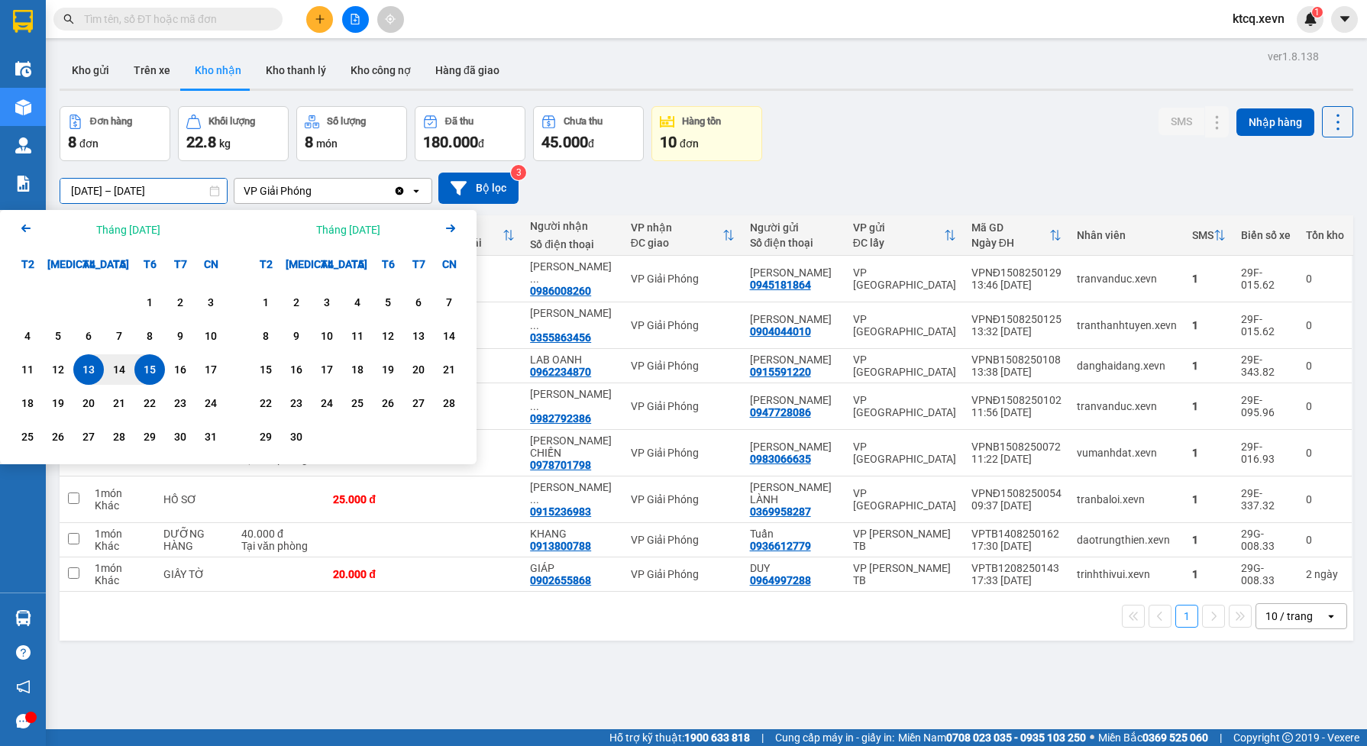
click at [24, 231] on icon "Previous month." at bounding box center [25, 229] width 9 height 8
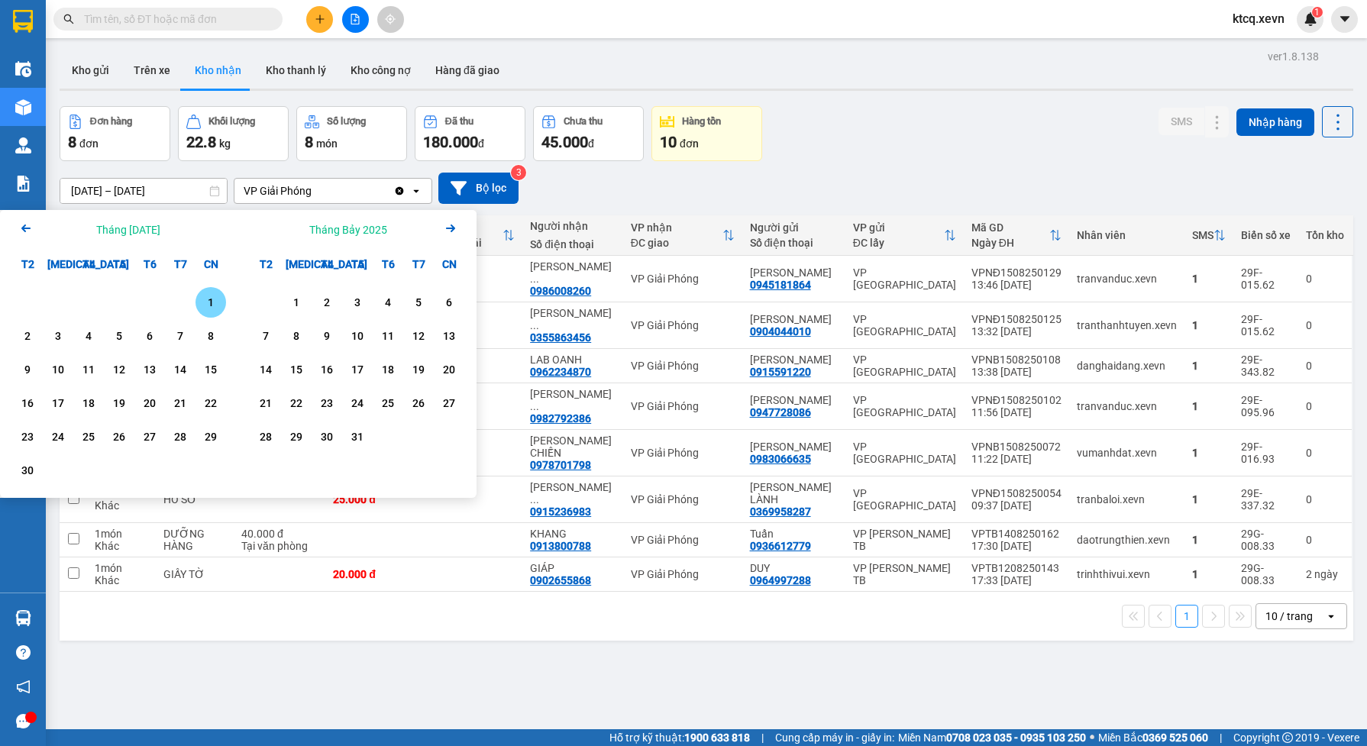
click at [24, 231] on icon "Previous month." at bounding box center [25, 229] width 9 height 8
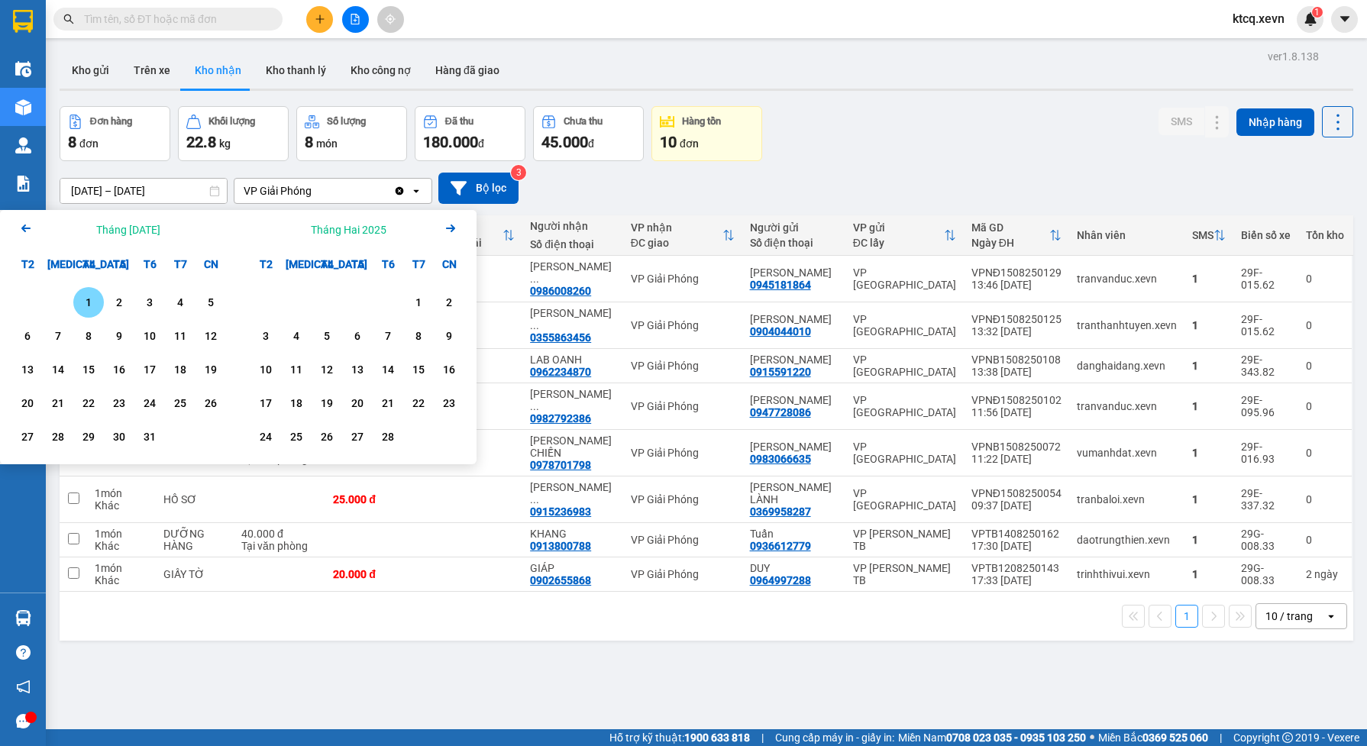
click at [86, 304] on div "1" at bounding box center [88, 302] width 21 height 18
click at [146, 437] on div "31" at bounding box center [149, 437] width 21 height 18
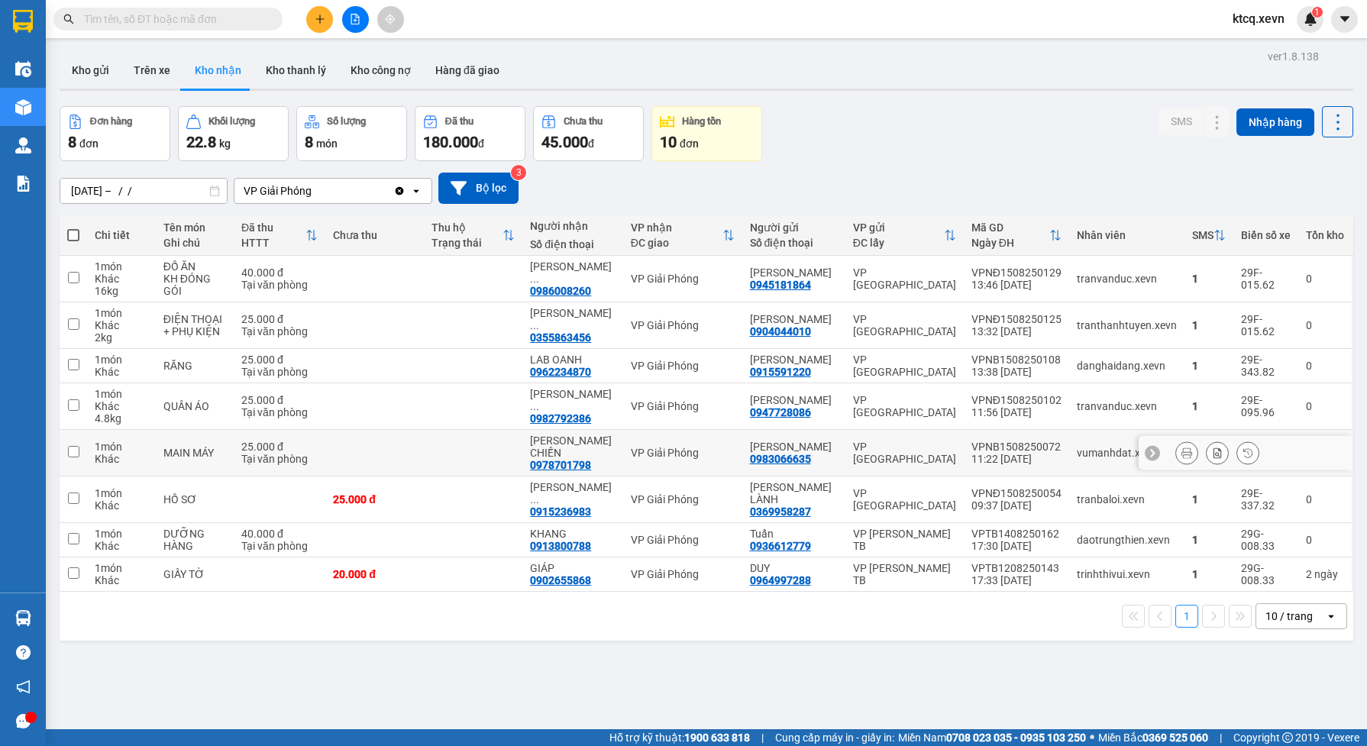
type input "[DATE] – [DATE]"
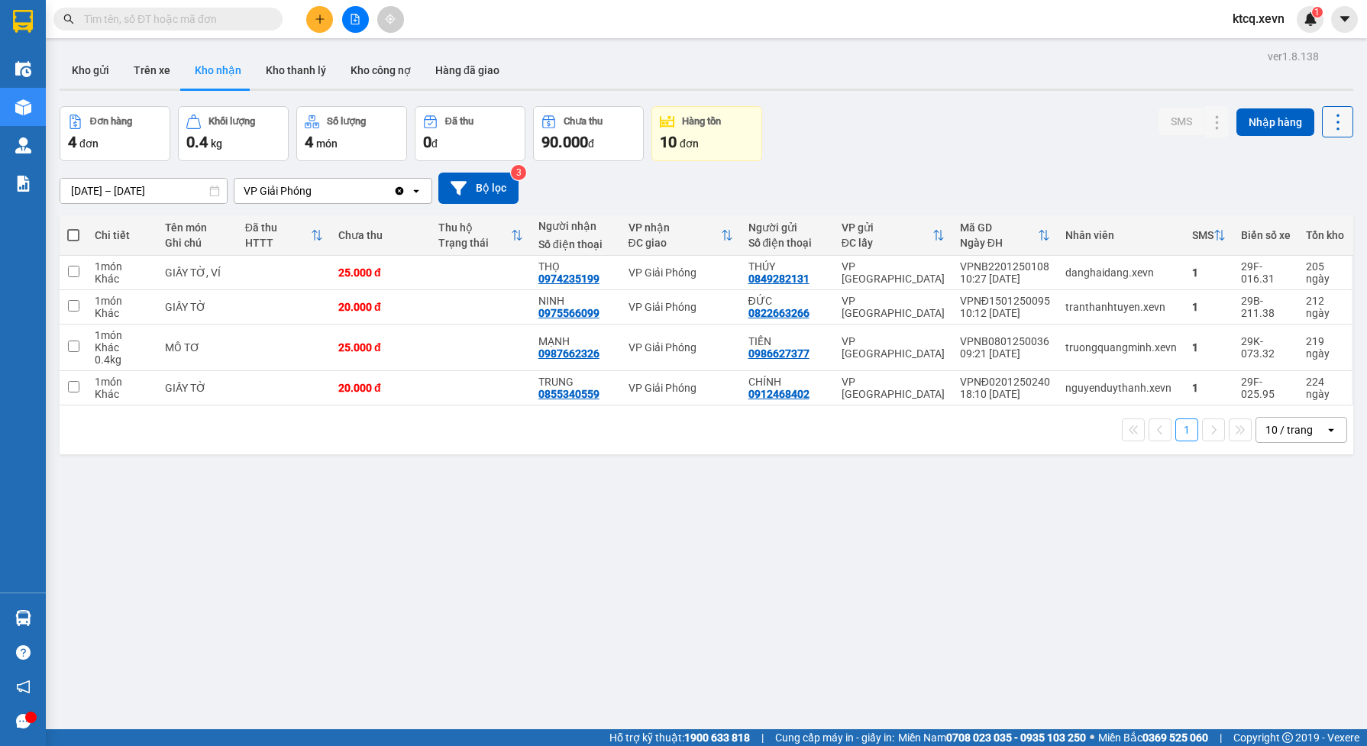
click at [1336, 122] on icon at bounding box center [1337, 122] width 3 height 16
click at [1317, 161] on span "Xuất excel" at bounding box center [1305, 162] width 49 height 15
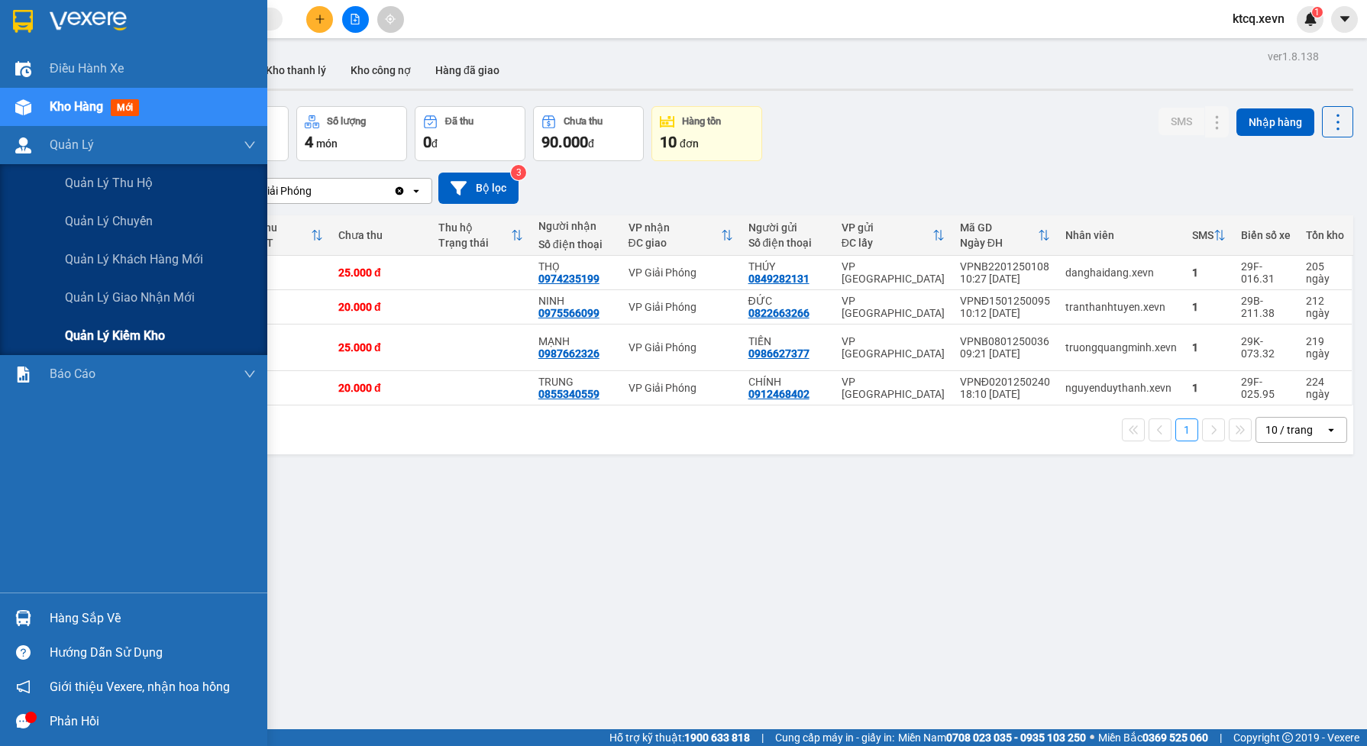
click at [118, 341] on span "Quản lý kiểm kho" at bounding box center [115, 335] width 100 height 19
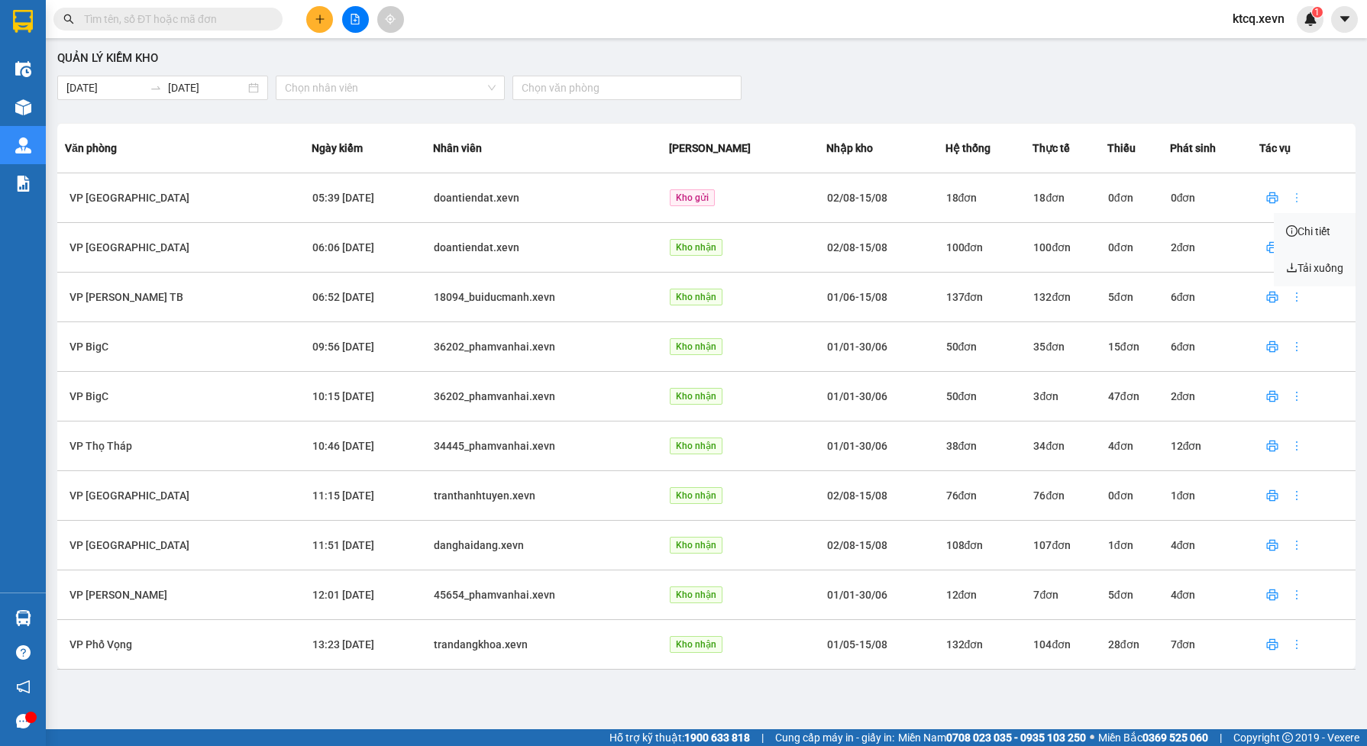
click at [1288, 207] on button "button" at bounding box center [1296, 198] width 24 height 24
click at [1310, 225] on span "Chi tiết" at bounding box center [1308, 231] width 44 height 12
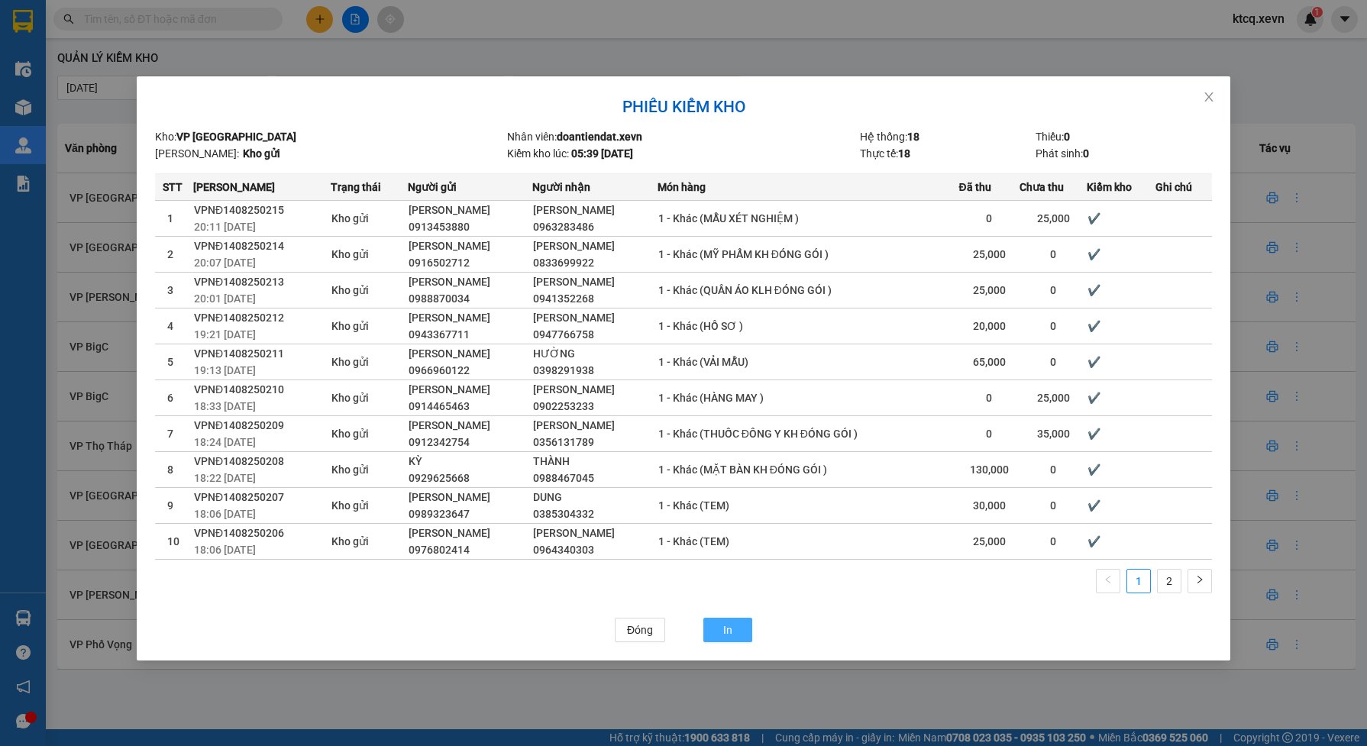
click at [730, 630] on span "In" at bounding box center [727, 630] width 9 height 12
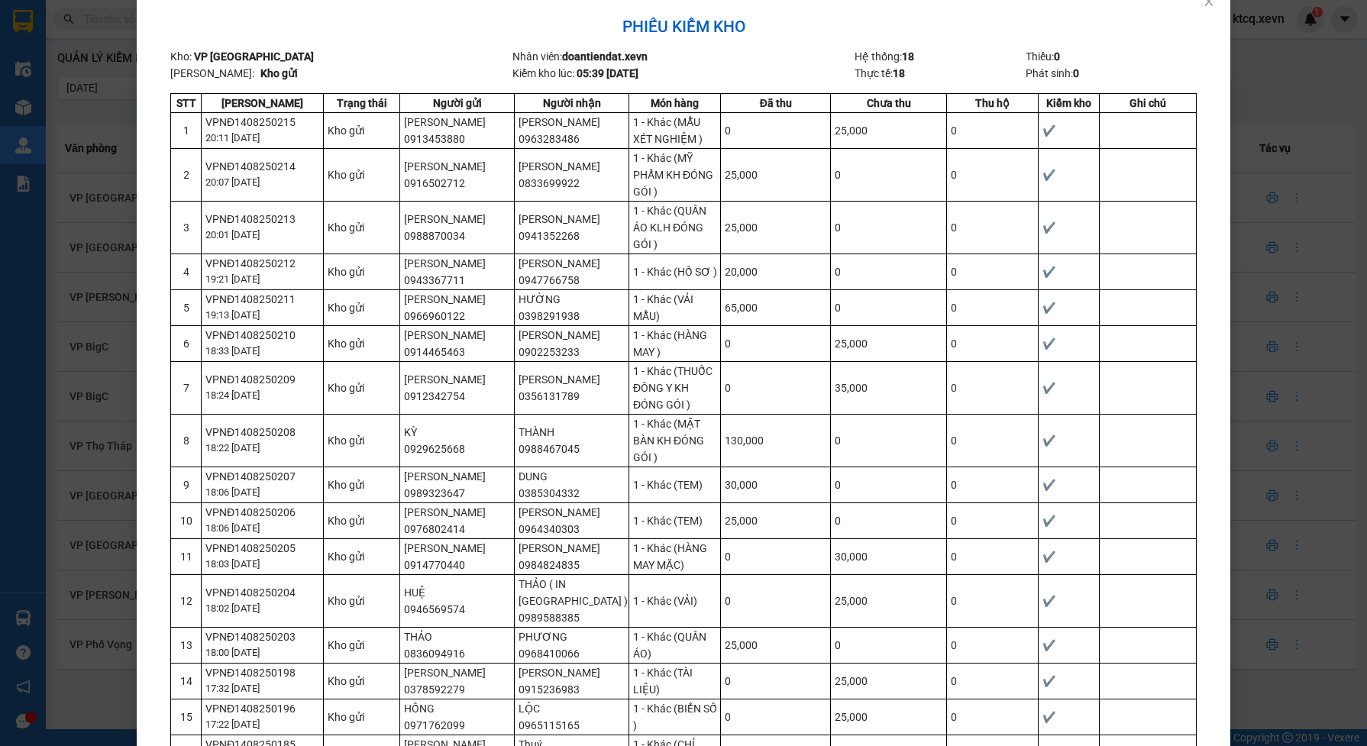
scroll to position [286, 0]
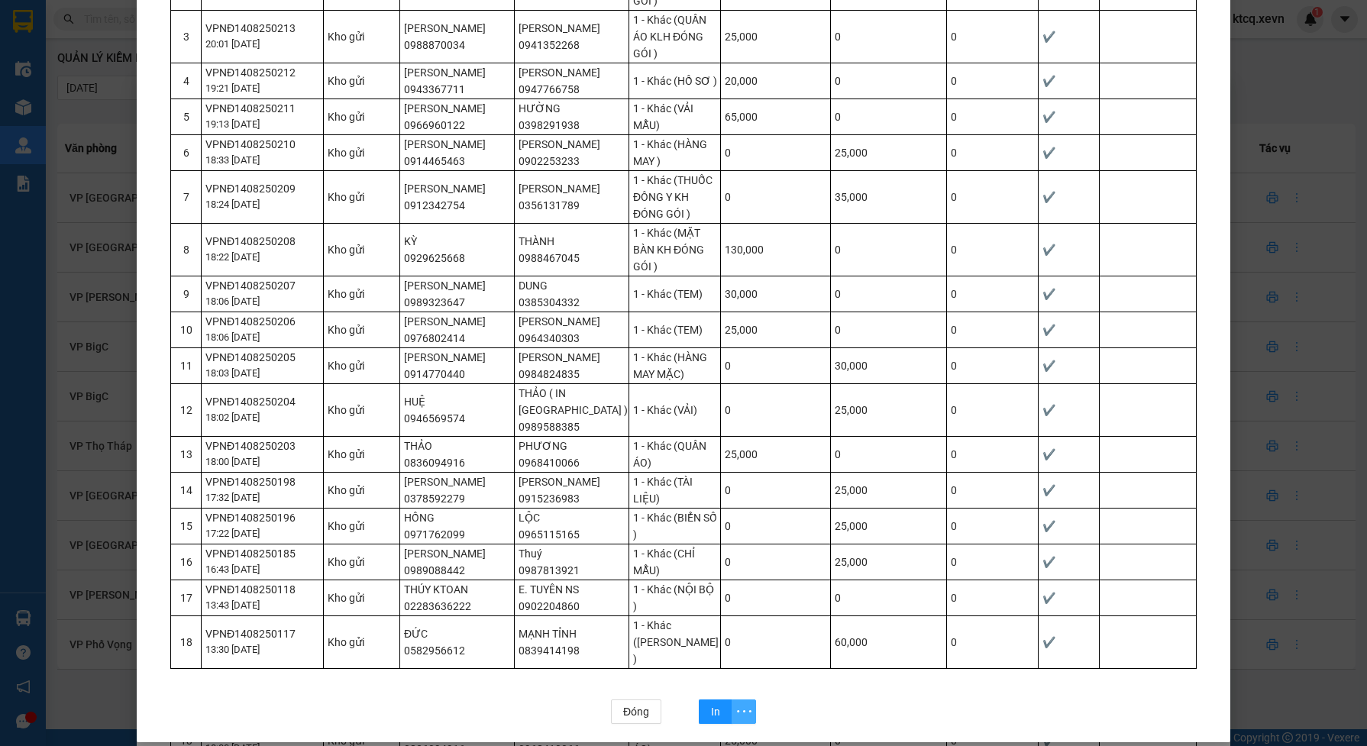
click at [737, 710] on icon "more" at bounding box center [744, 711] width 15 height 2
click at [711, 703] on span "In" at bounding box center [715, 711] width 9 height 17
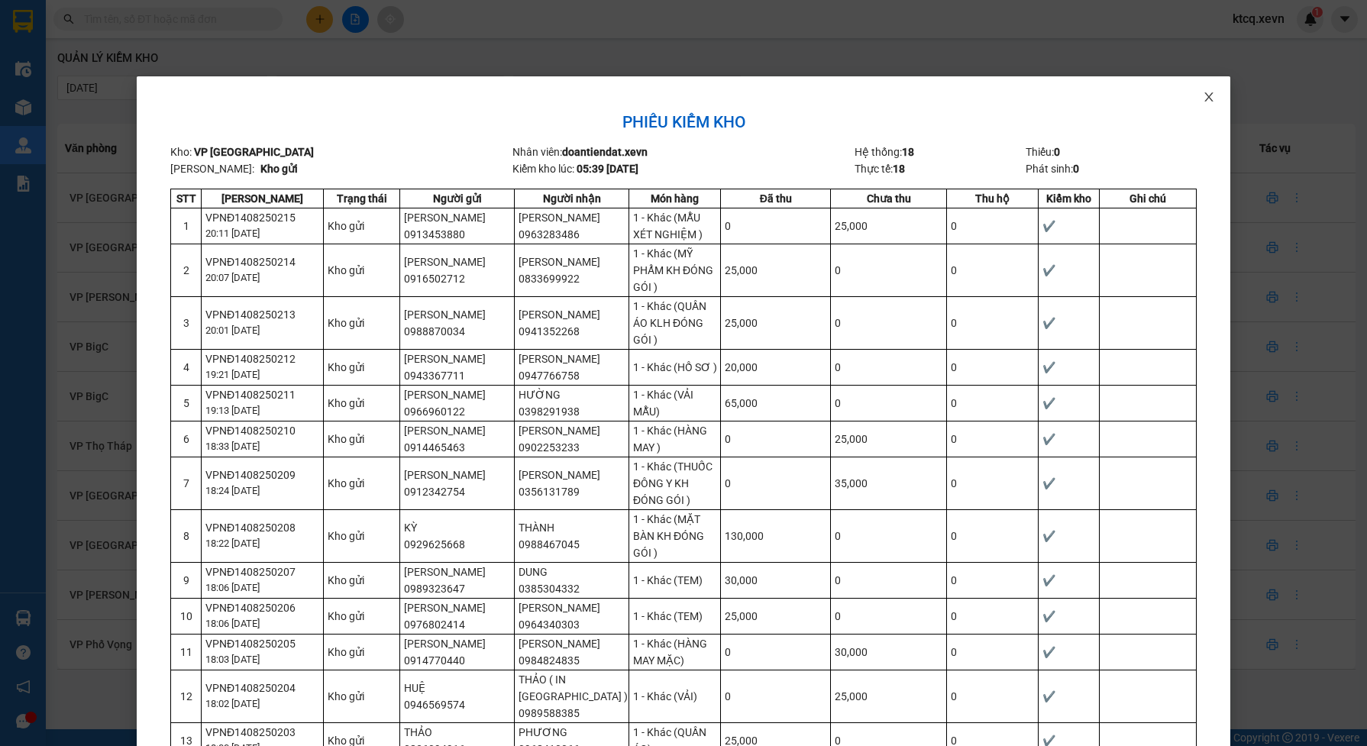
click at [1207, 92] on icon "close" at bounding box center [1209, 97] width 12 height 12
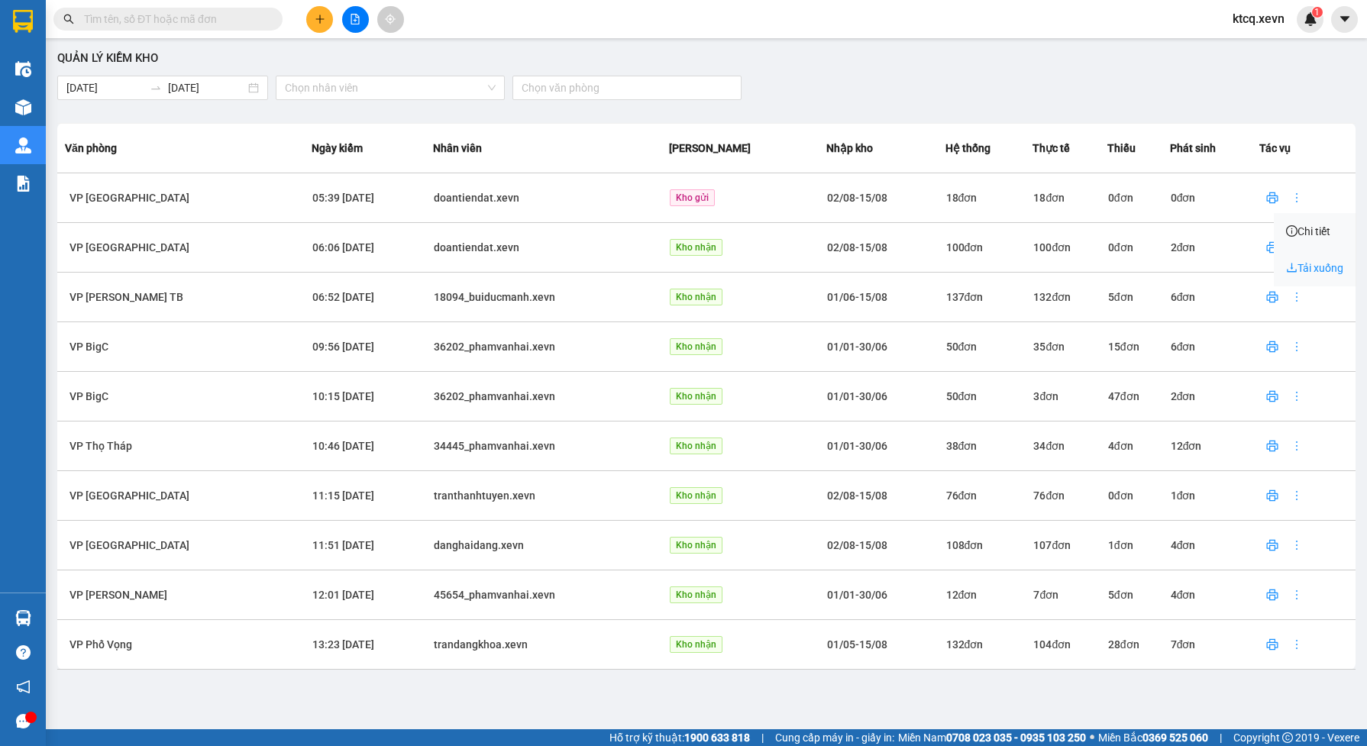
drag, startPoint x: 1297, startPoint y: 271, endPoint x: 1272, endPoint y: 267, distance: 24.7
click at [1297, 271] on span "Tải xuống" at bounding box center [1314, 268] width 57 height 12
click at [1296, 265] on icon "download" at bounding box center [1291, 267] width 11 height 11
click at [1316, 266] on span "Tải xuống" at bounding box center [1314, 268] width 57 height 12
click at [1319, 269] on span "Tải xuống" at bounding box center [1314, 268] width 57 height 12
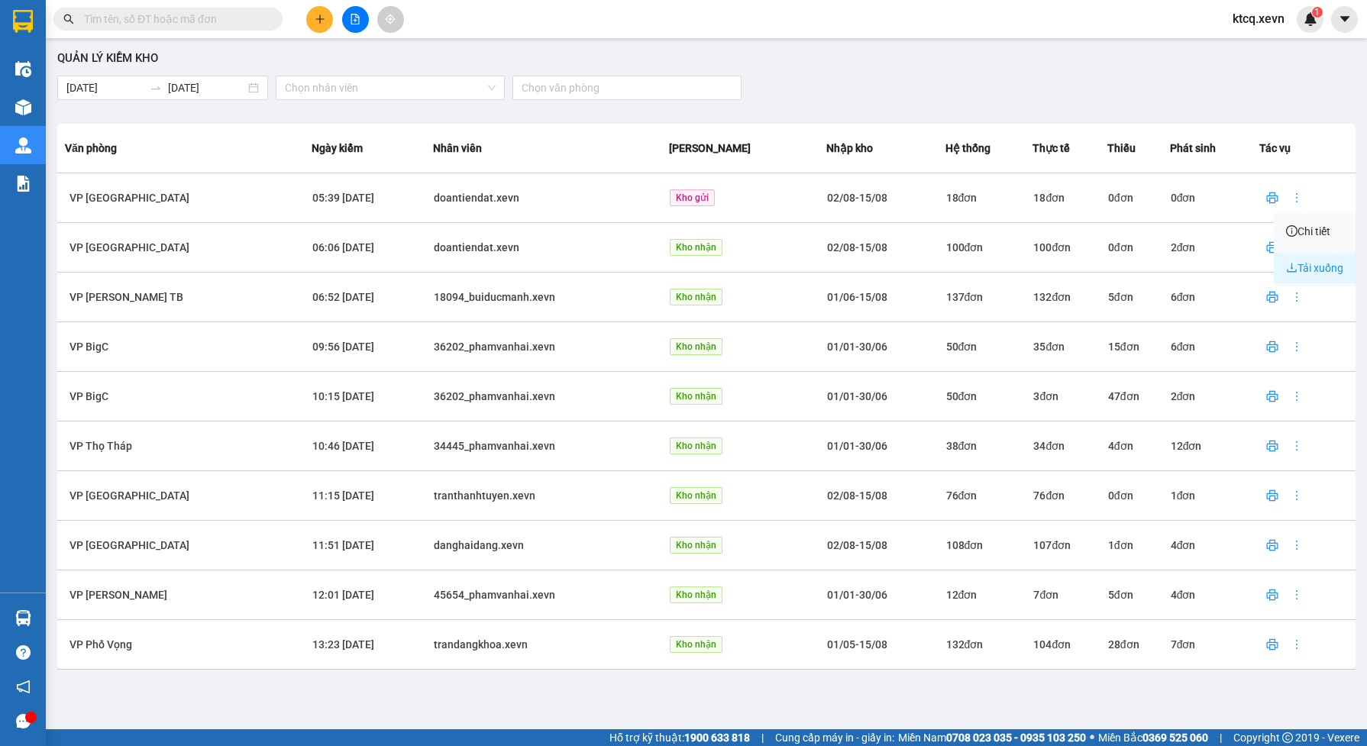
click at [1319, 269] on span "Tải xuống" at bounding box center [1314, 268] width 57 height 12
click at [1291, 201] on icon "more" at bounding box center [1297, 198] width 12 height 12
click at [1289, 264] on icon "download" at bounding box center [1291, 267] width 11 height 11
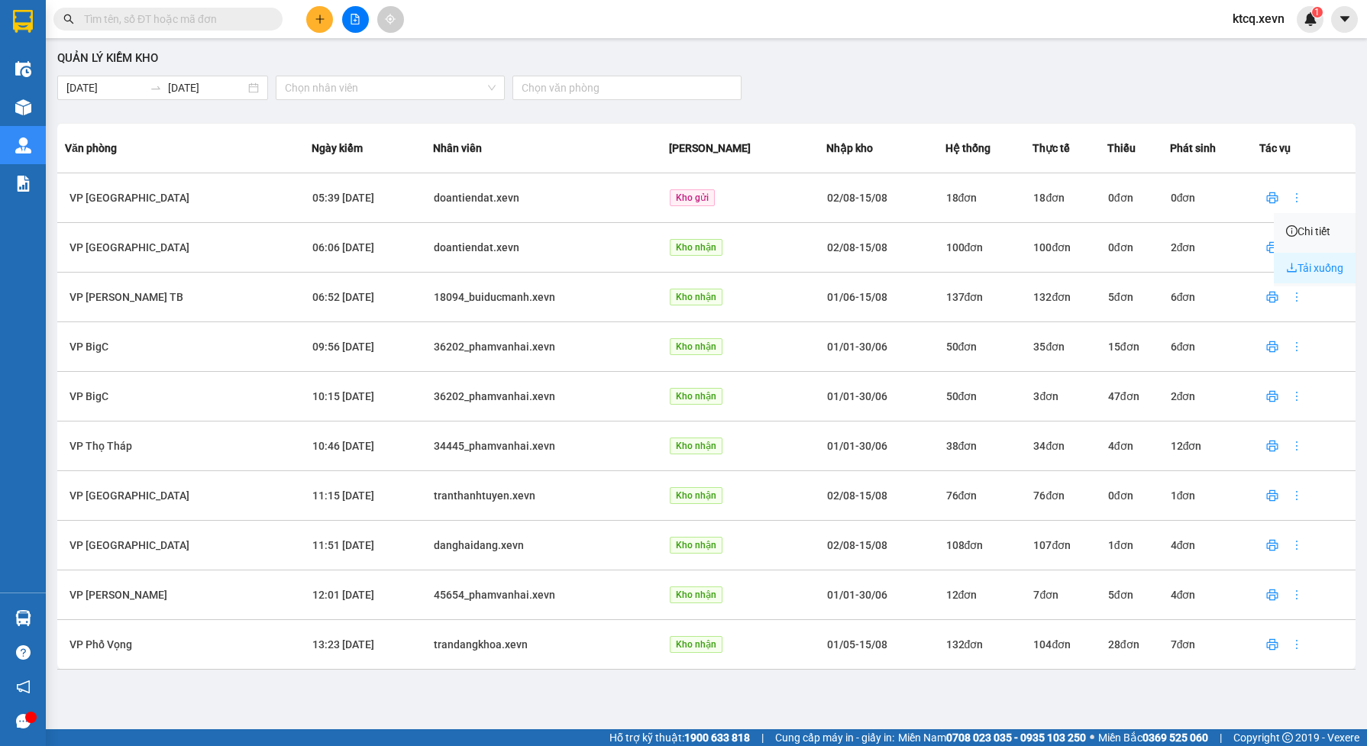
click at [1291, 266] on icon "download" at bounding box center [1292, 267] width 10 height 9
click at [1316, 124] on th "Tác vụ" at bounding box center [1307, 148] width 96 height 50
click at [1291, 192] on icon "more" at bounding box center [1297, 198] width 12 height 12
click at [1296, 244] on icon "more" at bounding box center [1297, 247] width 2 height 9
click at [1310, 317] on span "Tải xuống" at bounding box center [1314, 318] width 57 height 12
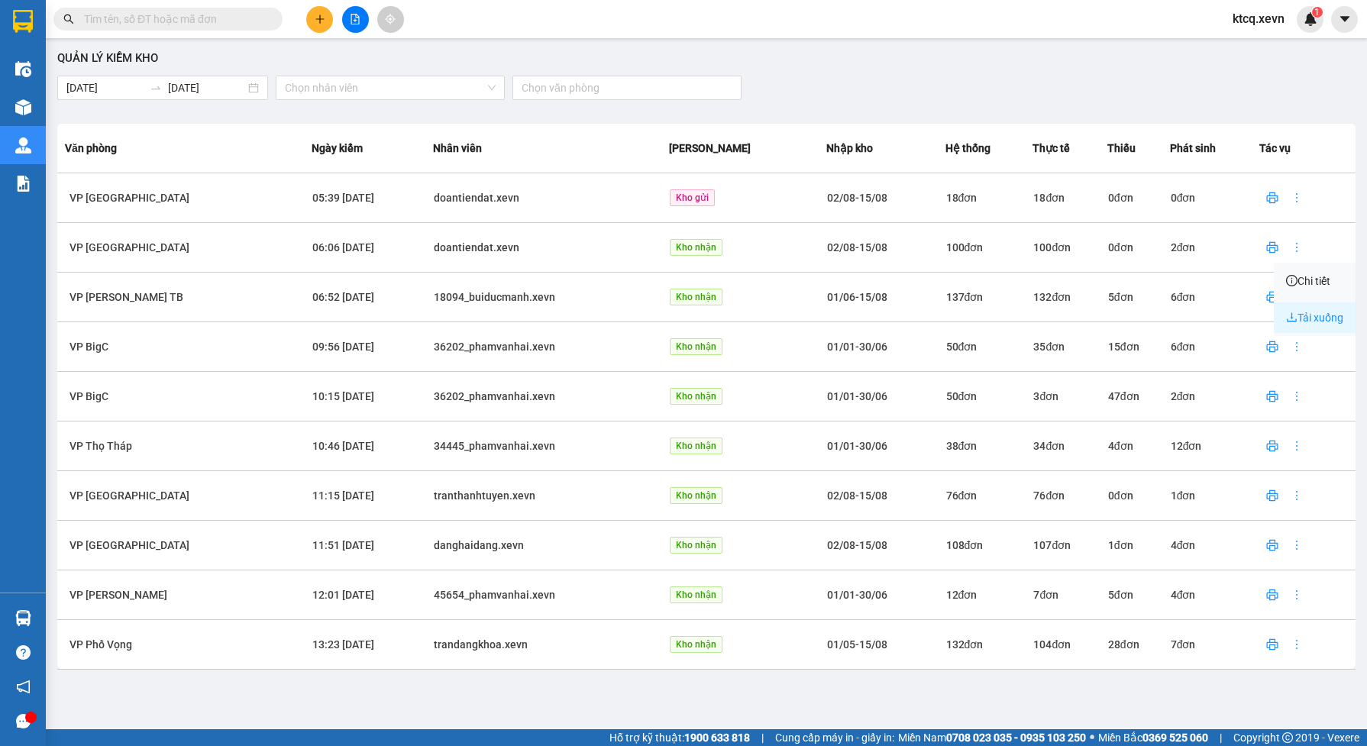
click at [1294, 315] on icon "download" at bounding box center [1291, 317] width 11 height 11
click at [1291, 315] on icon "download" at bounding box center [1292, 316] width 10 height 9
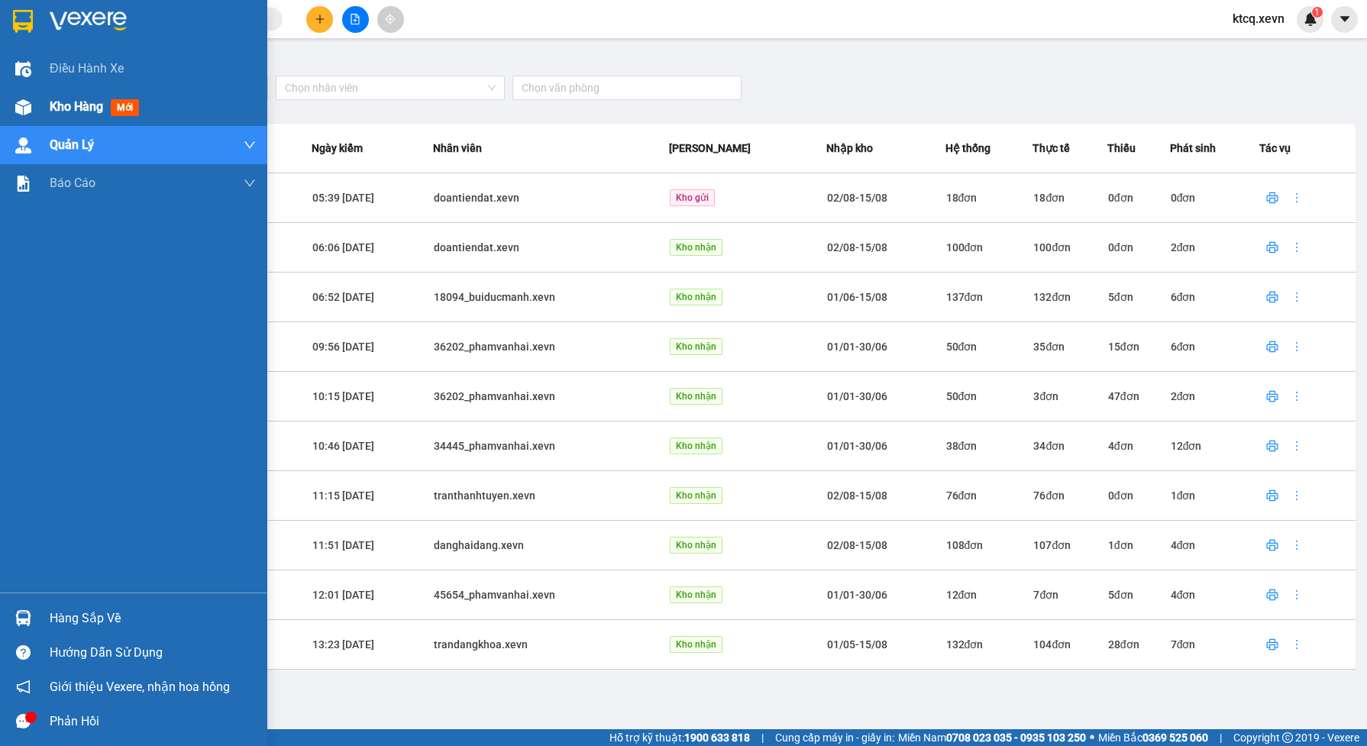
click at [89, 108] on span "Kho hàng" at bounding box center [76, 106] width 53 height 15
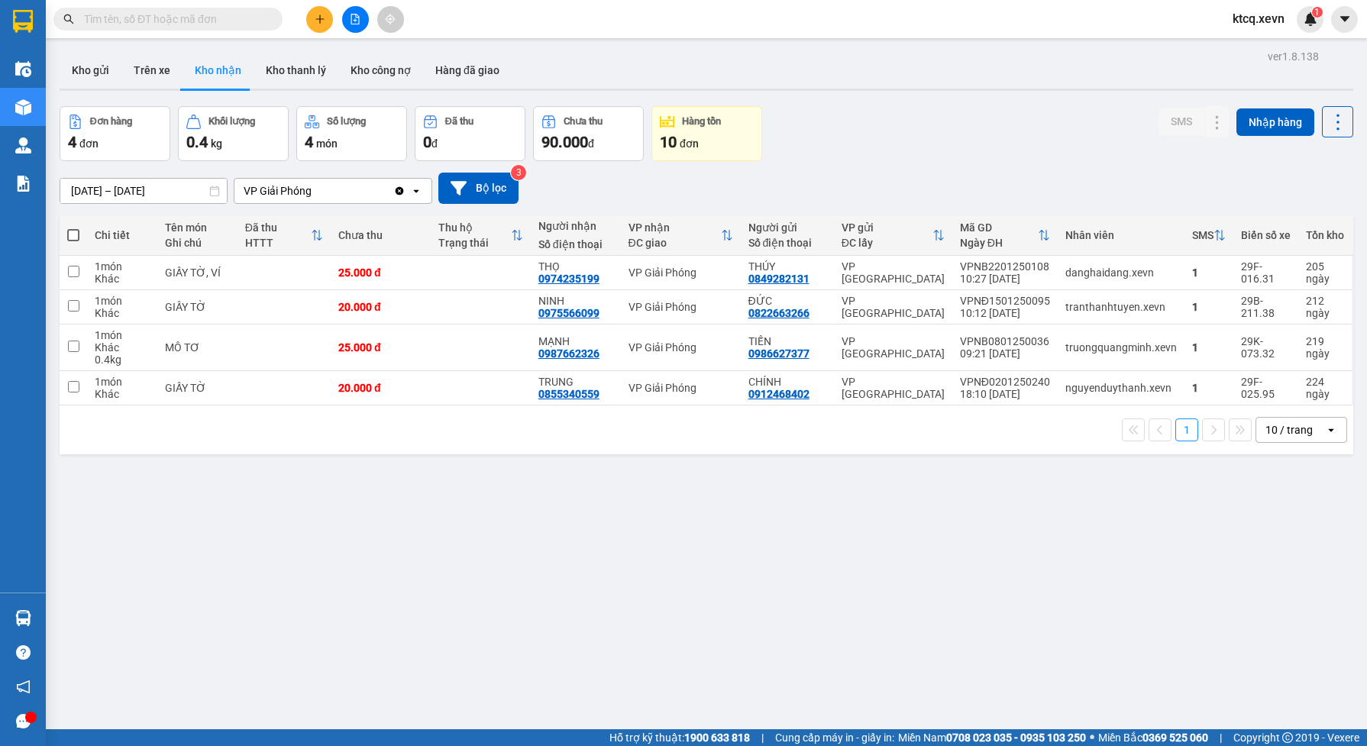
click at [191, 191] on input "[DATE] – [DATE]" at bounding box center [143, 191] width 166 height 24
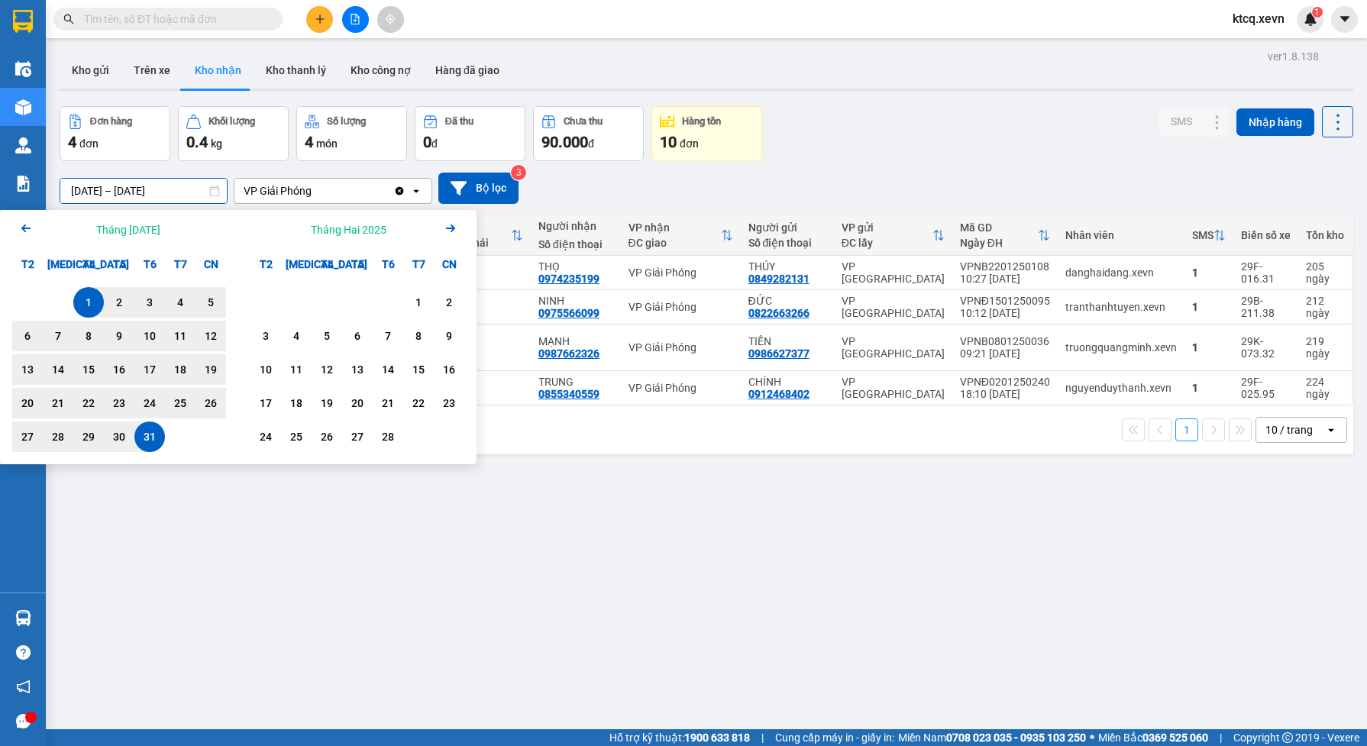
click at [451, 225] on icon "Next month." at bounding box center [450, 229] width 9 height 8
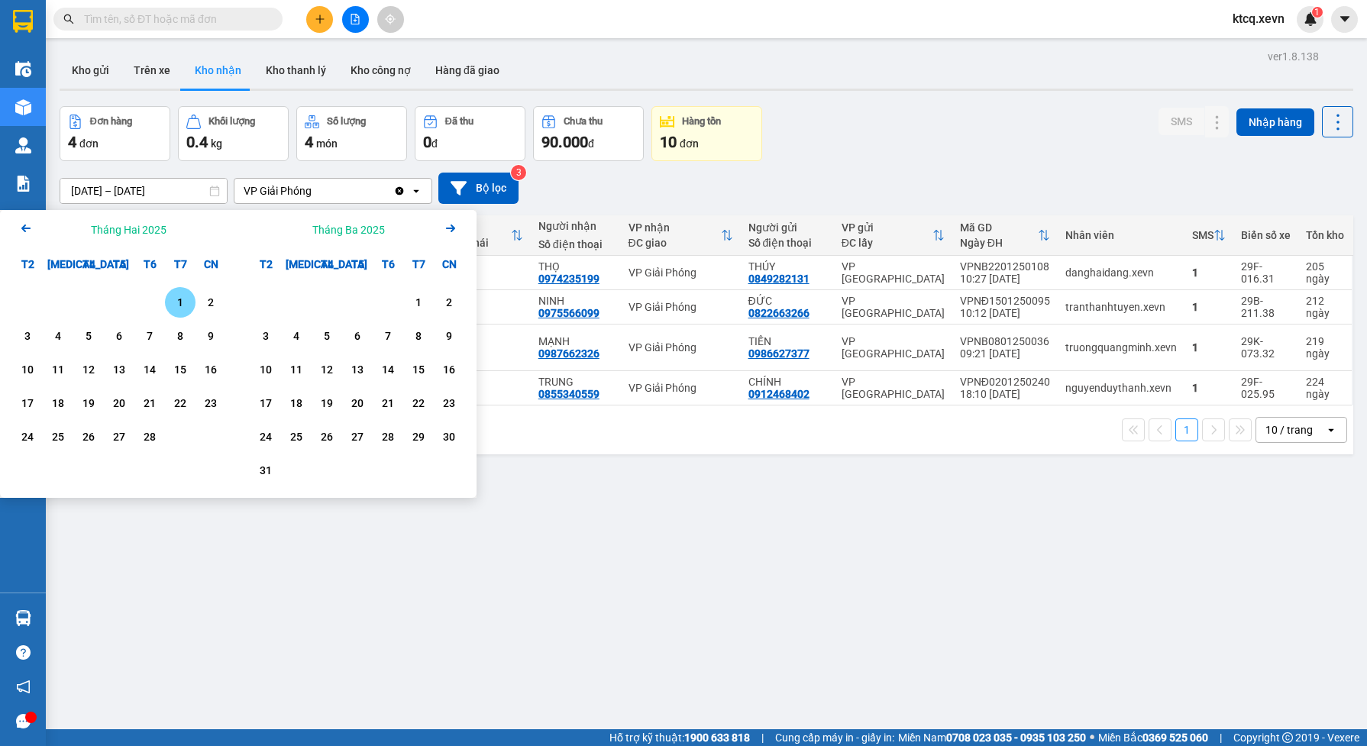
click at [451, 227] on icon "Arrow Right" at bounding box center [450, 228] width 18 height 18
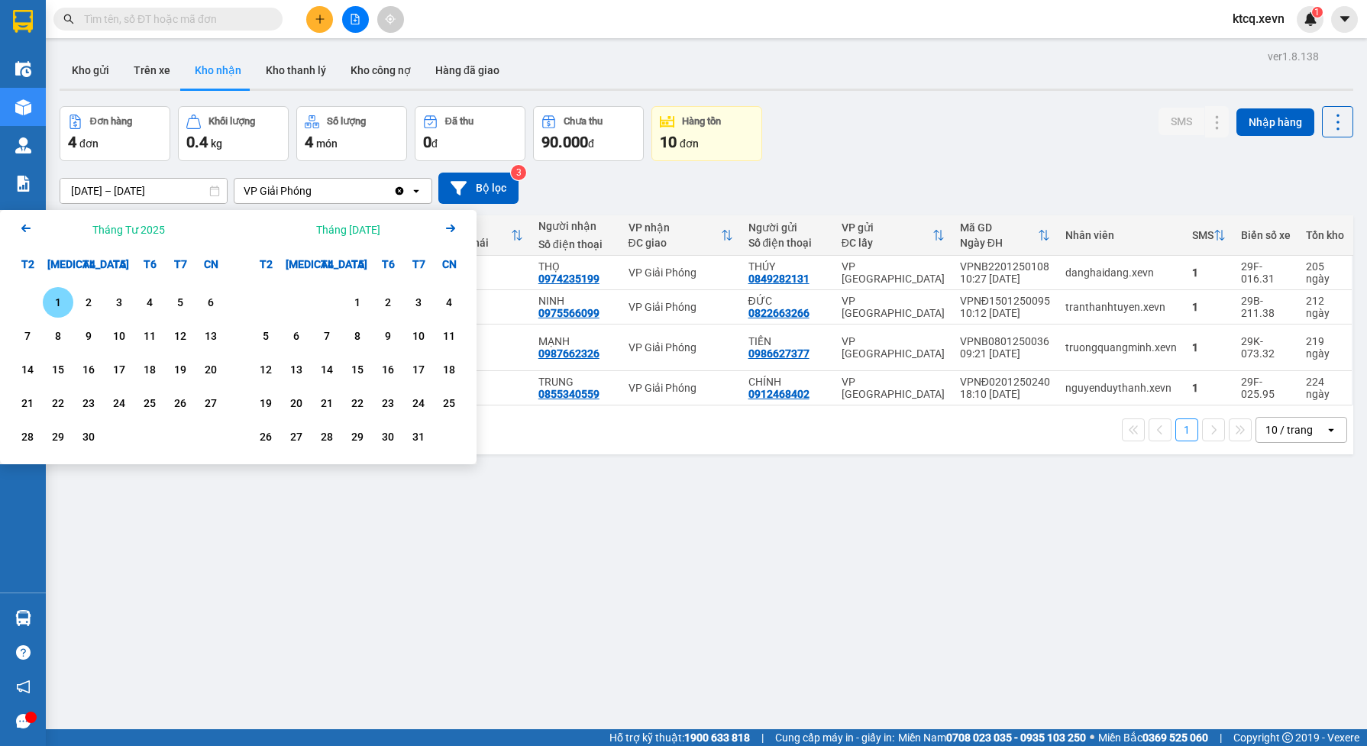
click at [451, 227] on icon "Arrow Right" at bounding box center [450, 228] width 18 height 18
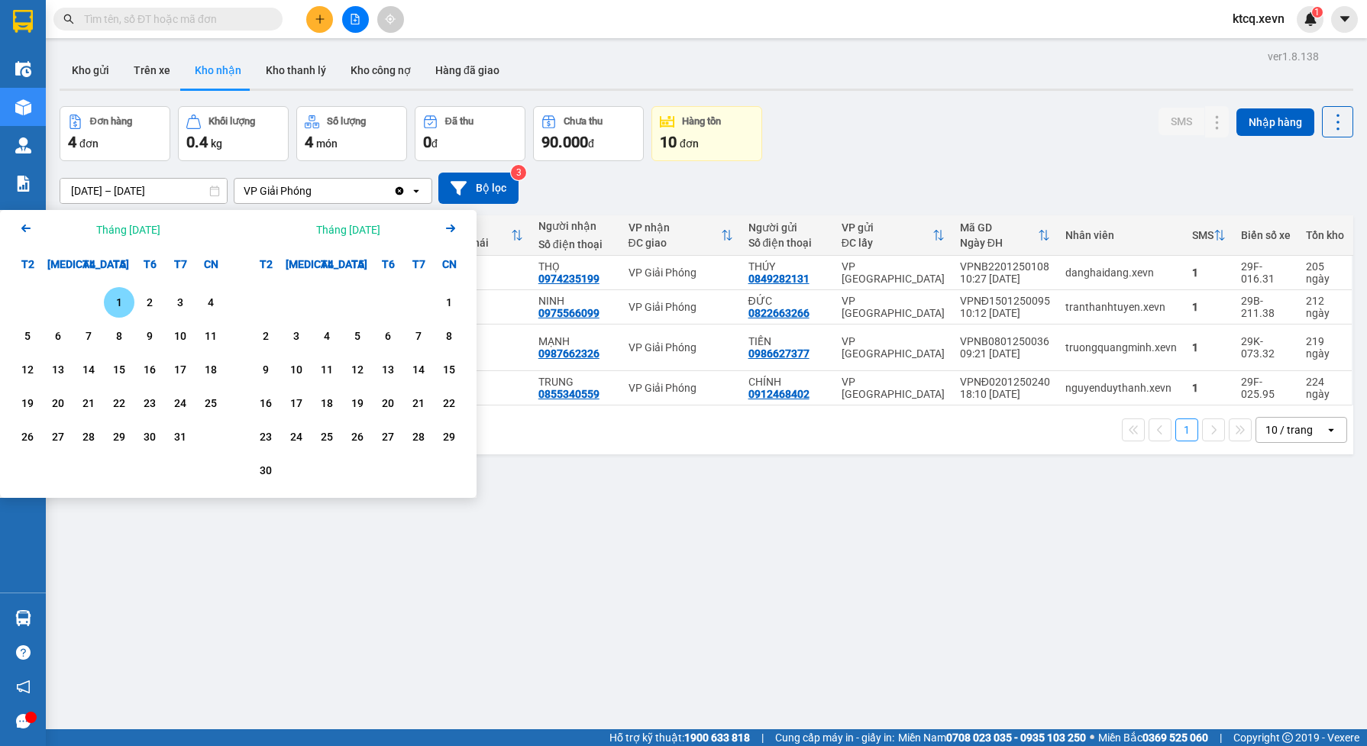
click at [451, 227] on icon "Arrow Right" at bounding box center [450, 228] width 18 height 18
click at [355, 433] on div "31" at bounding box center [357, 437] width 21 height 18
click at [160, 195] on input "31/07/2025 – / /" at bounding box center [143, 191] width 166 height 24
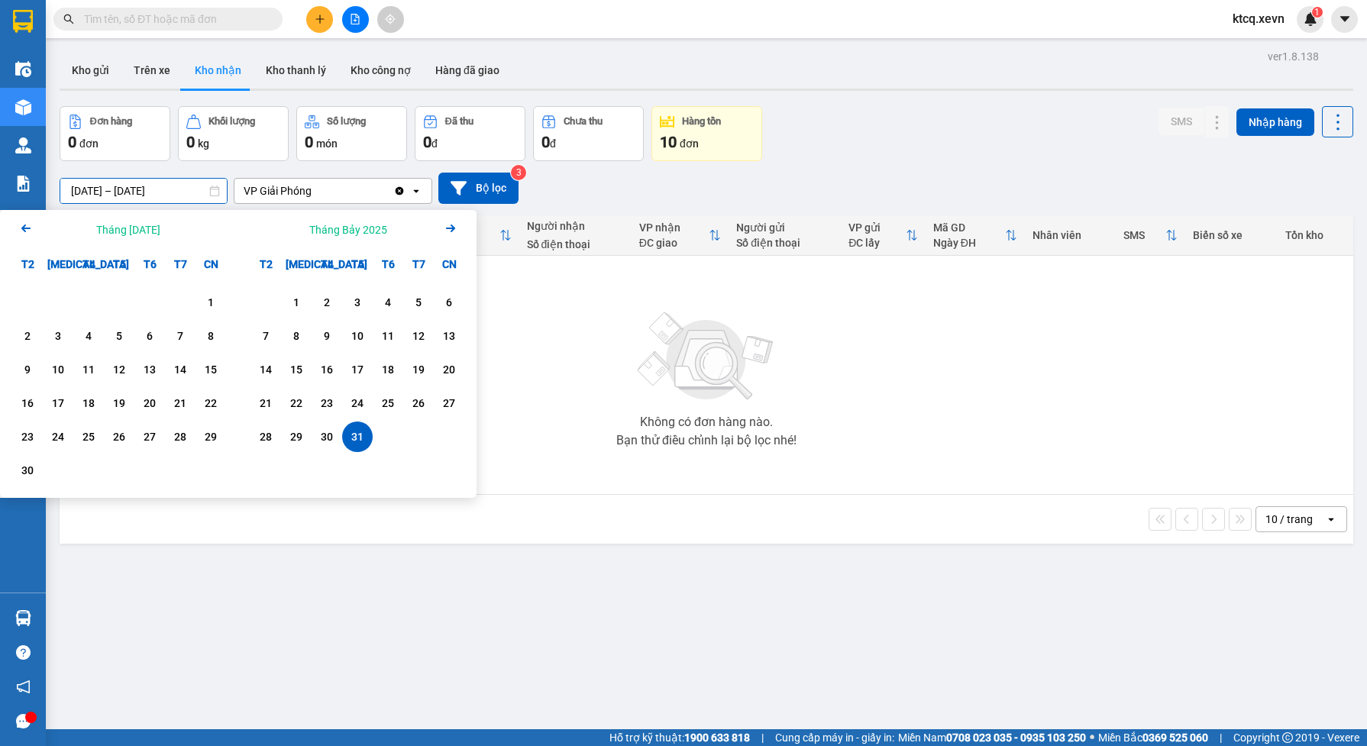
drag, startPoint x: 98, startPoint y: 185, endPoint x: 31, endPoint y: 182, distance: 66.5
click at [31, 182] on section "Kết quả tìm kiếm ( 0 ) Bộ lọc No Data ktcq.xevn 1 Điều hành xe Kho hàng mới Quả…" at bounding box center [683, 373] width 1367 height 746
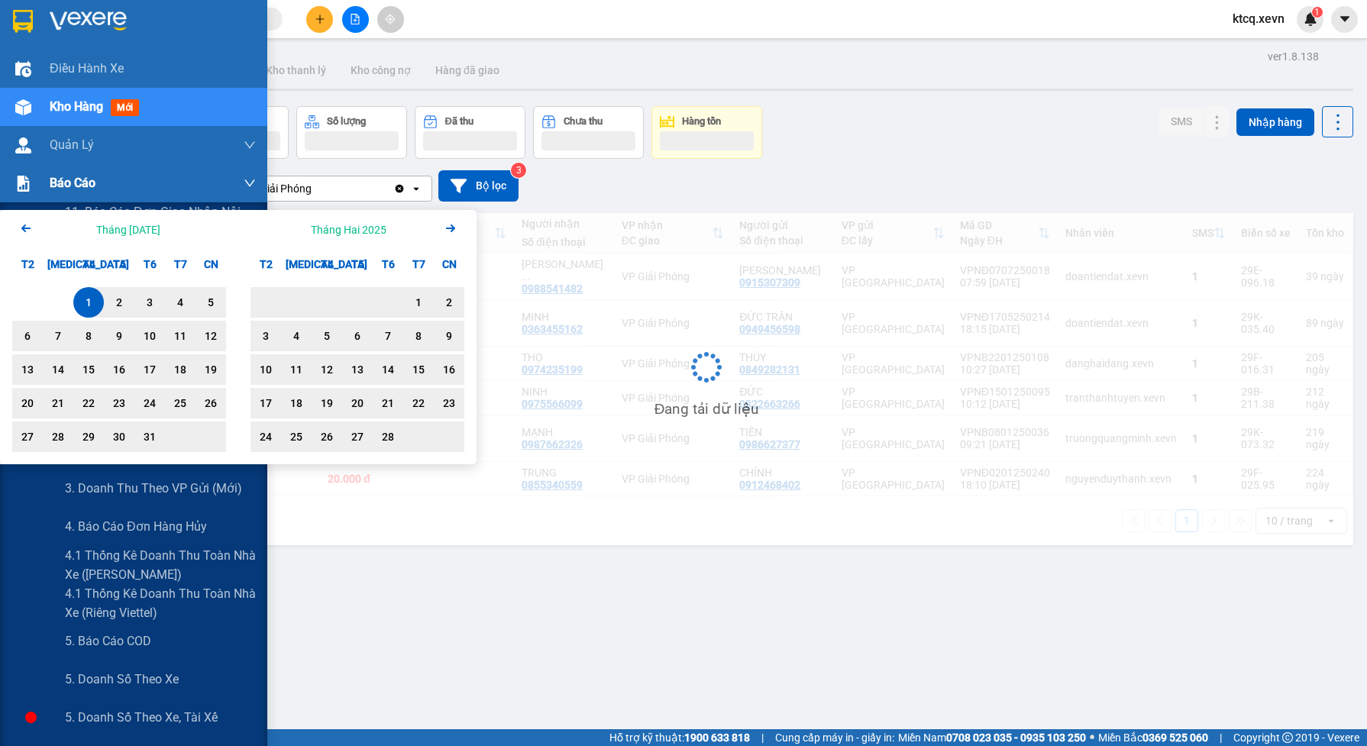
type input "01/01/2025 – 31/07/2025"
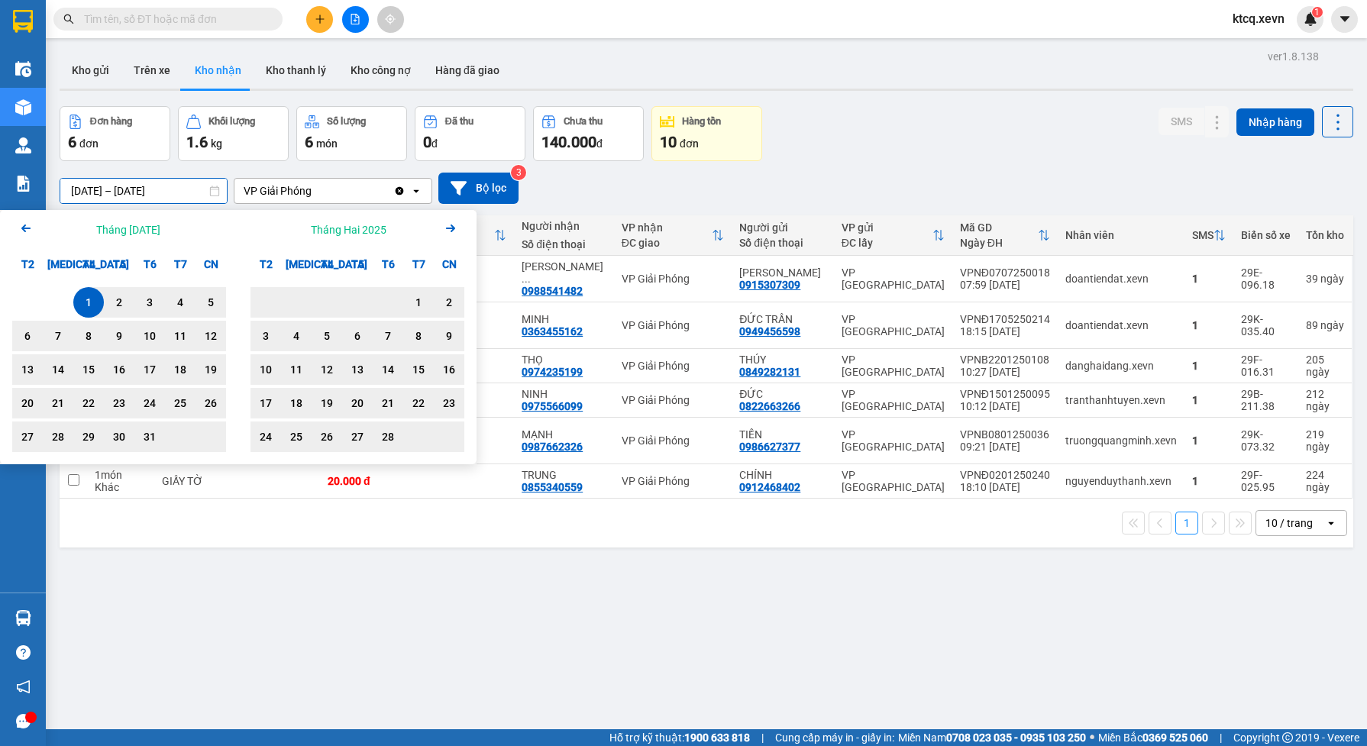
click at [803, 177] on div "01/01/2025 – 31/07/2025 Press the down arrow key to interact with the calendar …" at bounding box center [707, 188] width 1294 height 31
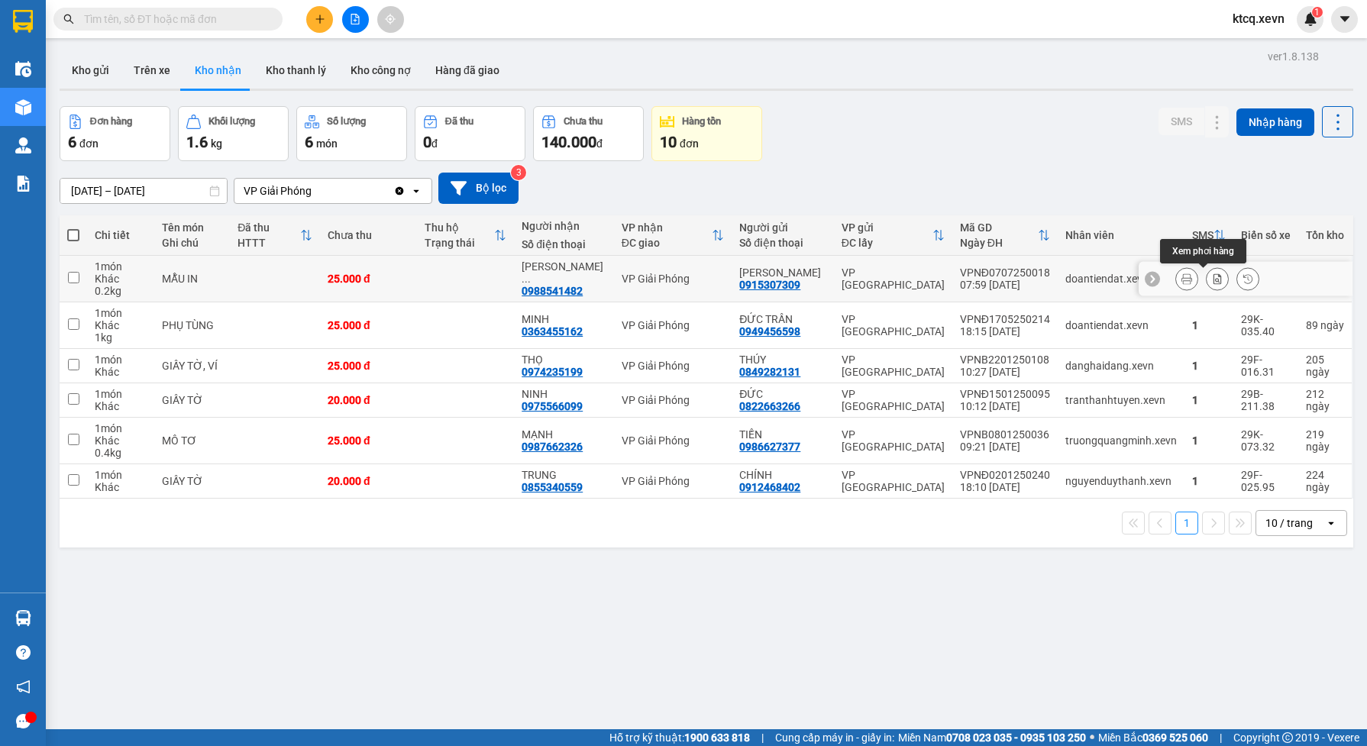
click at [1213, 279] on icon at bounding box center [1217, 278] width 8 height 11
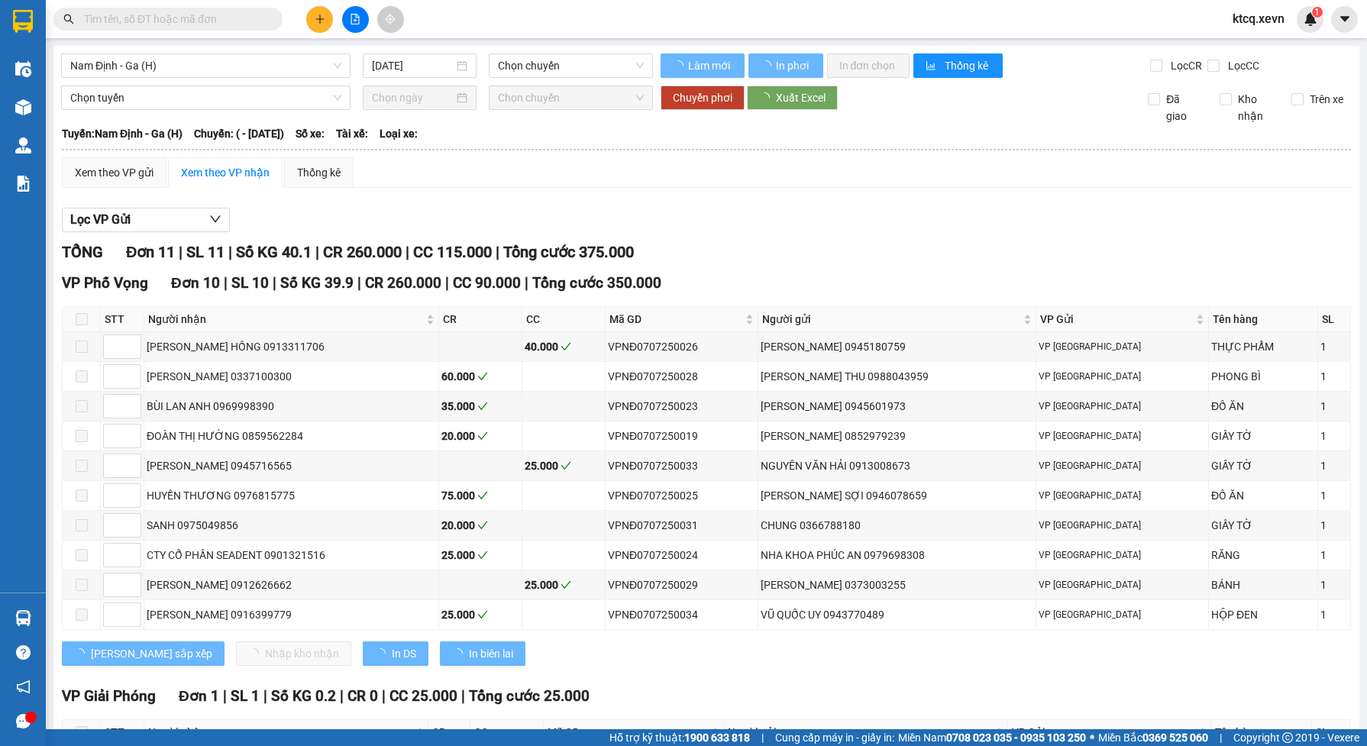
type input "07/07/2025"
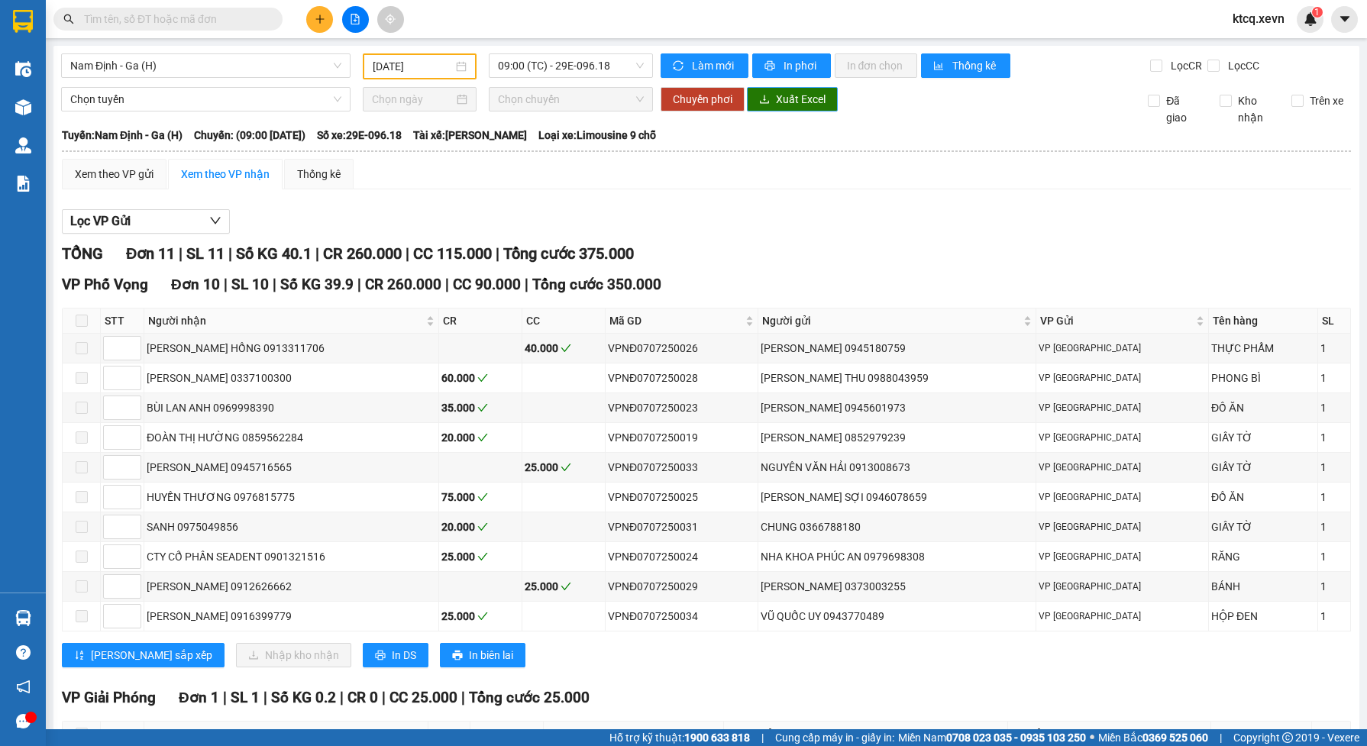
click at [793, 97] on span "Xuất Excel" at bounding box center [801, 99] width 50 height 17
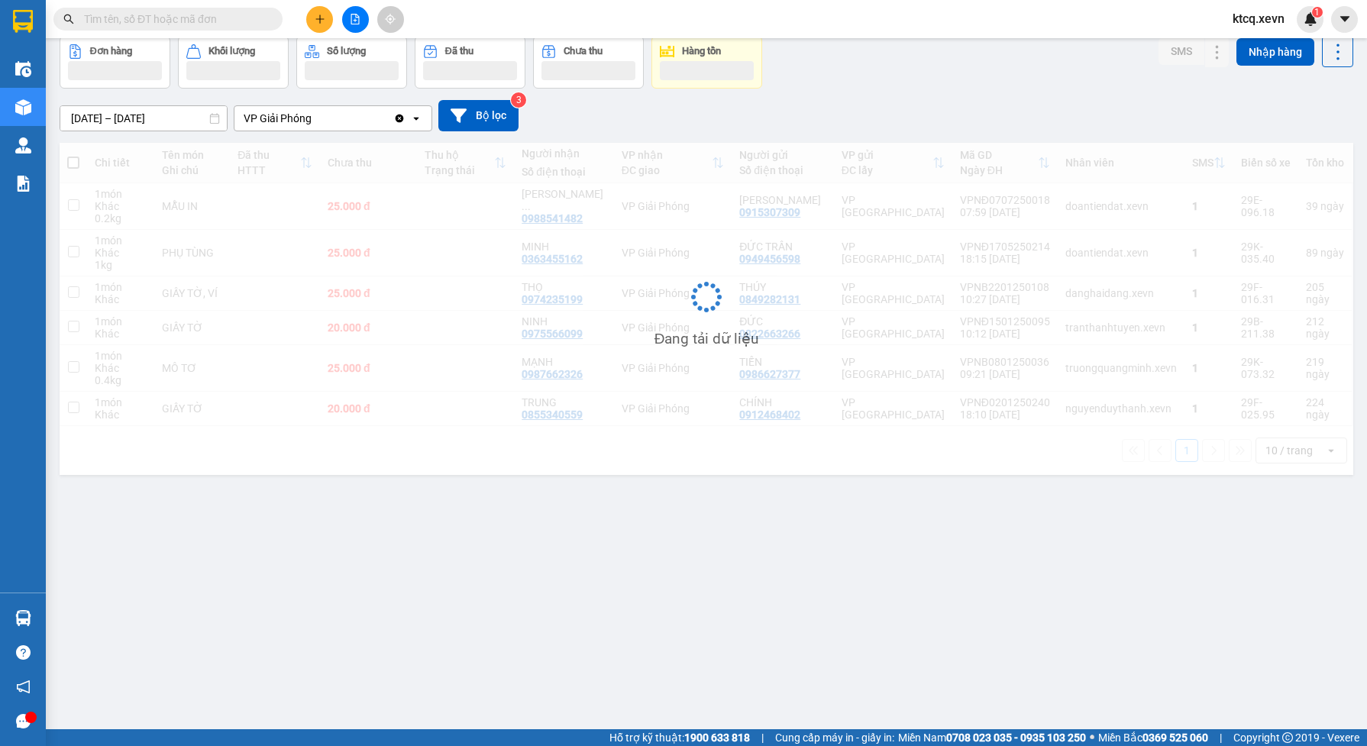
scroll to position [70, 0]
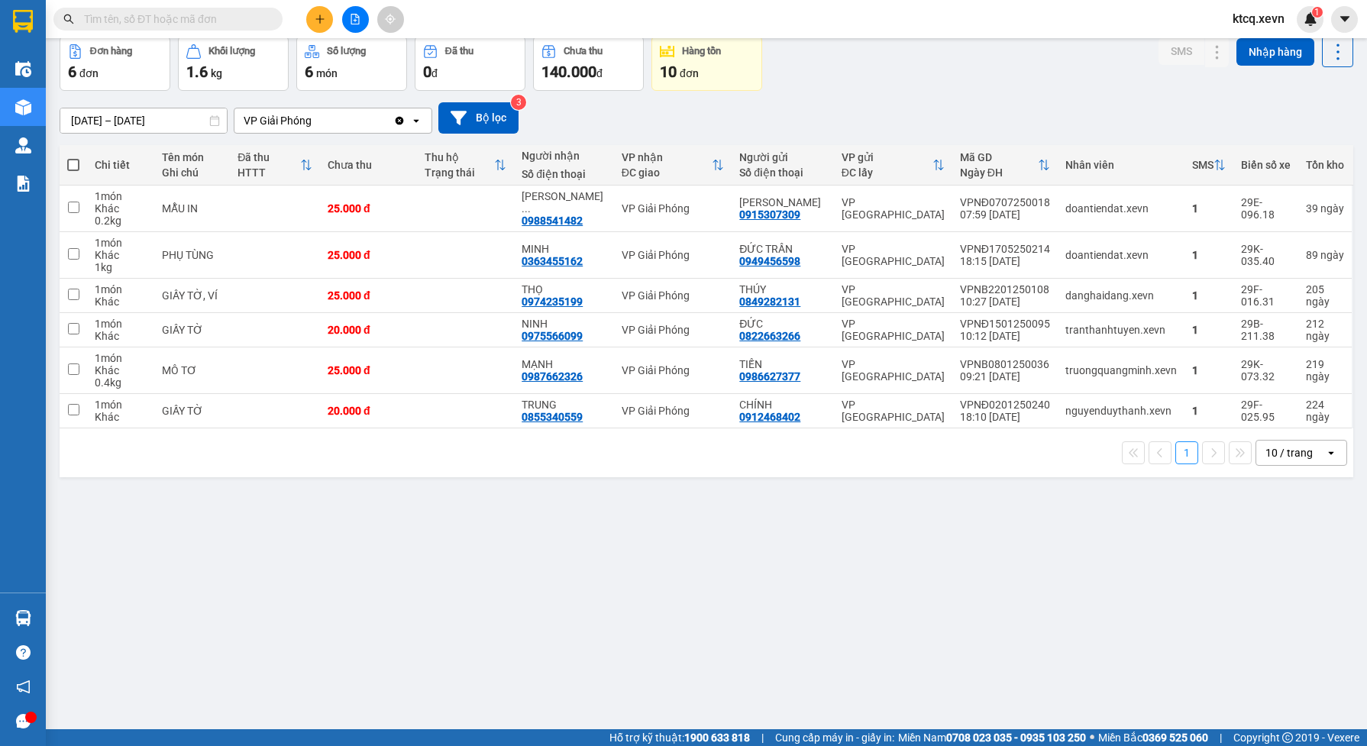
click at [74, 160] on span at bounding box center [73, 165] width 12 height 12
click at [73, 157] on input "checkbox" at bounding box center [73, 157] width 0 height 0
checkbox input "true"
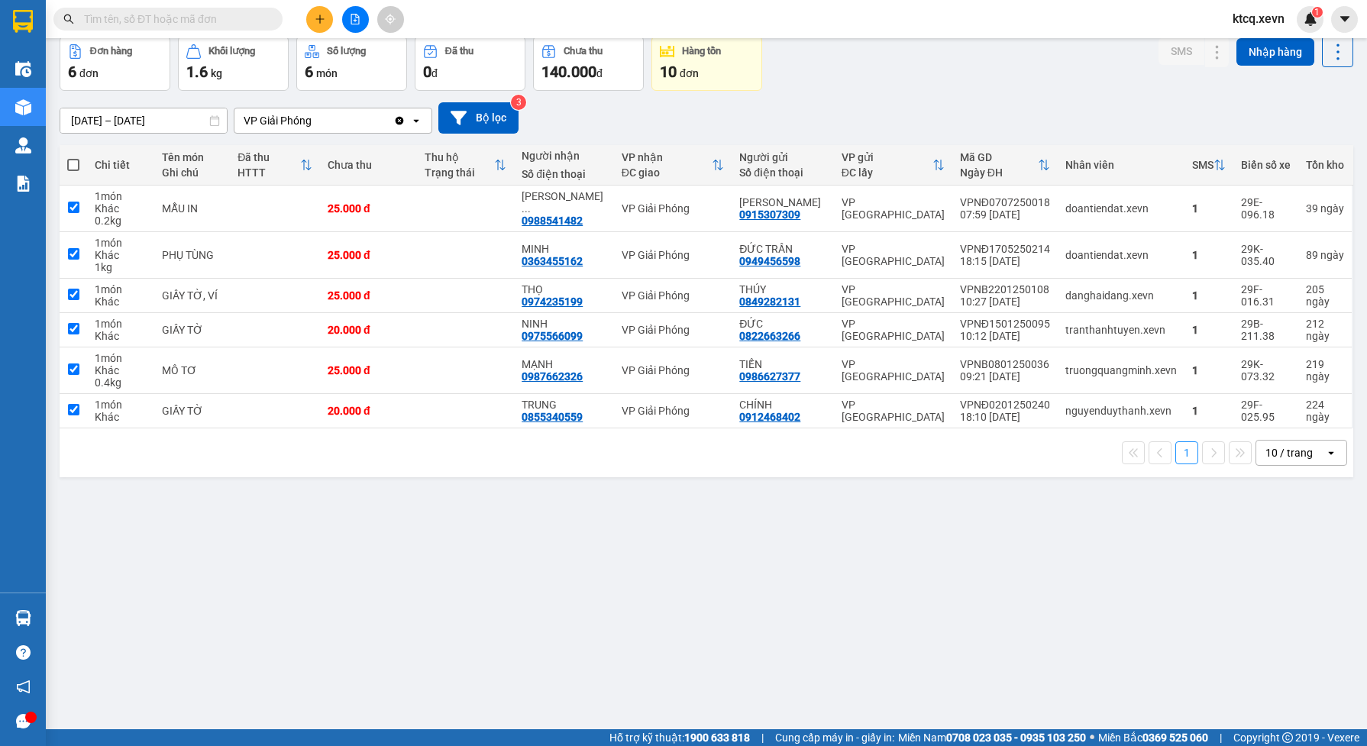
checkbox input "true"
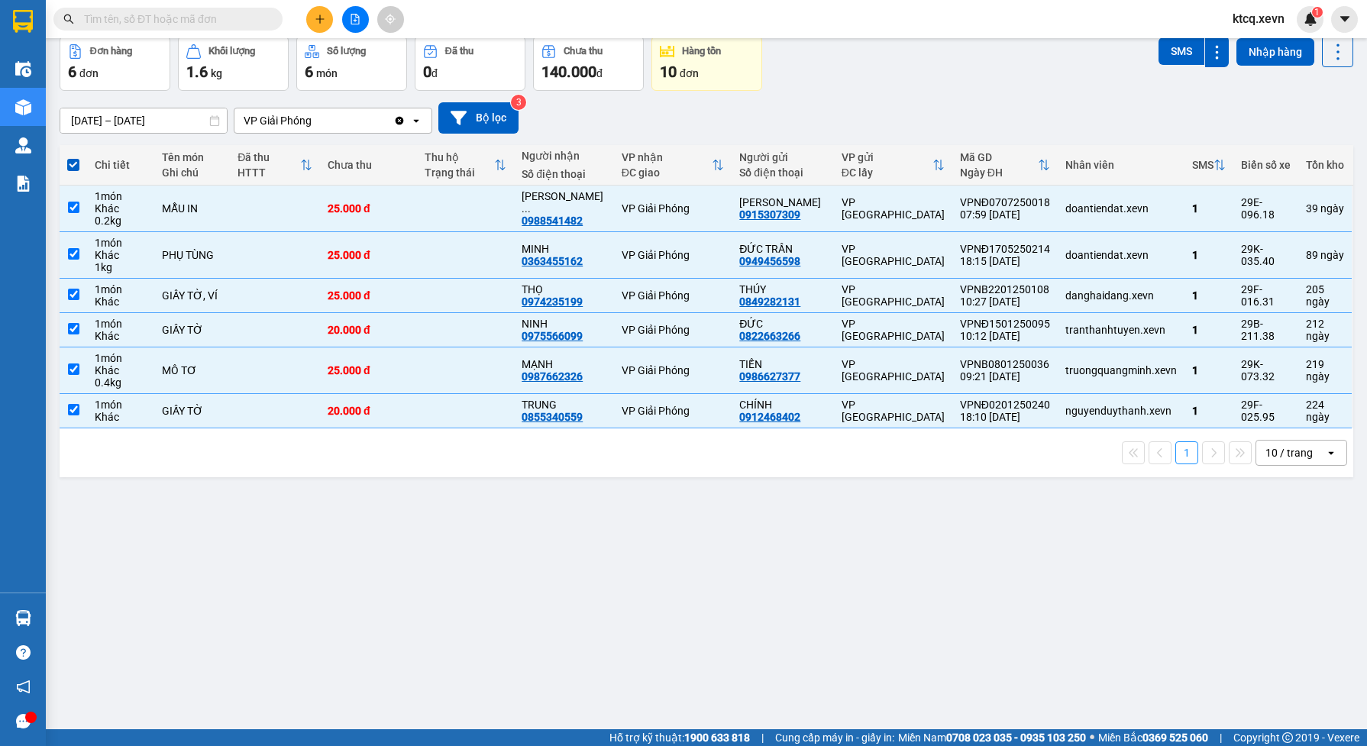
scroll to position [0, 0]
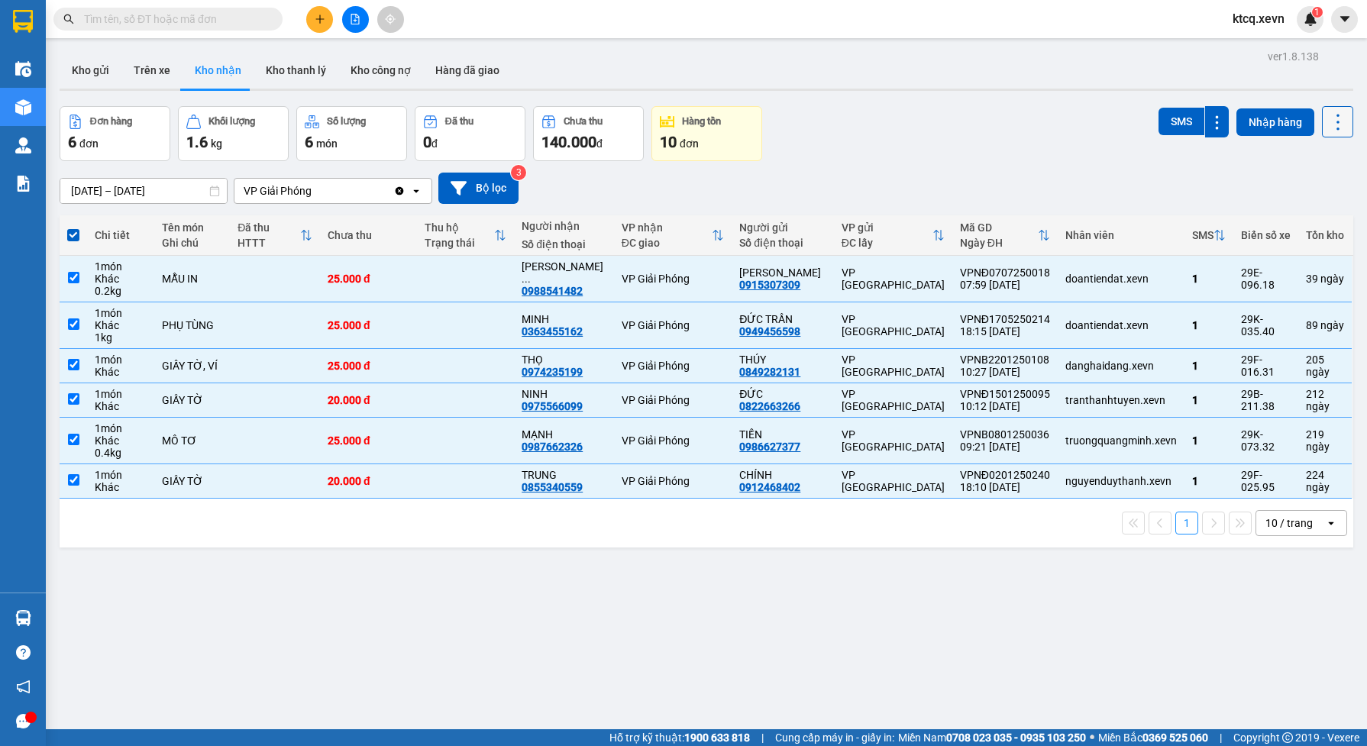
click at [1327, 128] on icon at bounding box center [1337, 121] width 21 height 21
click at [1292, 157] on span "Xuất excel" at bounding box center [1305, 162] width 49 height 15
click at [399, 189] on icon "Clear value" at bounding box center [399, 191] width 12 height 12
checkbox input "false"
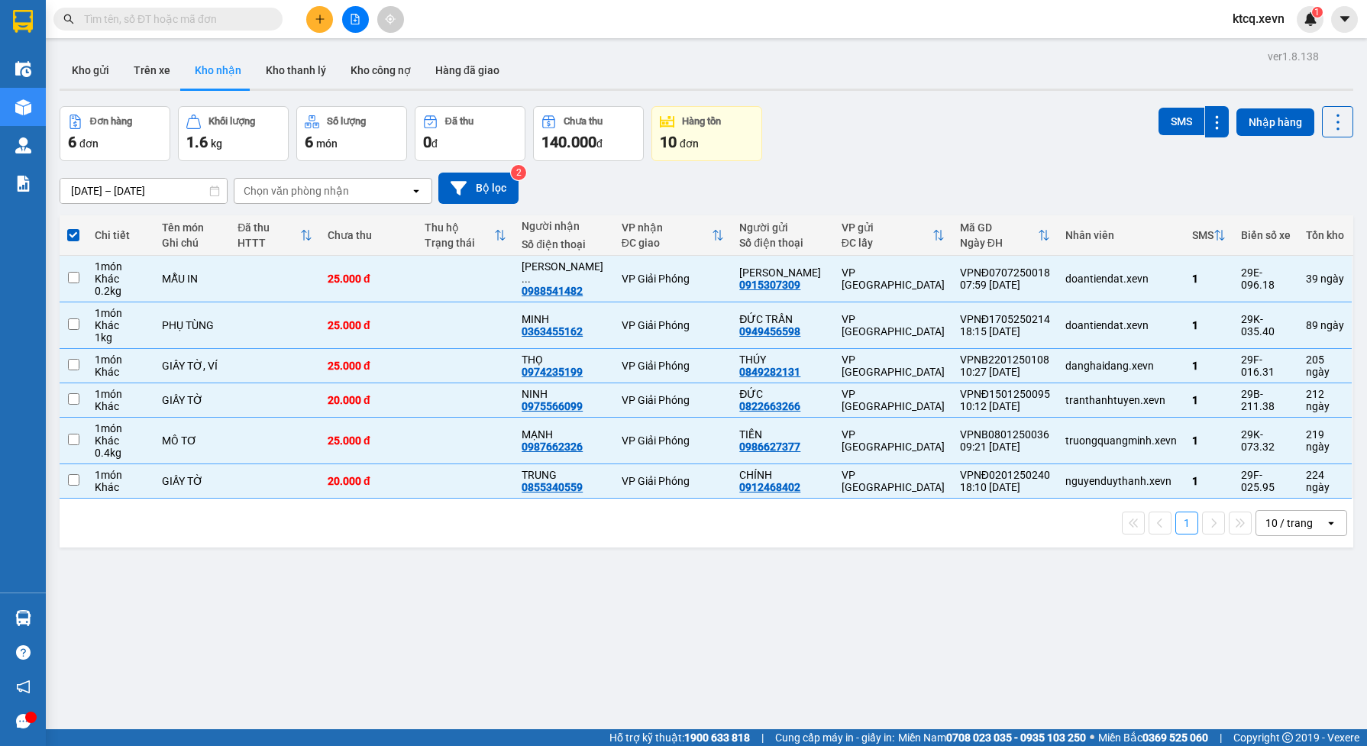
checkbox input "false"
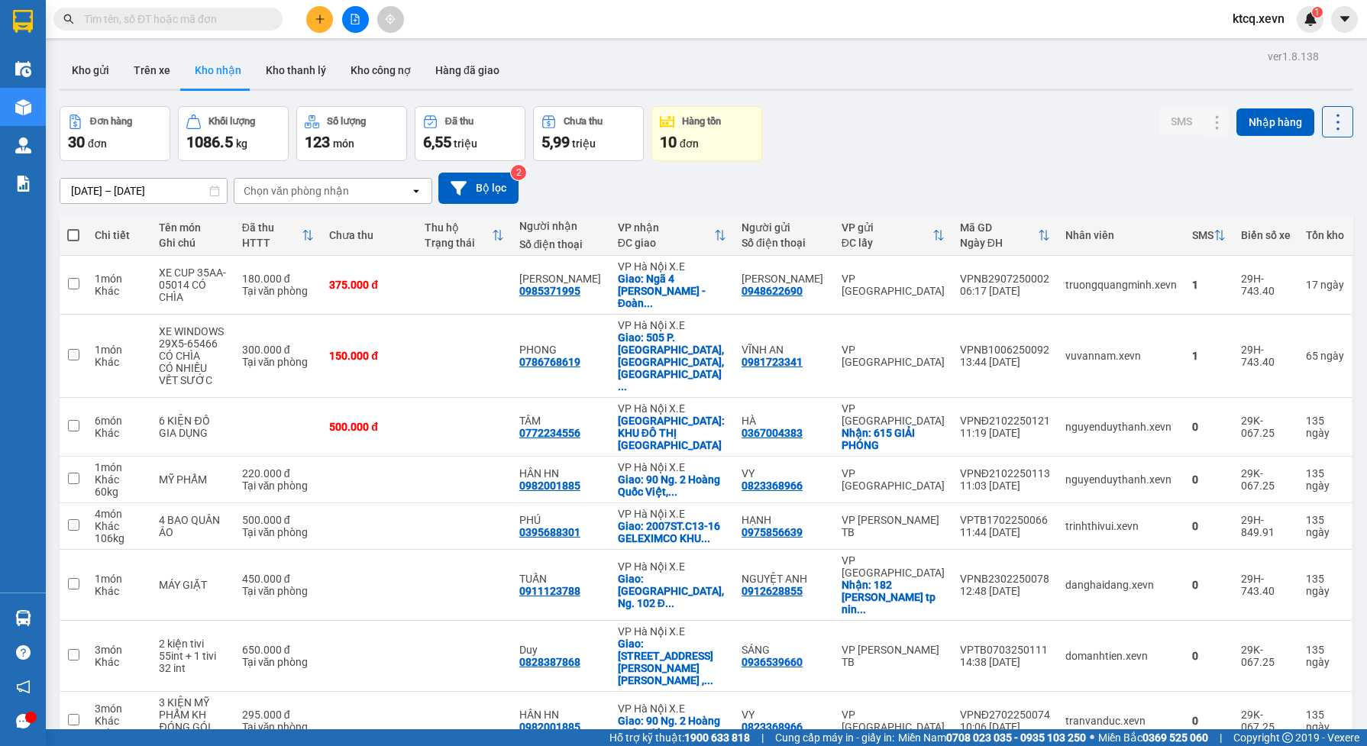
click at [399, 184] on div "Chọn văn phòng nhận" at bounding box center [322, 191] width 176 height 24
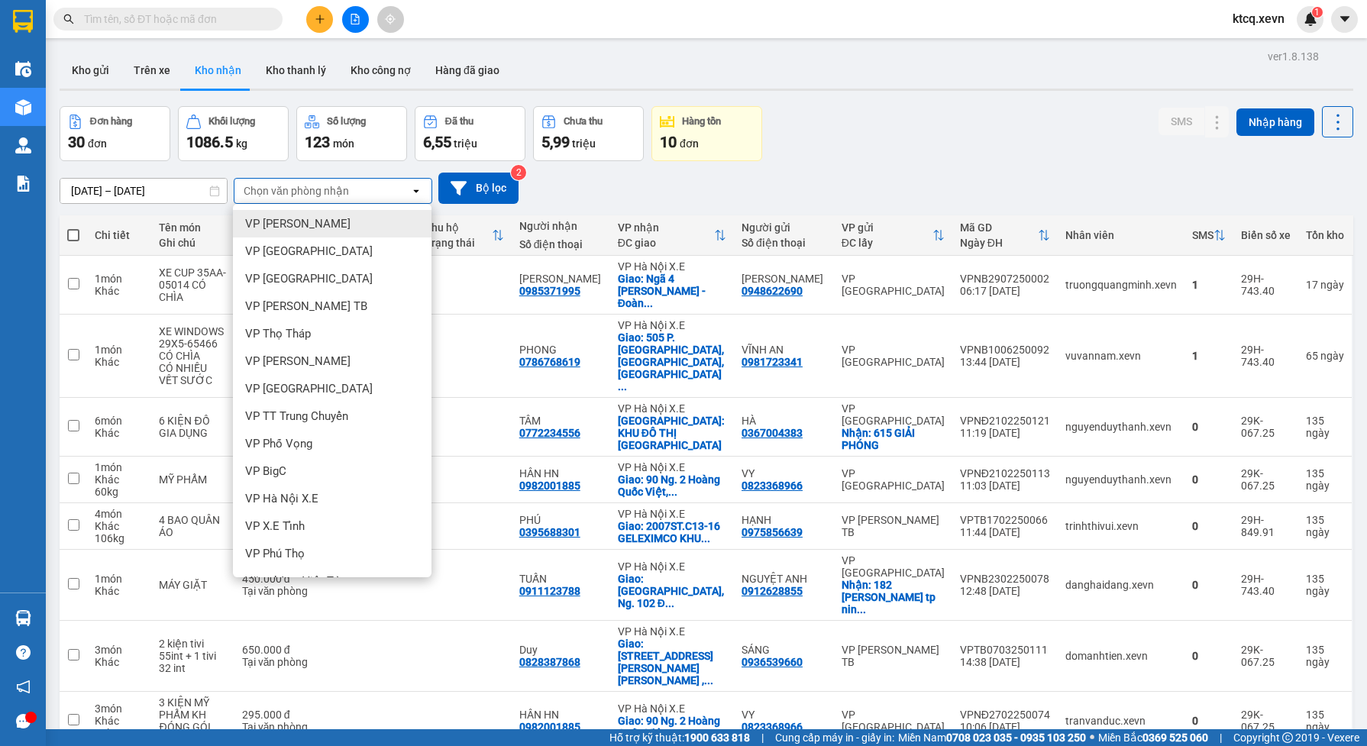
click at [375, 219] on div "VP [PERSON_NAME]" at bounding box center [332, 223] width 199 height 27
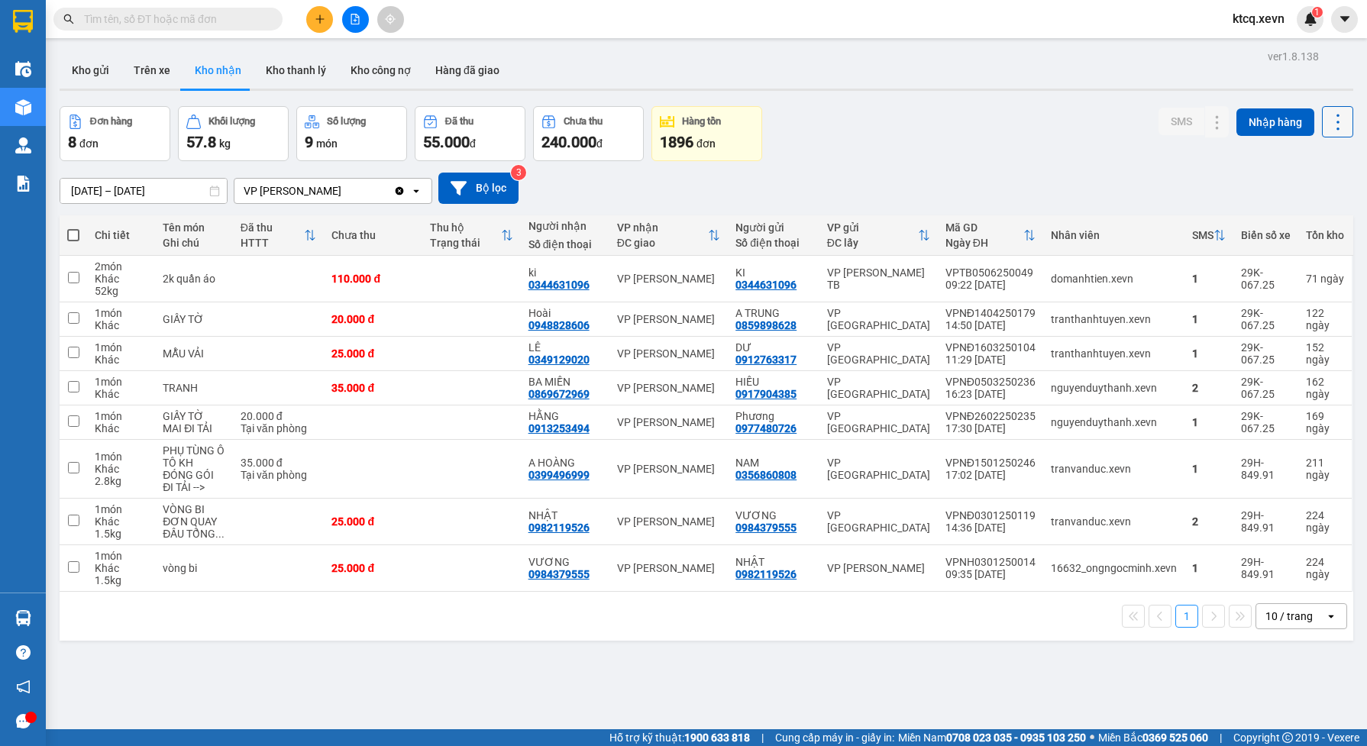
click at [1327, 121] on icon at bounding box center [1337, 121] width 21 height 21
click at [1289, 159] on span "Xuất excel" at bounding box center [1305, 162] width 49 height 15
click at [334, 189] on div "VP [PERSON_NAME]" at bounding box center [313, 191] width 159 height 24
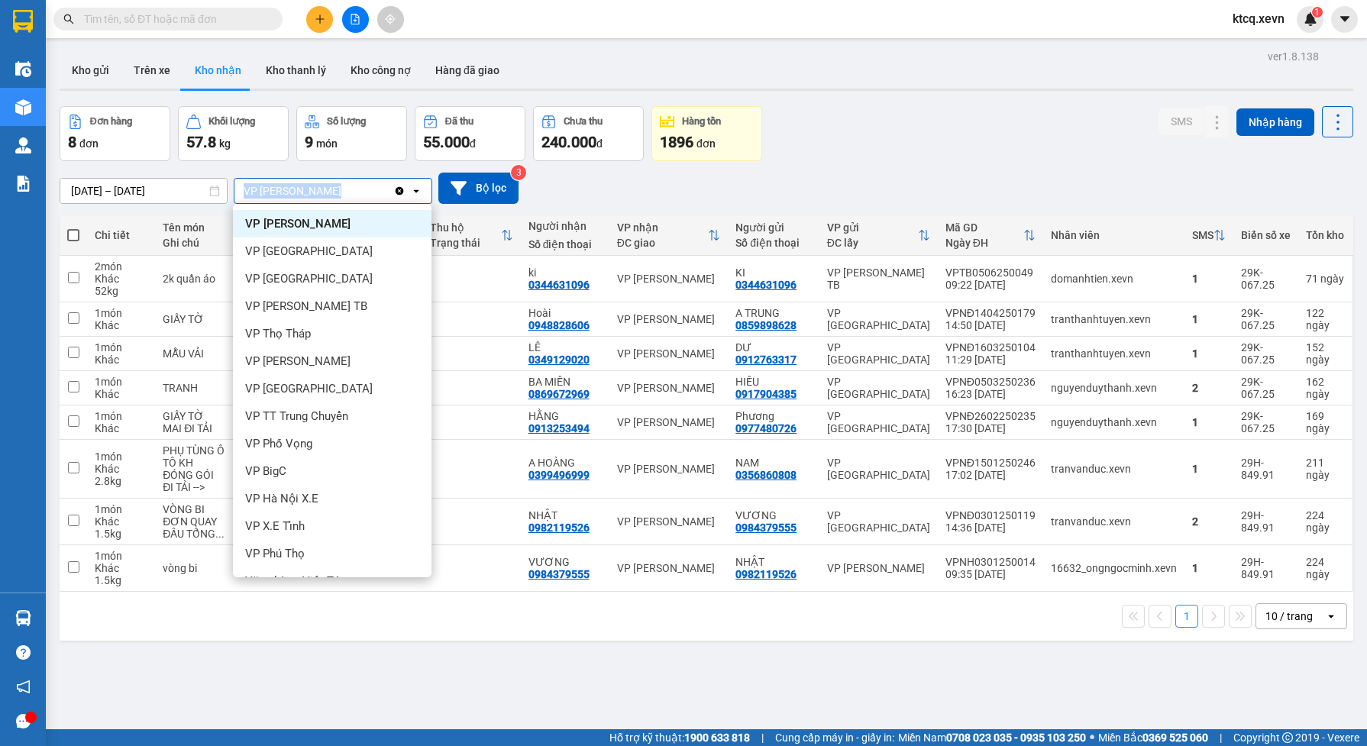
drag, startPoint x: 334, startPoint y: 189, endPoint x: 241, endPoint y: 189, distance: 93.2
click at [241, 189] on div "VP [PERSON_NAME]" at bounding box center [313, 191] width 159 height 24
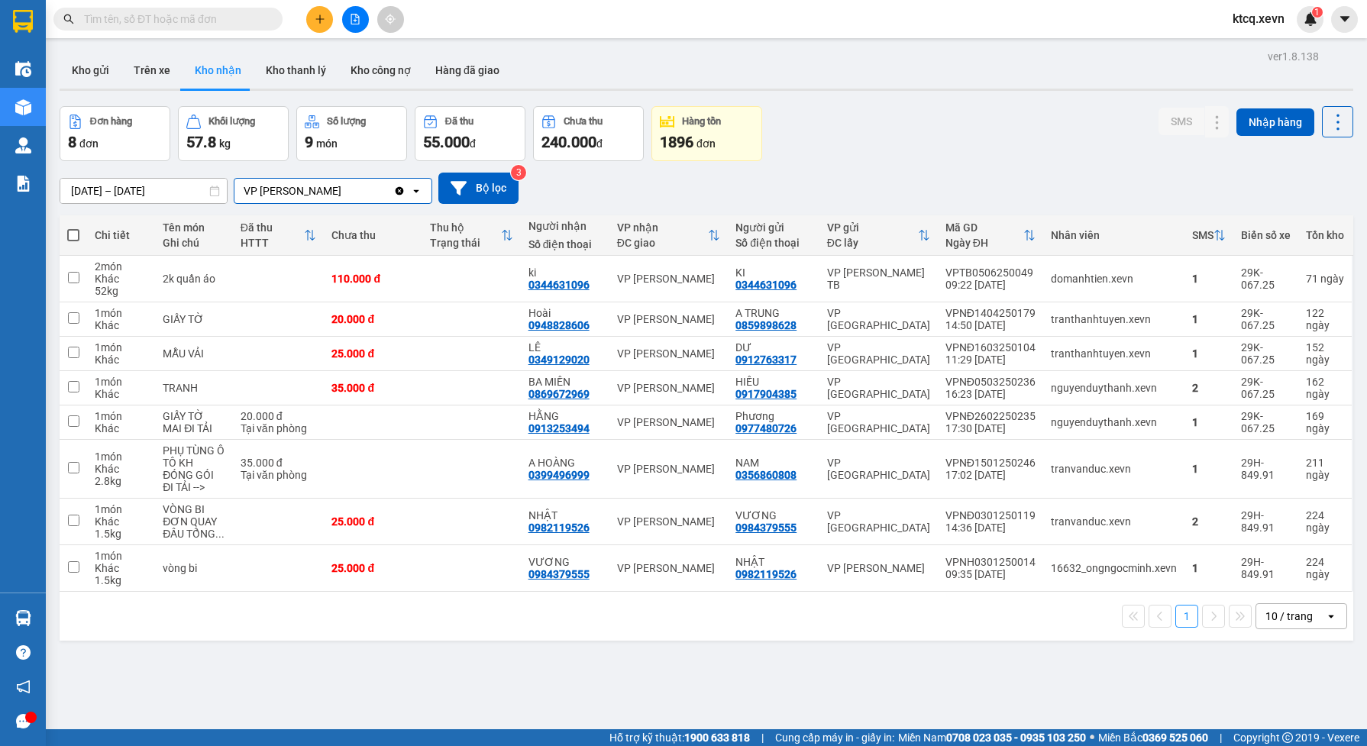
drag, startPoint x: 341, startPoint y: 178, endPoint x: 333, endPoint y: 191, distance: 15.5
click at [338, 185] on div "VP [PERSON_NAME]" at bounding box center [313, 191] width 159 height 24
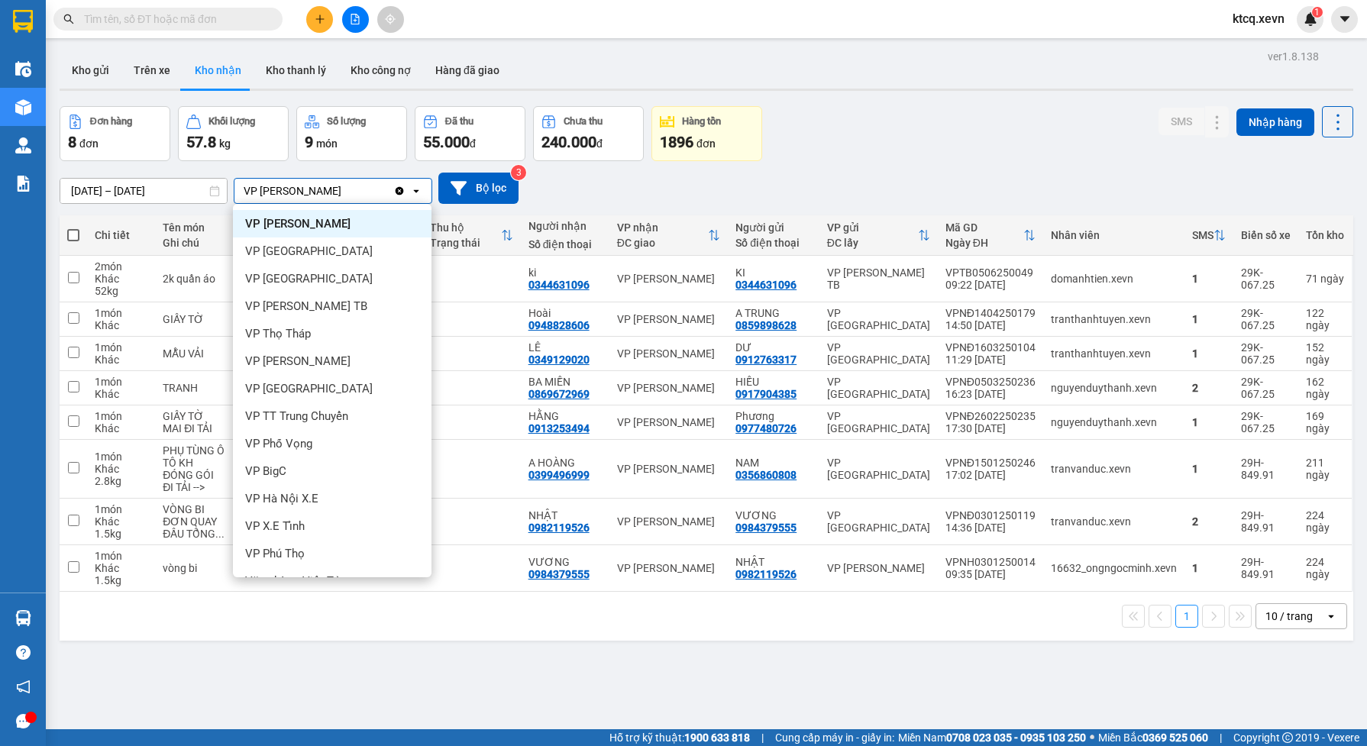
click at [396, 191] on icon "Clear value" at bounding box center [400, 190] width 8 height 8
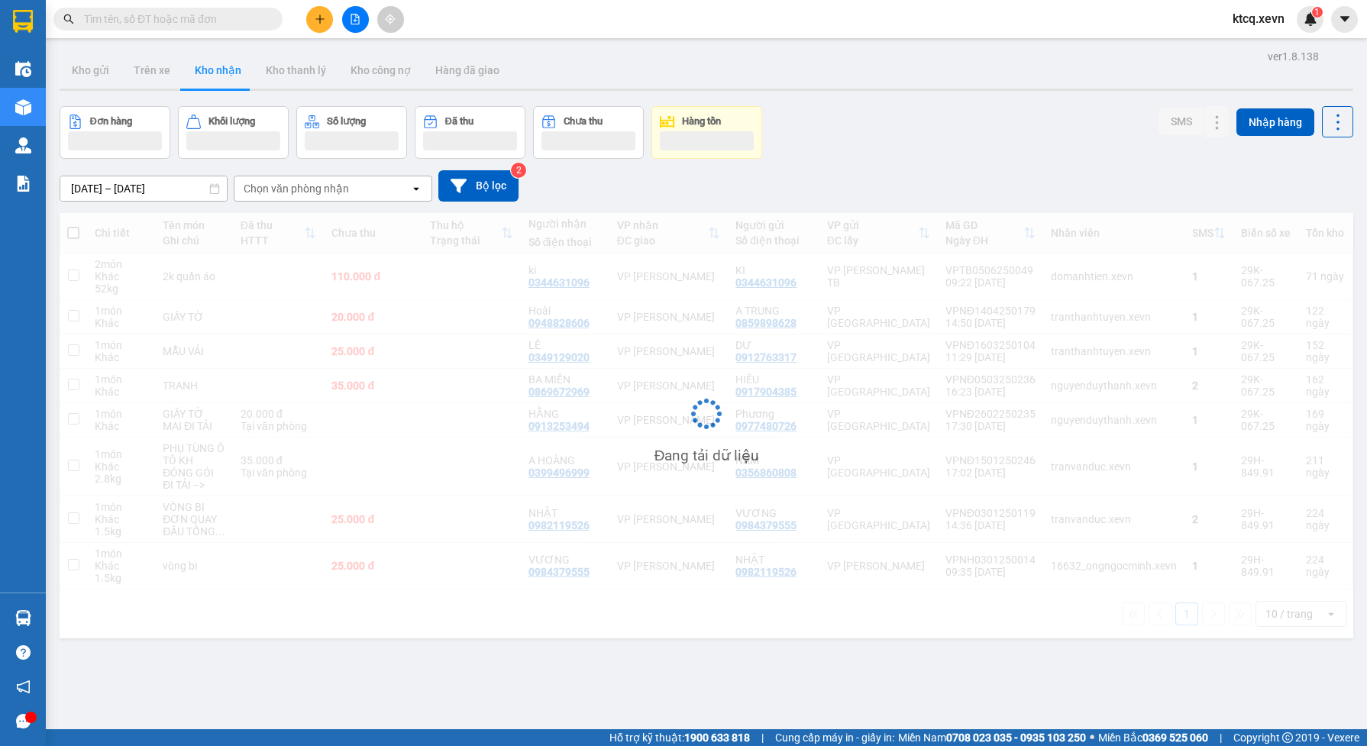
click at [370, 189] on div "Chọn văn phòng nhận" at bounding box center [322, 188] width 176 height 24
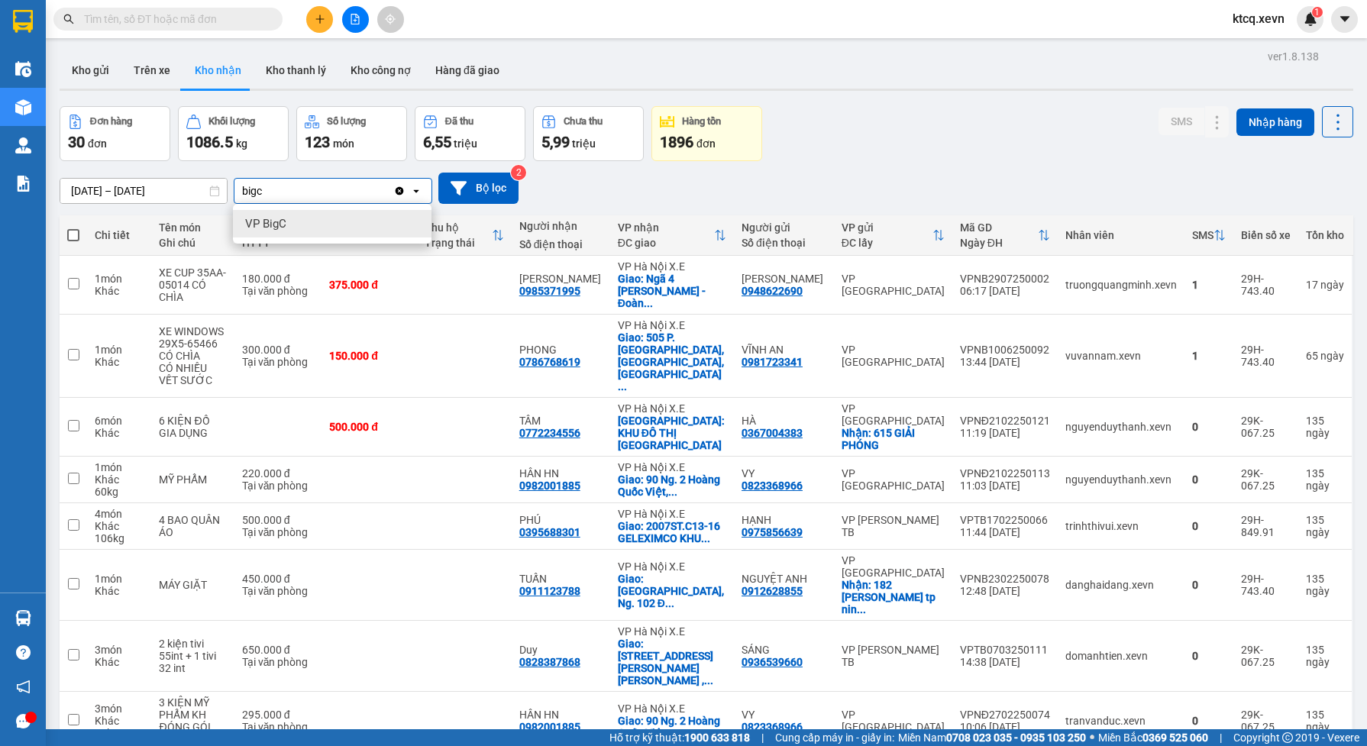
type input "bigc"
click at [352, 218] on div "VP BigC" at bounding box center [332, 223] width 199 height 27
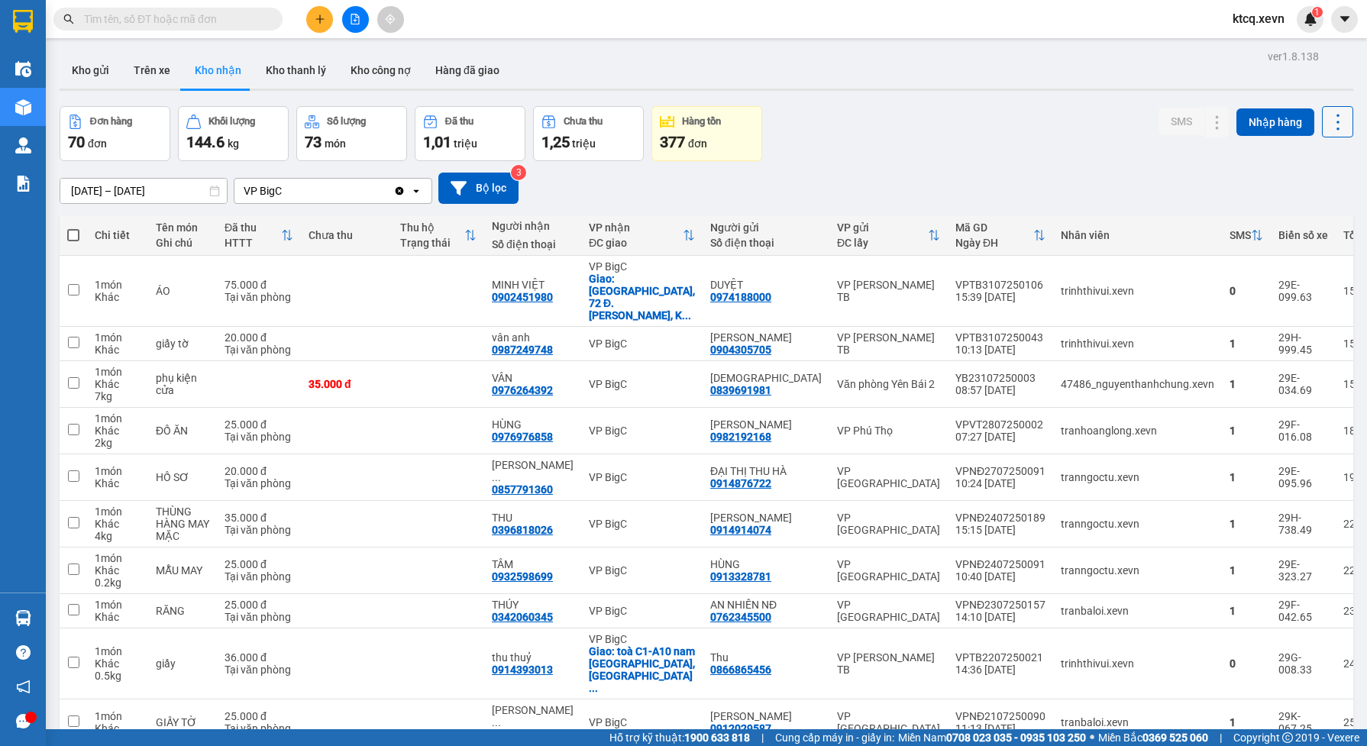
click at [1327, 120] on icon at bounding box center [1337, 121] width 21 height 21
click at [1297, 153] on li "Xuất excel" at bounding box center [1295, 162] width 115 height 27
click at [882, 127] on div "Đơn hàng 70 đơn Khối lượng 144.6 kg Số lượng 73 món Đã thu 1,01 triệu Chưa thu …" at bounding box center [707, 133] width 1294 height 55
click at [1327, 123] on icon at bounding box center [1337, 121] width 21 height 21
click at [1307, 162] on span "Xuất excel" at bounding box center [1305, 162] width 49 height 15
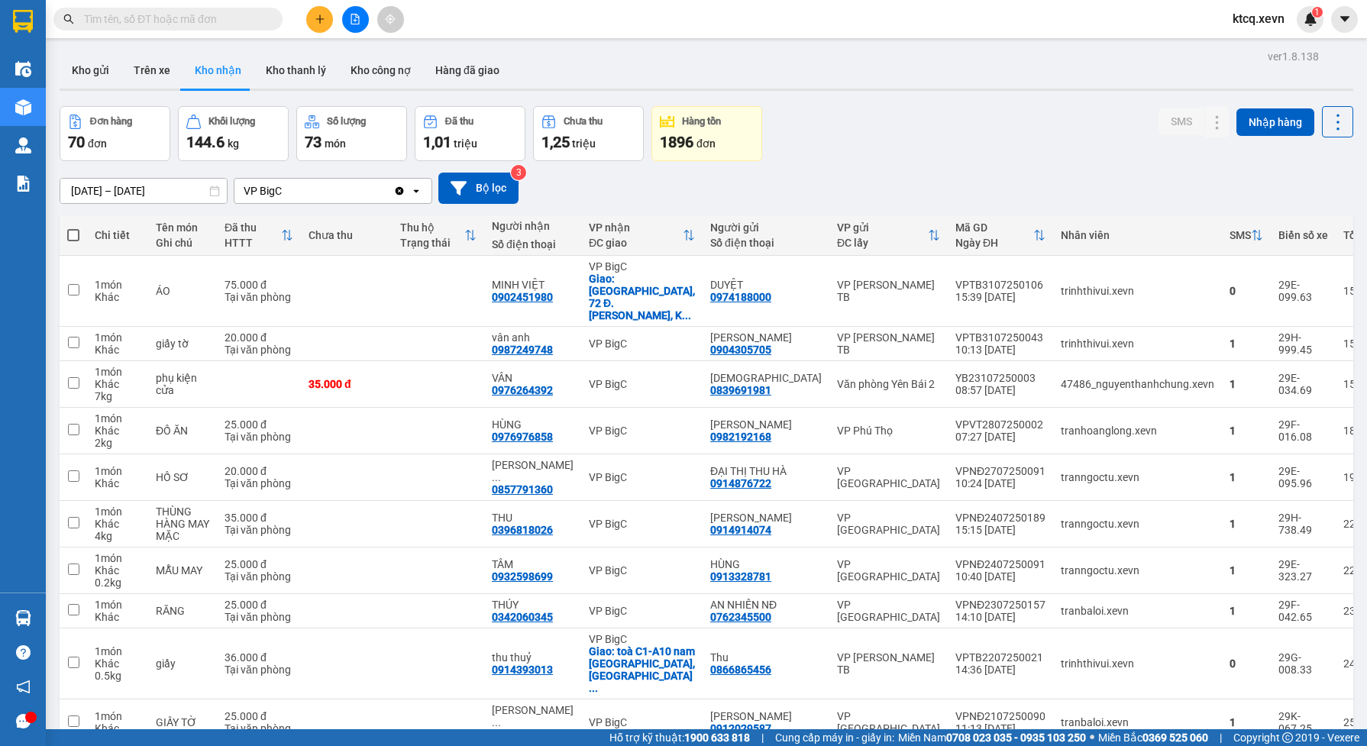
click at [396, 192] on icon "Clear value" at bounding box center [400, 190] width 8 height 8
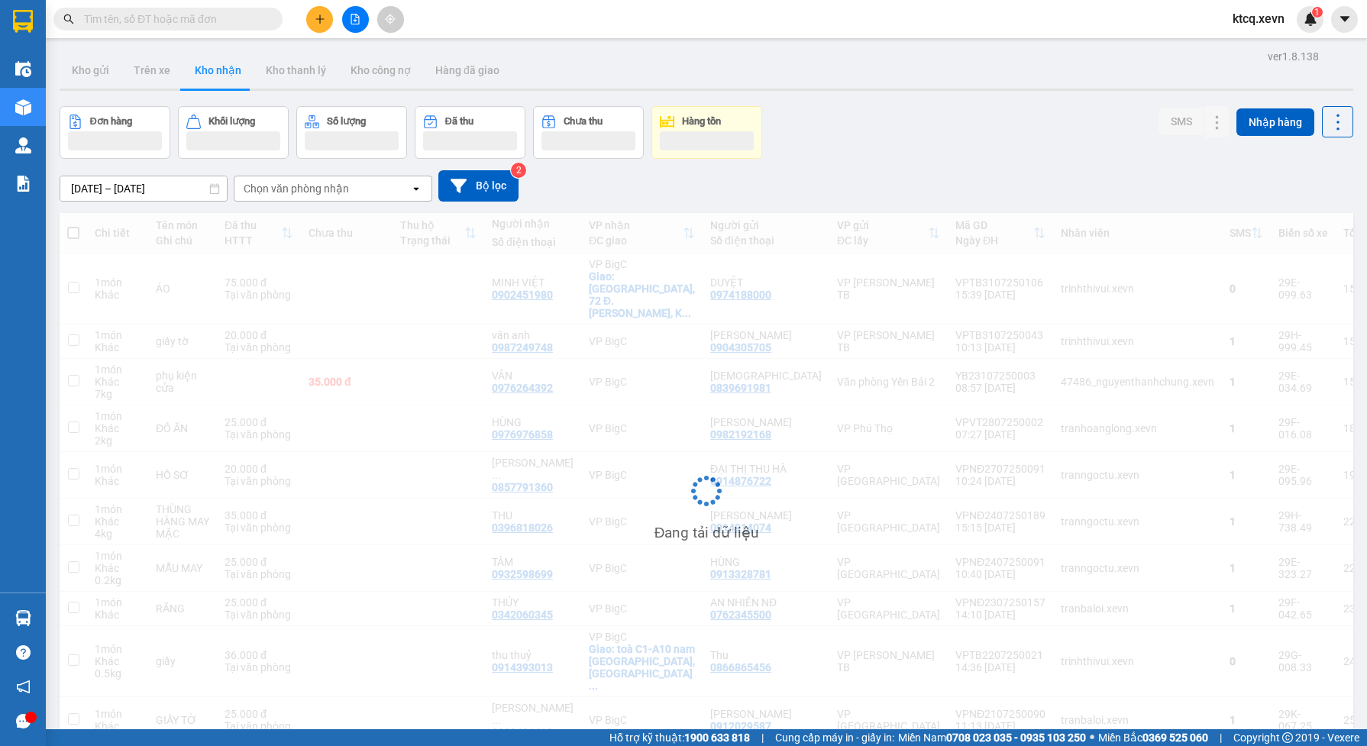
click at [383, 191] on div "Chọn văn phòng nhận" at bounding box center [322, 188] width 176 height 24
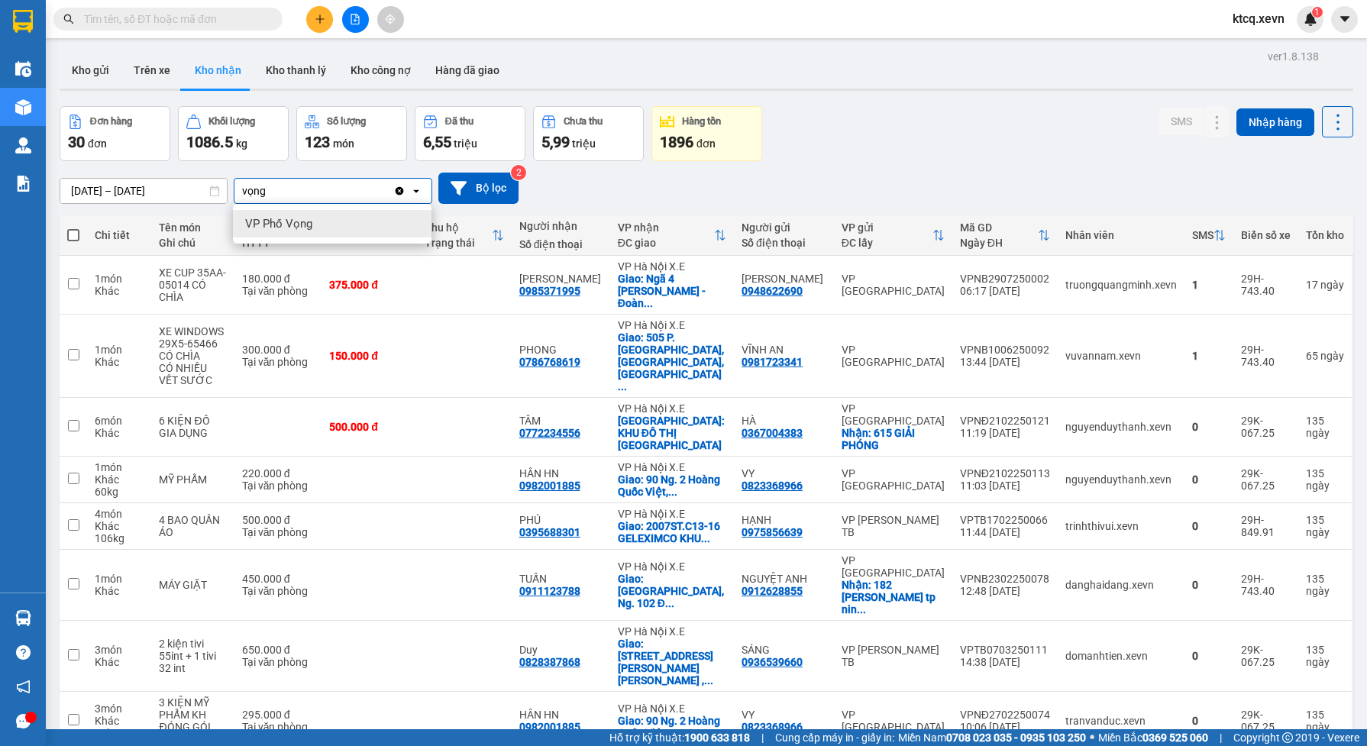
type input "vọng"
click at [334, 241] on ul "VP Phố Vọng" at bounding box center [332, 224] width 199 height 40
click at [338, 231] on div "VP Phố Vọng" at bounding box center [332, 223] width 199 height 27
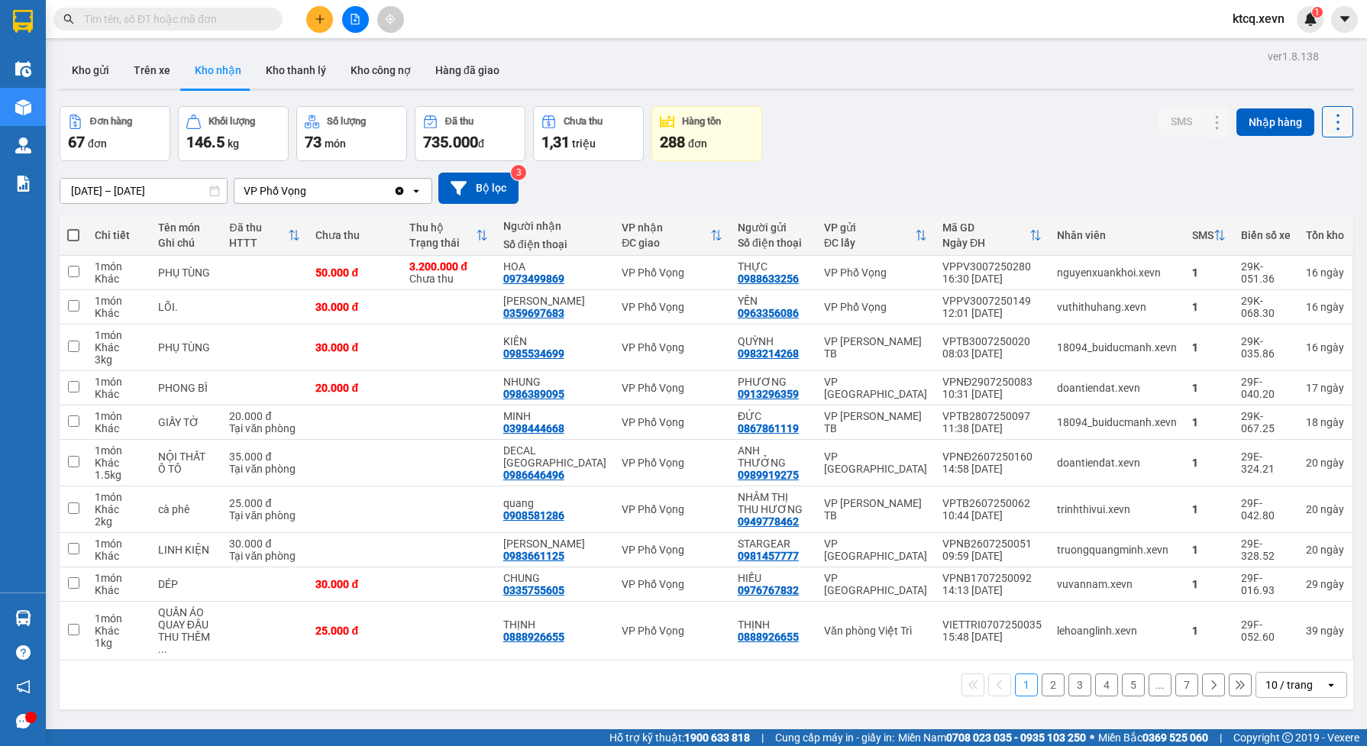
click at [1327, 120] on icon at bounding box center [1337, 121] width 21 height 21
click at [1276, 161] on div "Xuất excel" at bounding box center [1295, 162] width 90 height 15
click at [170, 19] on input "text" at bounding box center [174, 19] width 180 height 17
paste input "VPTB1305250024"
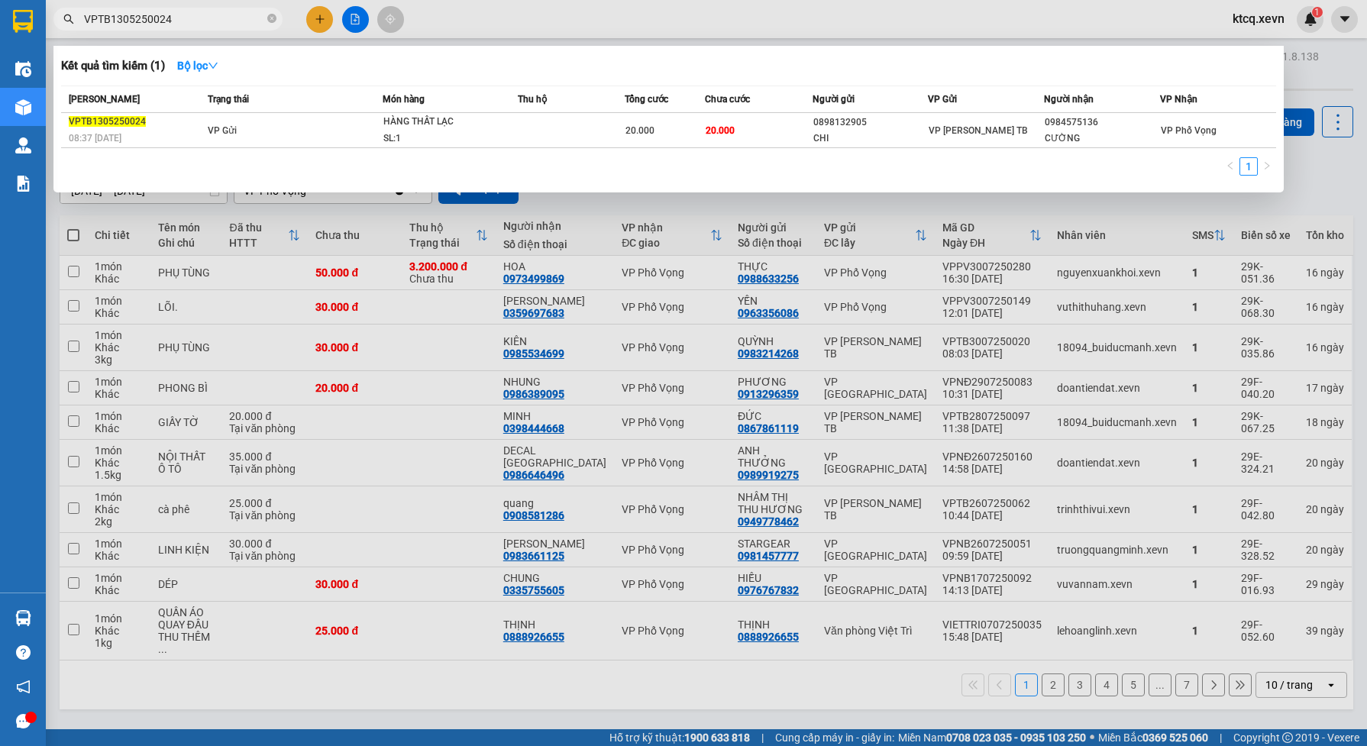
click at [608, 321] on div at bounding box center [683, 373] width 1367 height 746
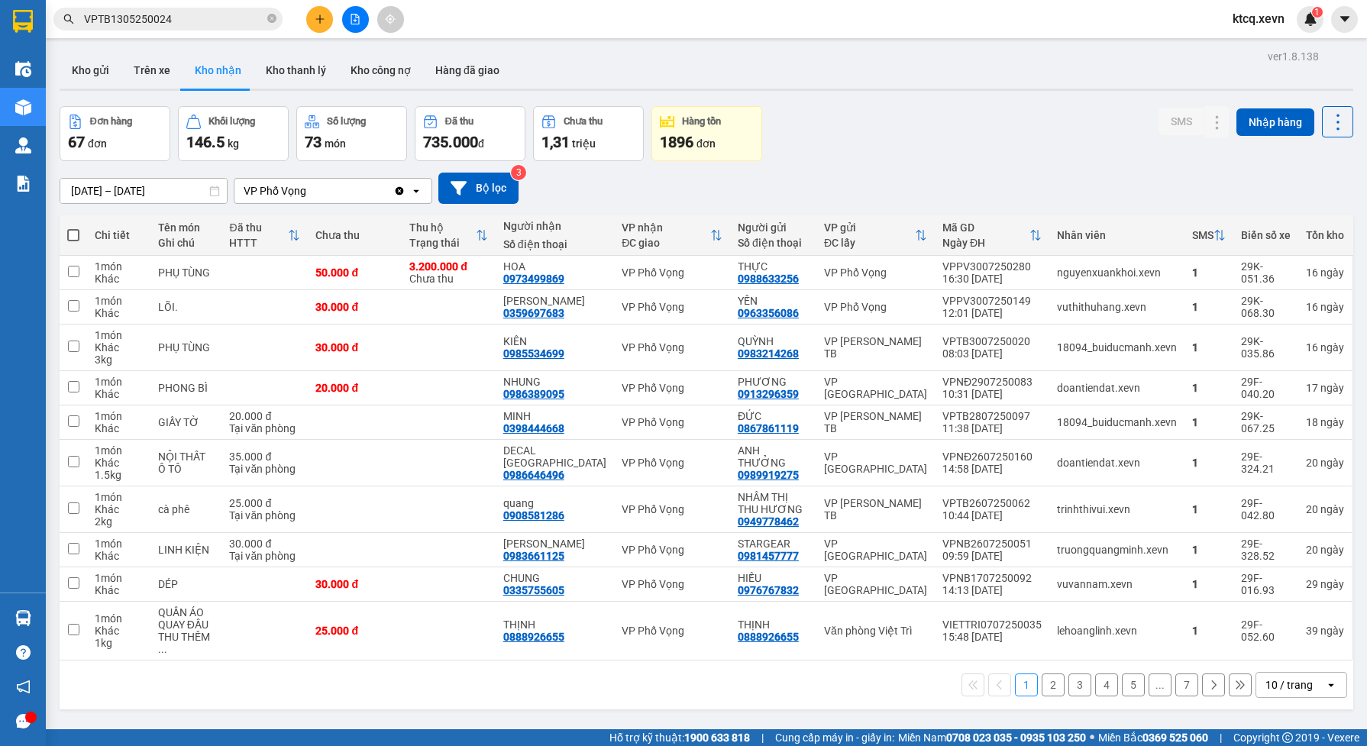
click at [370, 192] on div "VP Phố Vọng" at bounding box center [313, 191] width 159 height 24
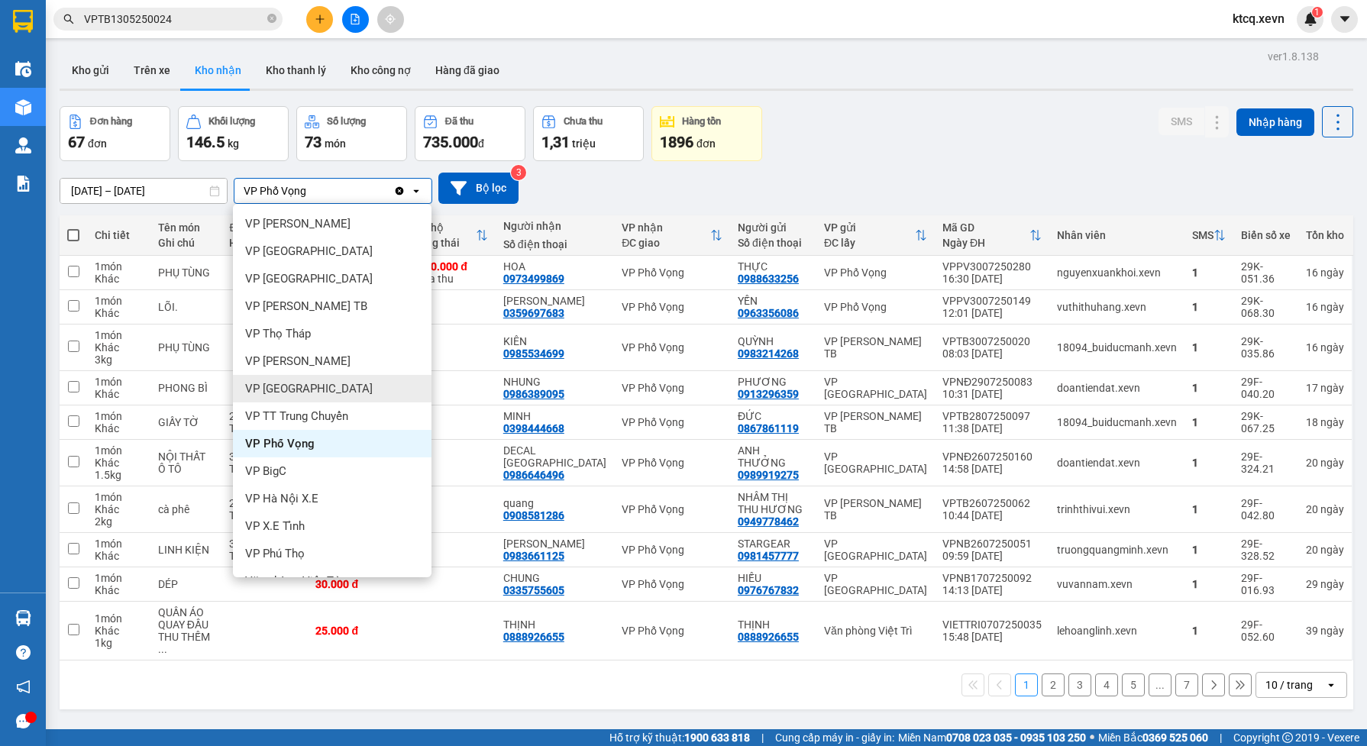
scroll to position [191, 0]
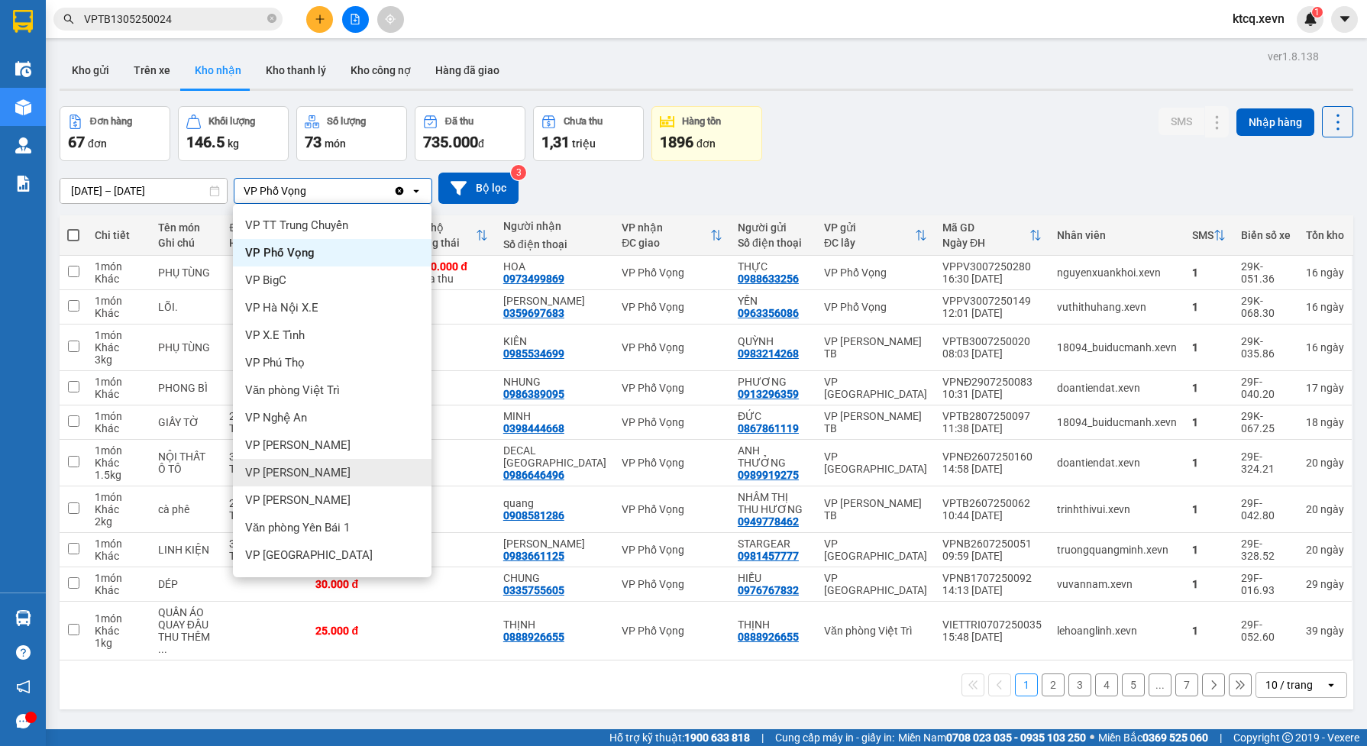
click at [318, 477] on div "VP [PERSON_NAME]" at bounding box center [332, 472] width 199 height 27
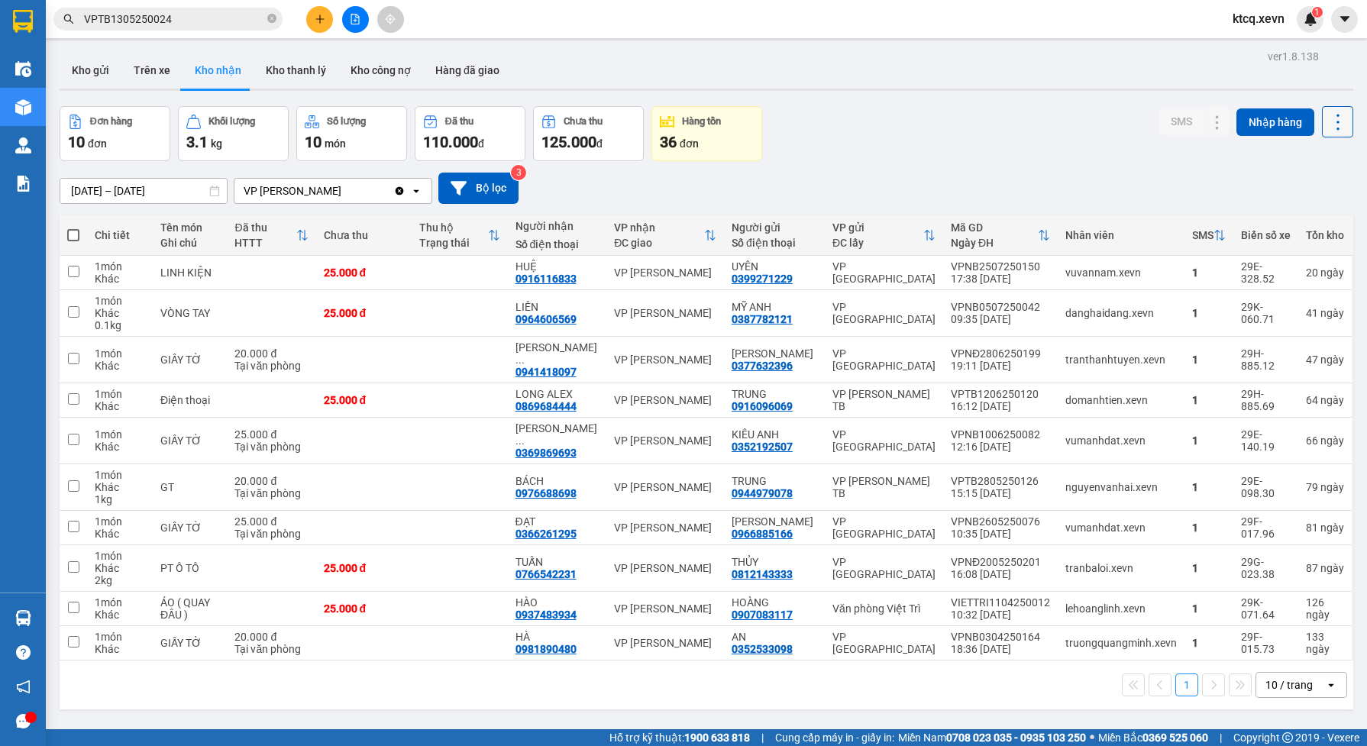
click at [1327, 119] on icon at bounding box center [1337, 121] width 21 height 21
click at [1303, 157] on span "Xuất excel" at bounding box center [1305, 162] width 49 height 15
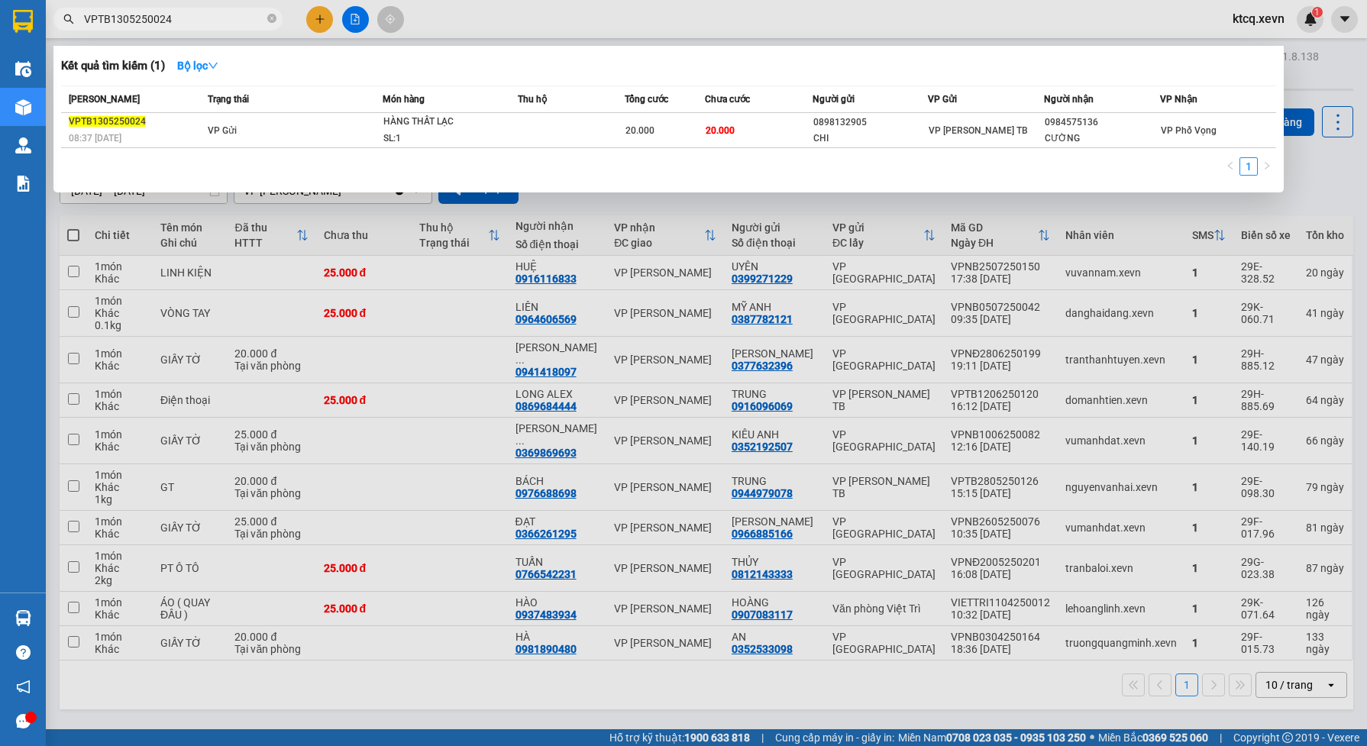
click at [200, 18] on input "VPTB1305250024" at bounding box center [174, 19] width 180 height 17
paste input "0207250062"
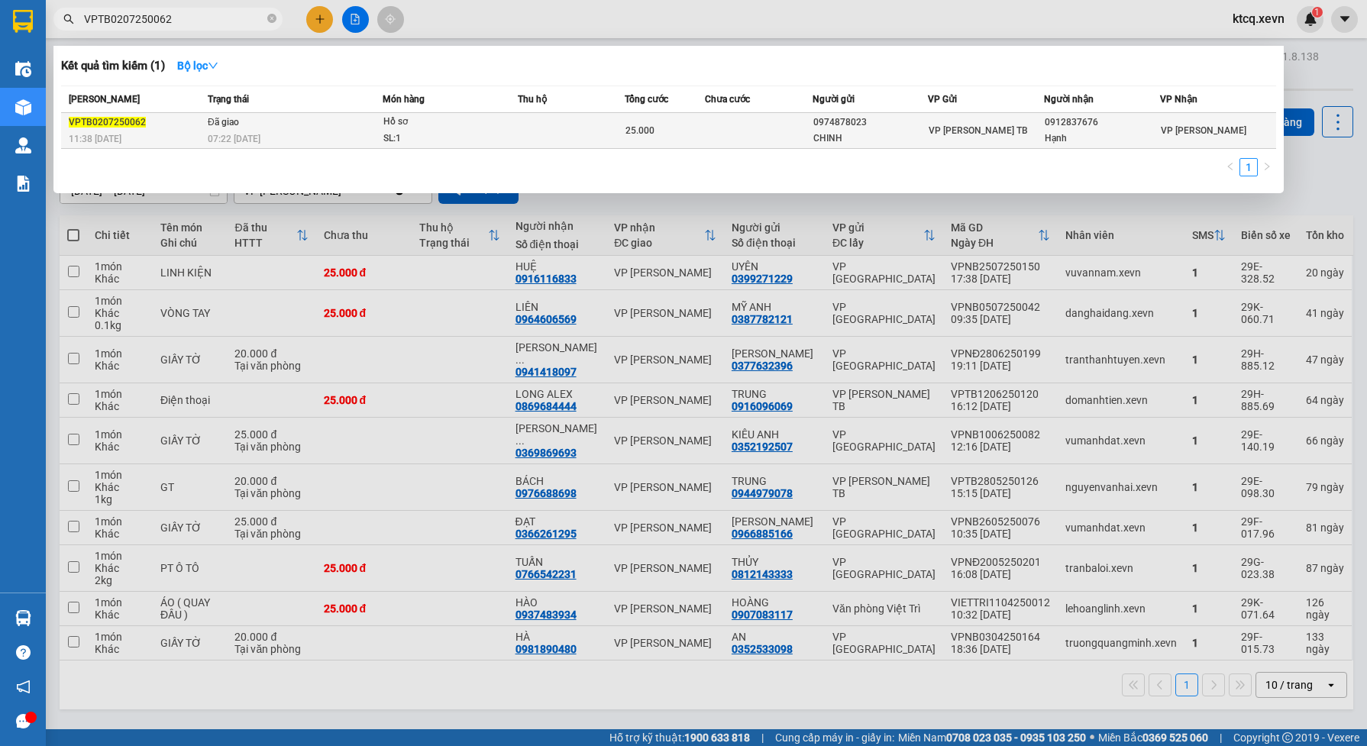
type input "VPTB0207250062"
click at [264, 127] on td "Đã giao 07:22 - 02/08" at bounding box center [293, 131] width 179 height 36
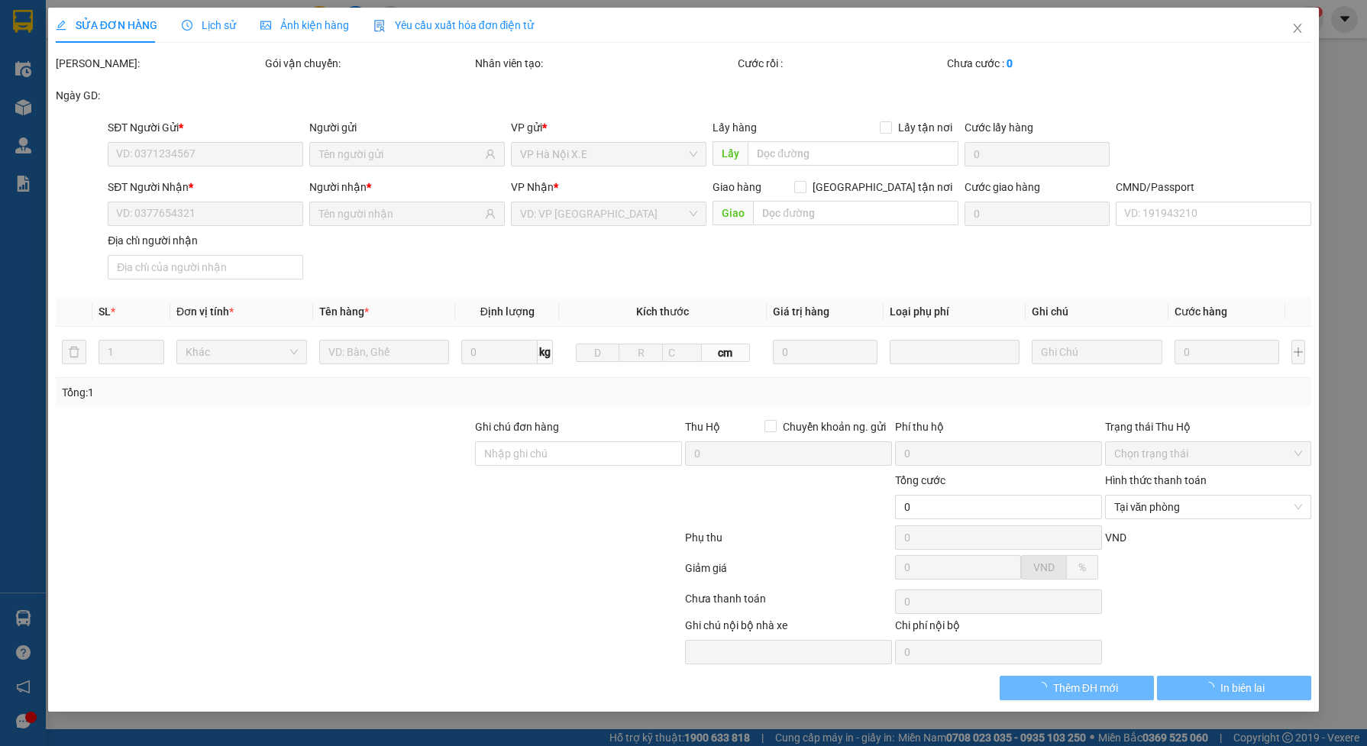
type input "0974878023"
type input "CHINH"
type input "0912837676"
type input "Hạnh"
type input "PHẠM TIẾN DŨNG"
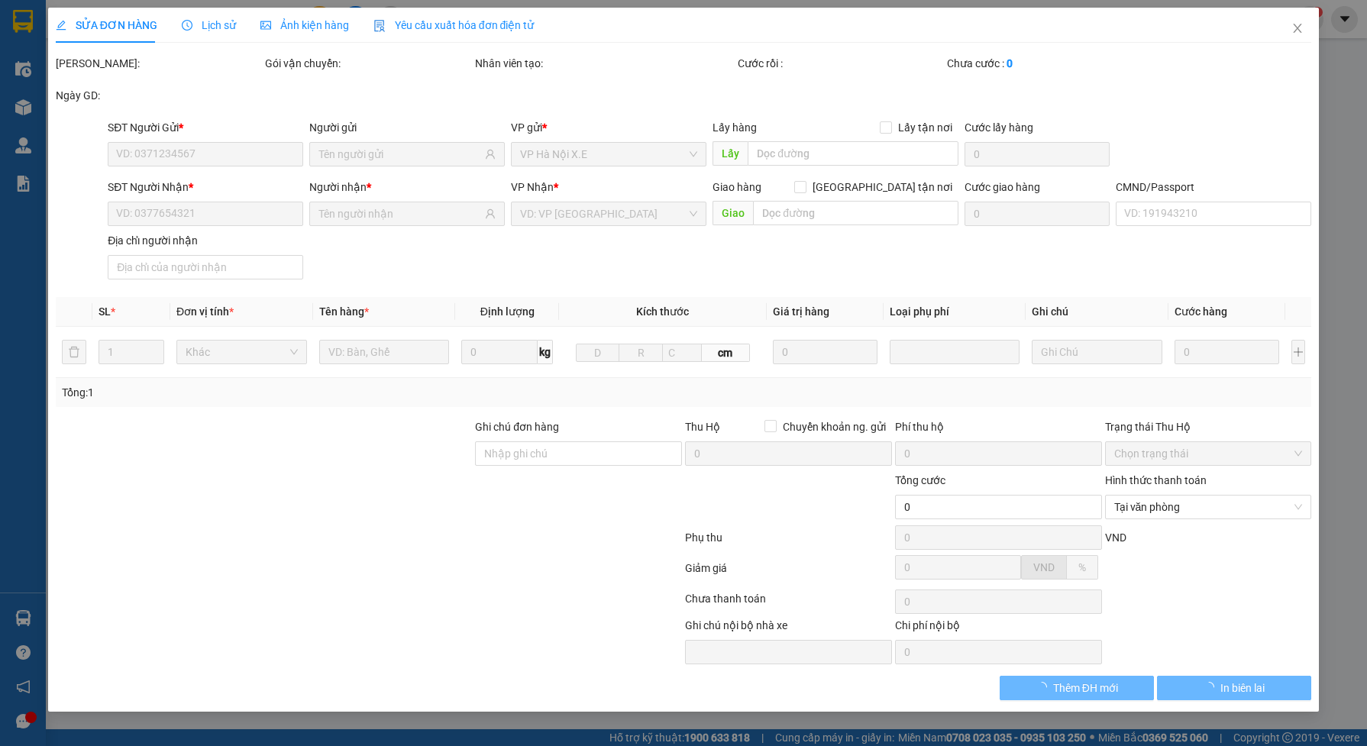
type input "25.000"
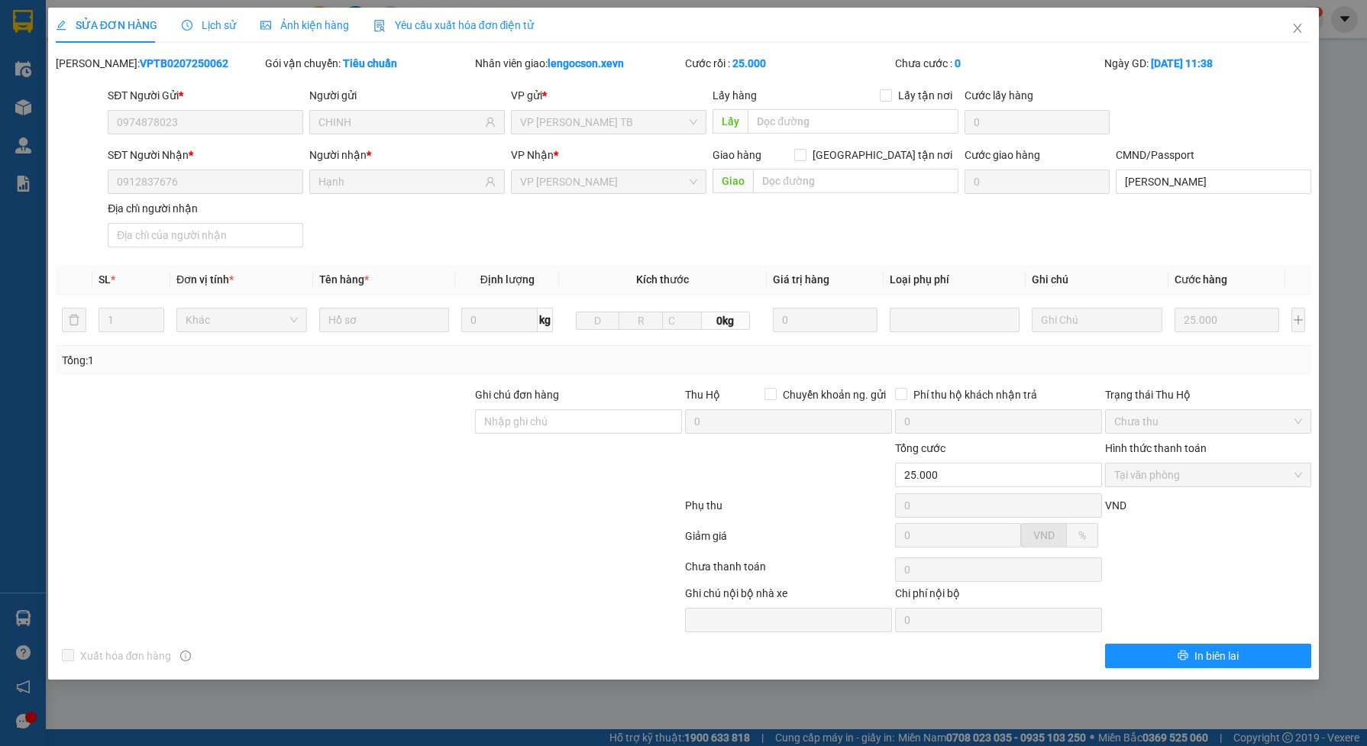
click at [188, 19] on span "Lịch sử" at bounding box center [209, 25] width 54 height 12
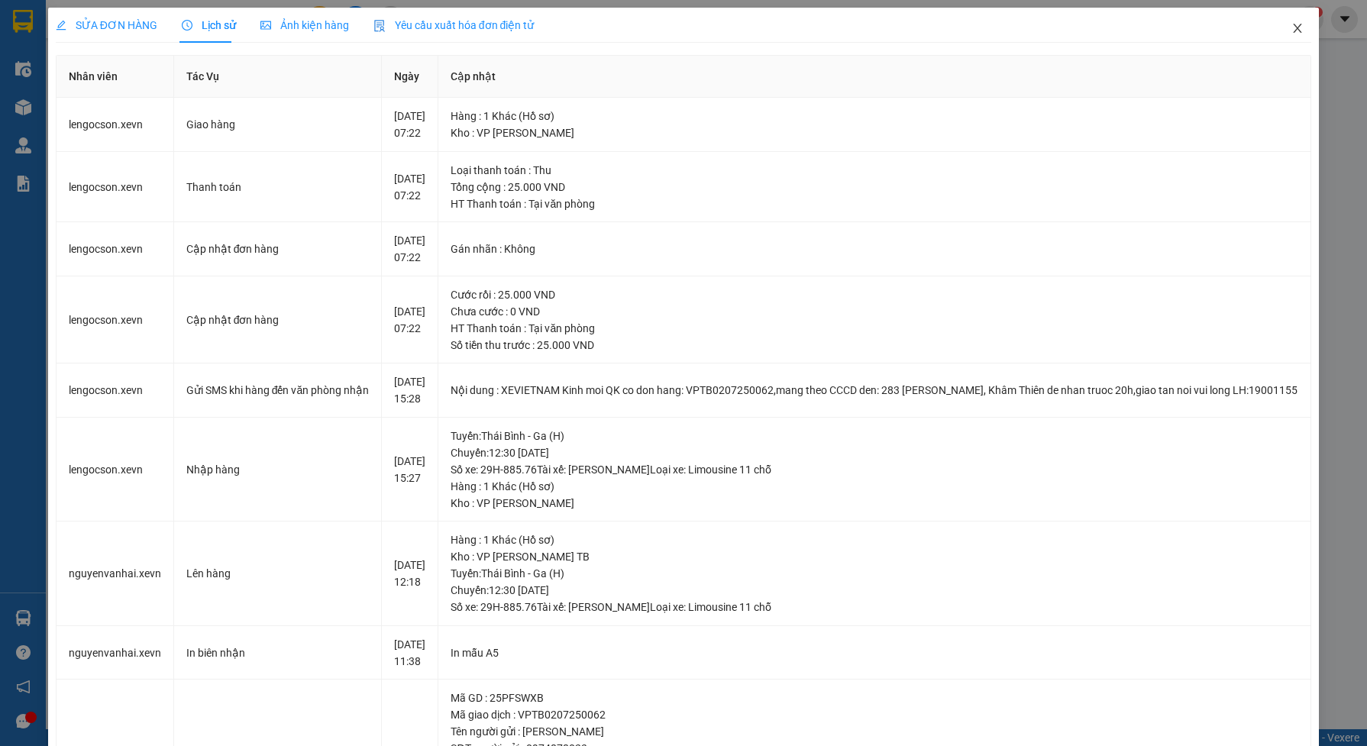
click at [1291, 23] on icon "close" at bounding box center [1297, 28] width 12 height 12
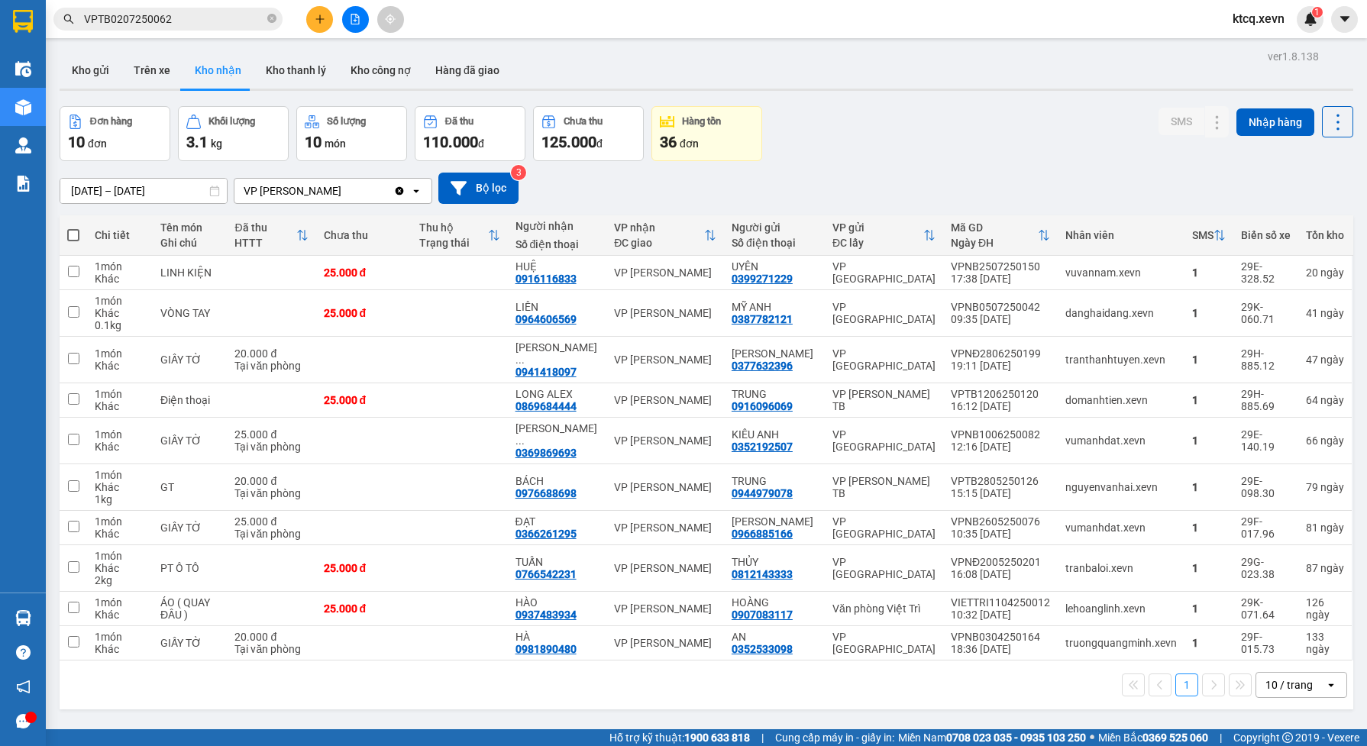
click at [399, 189] on icon "Clear value" at bounding box center [399, 191] width 12 height 12
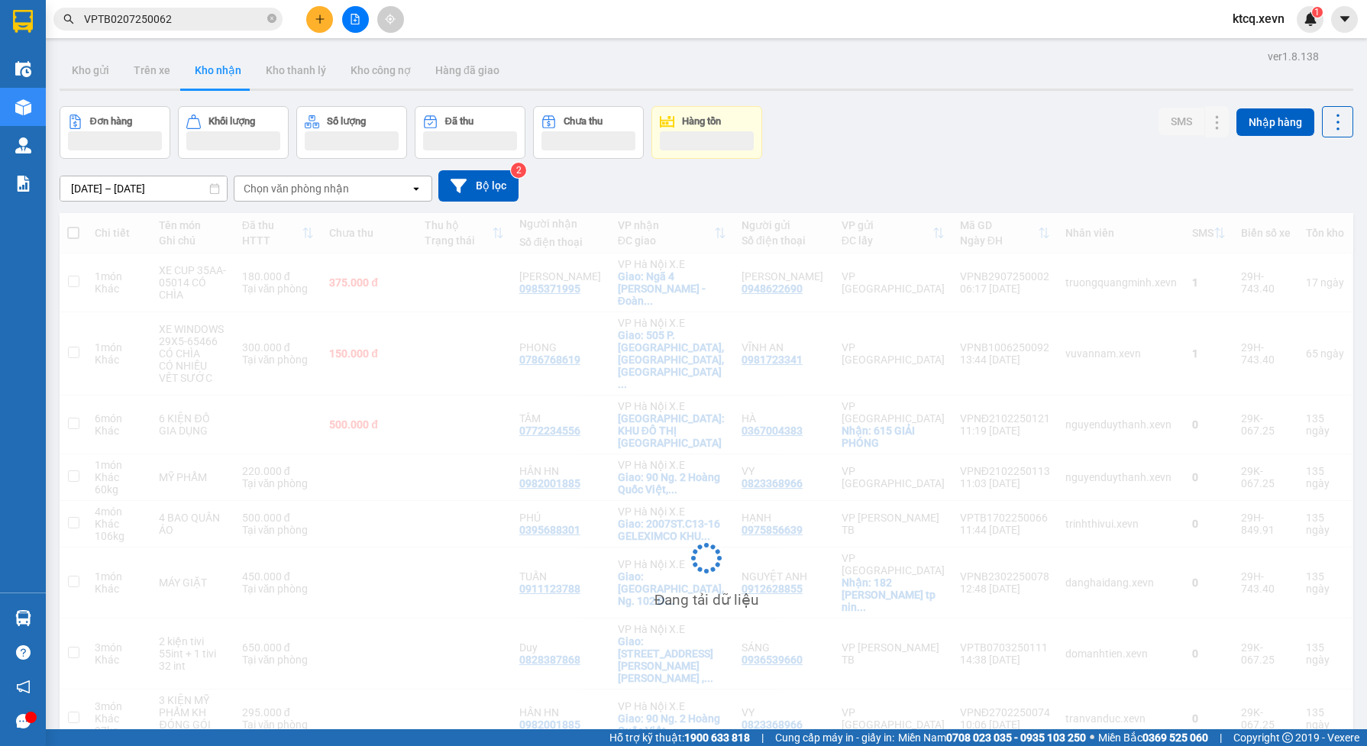
click at [352, 191] on div "Chọn văn phòng nhận" at bounding box center [322, 188] width 176 height 24
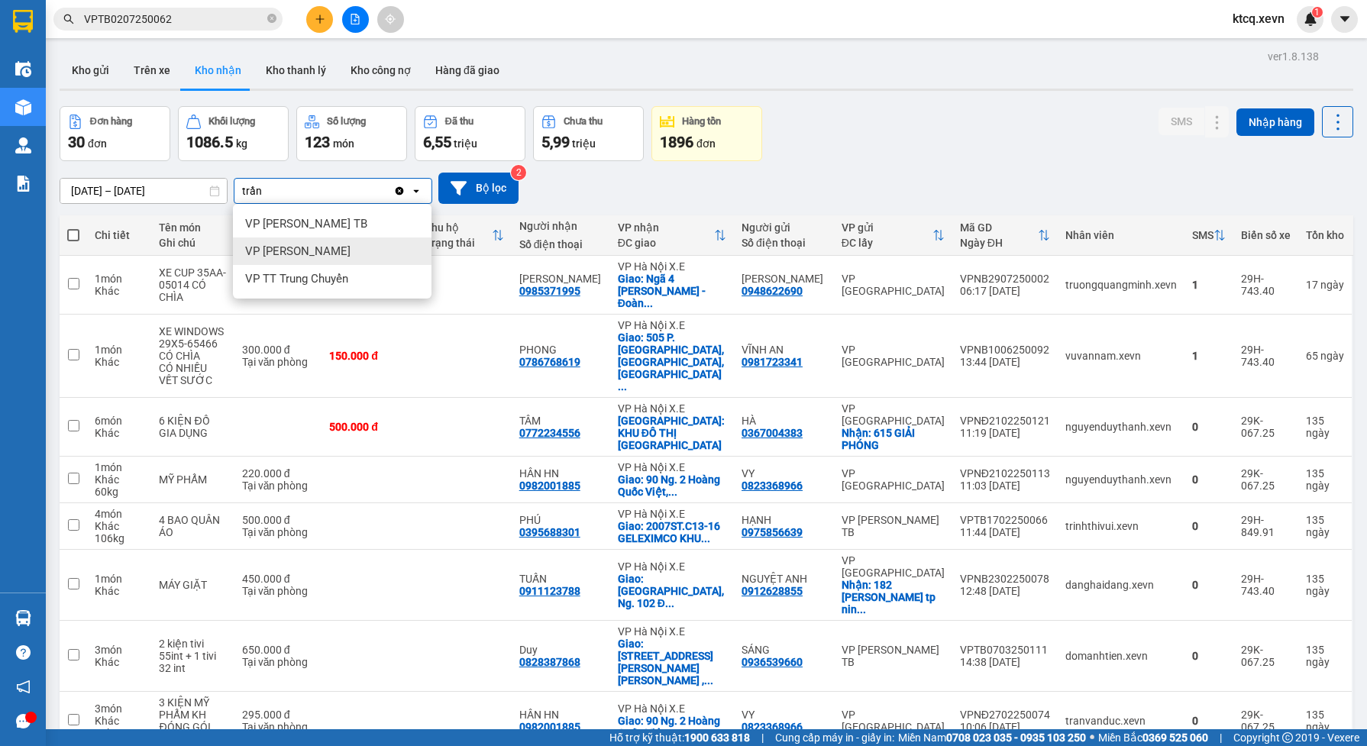
type input "trần"
click at [314, 250] on span "VP [PERSON_NAME]" at bounding box center [297, 251] width 105 height 15
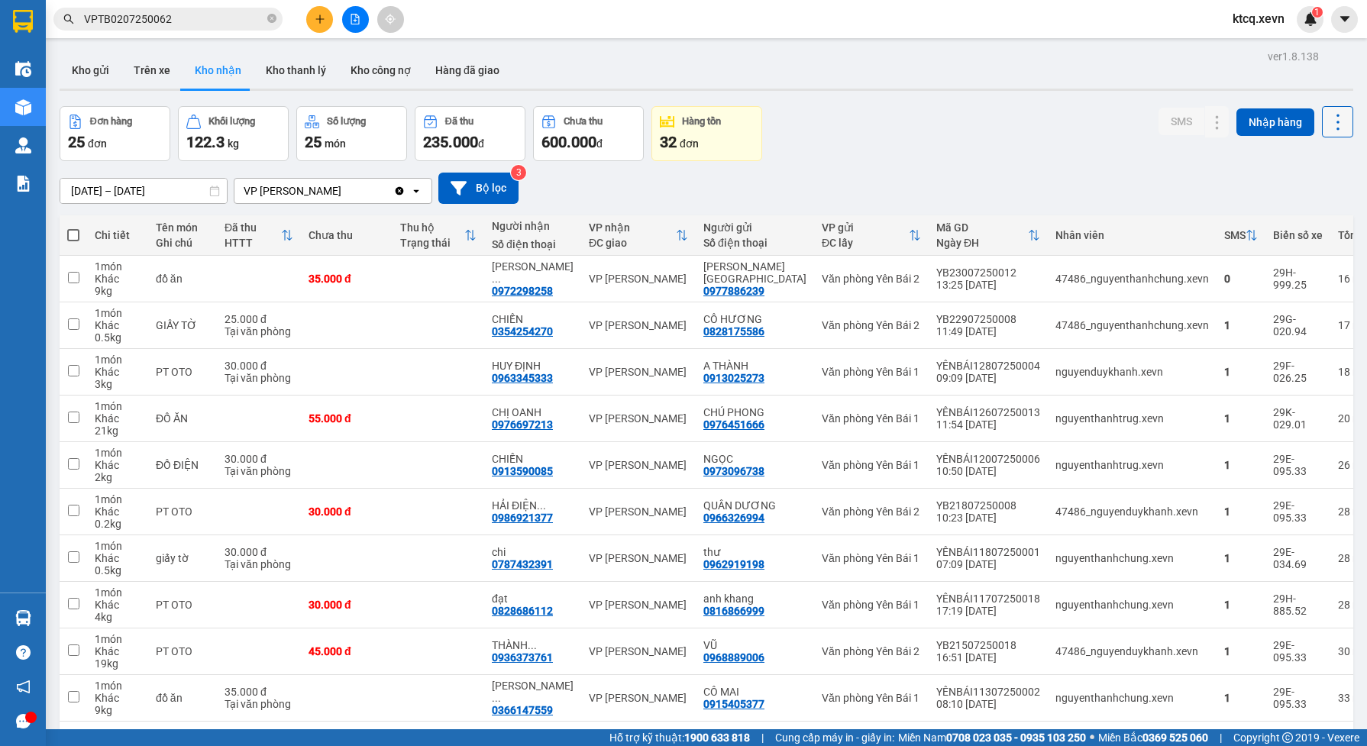
click at [1327, 121] on icon at bounding box center [1337, 121] width 21 height 21
click at [1292, 157] on span "Xuất excel" at bounding box center [1305, 162] width 49 height 15
click at [361, 186] on div "VP [PERSON_NAME]" at bounding box center [313, 191] width 159 height 24
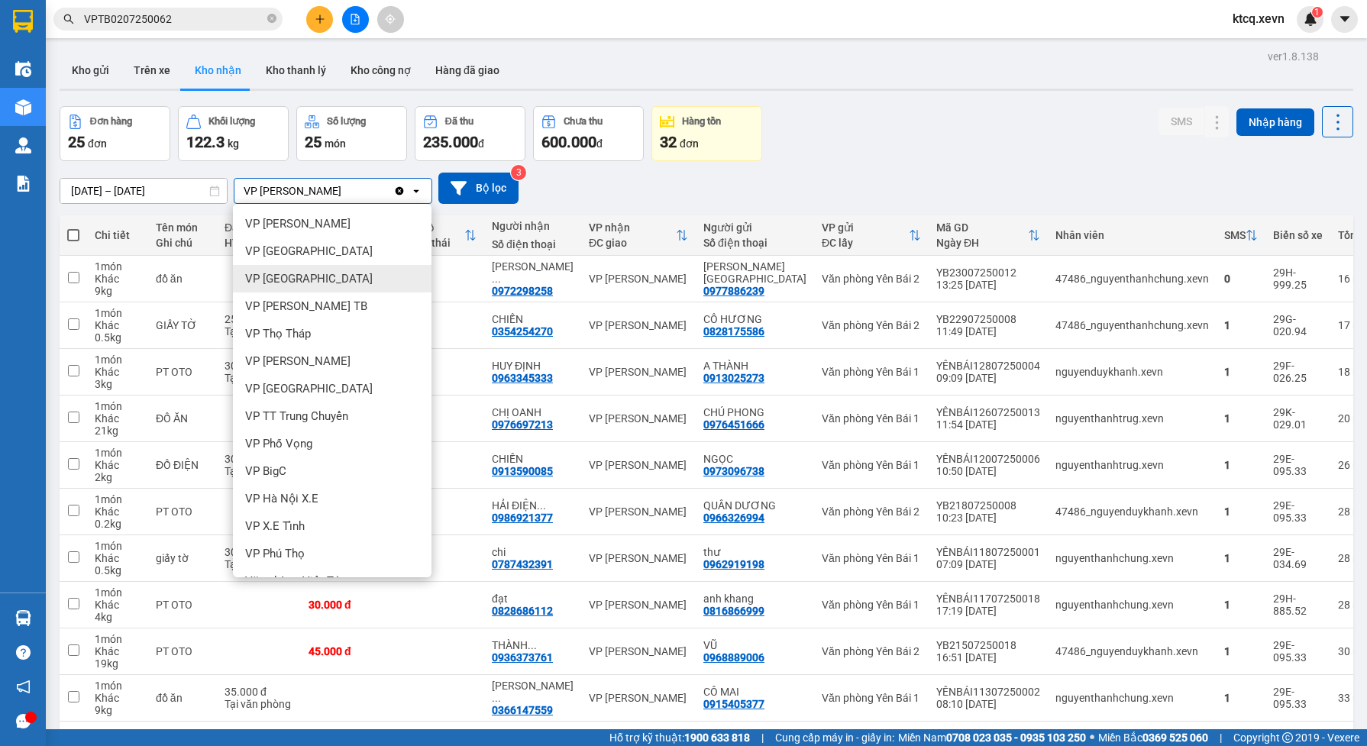
click at [327, 276] on div "VP [GEOGRAPHIC_DATA]" at bounding box center [332, 278] width 199 height 27
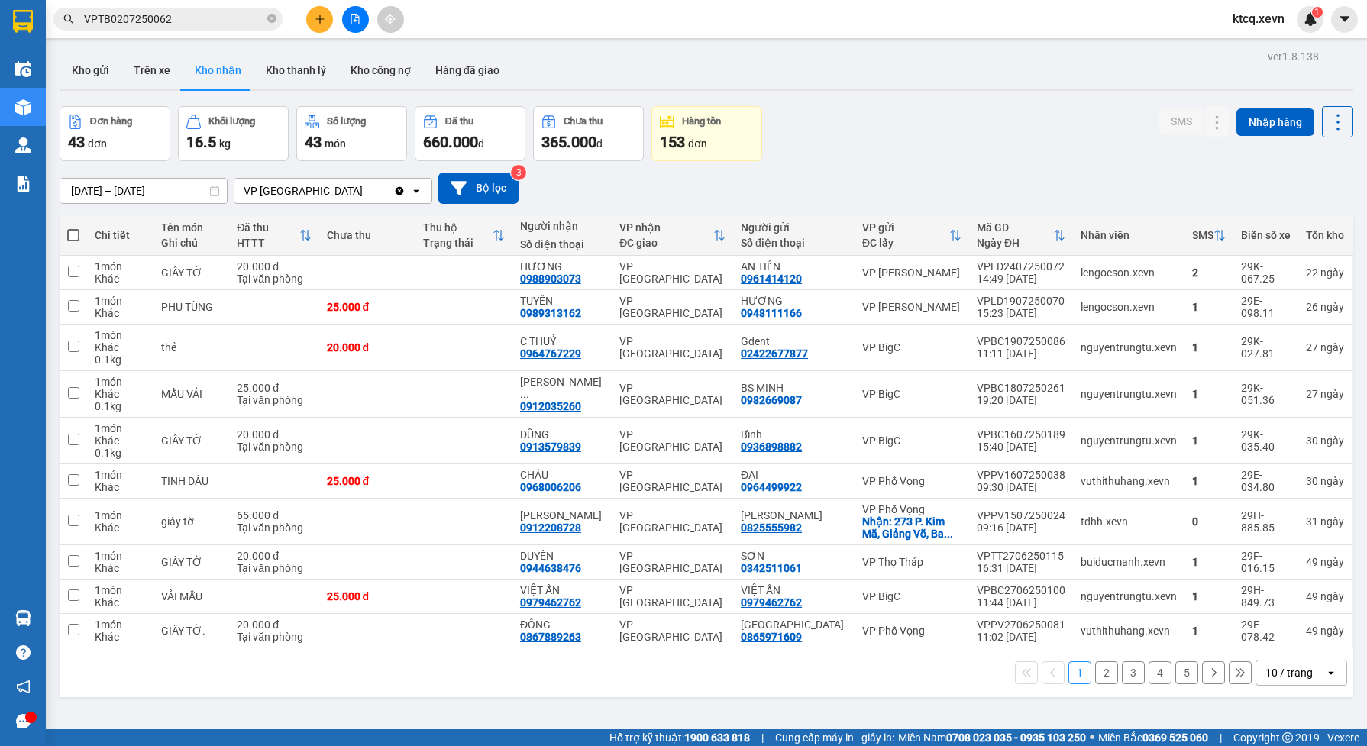
click at [347, 187] on div "VP [GEOGRAPHIC_DATA]" at bounding box center [313, 191] width 159 height 24
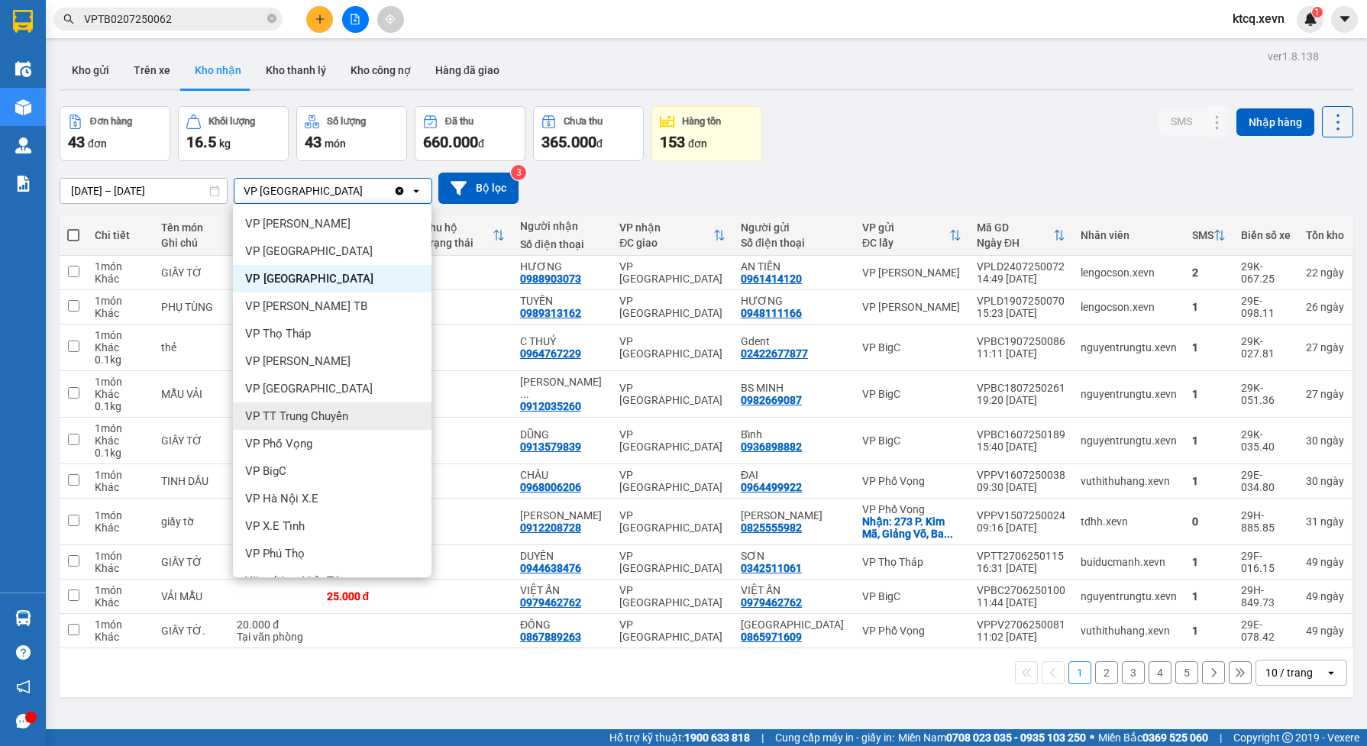
scroll to position [95, 0]
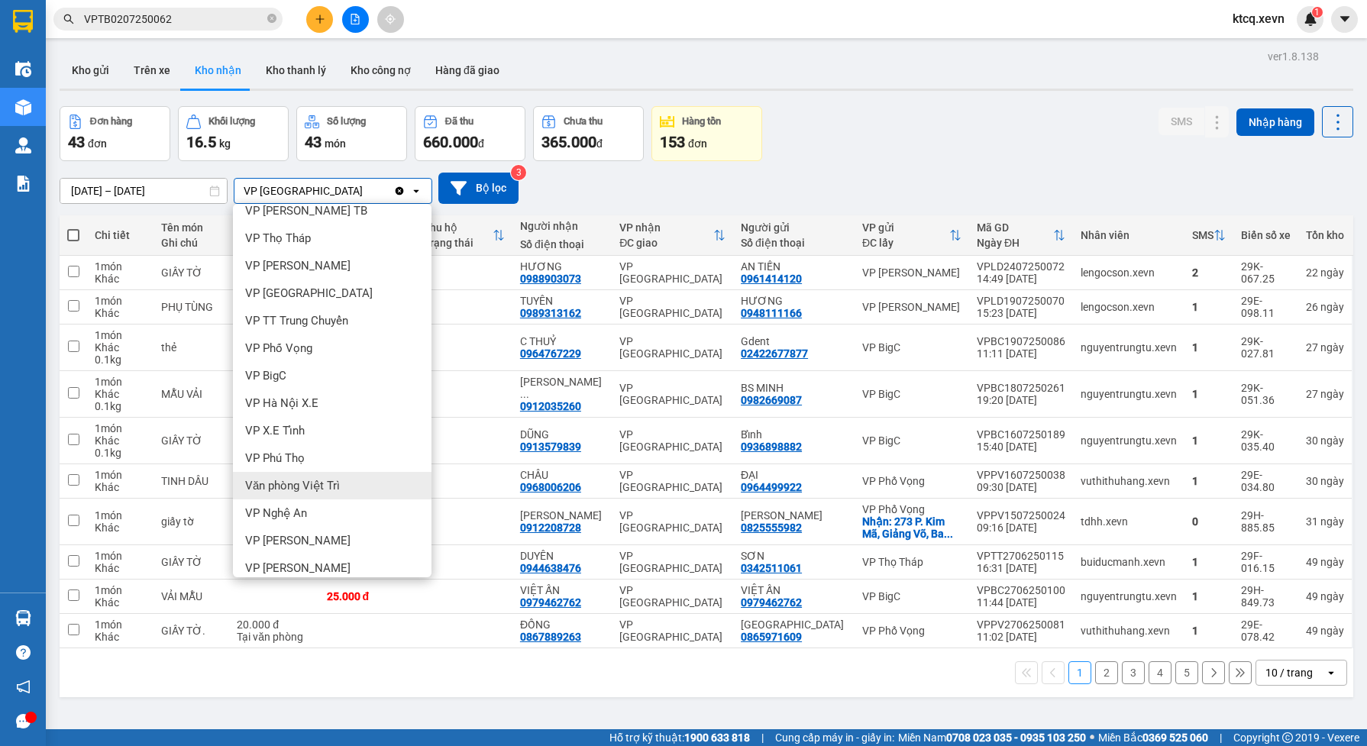
click at [347, 489] on div "Văn phòng Việt Trì" at bounding box center [332, 485] width 199 height 27
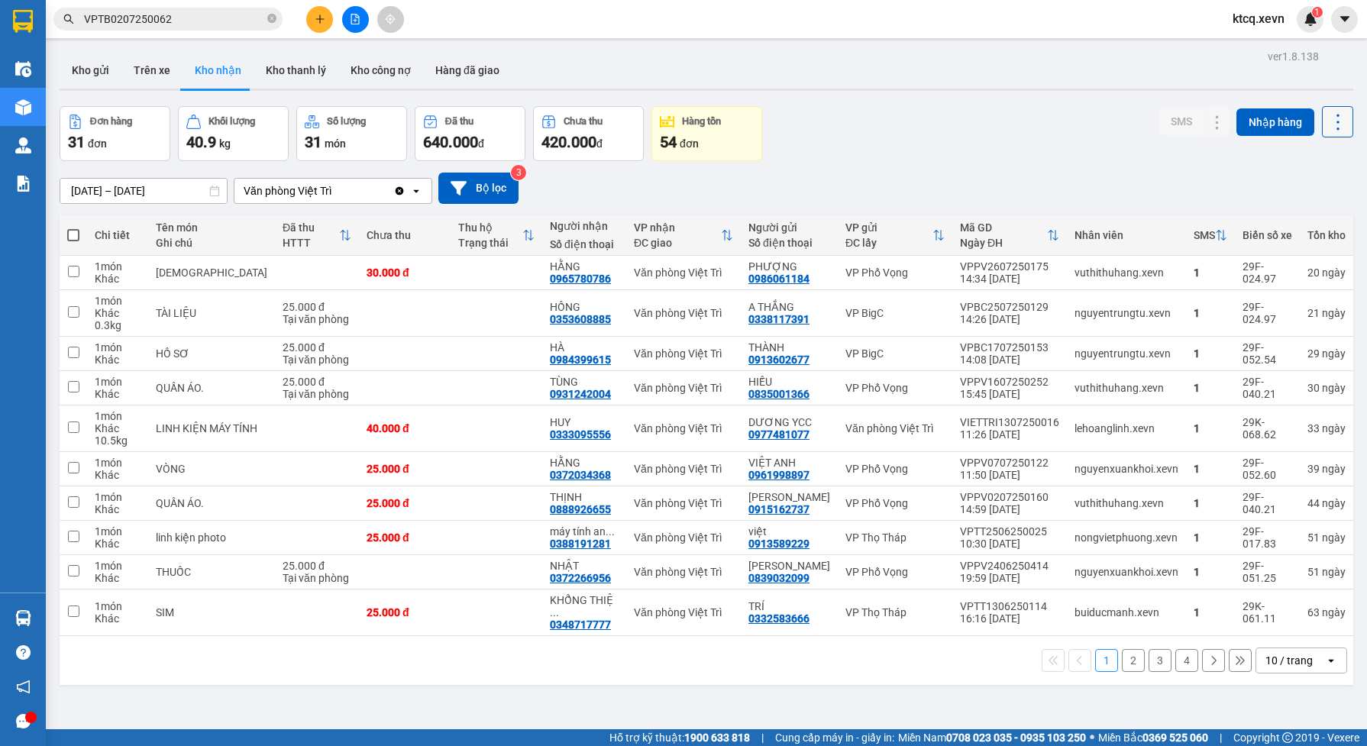
click at [1327, 112] on icon at bounding box center [1337, 121] width 21 height 21
click at [1297, 157] on span "Xuất excel" at bounding box center [1305, 162] width 49 height 15
click at [402, 189] on icon "Clear value" at bounding box center [400, 190] width 8 height 8
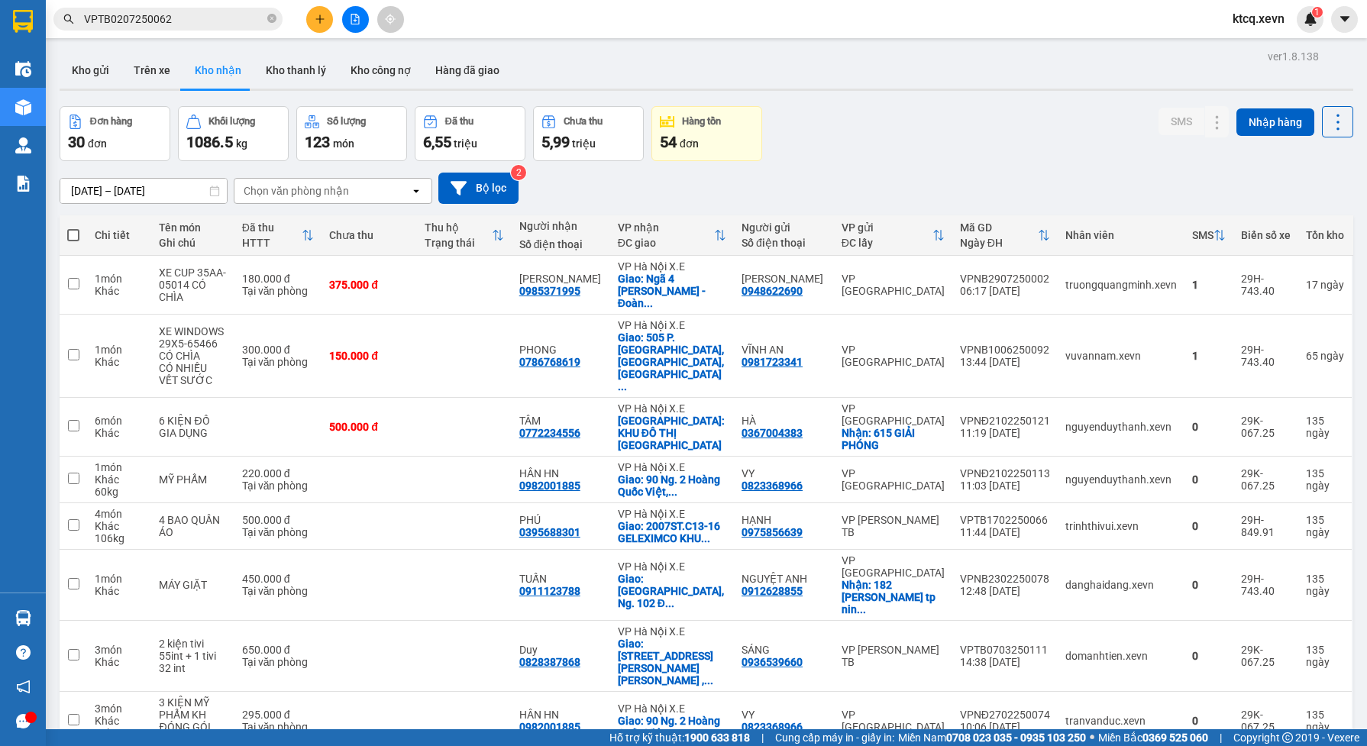
click at [386, 189] on div "Chọn văn phòng nhận" at bounding box center [322, 191] width 176 height 24
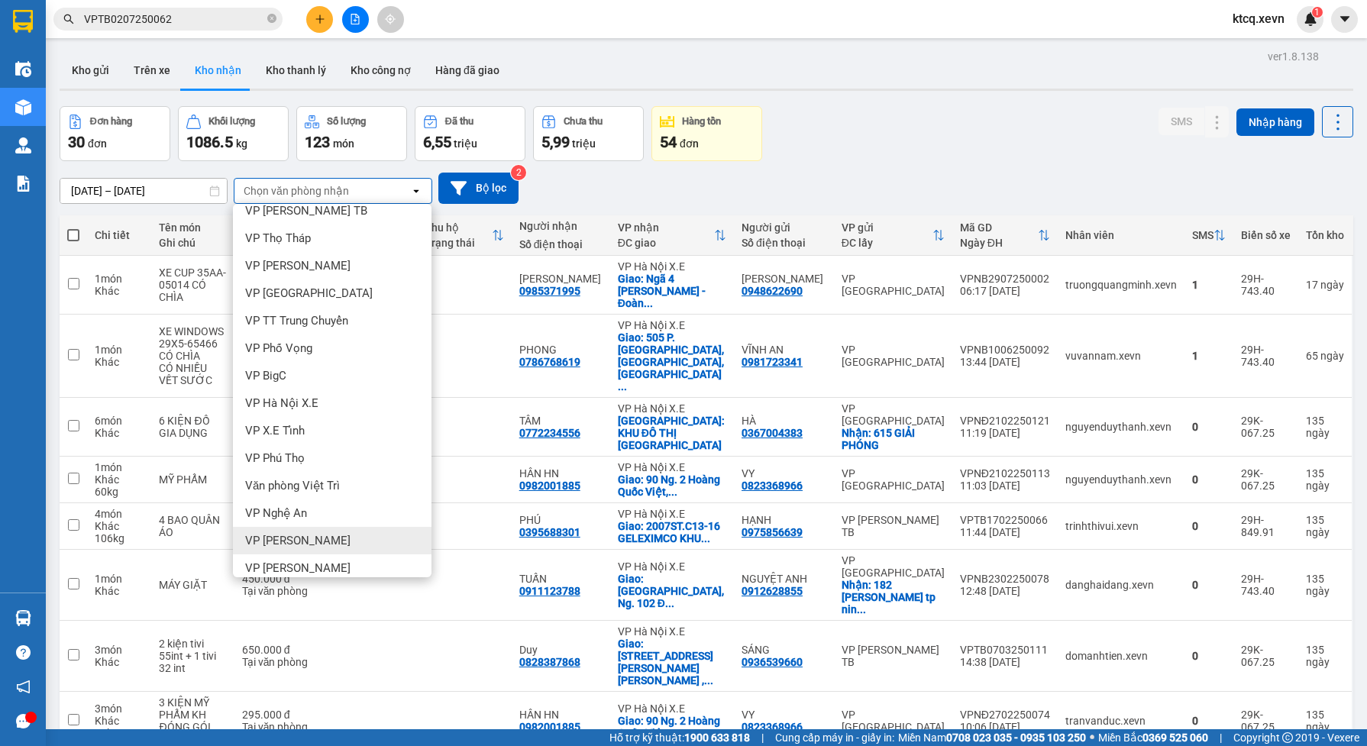
scroll to position [271, 0]
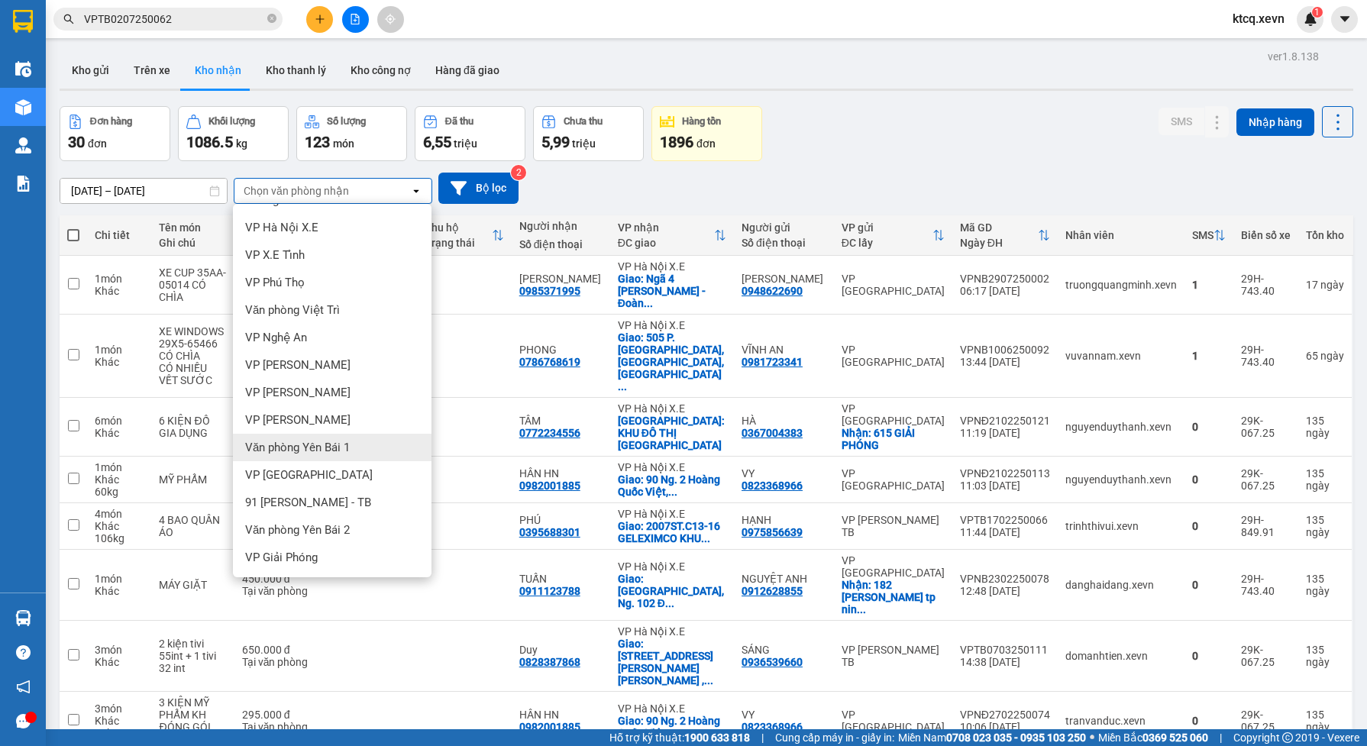
click at [350, 451] on div "Văn phòng Yên Bái 1" at bounding box center [332, 447] width 199 height 27
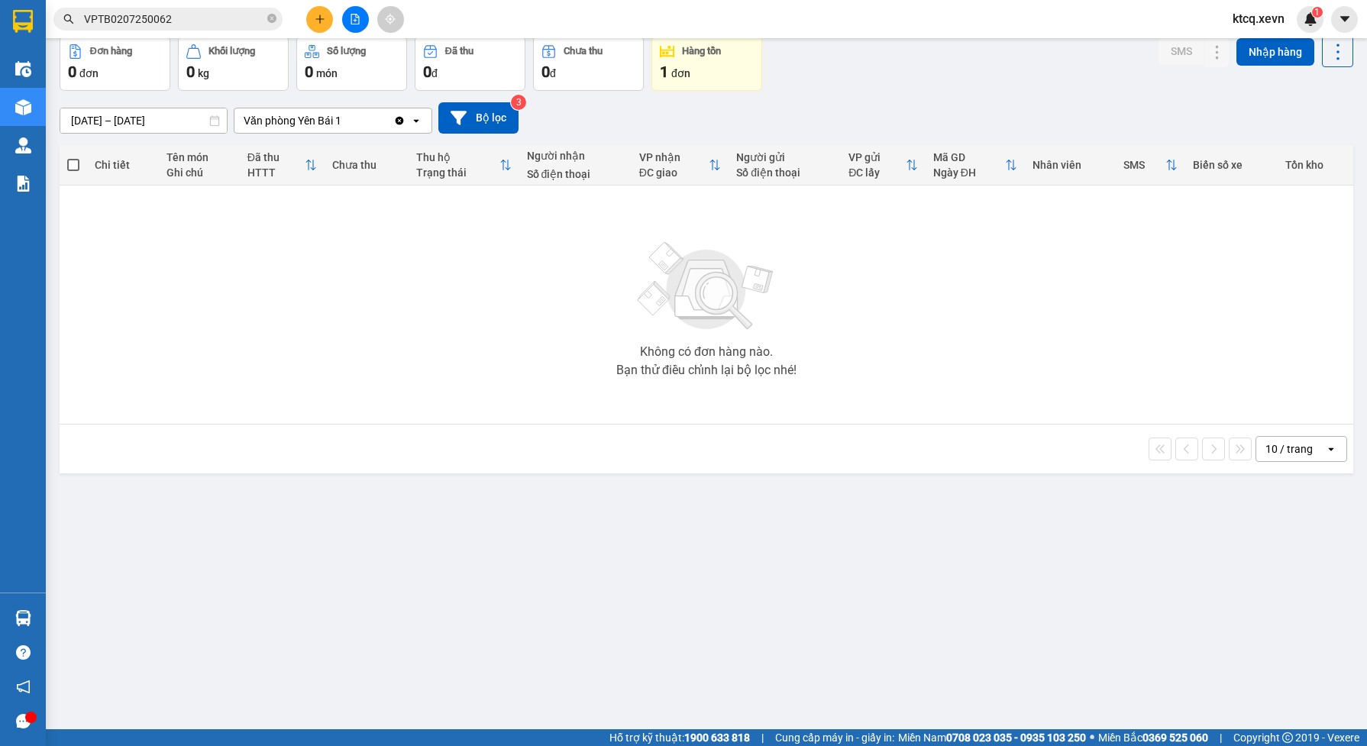
scroll to position [0, 0]
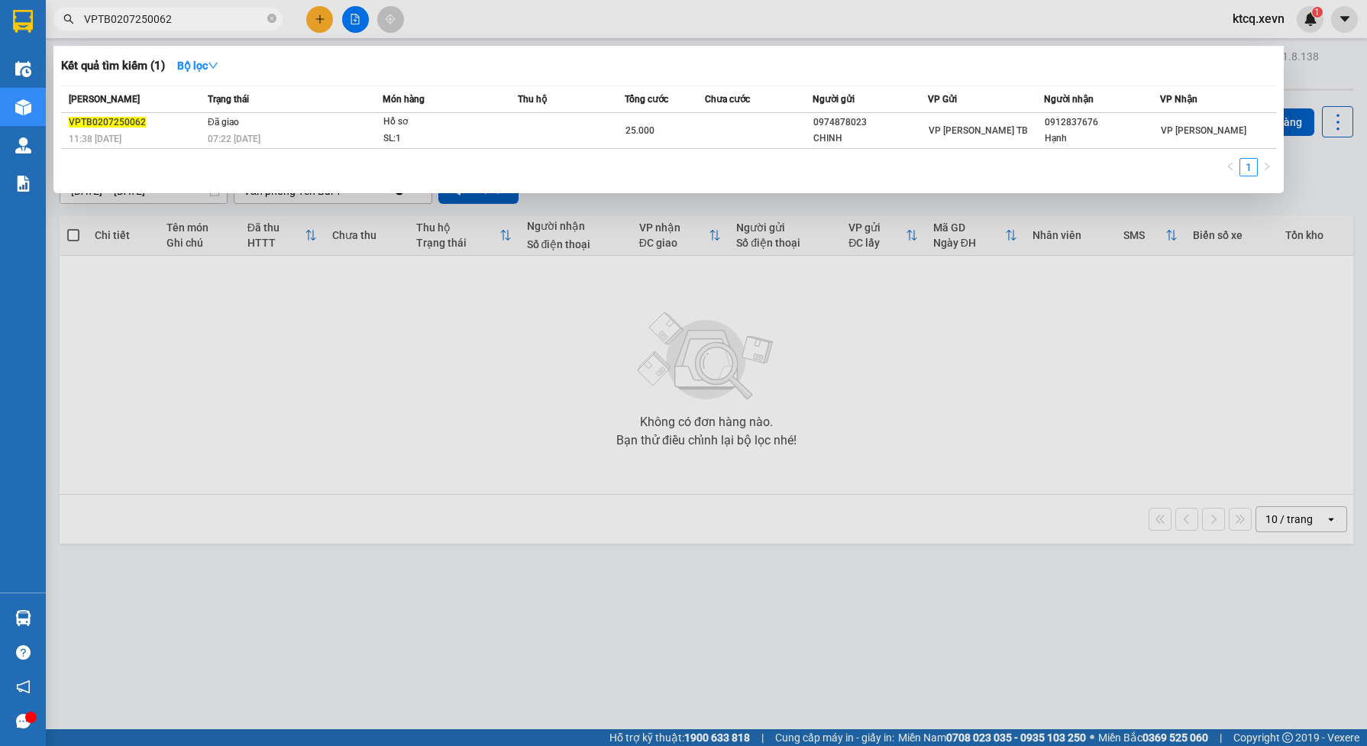
click at [191, 17] on input "VPTB0207250062" at bounding box center [174, 19] width 180 height 17
paste input "TDN1301250060"
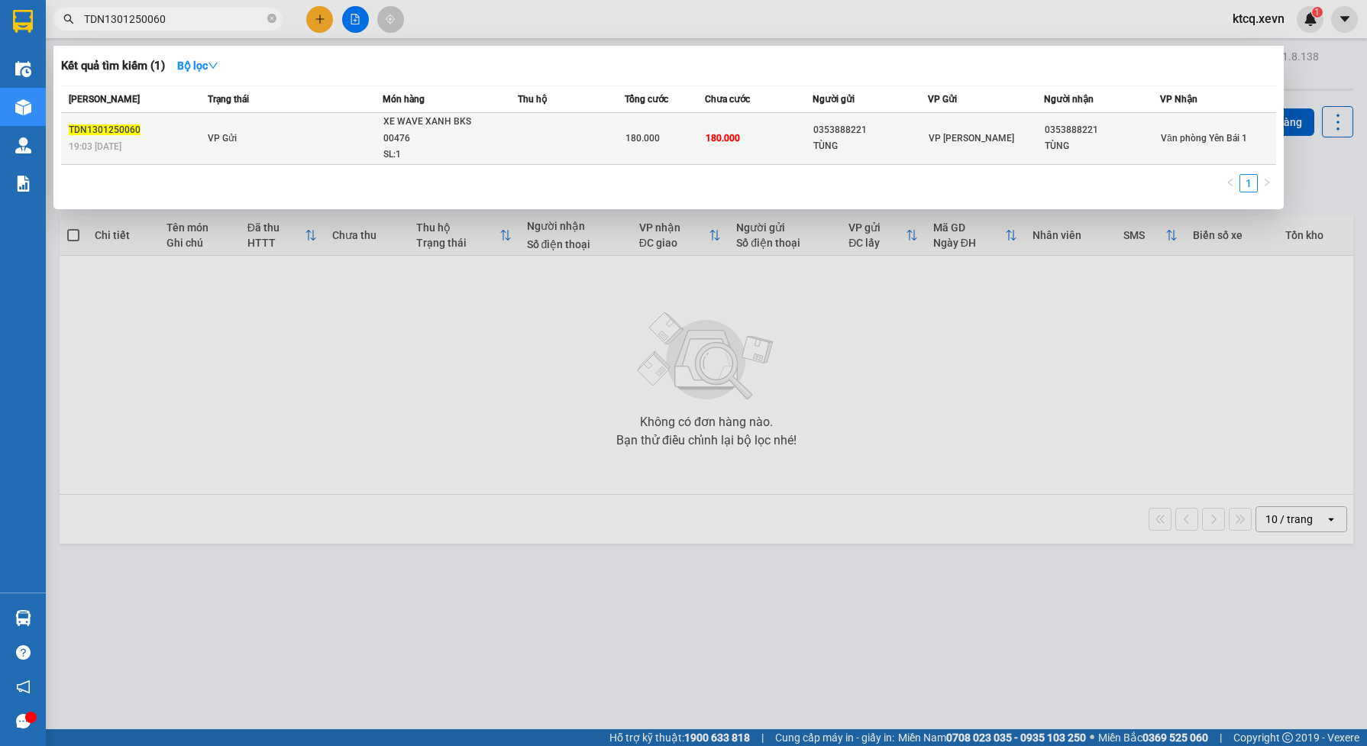
type input "TDN1301250060"
click at [429, 128] on div "XE WAVE XANH BKS 00476" at bounding box center [440, 130] width 115 height 33
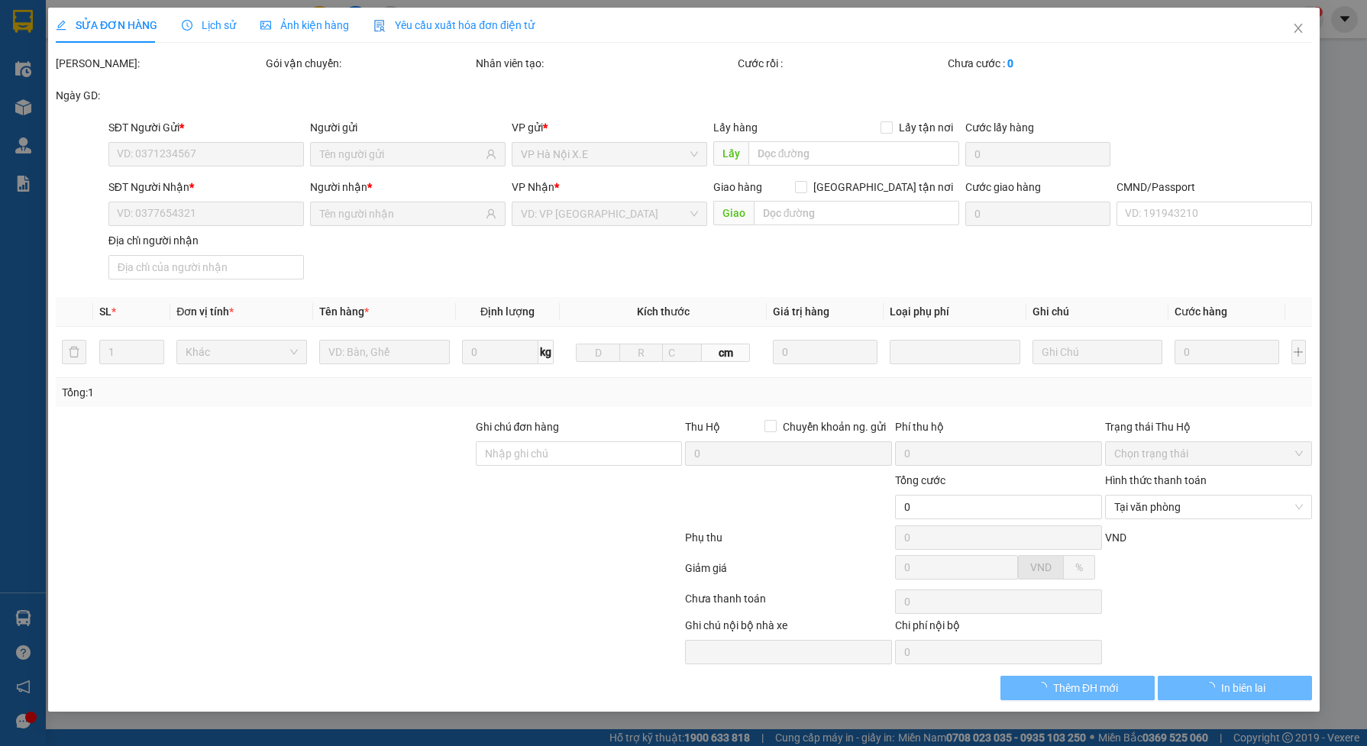
type input "0353888221"
type input "TÙNG"
type input "0353888221"
type input "TÙNG"
type input "015182008858 NGUYỄN THỊ THÁI"
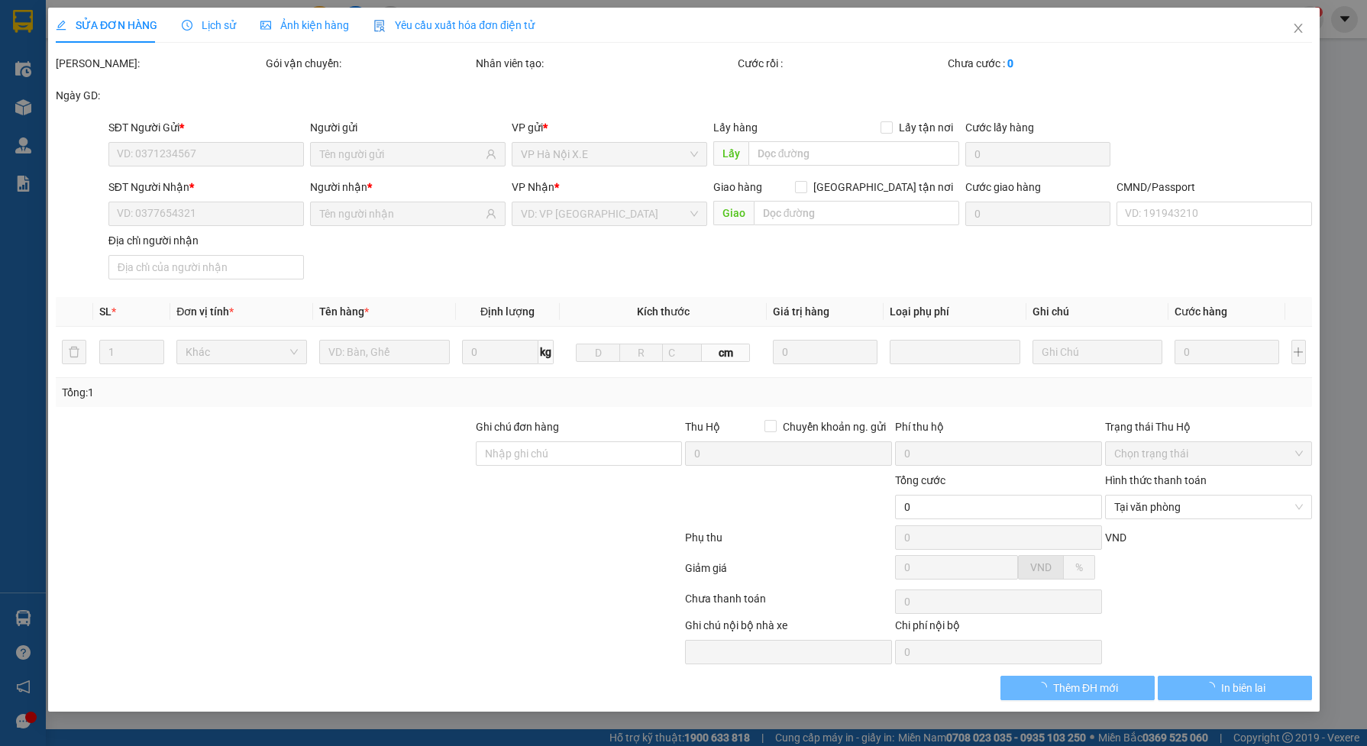
type input "180.000"
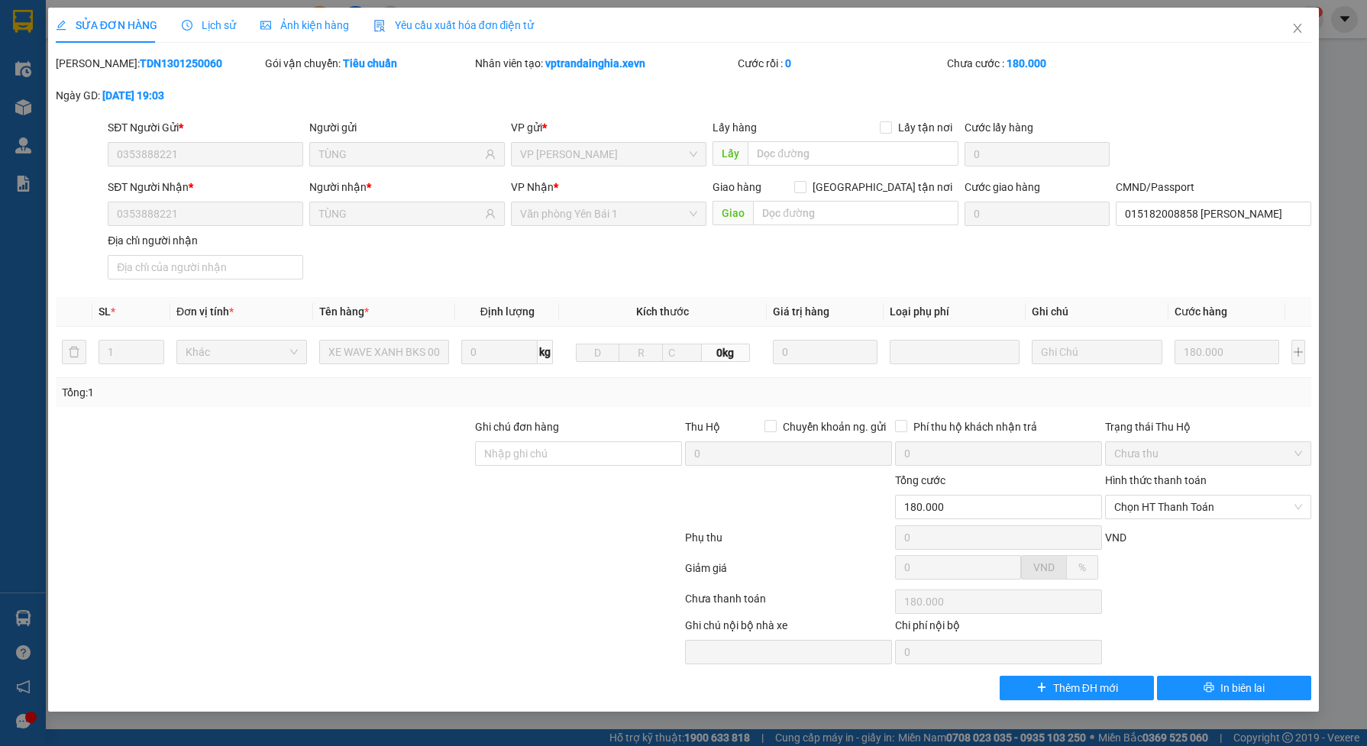
click at [215, 24] on span "Lịch sử" at bounding box center [209, 25] width 54 height 12
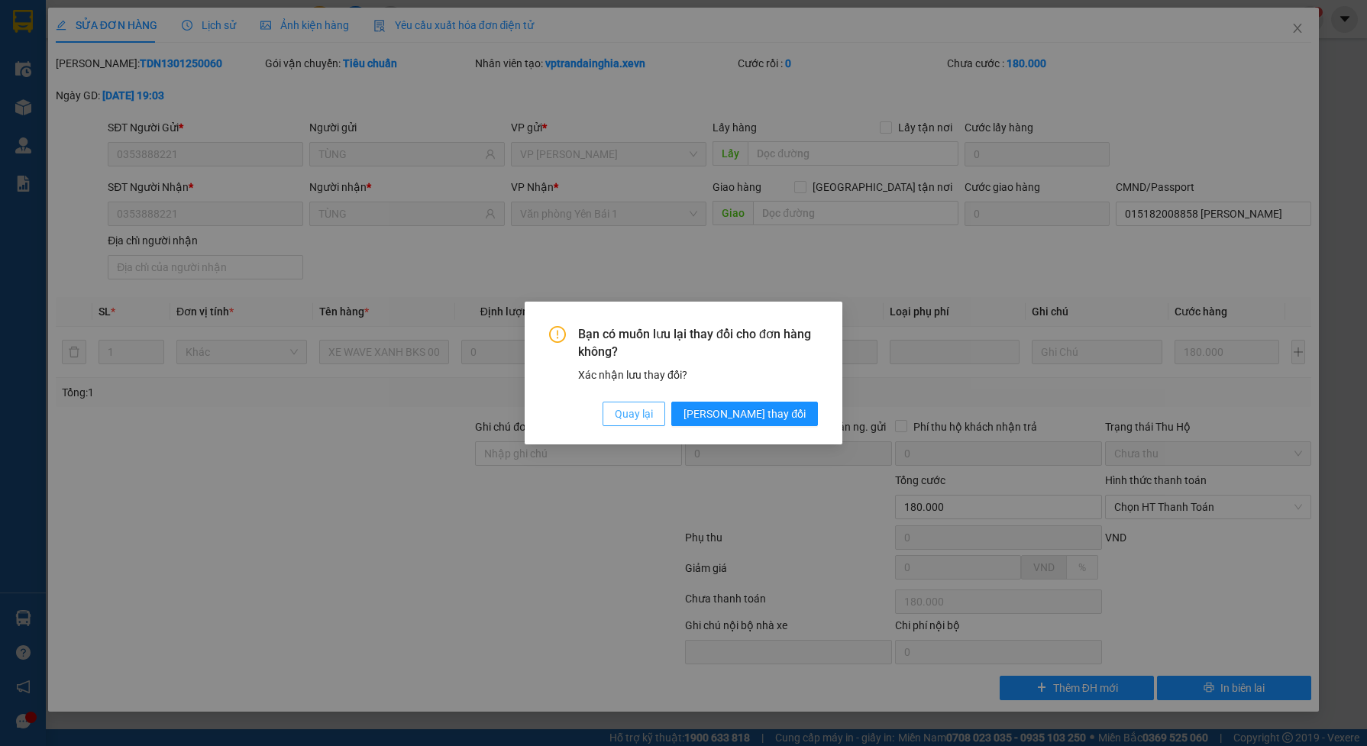
click at [653, 414] on span "Quay lại" at bounding box center [634, 414] width 38 height 17
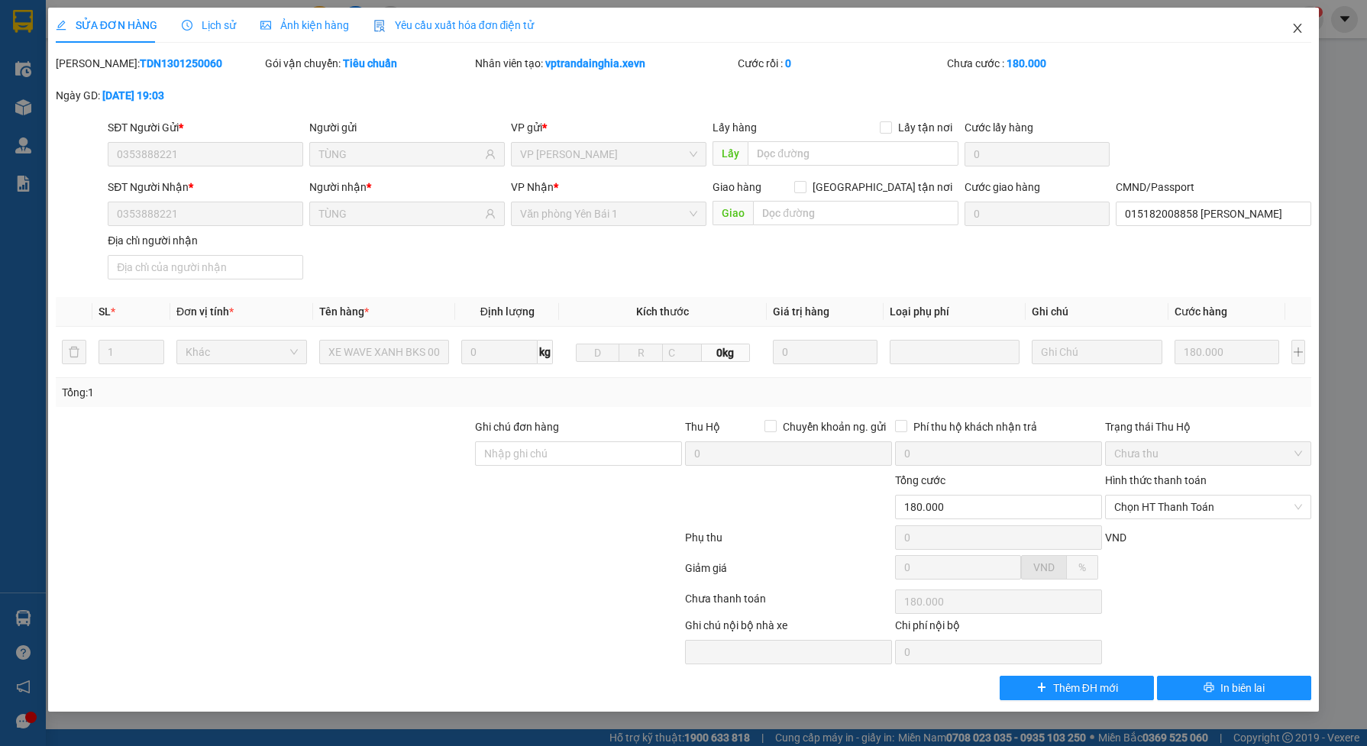
click at [1300, 29] on icon "close" at bounding box center [1297, 28] width 12 height 12
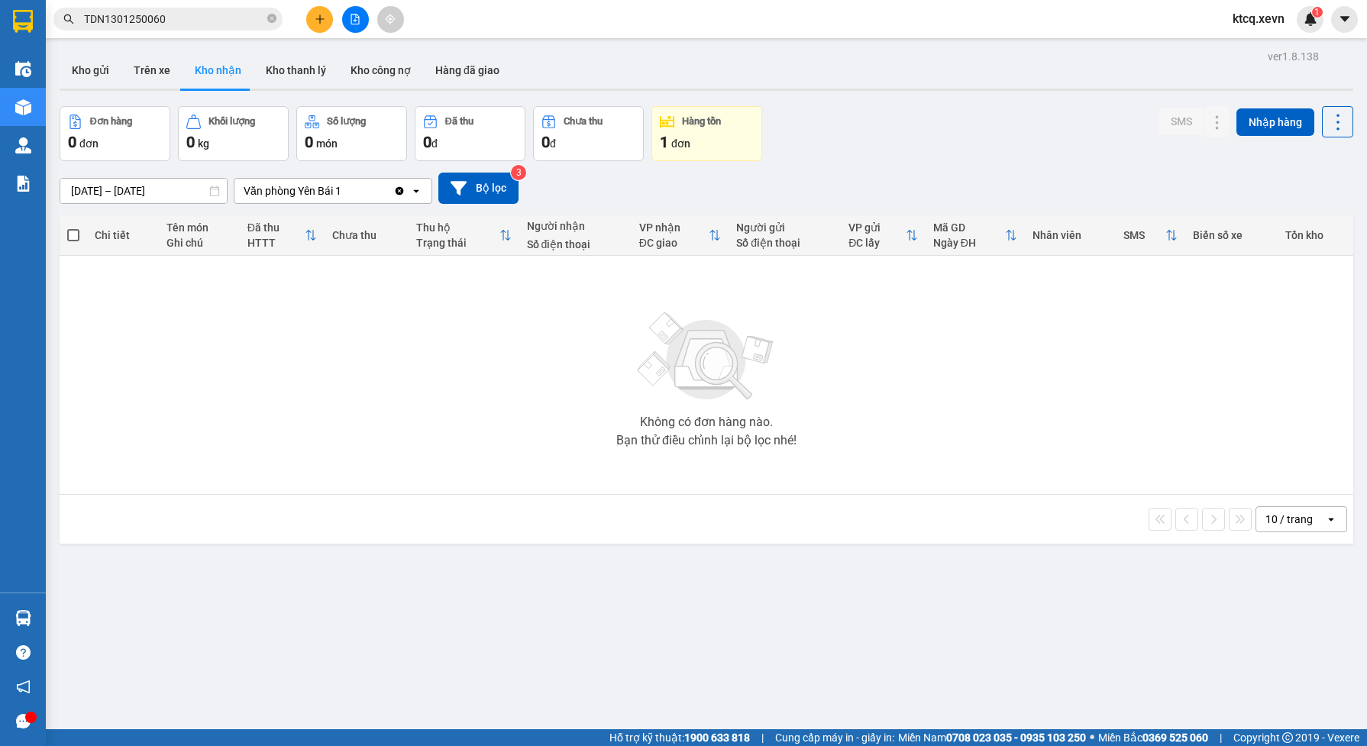
click at [374, 192] on div "Văn phòng Yên Bái 1" at bounding box center [313, 191] width 159 height 24
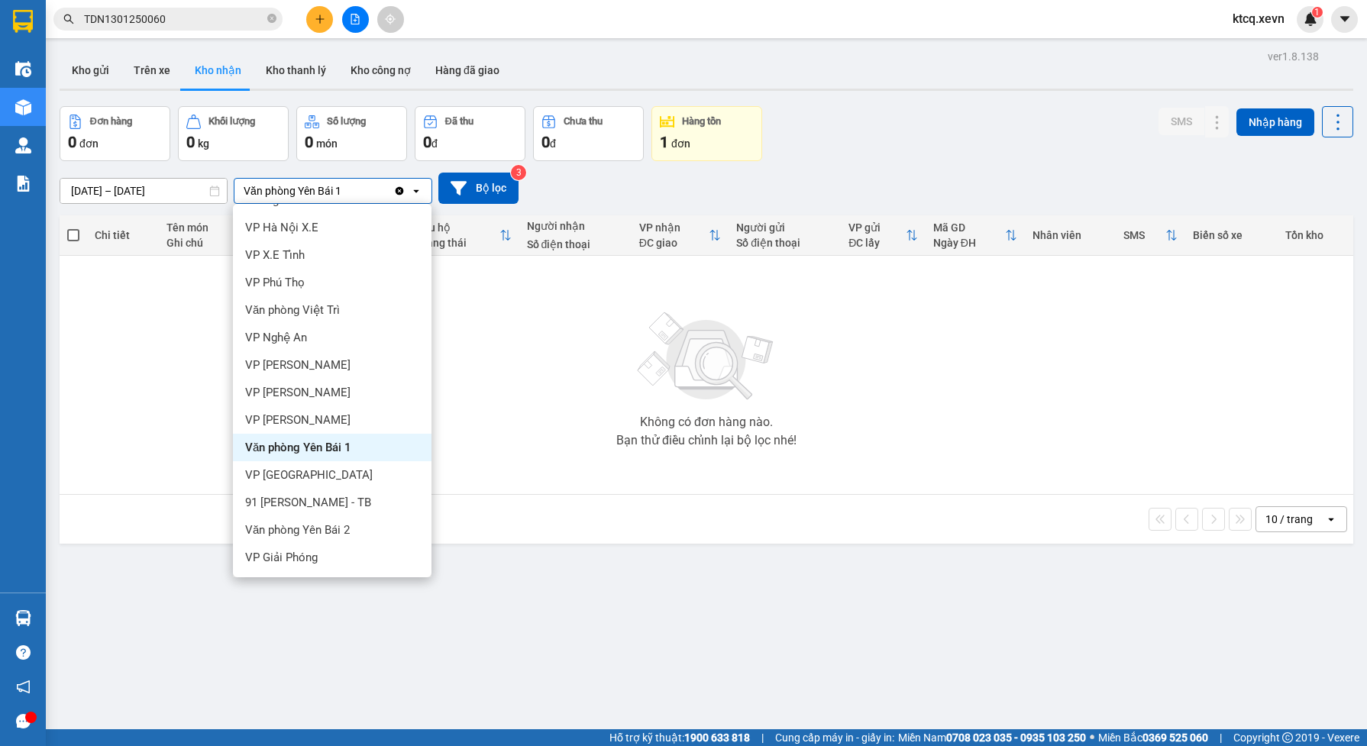
click at [399, 189] on icon "Clear value" at bounding box center [399, 191] width 12 height 12
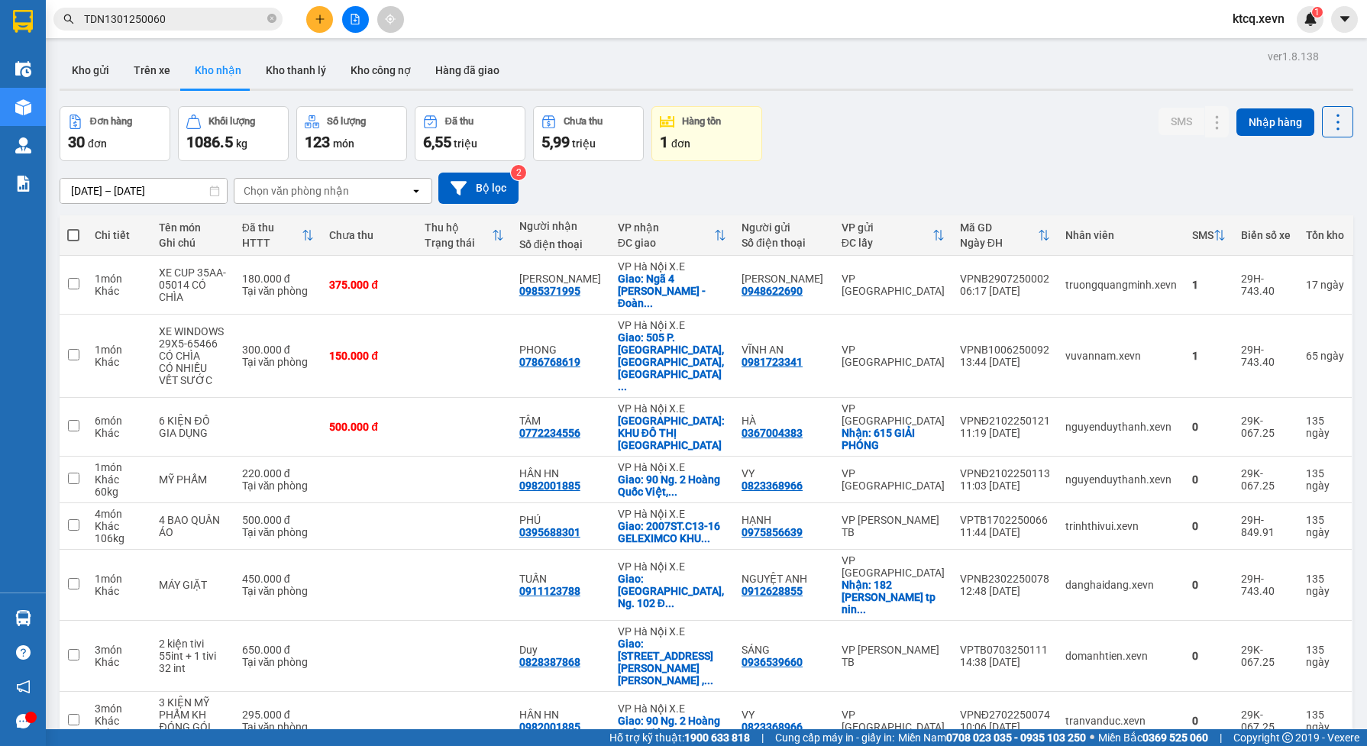
click at [352, 189] on div "Chọn văn phòng nhận" at bounding box center [322, 191] width 176 height 24
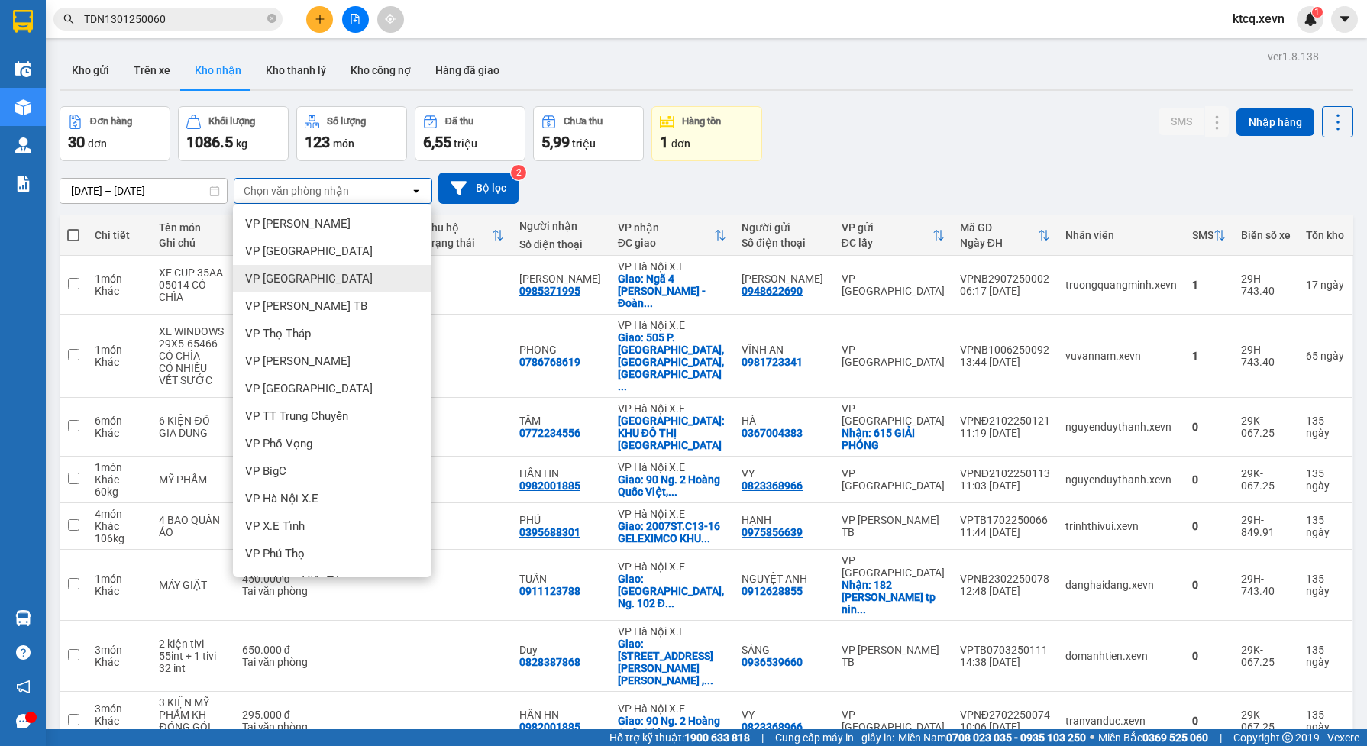
click at [329, 276] on div "VP [GEOGRAPHIC_DATA]" at bounding box center [332, 278] width 199 height 27
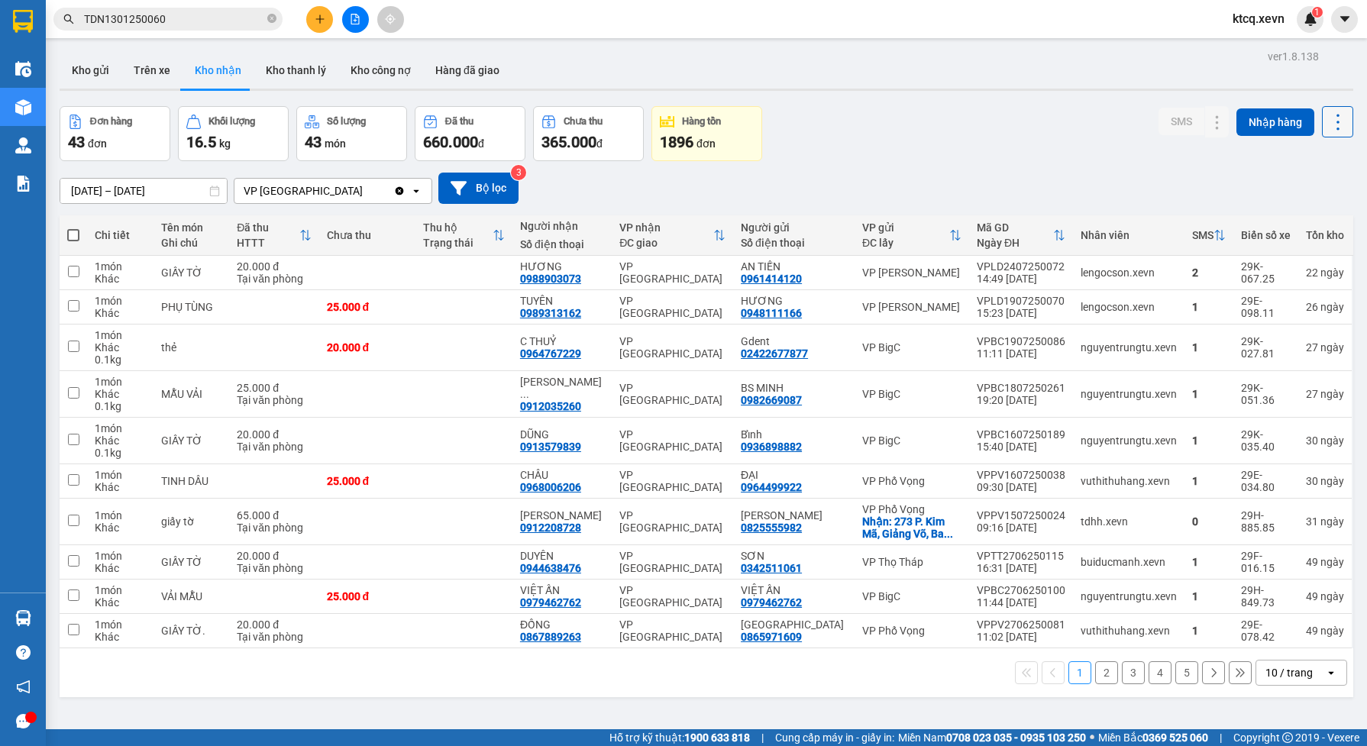
drag, startPoint x: 1323, startPoint y: 128, endPoint x: 1319, endPoint y: 134, distance: 8.3
click at [1336, 128] on icon at bounding box center [1337, 122] width 3 height 16
click at [1295, 159] on span "Xuất excel" at bounding box center [1305, 162] width 49 height 15
click at [398, 192] on icon "Clear value" at bounding box center [400, 190] width 8 height 8
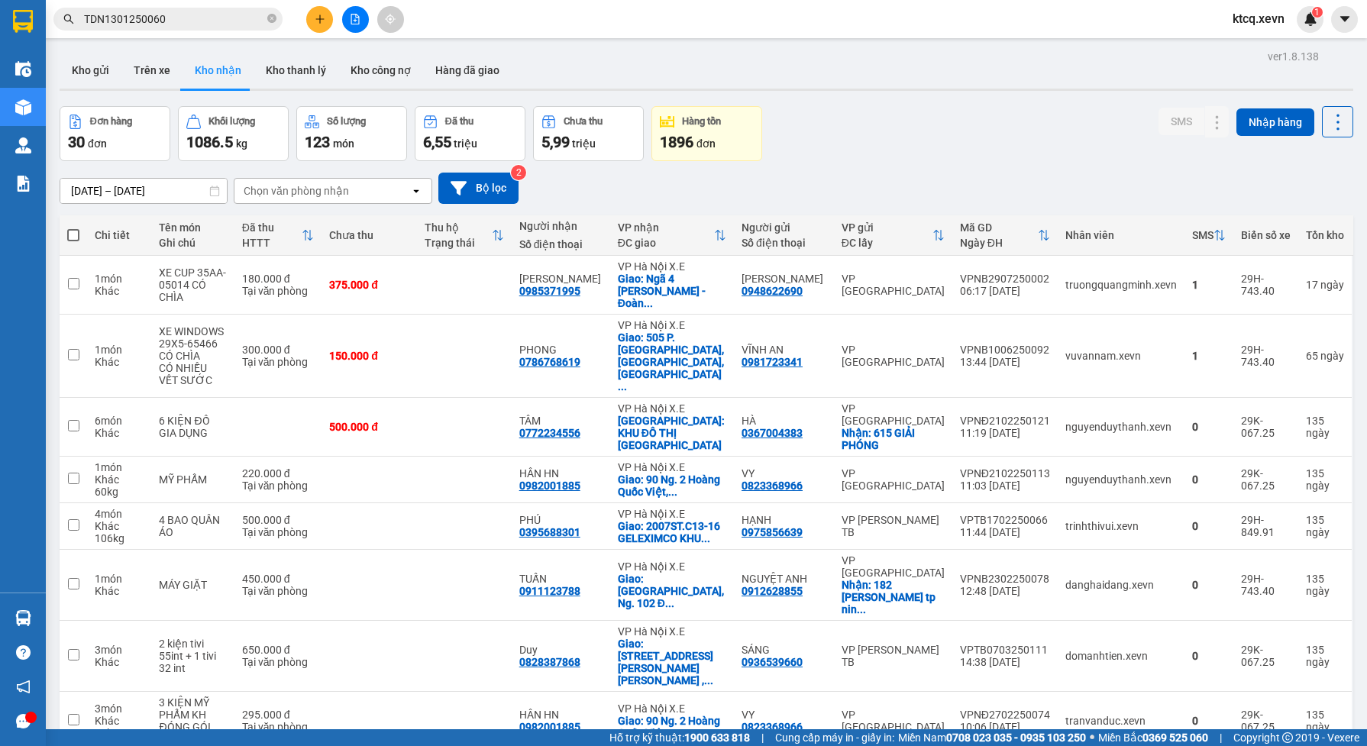
click at [388, 189] on div "Chọn văn phòng nhận" at bounding box center [322, 191] width 176 height 24
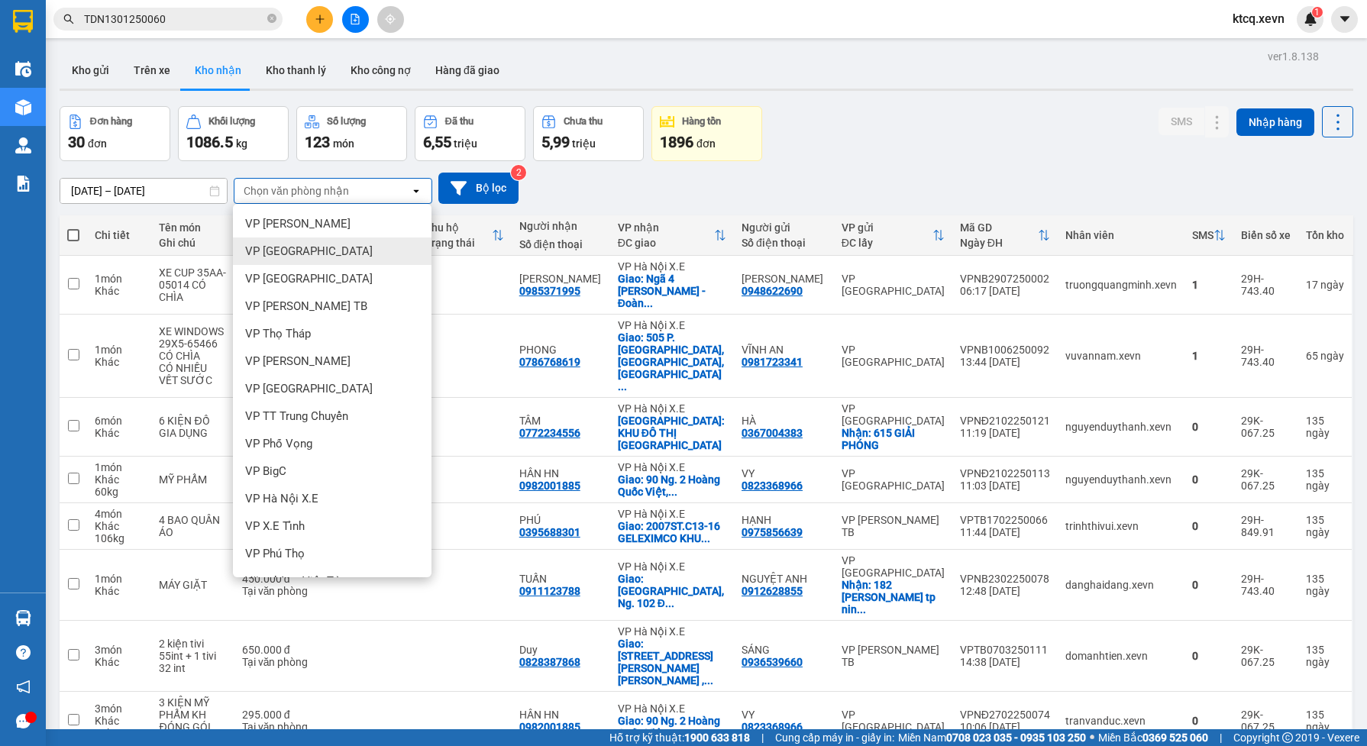
click at [331, 250] on div "VP [GEOGRAPHIC_DATA]" at bounding box center [332, 250] width 199 height 27
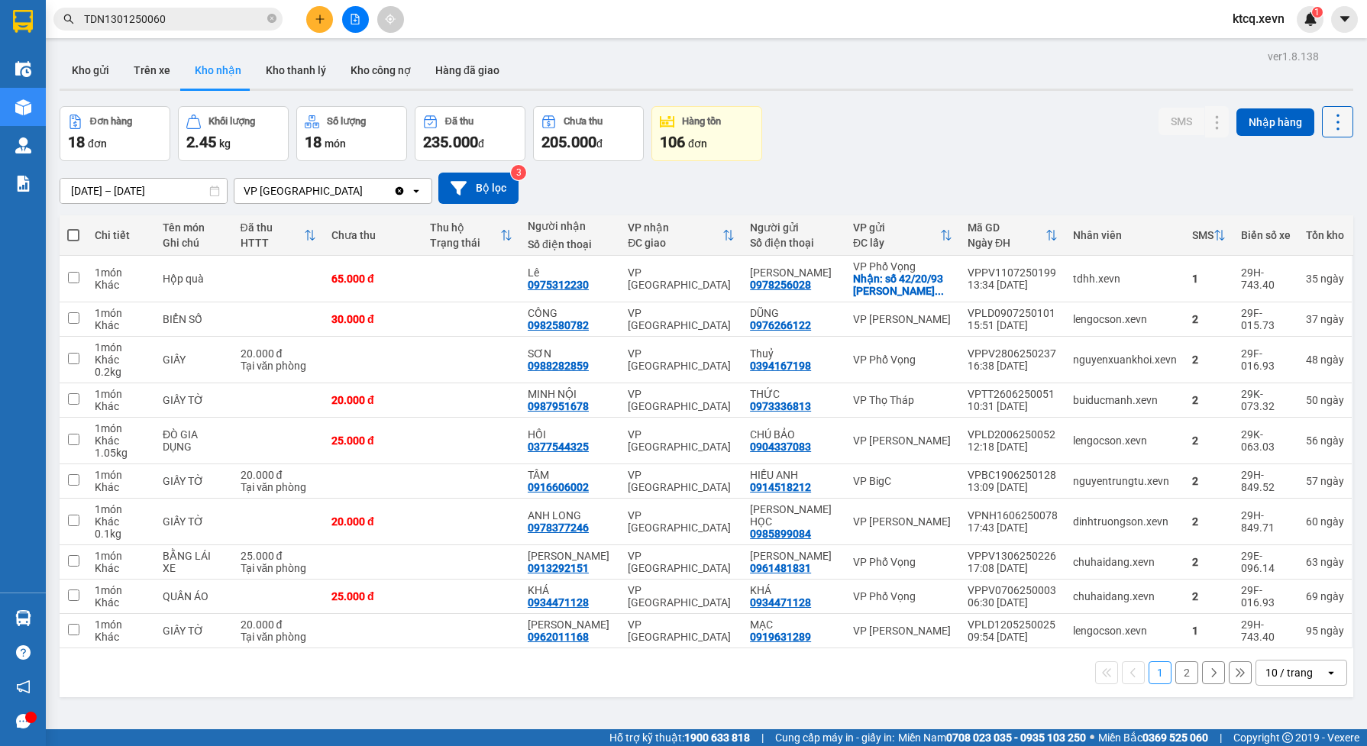
click at [1327, 122] on icon at bounding box center [1337, 121] width 21 height 21
click at [1301, 153] on li "Xuất excel" at bounding box center [1295, 162] width 115 height 27
click at [1327, 120] on icon at bounding box center [1337, 121] width 21 height 21
click at [1285, 164] on span "Xuất excel" at bounding box center [1305, 162] width 49 height 15
click at [397, 192] on icon "Clear value" at bounding box center [400, 190] width 8 height 8
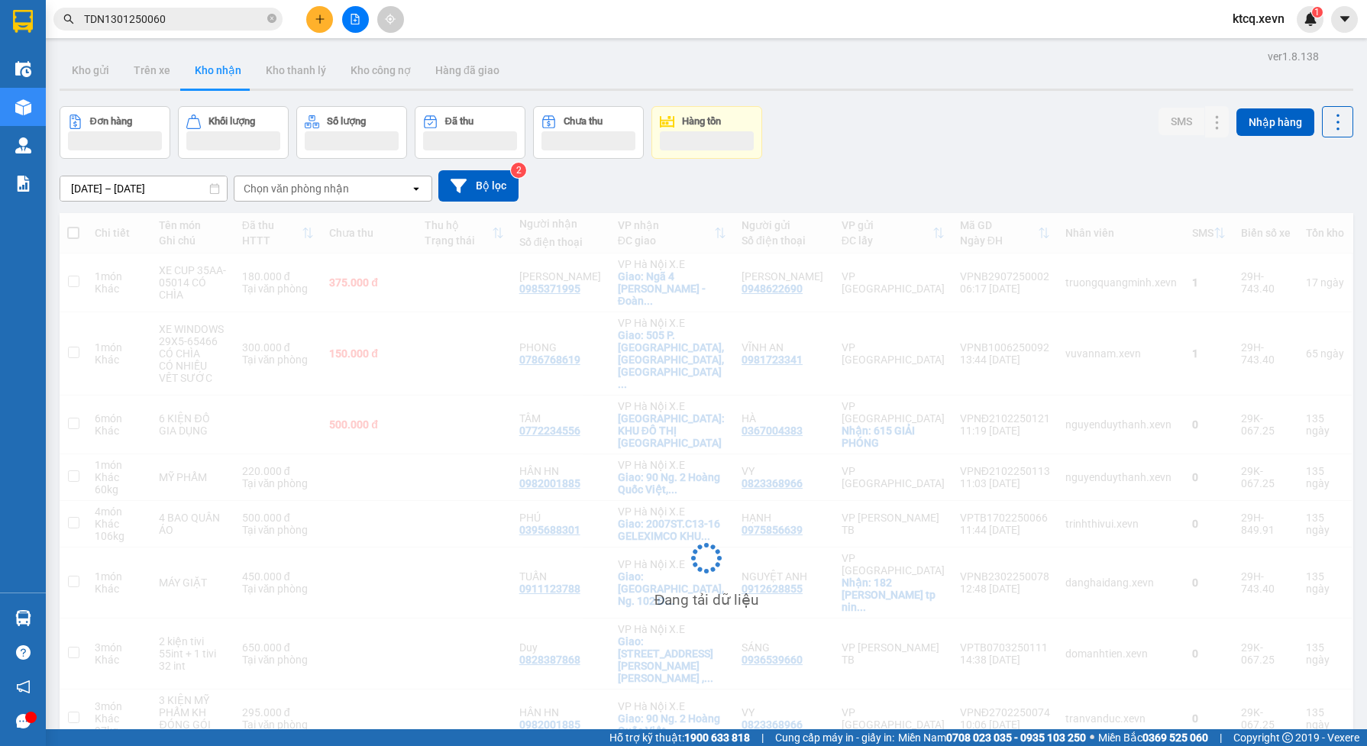
click at [367, 191] on div "Chọn văn phòng nhận" at bounding box center [322, 188] width 176 height 24
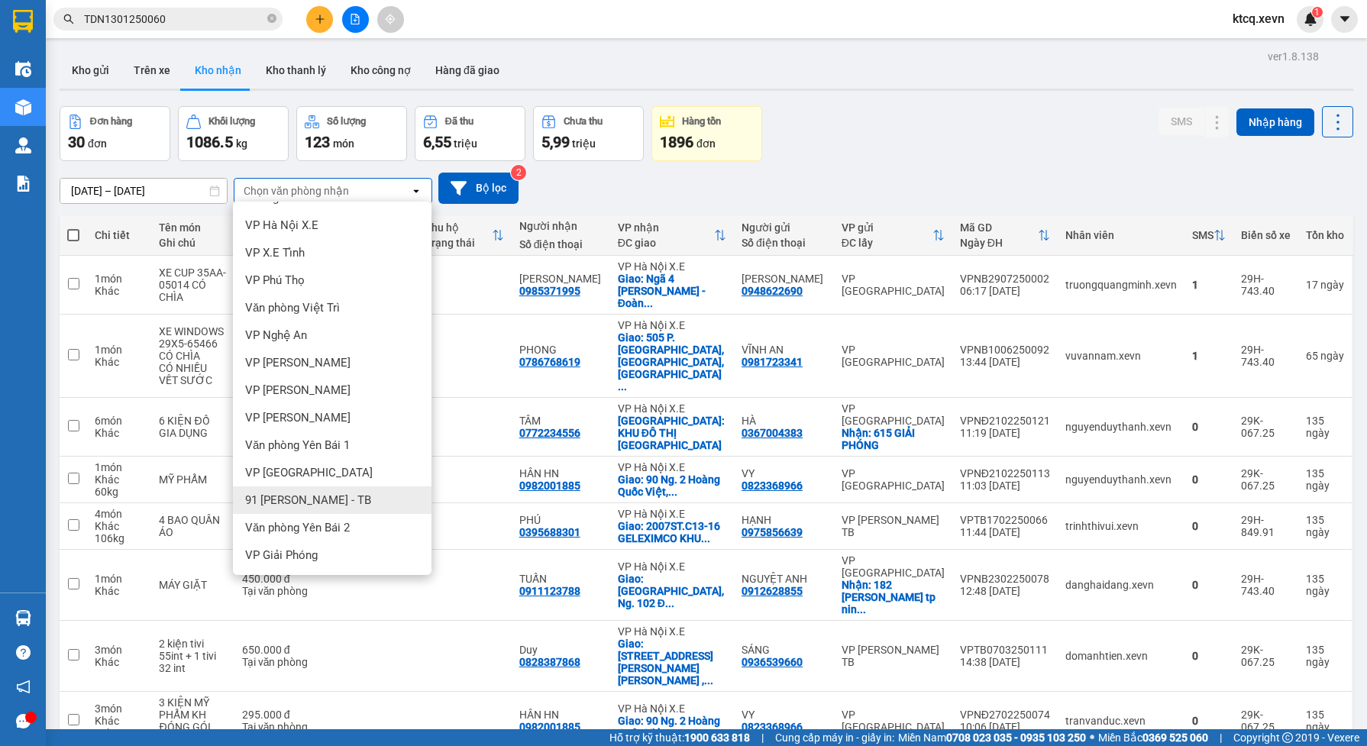
click at [336, 502] on span "91 [PERSON_NAME] - TB" at bounding box center [308, 500] width 126 height 15
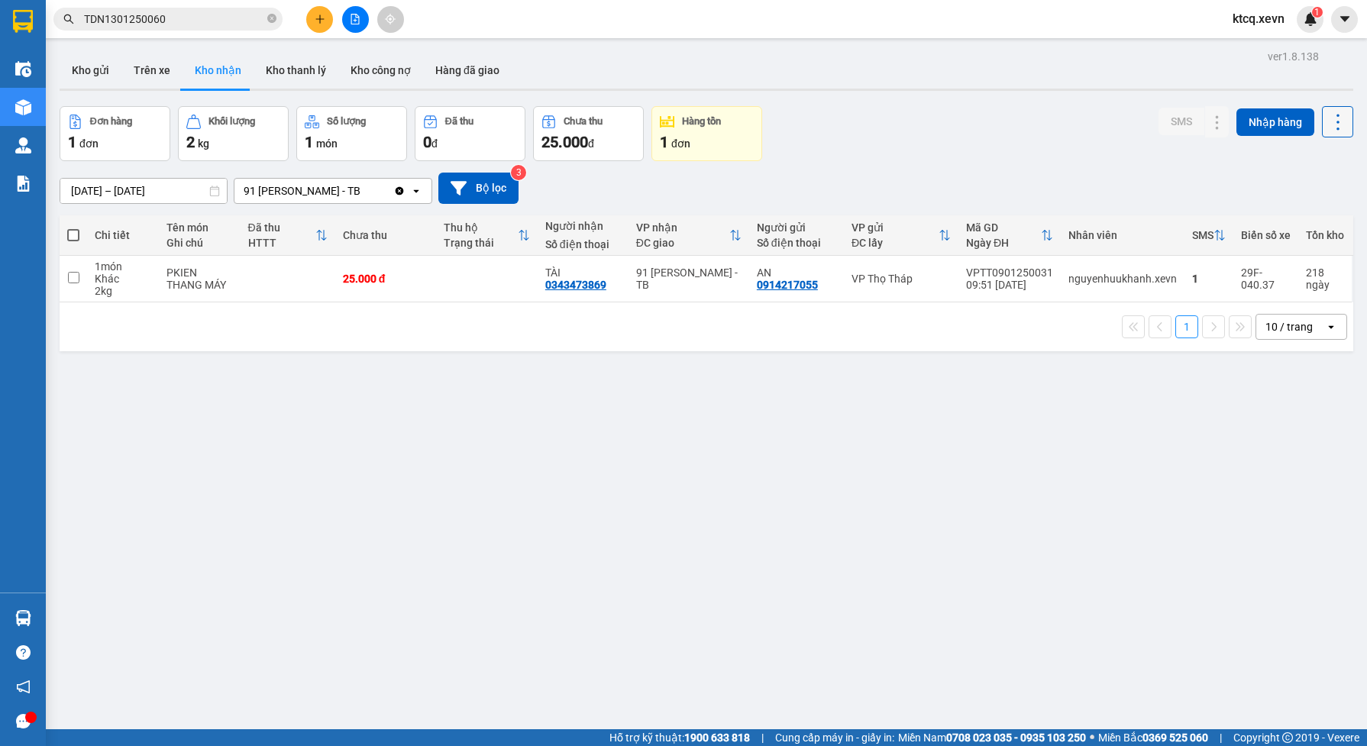
click at [1327, 116] on icon at bounding box center [1337, 121] width 21 height 21
click at [1313, 158] on span "Xuất excel" at bounding box center [1305, 162] width 49 height 15
click at [354, 191] on div "91 [PERSON_NAME] - TB" at bounding box center [313, 191] width 159 height 24
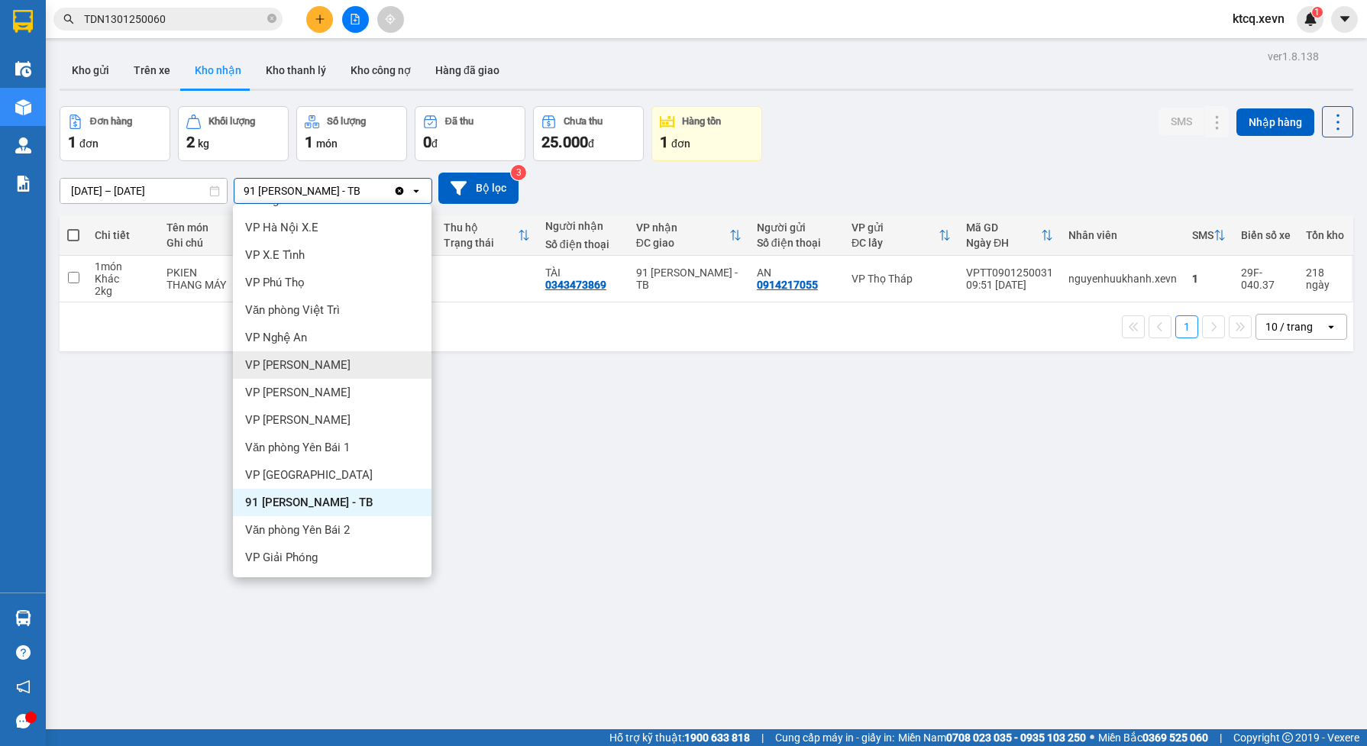
scroll to position [80, 0]
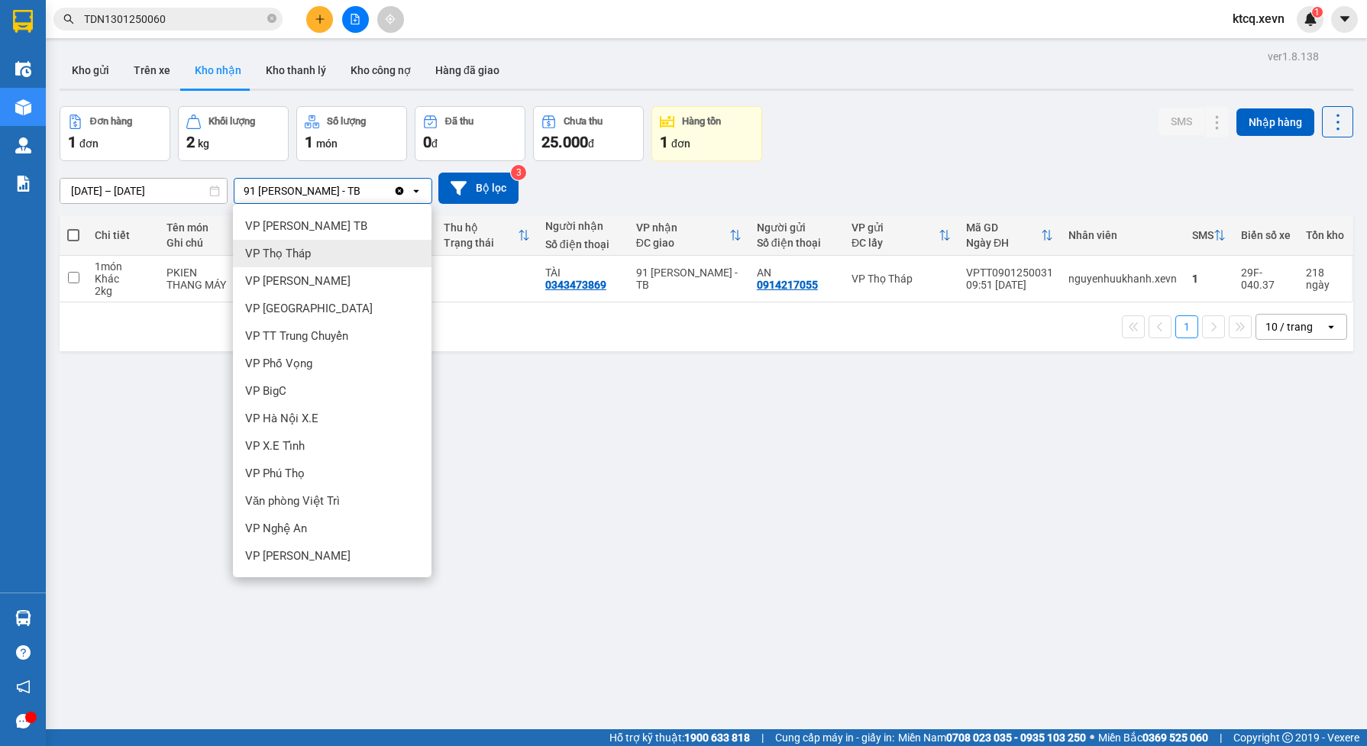
click at [330, 260] on div "VP Thọ Tháp" at bounding box center [332, 253] width 199 height 27
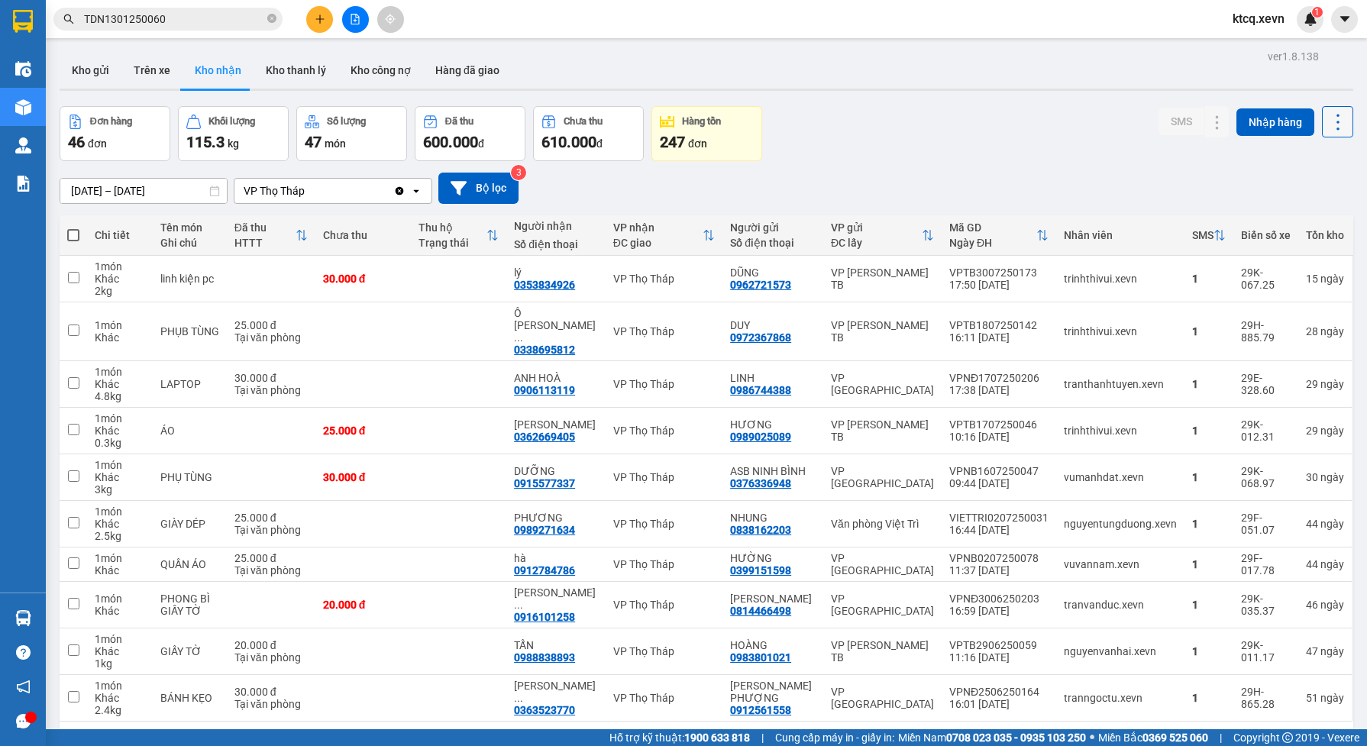
click at [1327, 128] on icon at bounding box center [1337, 121] width 21 height 21
click at [1283, 163] on span "Xuất excel" at bounding box center [1305, 162] width 49 height 15
click at [398, 191] on icon "Clear value" at bounding box center [400, 190] width 8 height 8
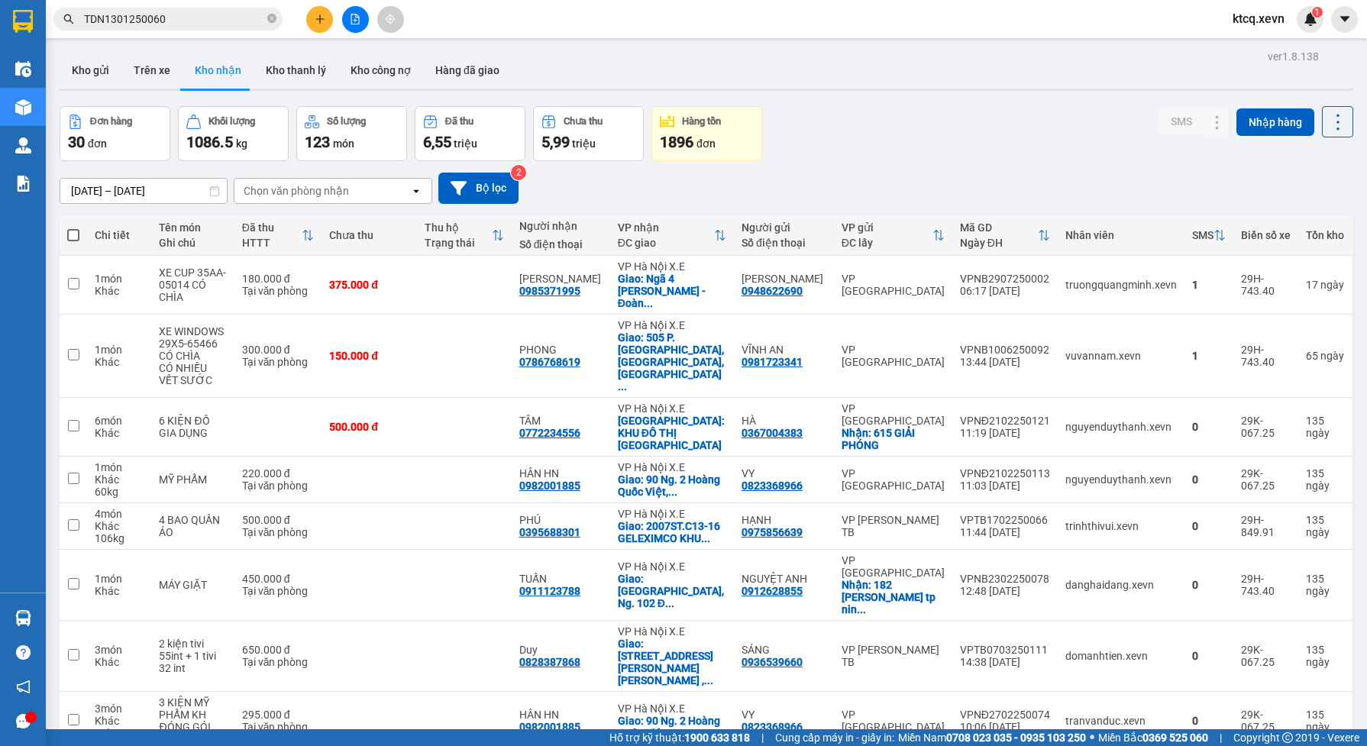
click at [411, 189] on icon "open" at bounding box center [416, 191] width 12 height 12
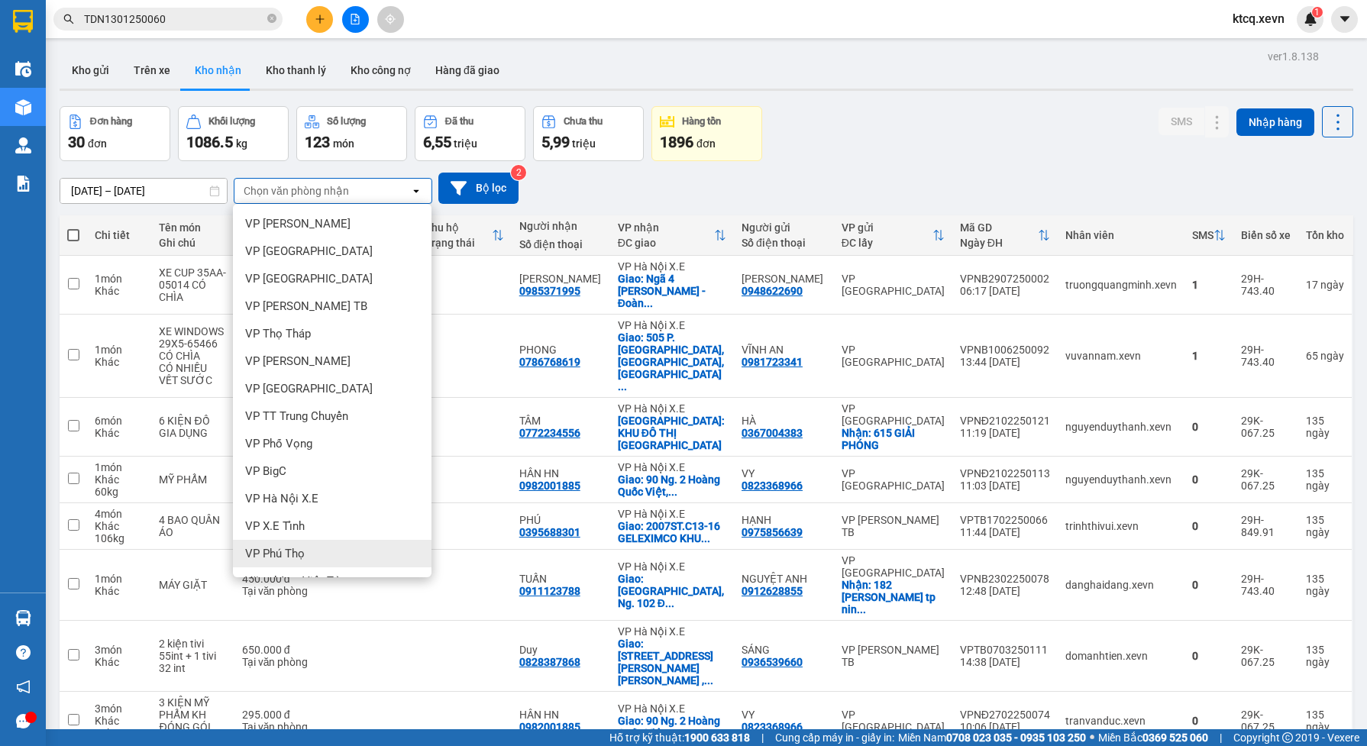
click at [322, 554] on div "VP Phú Thọ" at bounding box center [332, 553] width 199 height 27
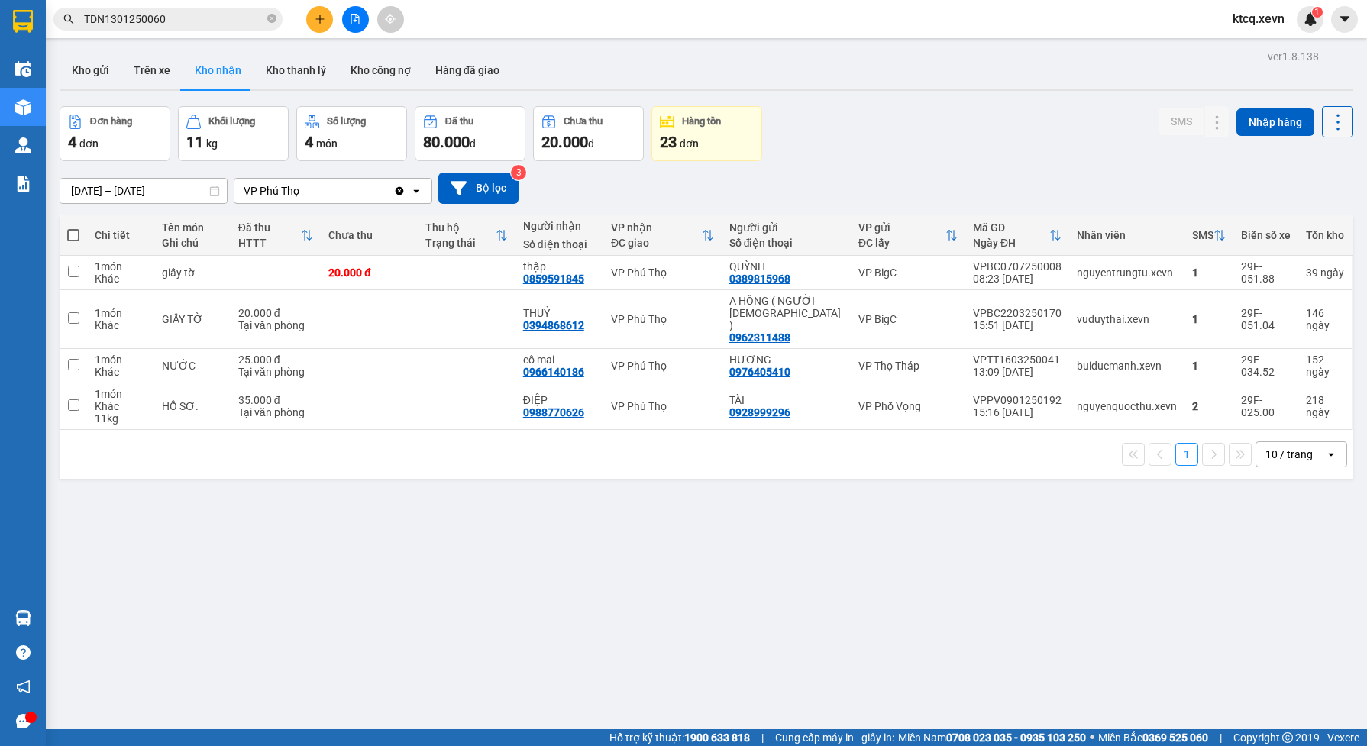
click at [1330, 119] on icon at bounding box center [1337, 121] width 21 height 21
click at [1288, 163] on span "Xuất excel" at bounding box center [1305, 162] width 49 height 15
click at [192, 18] on input "TDN1301250060" at bounding box center [174, 19] width 180 height 17
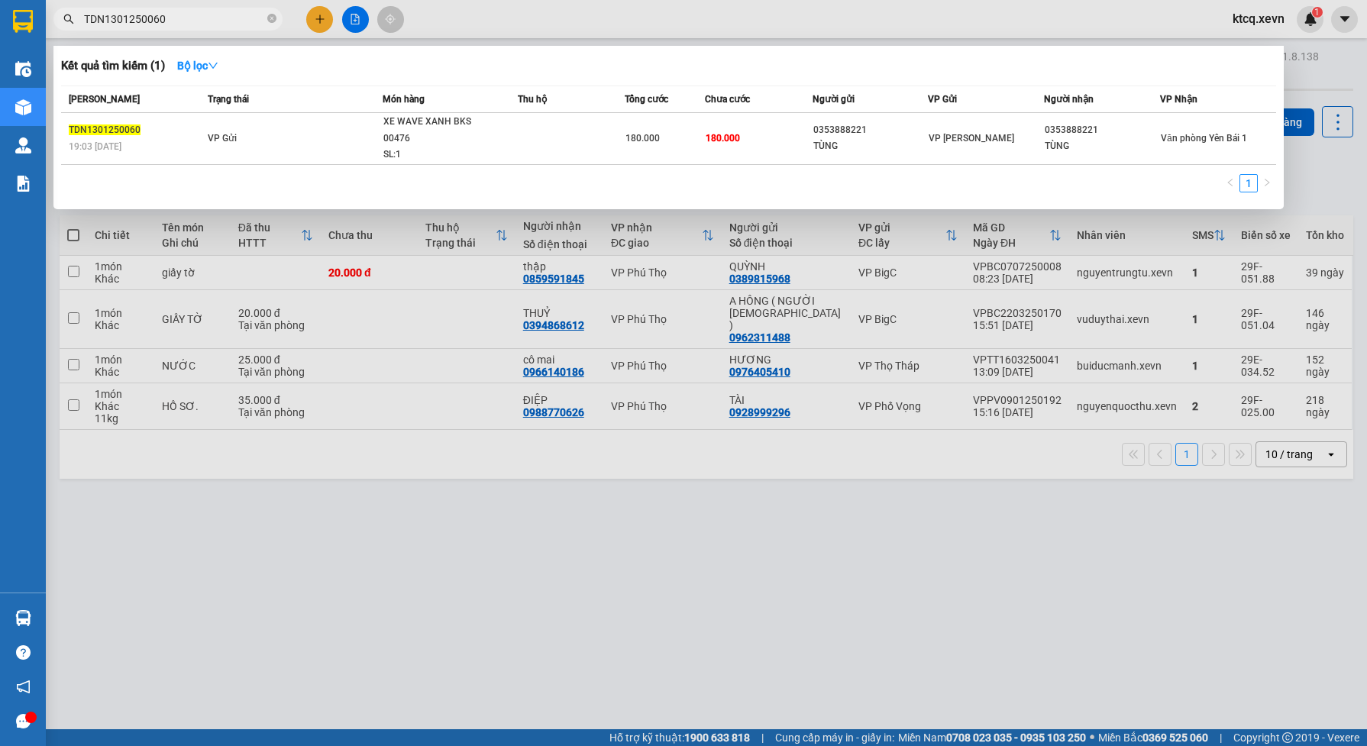
click at [192, 18] on input "TDN1301250060" at bounding box center [174, 19] width 180 height 17
paste input "VPBC1501250054"
click at [389, 528] on div at bounding box center [683, 373] width 1367 height 746
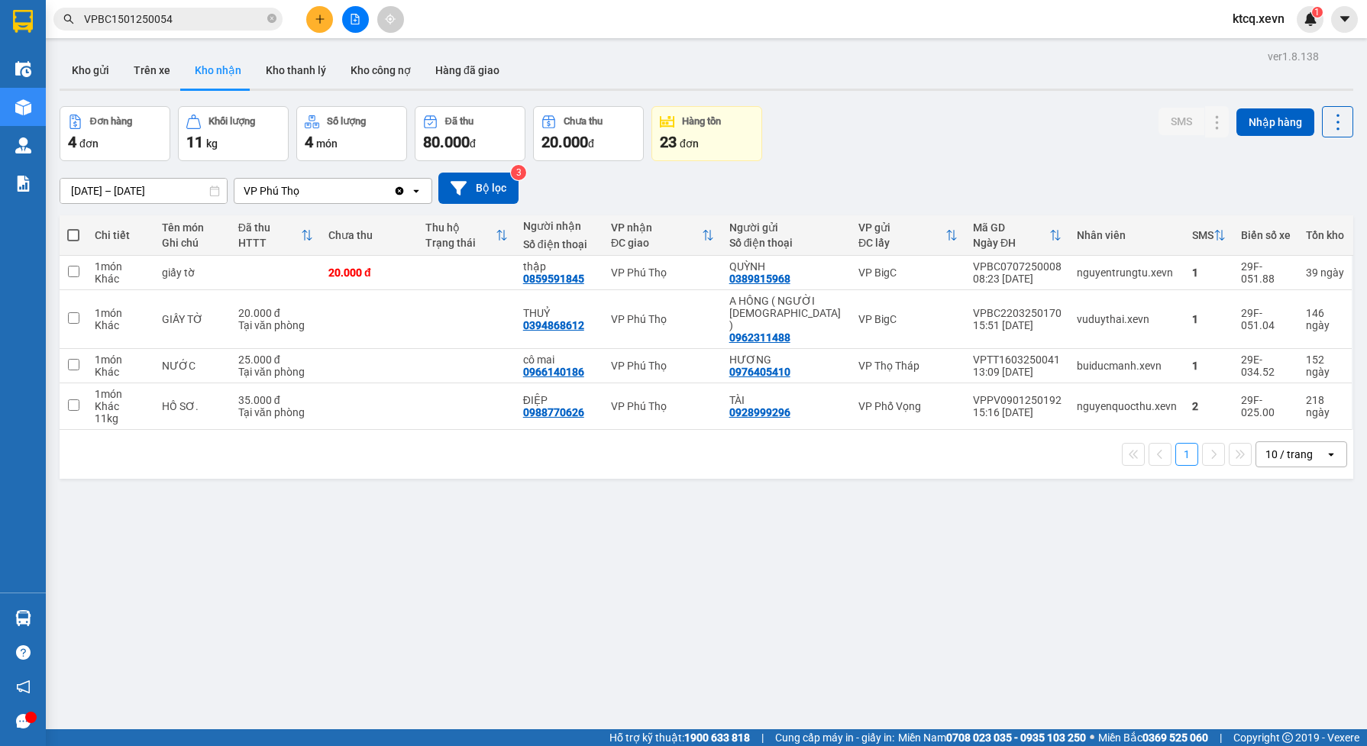
click at [401, 187] on icon "Clear value" at bounding box center [399, 191] width 12 height 12
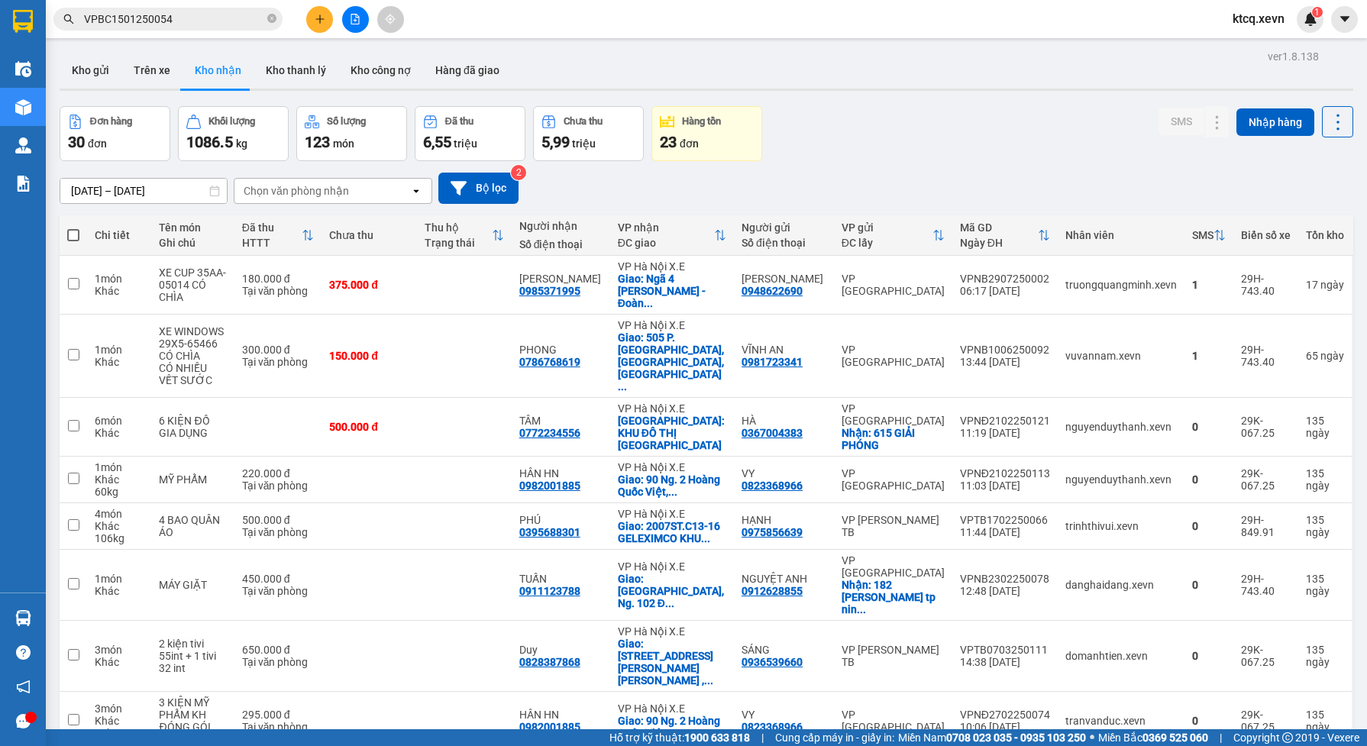
click at [361, 195] on div "Chọn văn phòng nhận" at bounding box center [322, 191] width 176 height 24
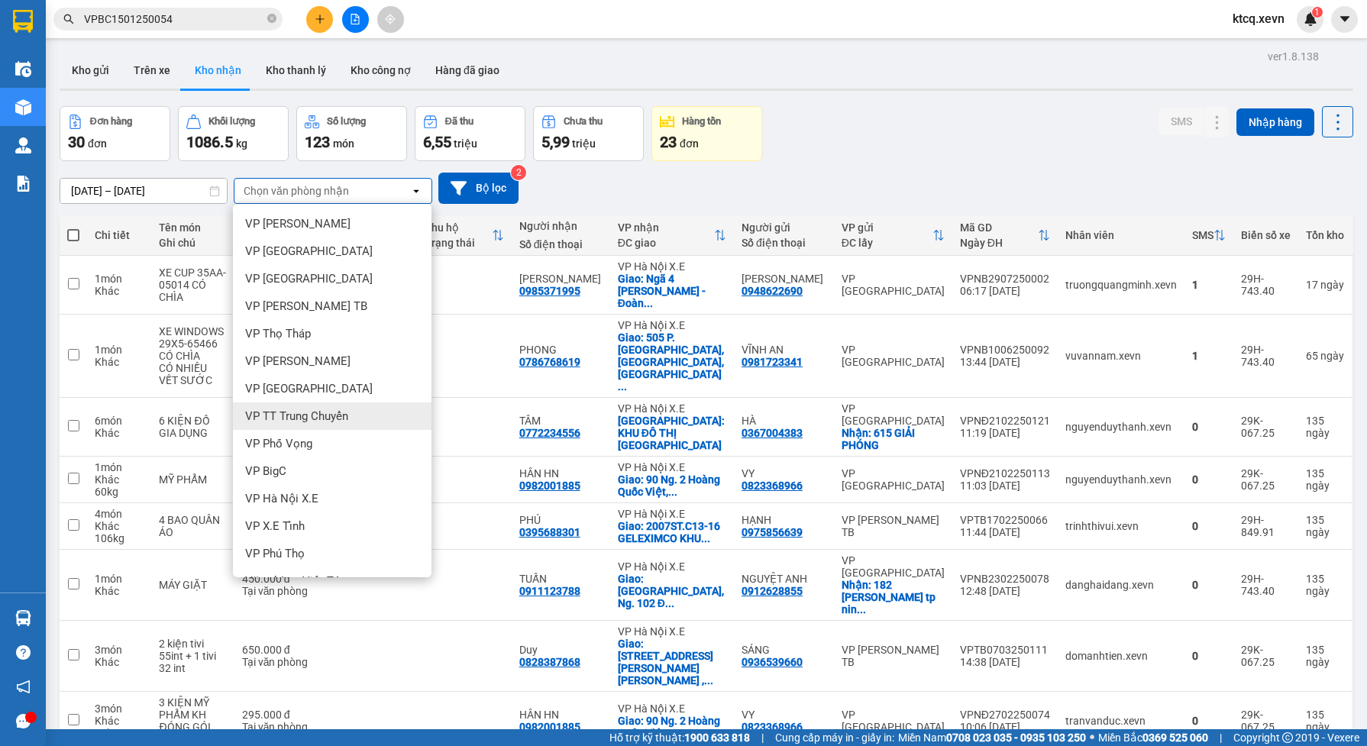
scroll to position [95, 0]
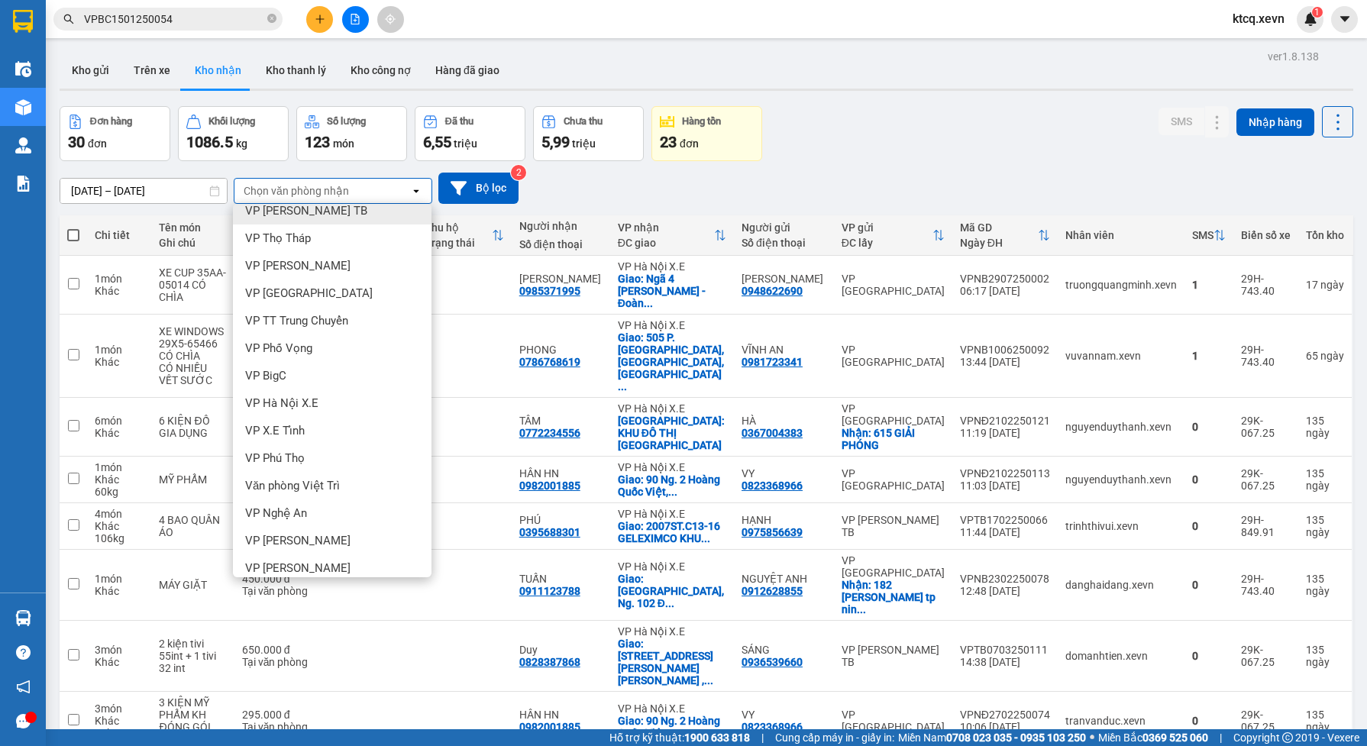
click at [346, 208] on div "VP [PERSON_NAME] TB" at bounding box center [332, 210] width 199 height 27
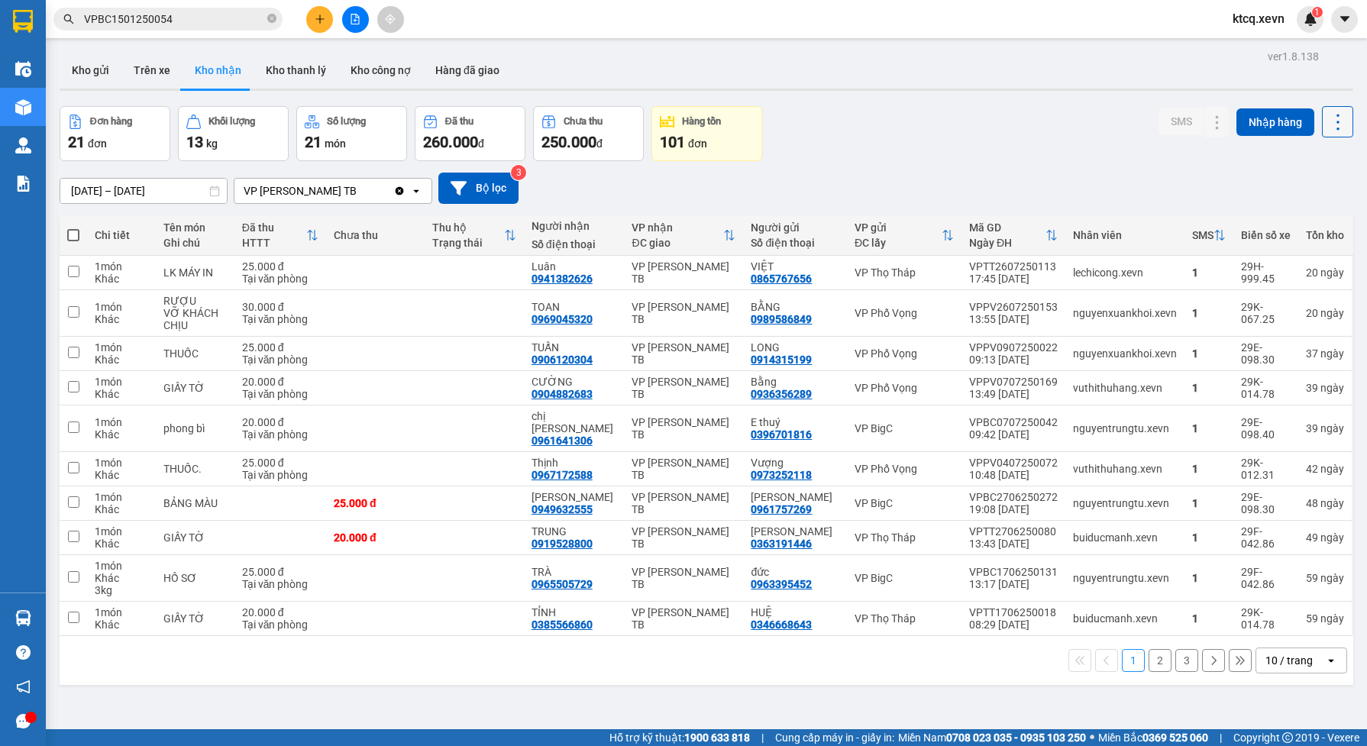
click at [1327, 116] on icon at bounding box center [1337, 121] width 21 height 21
click at [1299, 158] on span "Xuất excel" at bounding box center [1305, 162] width 49 height 15
click at [397, 193] on icon "Clear value" at bounding box center [400, 190] width 8 height 8
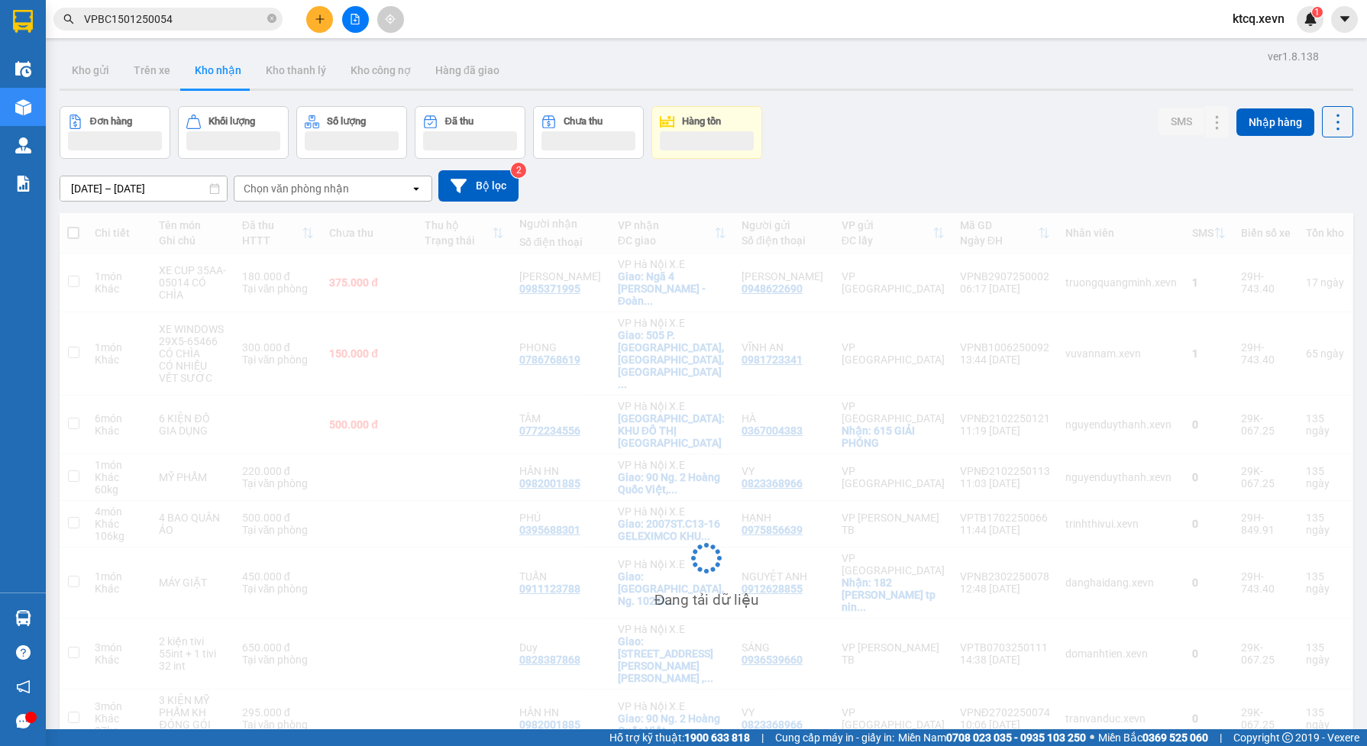
click at [397, 193] on div "Chọn văn phòng nhận" at bounding box center [322, 188] width 176 height 24
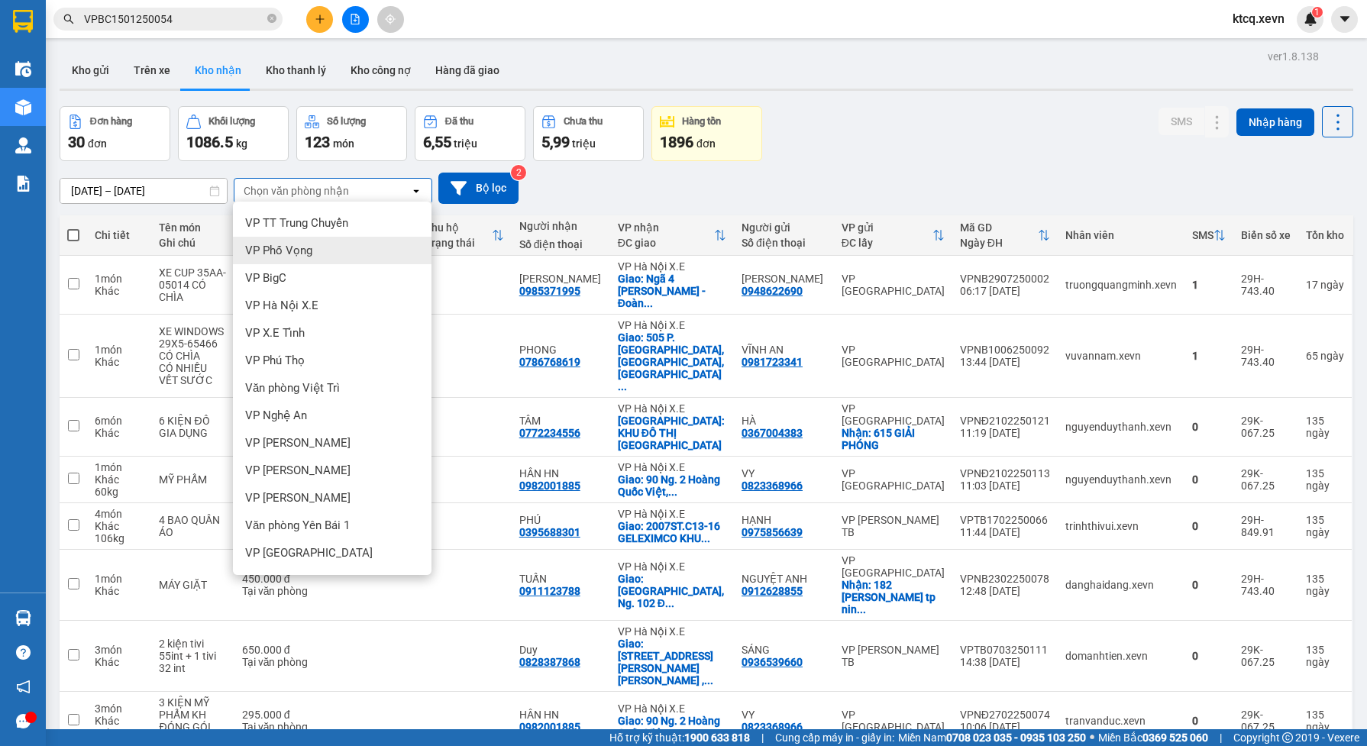
scroll to position [271, 0]
click at [333, 244] on div "VP X.E Tỉnh" at bounding box center [332, 252] width 199 height 27
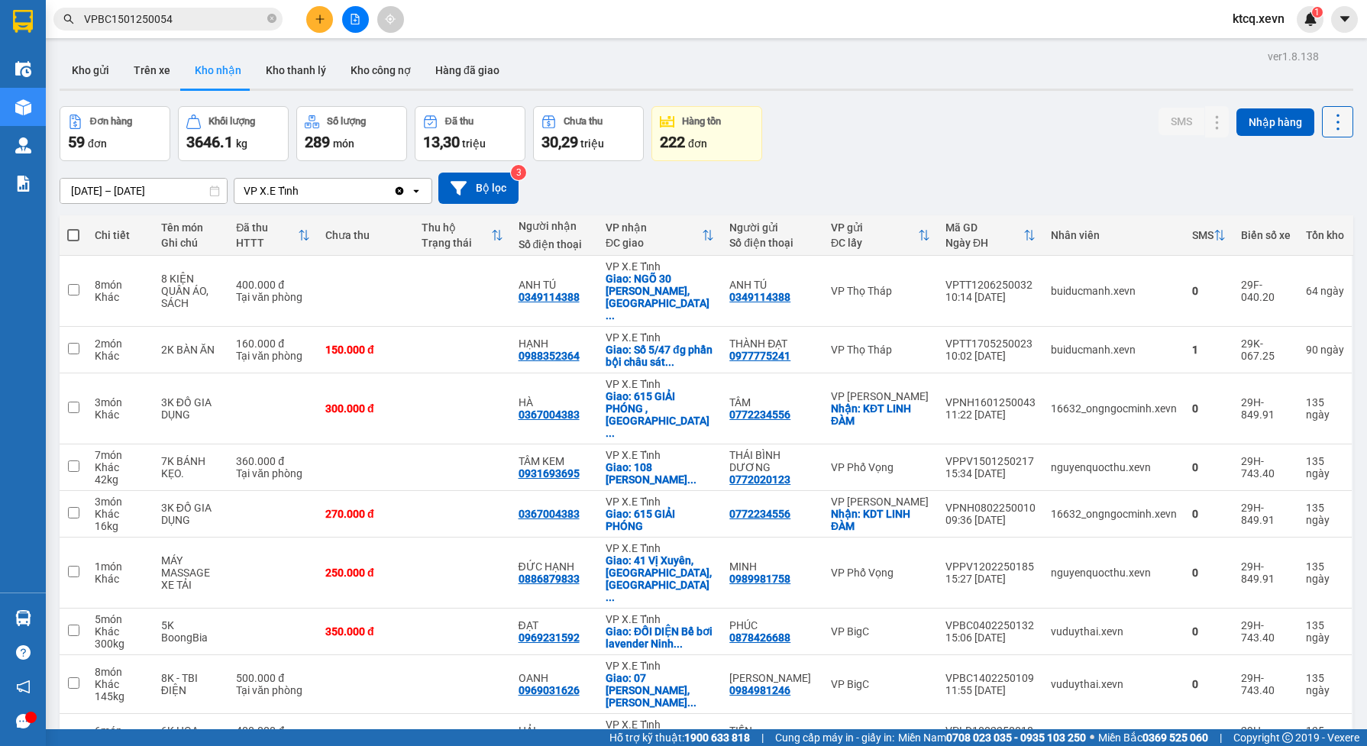
click at [1327, 111] on icon at bounding box center [1337, 121] width 21 height 21
click at [1307, 160] on span "Xuất excel" at bounding box center [1305, 162] width 49 height 15
click at [195, 19] on input "VPBC1501250054" at bounding box center [174, 19] width 180 height 17
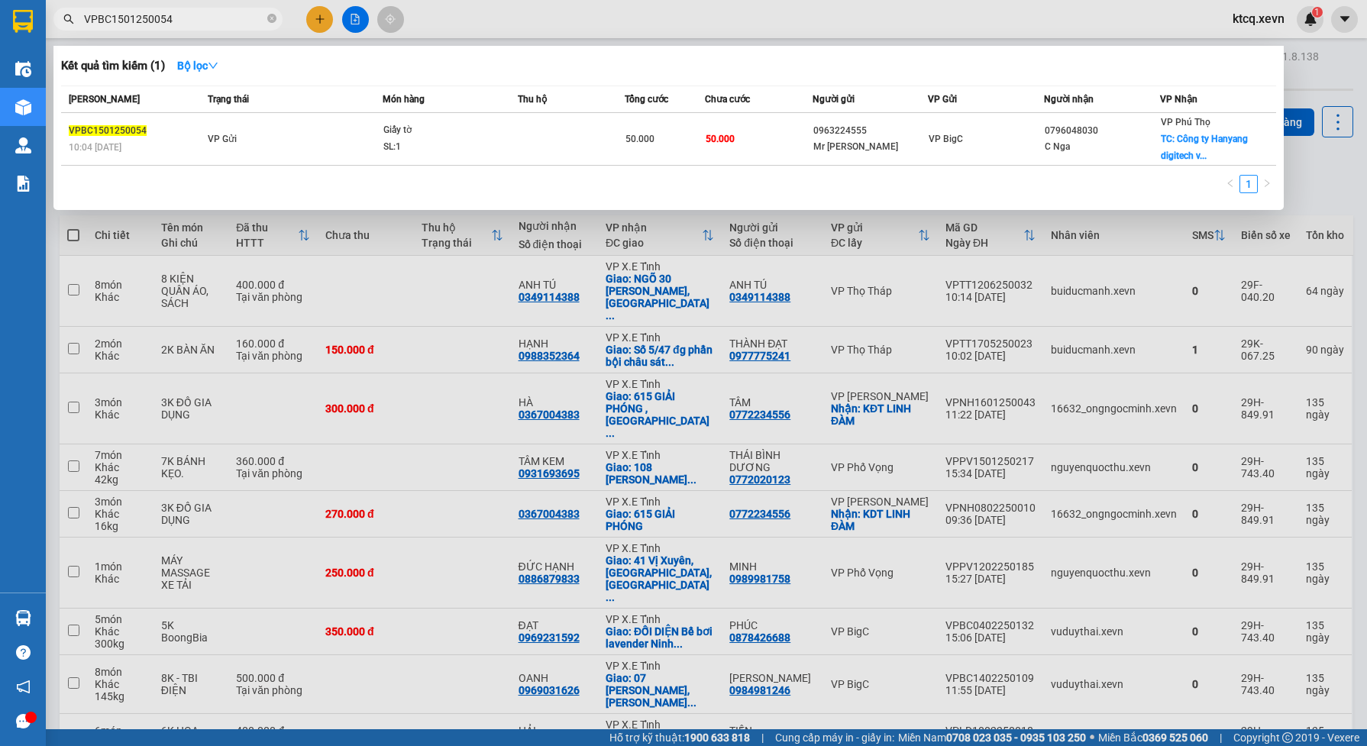
click at [195, 19] on input "VPBC1501250054" at bounding box center [174, 19] width 180 height 17
paste input "NH2401250058"
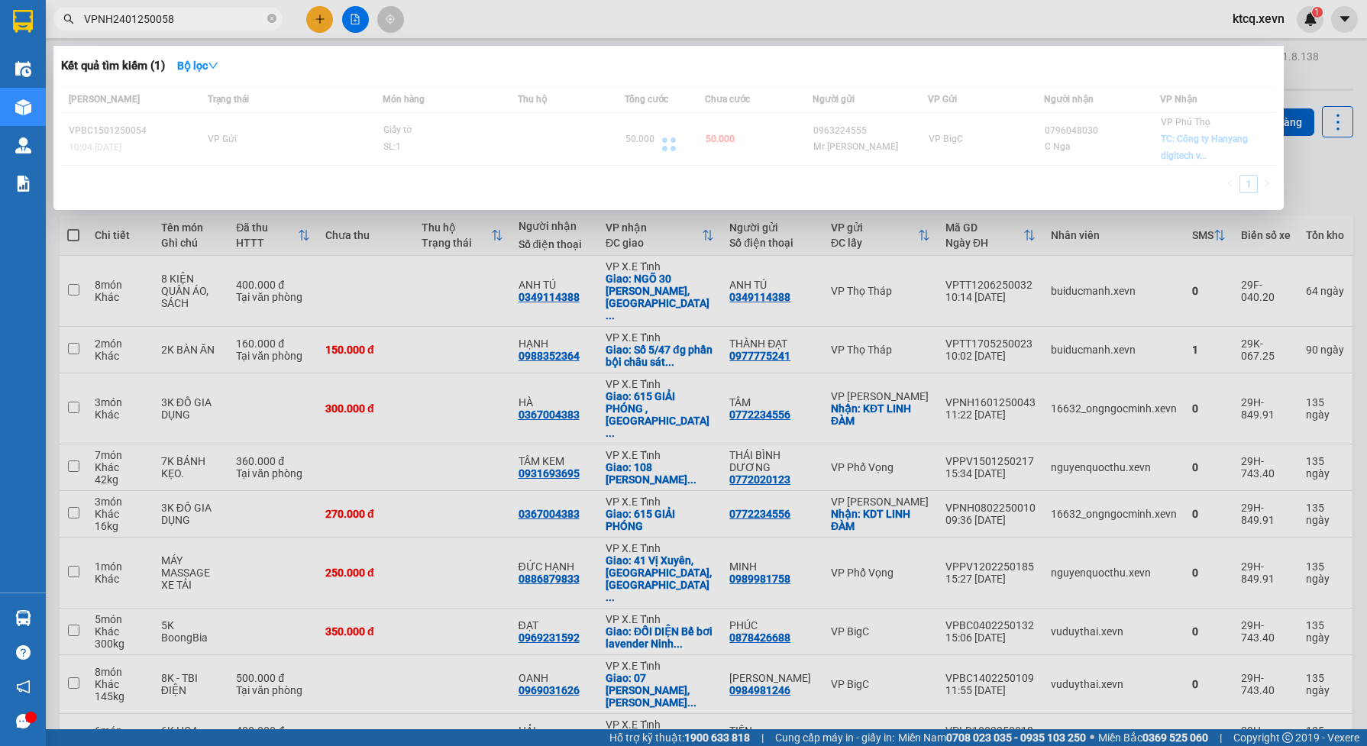
type input "VPNH2401250058"
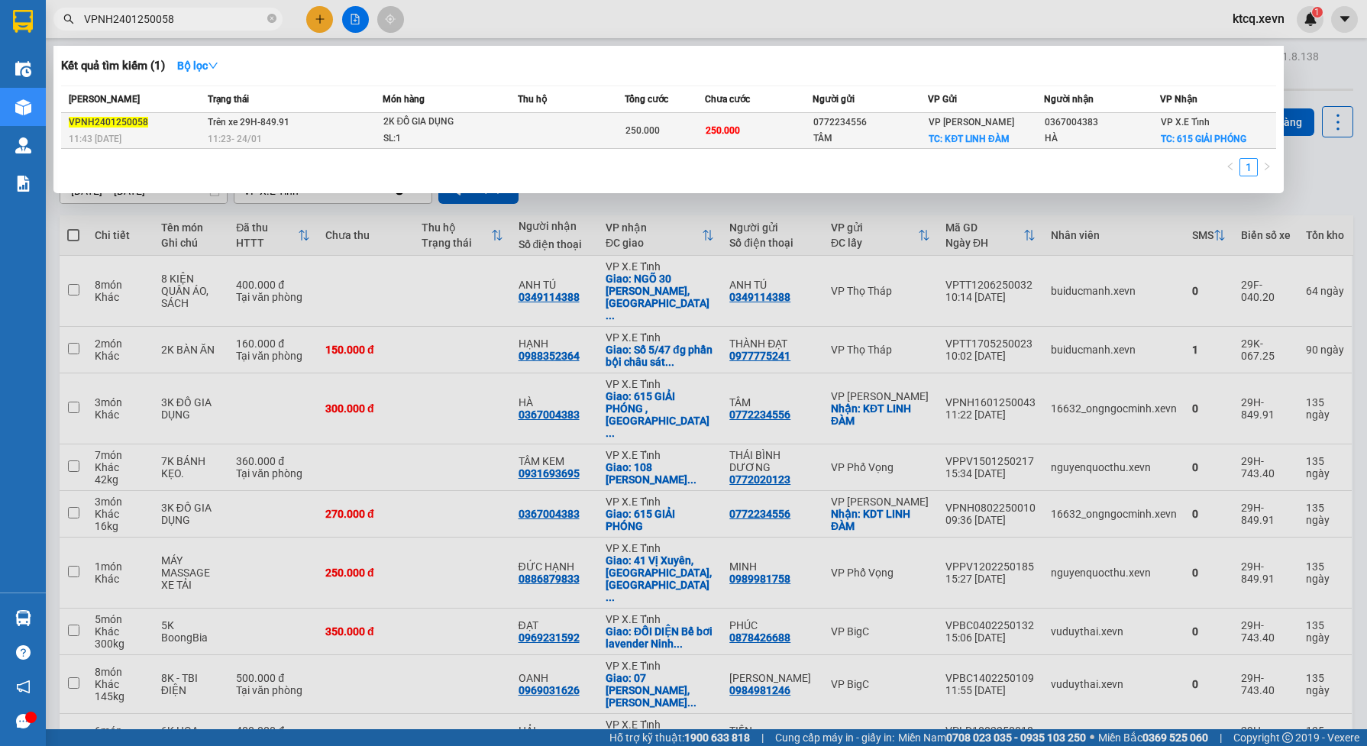
click at [406, 131] on div "SL: 1" at bounding box center [440, 139] width 115 height 17
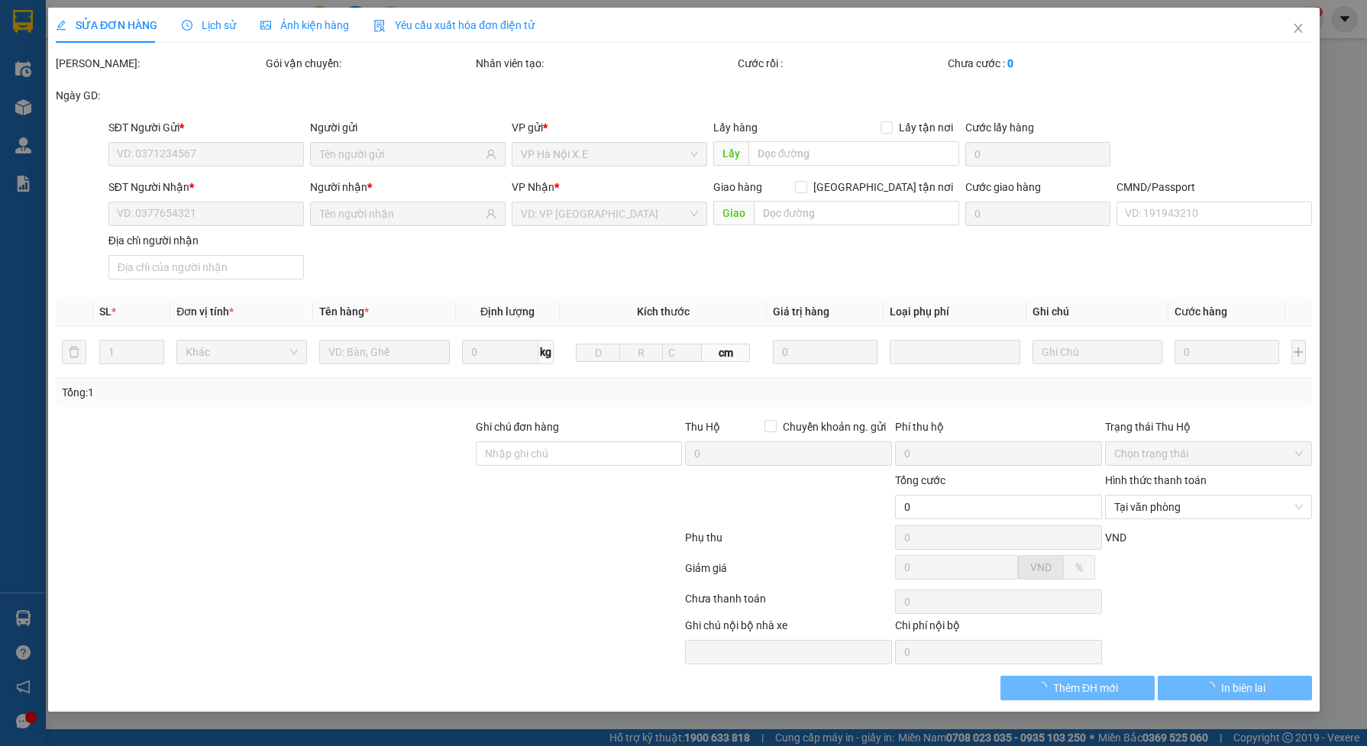
type input "0772234556"
type input "TÂM"
checkbox input "true"
type input "KĐT LINH ĐÀM"
type input "75.000"
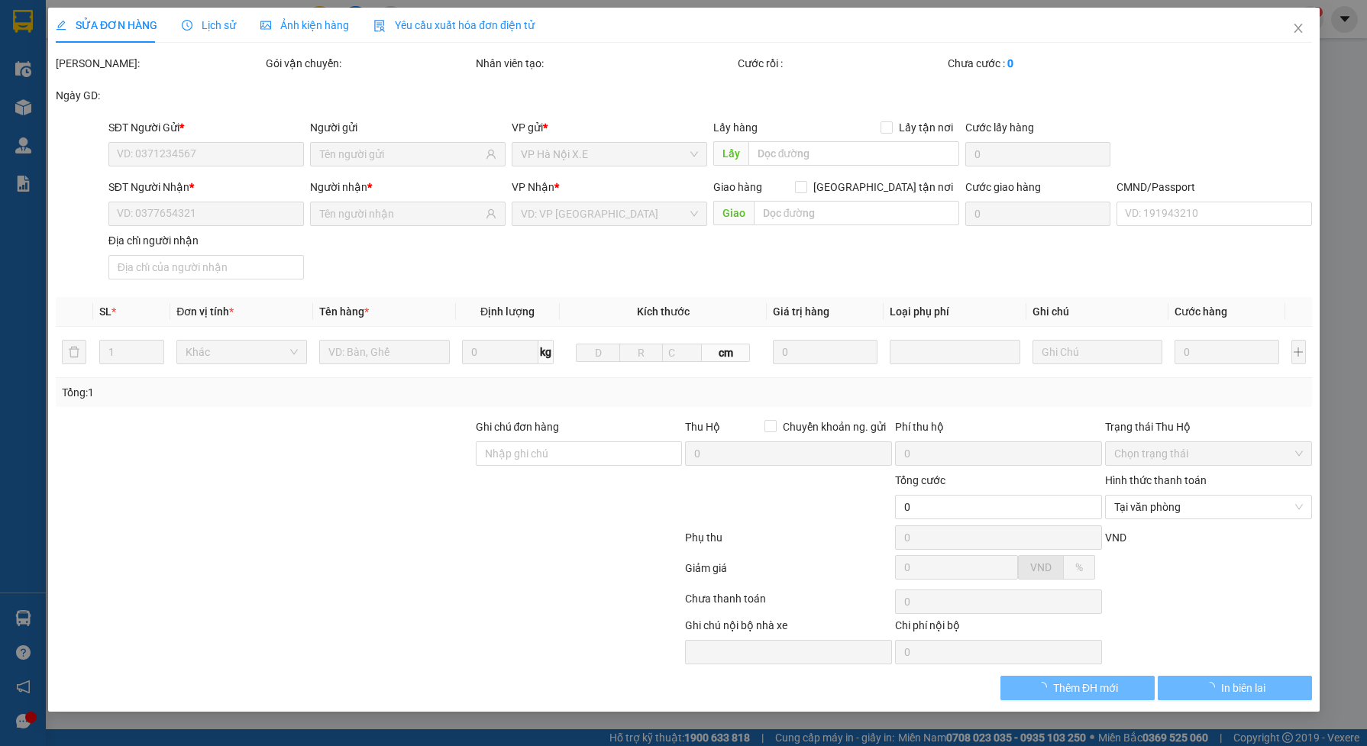
type input "0367004383"
type input "HÀ"
checkbox input "true"
type input "615 GIẢI PHÓNG"
type input "75.000"
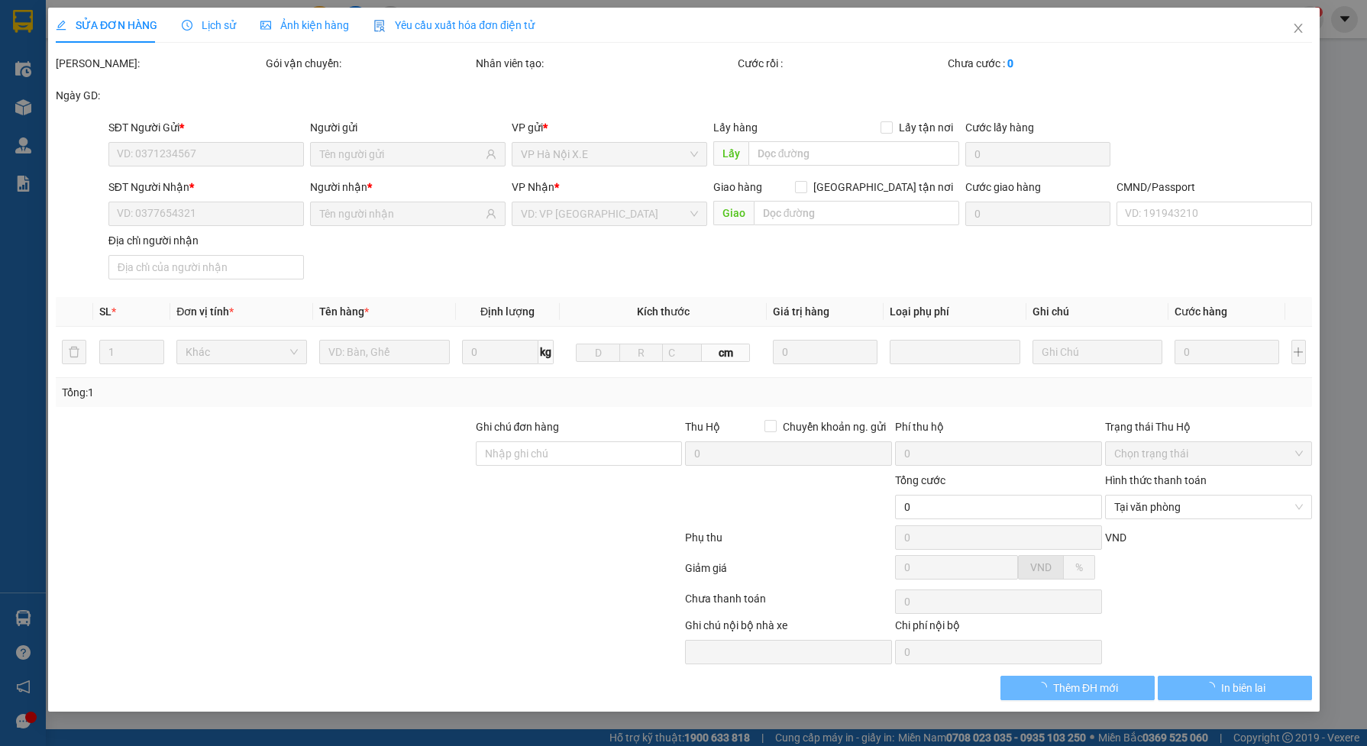
type input "250.000"
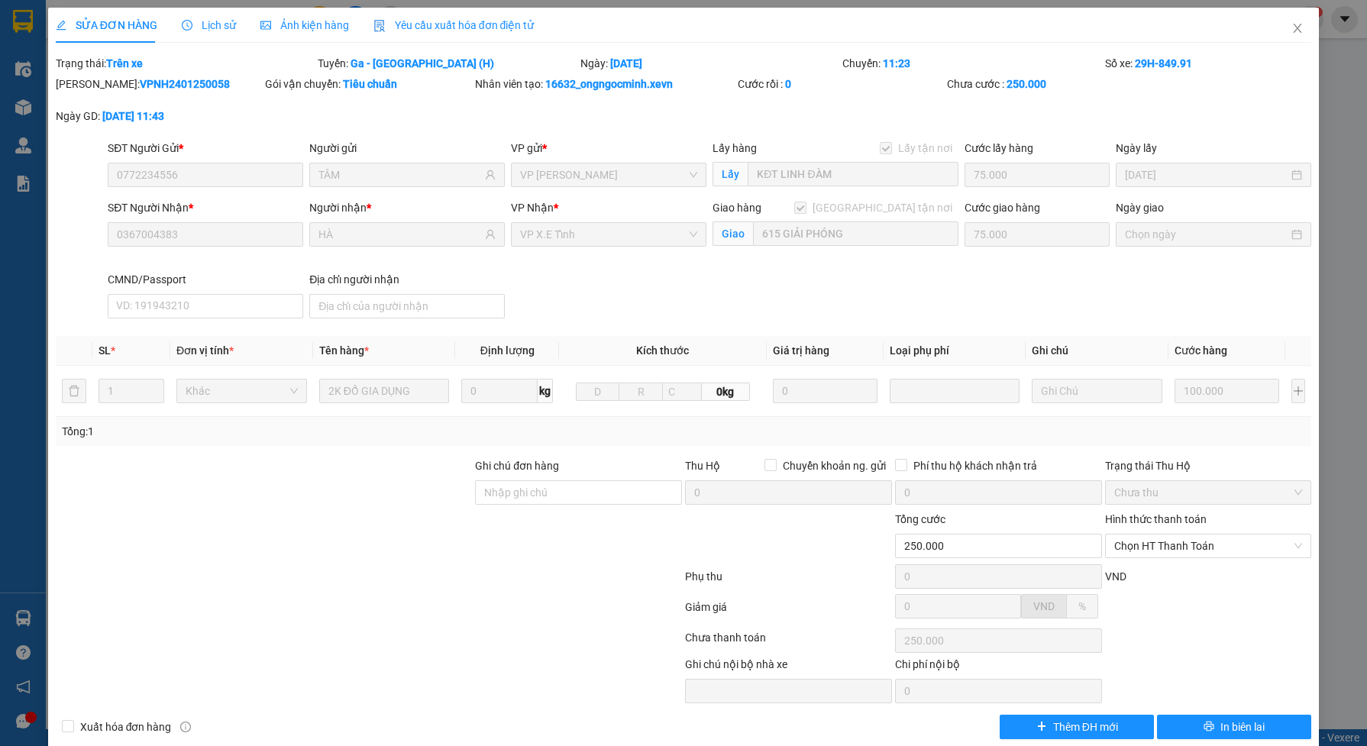
click at [211, 19] on span "Lịch sử" at bounding box center [209, 25] width 54 height 12
